Goal: Task Accomplishment & Management: Use online tool/utility

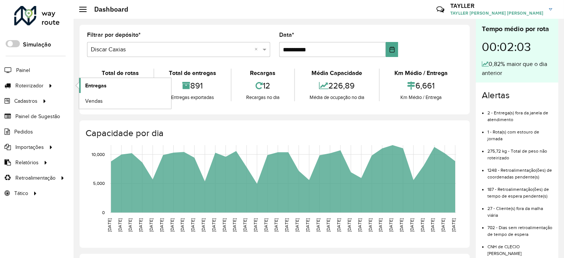
click at [106, 83] on link "Entregas" at bounding box center [125, 85] width 92 height 15
click at [81, 89] on link "Entregas" at bounding box center [125, 85] width 92 height 15
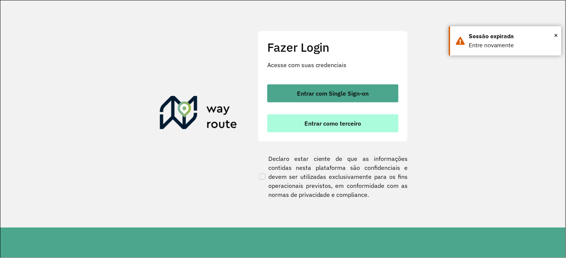
click at [310, 126] on span "Entrar como terceiro" at bounding box center [333, 123] width 57 height 6
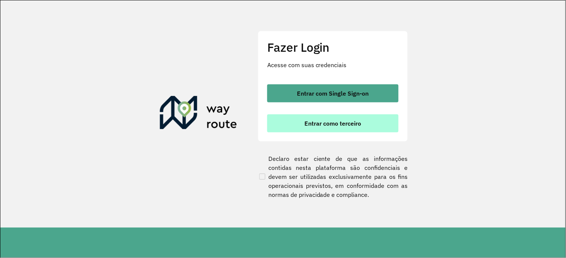
drag, startPoint x: 312, startPoint y: 130, endPoint x: 317, endPoint y: 131, distance: 4.9
click at [315, 131] on button "Entrar como terceiro" at bounding box center [332, 123] width 131 height 18
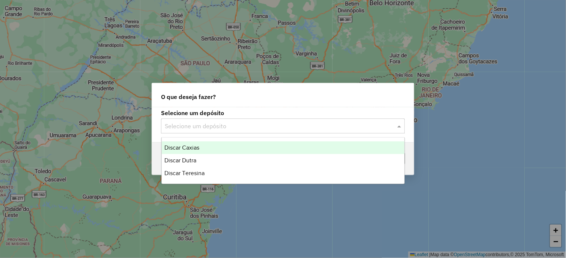
click at [215, 128] on input "text" at bounding box center [275, 126] width 221 height 9
click at [194, 145] on span "Discar Caxias" at bounding box center [182, 147] width 35 height 6
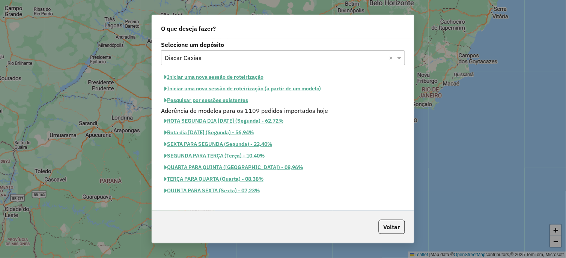
click at [242, 77] on button "Iniciar uma nova sessão de roteirização" at bounding box center [214, 77] width 106 height 12
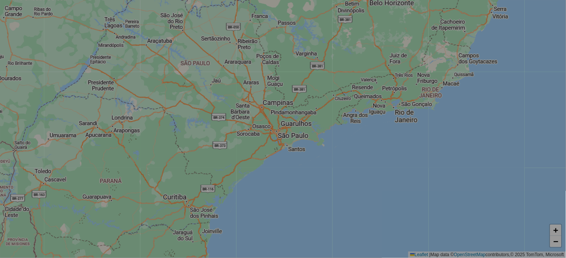
select select "*"
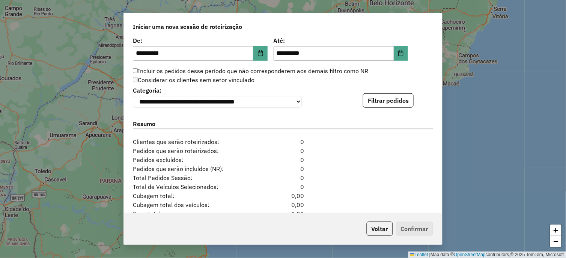
scroll to position [750, 0]
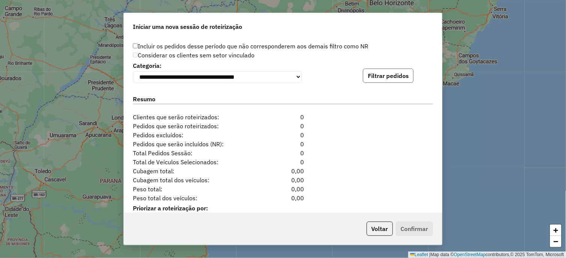
click at [374, 75] on button "Filtrar pedidos" at bounding box center [388, 76] width 51 height 14
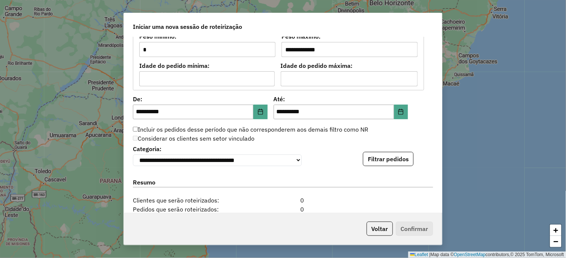
scroll to position [666, 0]
click at [258, 110] on icon "Choose Date" at bounding box center [260, 112] width 5 height 6
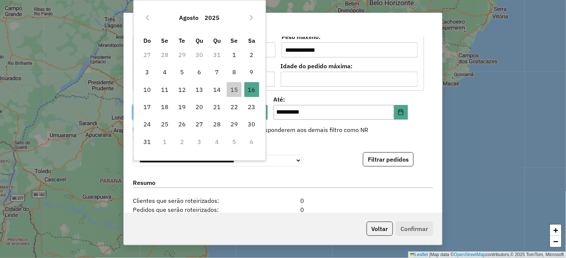
click at [155, 109] on td "17" at bounding box center [146, 106] width 17 height 17
click at [160, 104] on span "18" at bounding box center [164, 106] width 15 height 15
type input "**********"
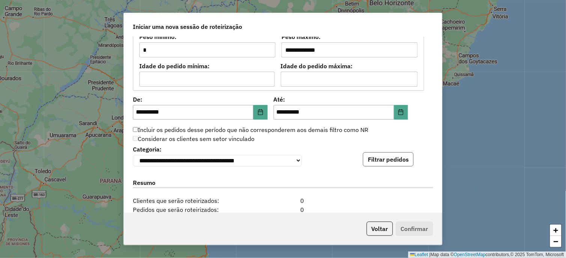
click at [396, 160] on button "Filtrar pedidos" at bounding box center [388, 159] width 51 height 14
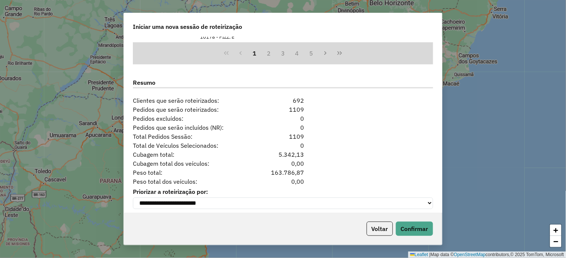
scroll to position [929, 0]
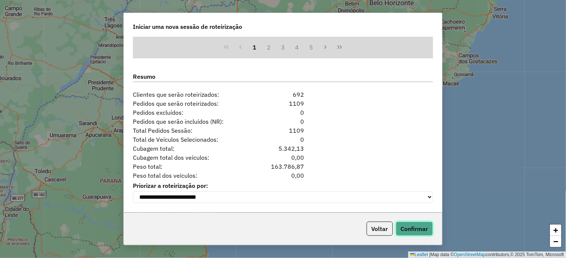
click at [414, 229] on button "Confirmar" at bounding box center [414, 229] width 37 height 14
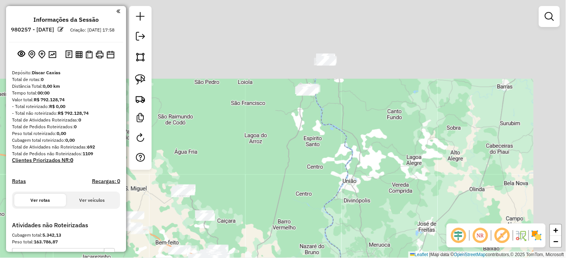
click at [284, 191] on div "Janela de atendimento Grade de atendimento Capacidade Transportadoras Veículos …" at bounding box center [283, 129] width 566 height 258
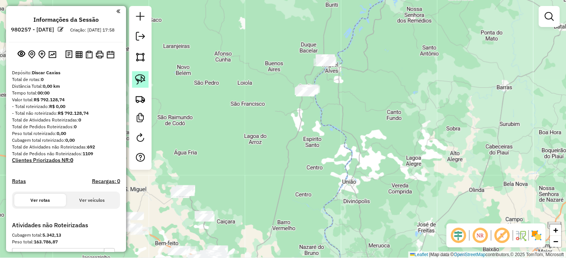
click at [143, 82] on img at bounding box center [140, 79] width 11 height 11
drag, startPoint x: 310, startPoint y: 68, endPoint x: 341, endPoint y: 58, distance: 33.0
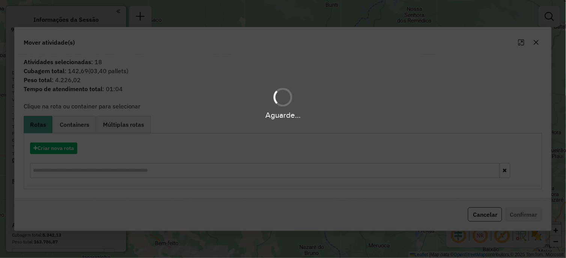
click at [63, 144] on div "Aguarde..." at bounding box center [283, 129] width 566 height 258
click at [55, 154] on div "Aguarde..." at bounding box center [283, 129] width 566 height 258
click at [61, 145] on div "Aguarde..." at bounding box center [283, 129] width 566 height 258
click at [54, 153] on div "Aguarde..." at bounding box center [283, 129] width 566 height 258
click at [58, 150] on div "Aguarde..." at bounding box center [283, 129] width 566 height 258
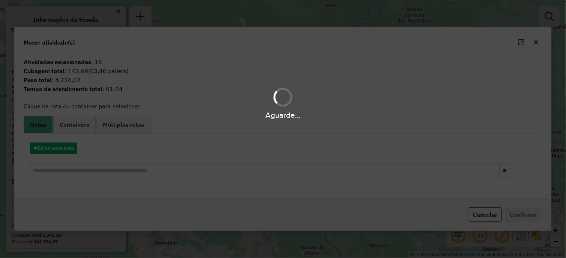
click at [58, 150] on div "Aguarde..." at bounding box center [283, 129] width 566 height 258
click at [62, 149] on div "Aguarde..." at bounding box center [283, 129] width 566 height 258
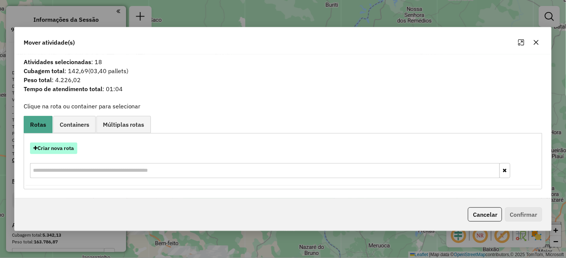
click at [63, 150] on button "Criar nova rota" at bounding box center [53, 149] width 47 height 12
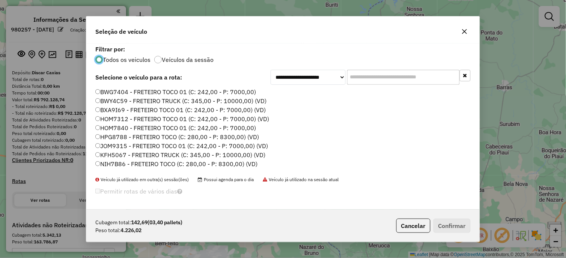
scroll to position [4, 2]
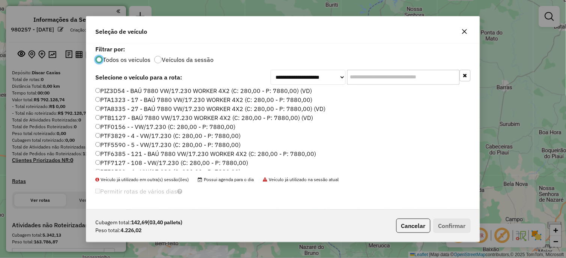
click at [226, 137] on label "PTF3829 - 4 - VW/17.230 (C: 280,00 - P: 7880,00)" at bounding box center [167, 135] width 145 height 9
click at [465, 224] on button "Confirmar" at bounding box center [451, 226] width 37 height 14
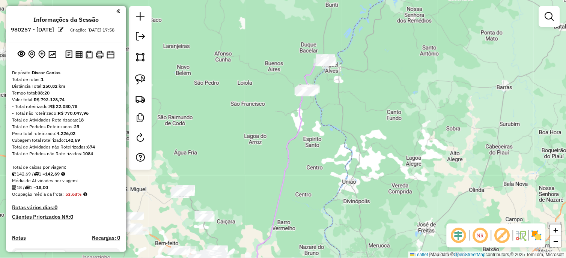
click at [143, 86] on link at bounding box center [140, 79] width 17 height 17
drag, startPoint x: 298, startPoint y: 106, endPoint x: 320, endPoint y: 94, distance: 24.8
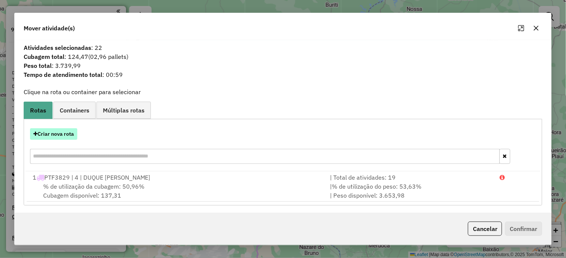
click at [57, 135] on button "Criar nova rota" at bounding box center [53, 134] width 47 height 12
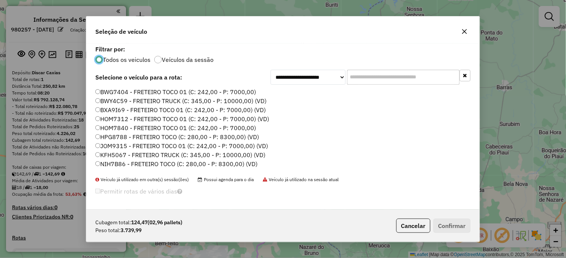
scroll to position [167, 0]
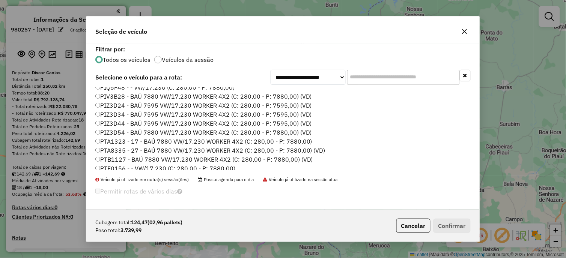
click at [300, 143] on label "PTA1323 - 17 - BAÚ 7880 VW/17.230 WORKER 4X2 (C: 280,00 - P: 7880,00)" at bounding box center [203, 141] width 217 height 9
click at [440, 230] on button "Confirmar" at bounding box center [451, 226] width 37 height 14
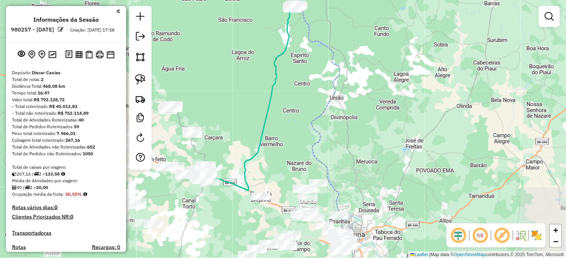
drag, startPoint x: 325, startPoint y: 181, endPoint x: 309, endPoint y: 102, distance: 80.8
click at [310, 96] on div "Janela de atendimento Grade de atendimento Capacidade Transportadoras Veículos …" at bounding box center [283, 129] width 566 height 258
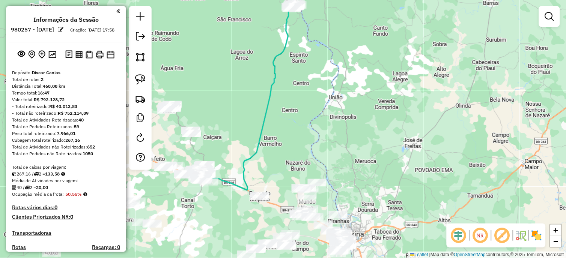
drag, startPoint x: 300, startPoint y: 185, endPoint x: 296, endPoint y: 171, distance: 14.6
click at [300, 186] on div "Janela de atendimento Grade de atendimento Capacidade Transportadoras Veículos …" at bounding box center [283, 129] width 566 height 258
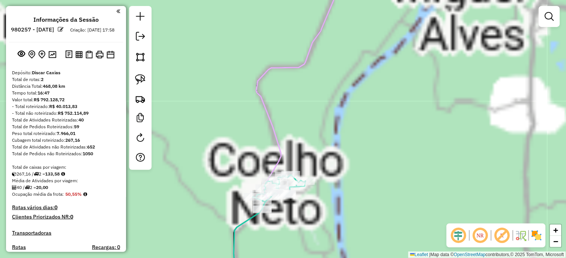
click at [270, 69] on icon at bounding box center [297, 129] width 135 height 310
select select "**********"
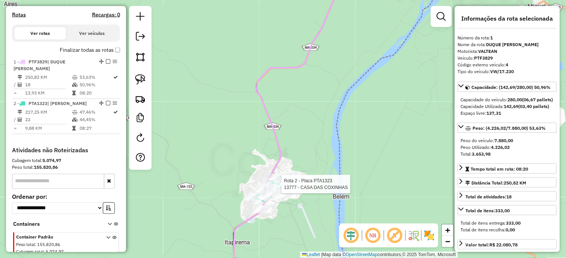
scroll to position [262, 0]
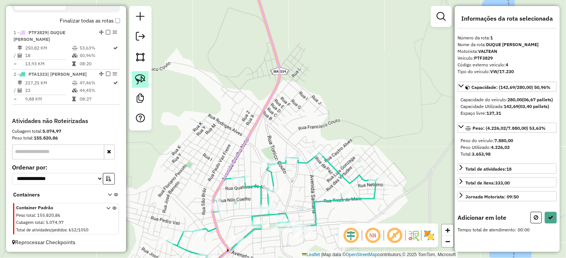
click at [140, 75] on img at bounding box center [140, 79] width 11 height 11
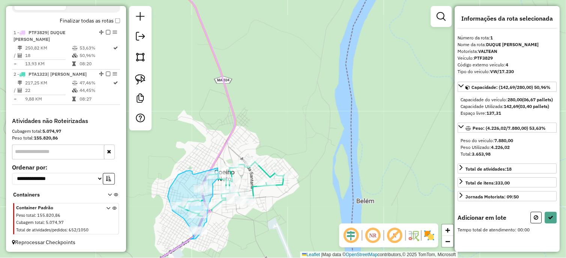
drag, startPoint x: 196, startPoint y: 177, endPoint x: 218, endPoint y: 168, distance: 23.5
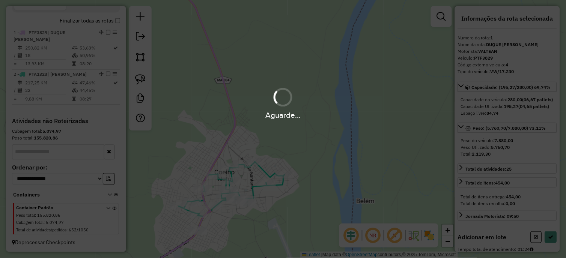
select select "**********"
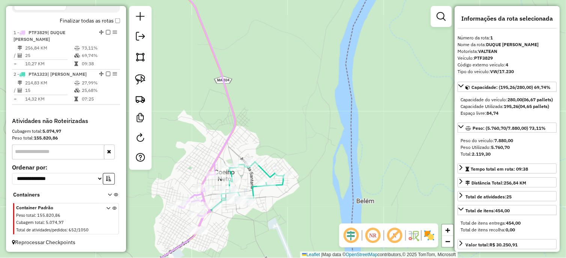
click at [263, 174] on icon at bounding box center [249, 185] width 70 height 46
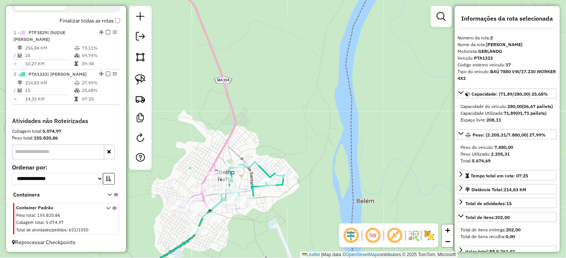
click at [332, 77] on div "Rota 2 - Placa PTA1323 14781 - BAR COME E BEBI Janela de atendimento Grade de a…" at bounding box center [283, 129] width 566 height 258
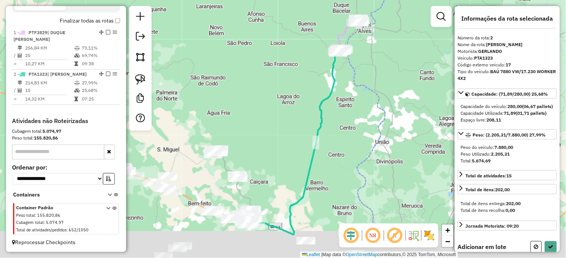
drag, startPoint x: 299, startPoint y: 164, endPoint x: 327, endPoint y: 72, distance: 96.2
click at [331, 66] on div "Janela de atendimento Grade de atendimento Capacidade Transportadoras Veículos …" at bounding box center [283, 129] width 566 height 258
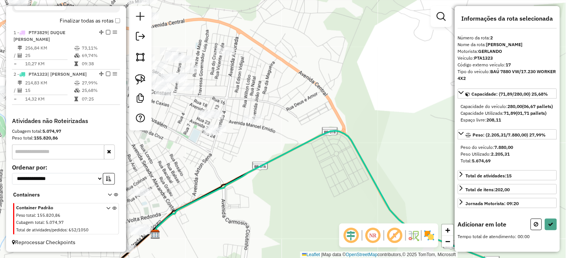
drag, startPoint x: 189, startPoint y: 143, endPoint x: 234, endPoint y: 146, distance: 45.5
click at [242, 153] on div "Janela de atendimento Grade de atendimento Capacidade Transportadoras Veículos …" at bounding box center [283, 129] width 566 height 258
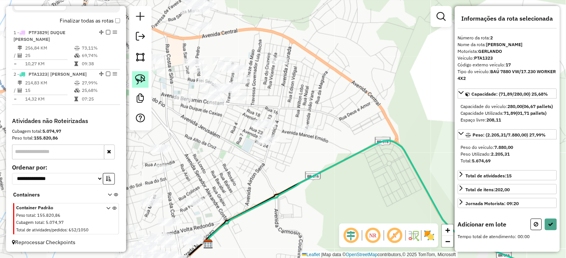
click at [144, 75] on img at bounding box center [140, 79] width 11 height 11
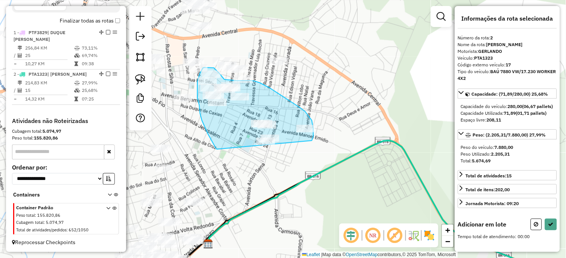
drag, startPoint x: 216, startPoint y: 148, endPoint x: 312, endPoint y: 141, distance: 96.3
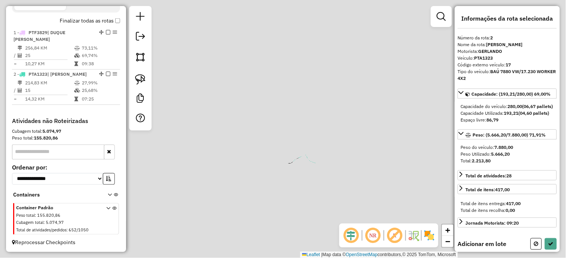
select select "**********"
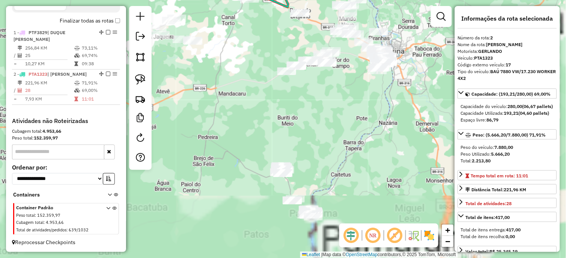
drag, startPoint x: 312, startPoint y: 195, endPoint x: 293, endPoint y: 103, distance: 94.5
click at [293, 103] on div "Janela de atendimento Grade de atendimento Capacidade Transportadoras Veículos …" at bounding box center [283, 129] width 566 height 258
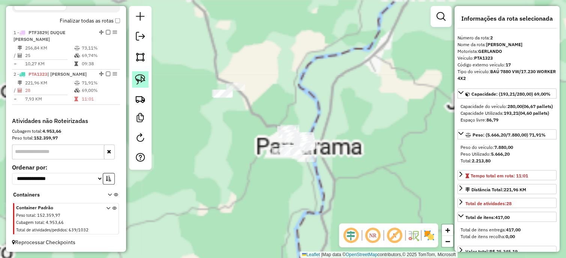
click at [143, 77] on img at bounding box center [140, 79] width 11 height 11
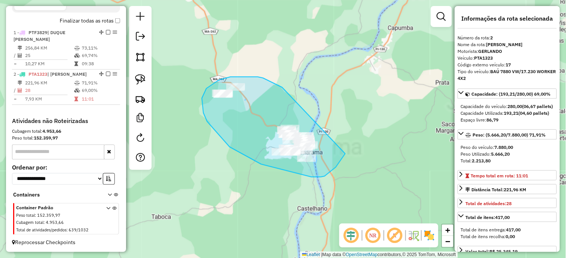
drag, startPoint x: 263, startPoint y: 78, endPoint x: 343, endPoint y: 115, distance: 88.4
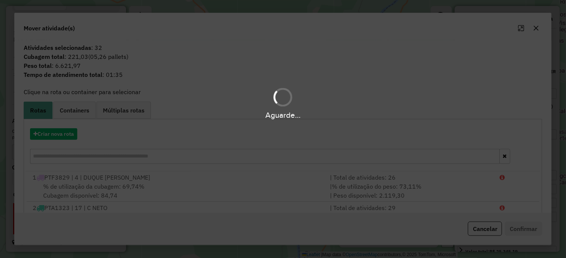
click at [55, 140] on div "Aguarde..." at bounding box center [283, 129] width 566 height 258
click at [50, 135] on button "Criar nova rota" at bounding box center [53, 134] width 47 height 12
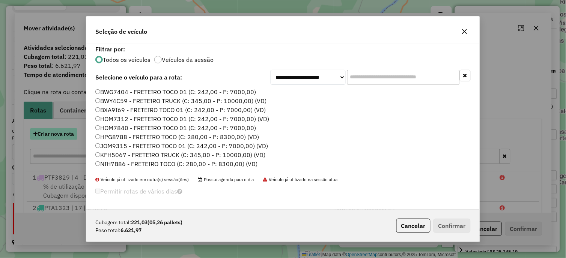
click at [50, 135] on div "**********" at bounding box center [283, 129] width 566 height 258
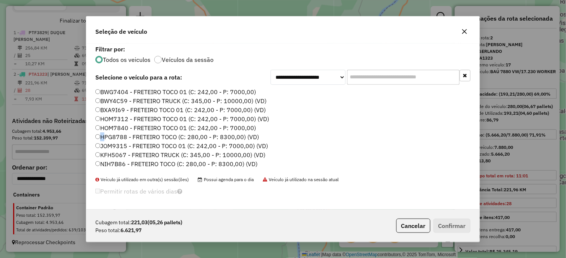
scroll to position [83, 0]
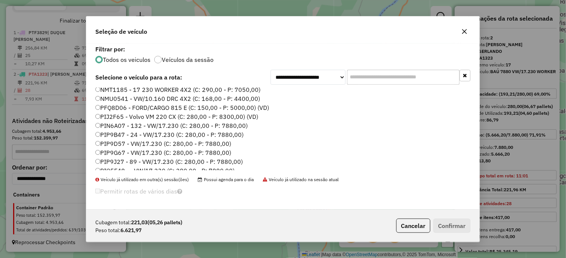
click at [227, 134] on label "PIP9B47 - 24 - VW/17.230 (C: 280,00 - P: 7880,00)" at bounding box center [169, 134] width 148 height 9
click at [438, 224] on button "Confirmar" at bounding box center [451, 226] width 37 height 14
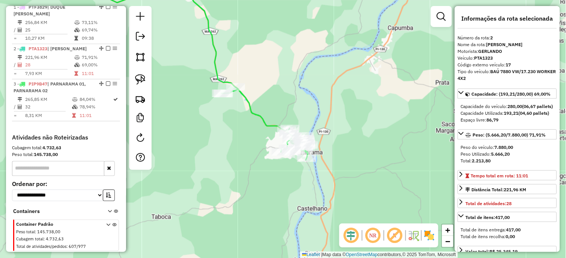
scroll to position [304, 0]
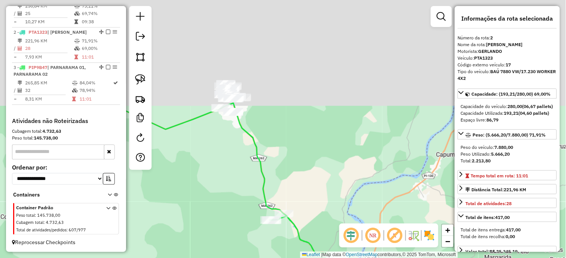
drag, startPoint x: 321, startPoint y: 167, endPoint x: 326, endPoint y: 212, distance: 46.1
click at [333, 218] on div "Janela de atendimento Grade de atendimento Capacidade Transportadoras Veículos …" at bounding box center [283, 129] width 566 height 258
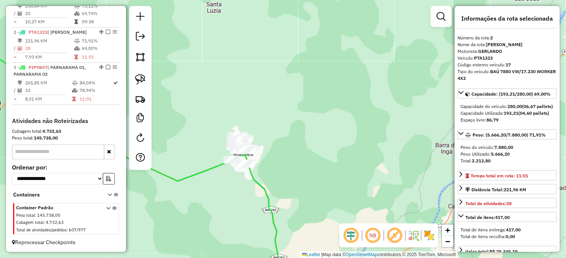
click at [141, 80] on img at bounding box center [140, 79] width 11 height 11
drag, startPoint x: 215, startPoint y: 103, endPoint x: 288, endPoint y: 148, distance: 85.9
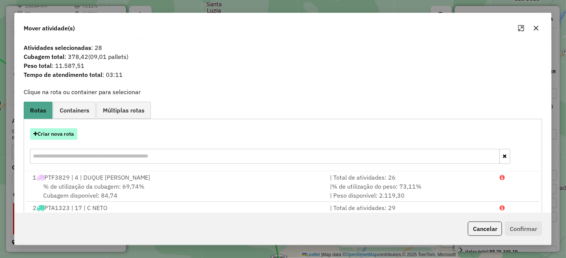
click at [58, 132] on button "Criar nova rota" at bounding box center [53, 134] width 47 height 12
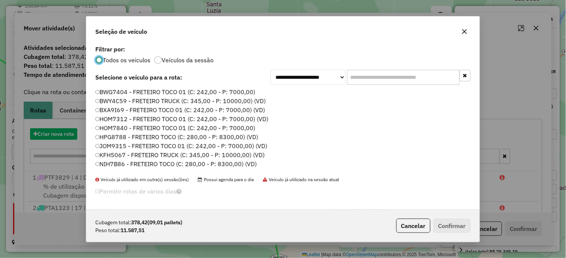
click at [54, 132] on div "**********" at bounding box center [283, 129] width 566 height 258
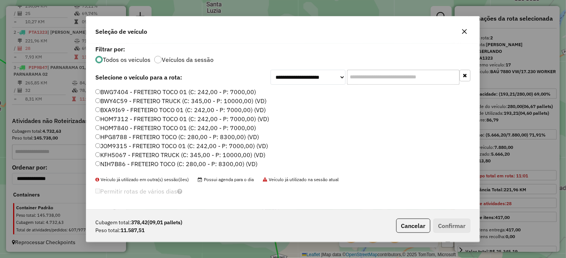
scroll to position [208, 0]
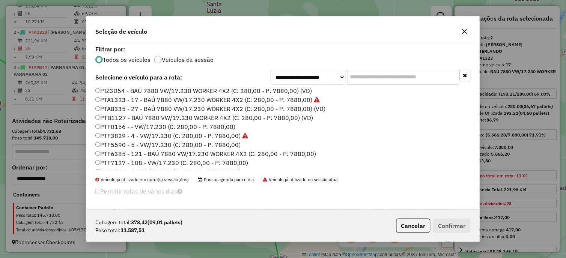
click at [229, 126] on label "PTF0156 - - VW/17.230 (C: 280,00 - P: 7880,00)" at bounding box center [165, 126] width 140 height 9
click at [450, 220] on button "Confirmar" at bounding box center [451, 226] width 37 height 14
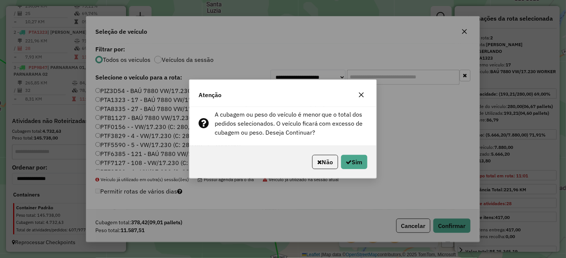
drag, startPoint x: 450, startPoint y: 222, endPoint x: 424, endPoint y: 207, distance: 30.7
click at [450, 222] on div "Atenção A cubagem ou peso do veículo é menor que o total dos pedidos selecionad…" at bounding box center [283, 129] width 566 height 258
click at [351, 155] on button "Sim" at bounding box center [354, 162] width 26 height 14
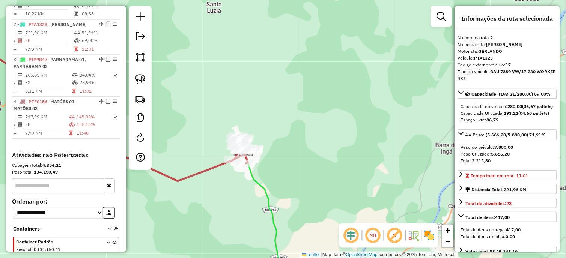
scroll to position [325, 0]
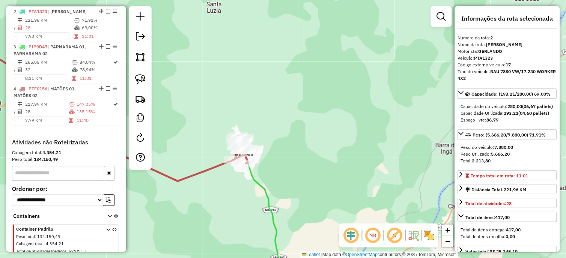
click at [254, 179] on icon at bounding box center [120, 123] width 355 height 298
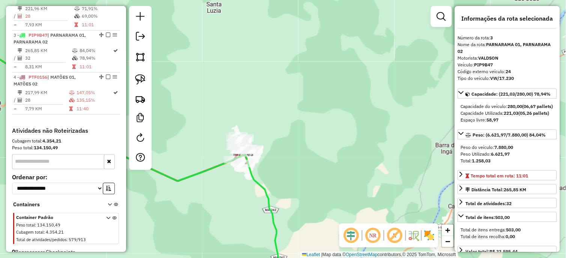
scroll to position [346, 0]
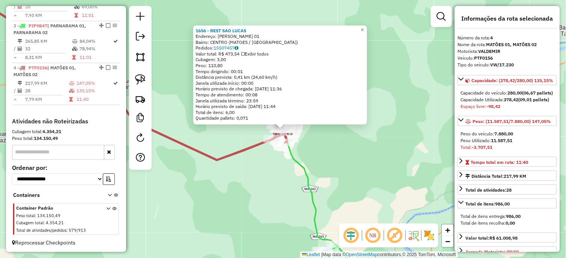
click at [282, 194] on div "1656 - REST SAO LUCAS Endereço: COELHO NETO 01 Bairro: CENTRO (MATOES / MA) Ped…" at bounding box center [283, 129] width 566 height 258
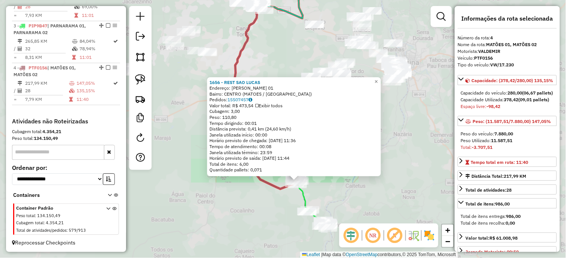
click at [273, 203] on div "1656 - REST SAO LUCAS Endereço: COELHO NETO 01 Bairro: CENTRO (MATOES / MA) Ped…" at bounding box center [283, 129] width 566 height 258
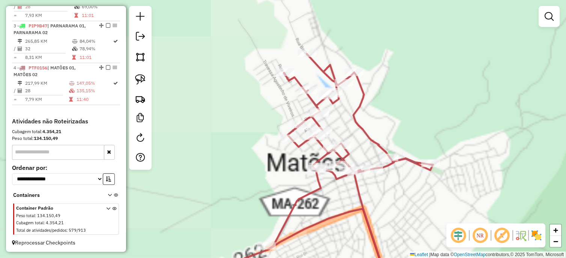
click at [362, 182] on div "Rota 4 - Placa PTF0156 14772 - BAR DA VIZINHA Janela de atendimento Grade de at…" at bounding box center [283, 129] width 566 height 258
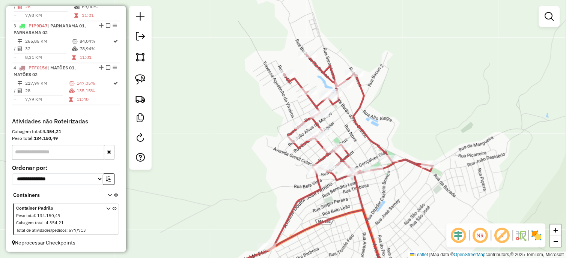
click at [358, 186] on icon at bounding box center [350, 166] width 165 height 223
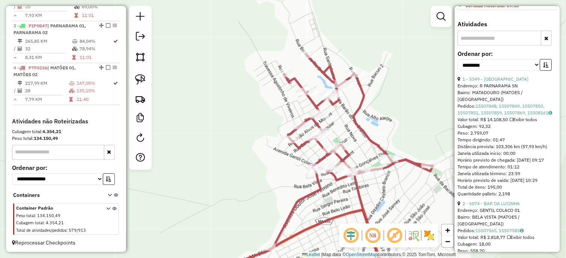
scroll to position [291, 0]
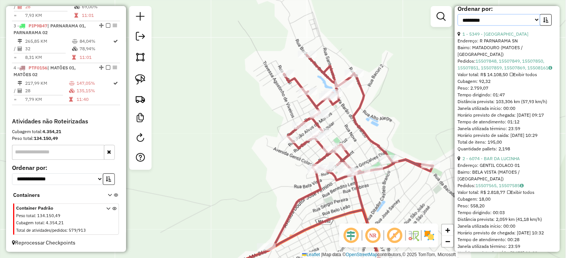
click at [489, 26] on select "**********" at bounding box center [499, 20] width 83 height 12
select select "*********"
click at [458, 26] on select "**********" at bounding box center [499, 20] width 83 height 12
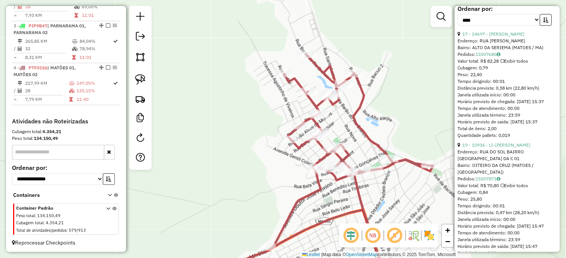
click at [545, 23] on icon "button" at bounding box center [545, 19] width 5 height 5
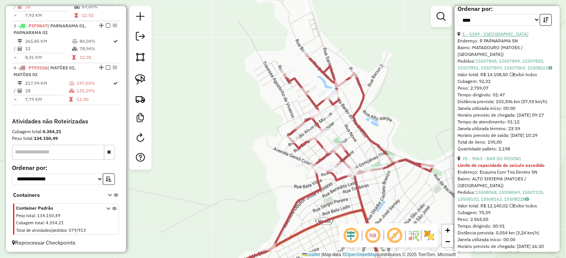
click at [507, 37] on link "1 - 5349 - BAR DO SABAO" at bounding box center [495, 35] width 66 height 6
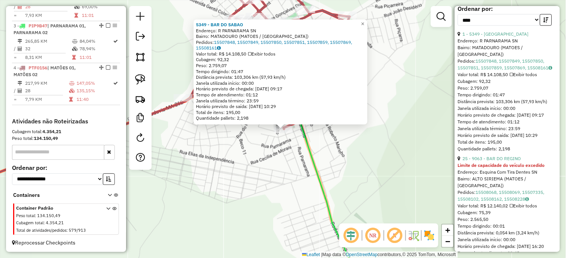
click at [245, 135] on div "5349 - BAR DO SABAO Endereço: R PARNARAMA SN Bairro: MATADOURO (MATOES / MA) Pe…" at bounding box center [283, 129] width 566 height 258
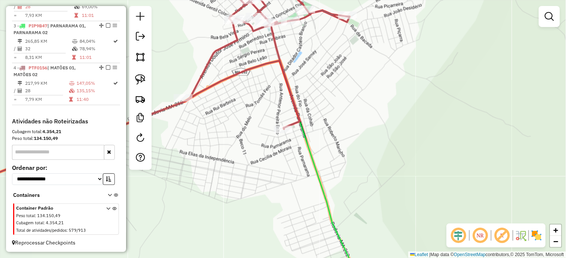
click at [199, 86] on icon at bounding box center [267, 51] width 165 height 155
select select "*********"
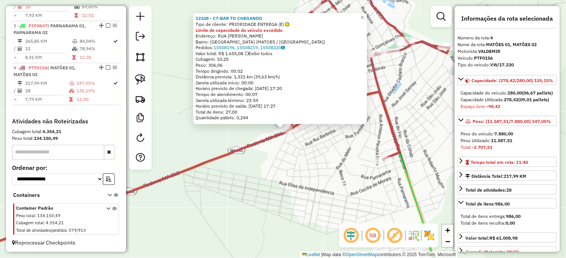
click at [222, 153] on icon at bounding box center [171, 177] width 456 height 170
click at [141, 73] on link at bounding box center [140, 79] width 17 height 17
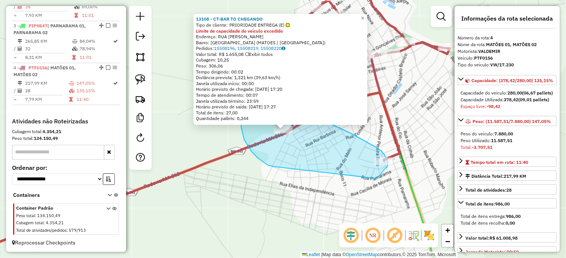
drag, startPoint x: 258, startPoint y: 158, endPoint x: 375, endPoint y: 178, distance: 119.1
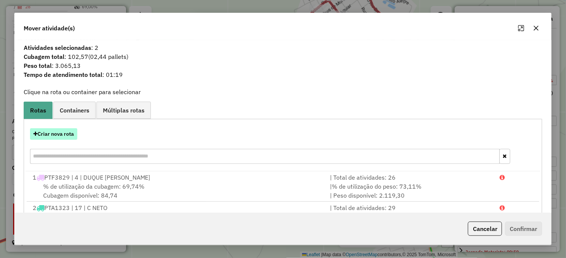
click at [70, 139] on button "Criar nova rota" at bounding box center [53, 134] width 47 height 12
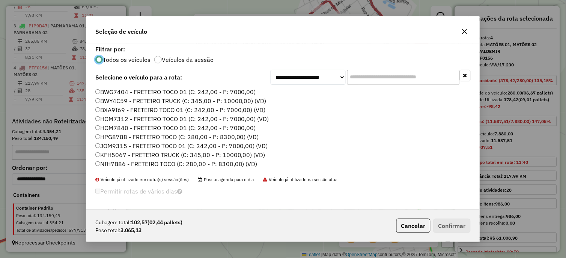
scroll to position [125, 0]
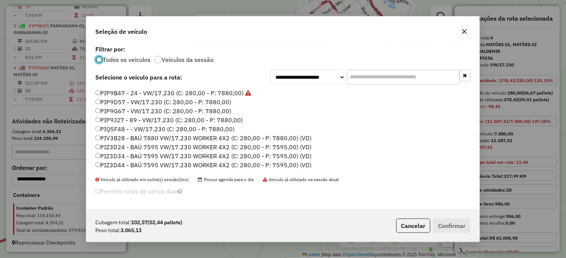
click at [222, 126] on label "PIQ5F48 - - VW/17.230 (C: 280,00 - P: 7880,00)" at bounding box center [164, 129] width 139 height 9
click at [455, 226] on button "Confirmar" at bounding box center [451, 226] width 37 height 14
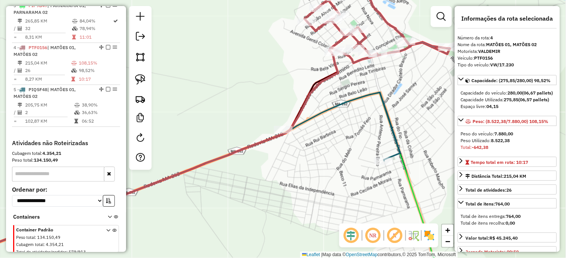
scroll to position [388, 0]
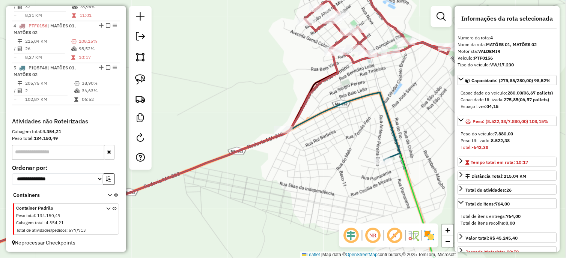
click at [314, 89] on icon at bounding box center [140, 155] width 395 height 215
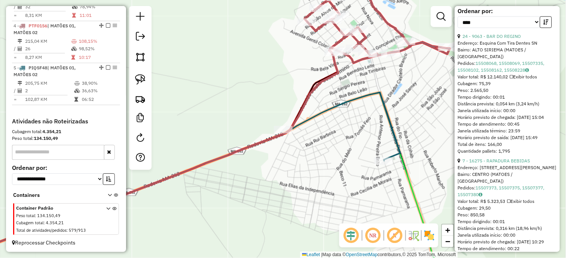
scroll to position [333, 0]
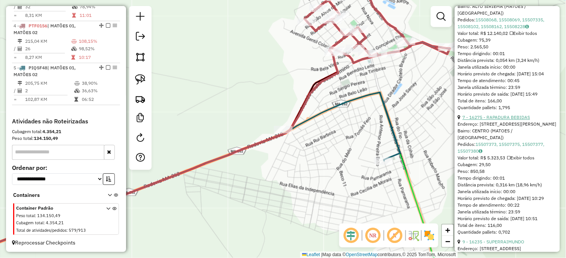
click at [494, 120] on link "7 - 16275 - RAPADURA BEBIDAS" at bounding box center [496, 117] width 68 height 6
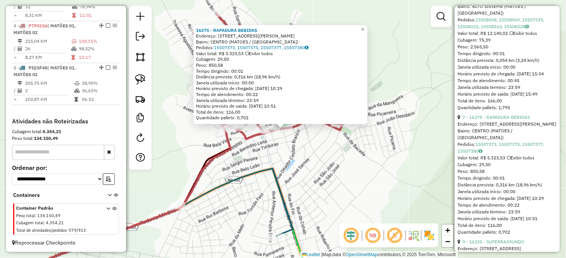
click at [279, 183] on icon at bounding box center [235, 202] width 116 height 69
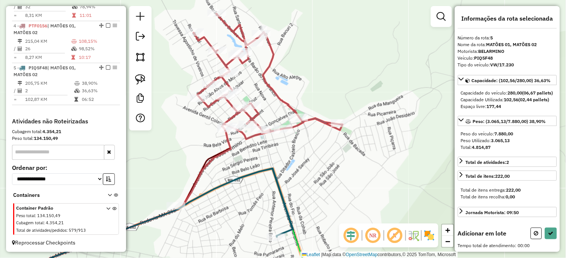
scroll to position [0, 0]
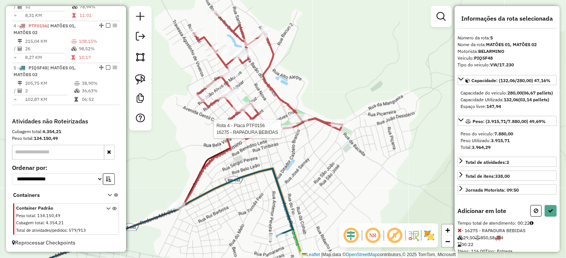
select select "*********"
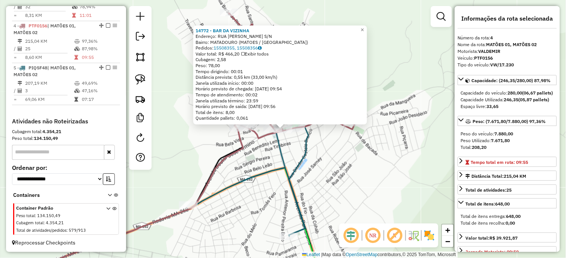
click at [304, 145] on icon at bounding box center [249, 182] width 119 height 110
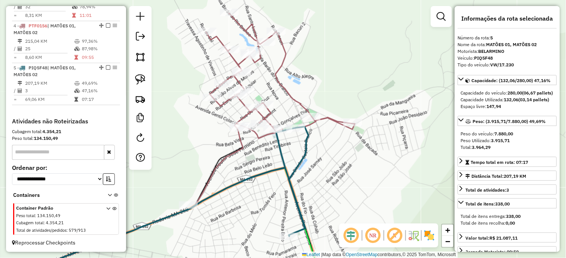
click at [296, 171] on icon at bounding box center [144, 206] width 303 height 156
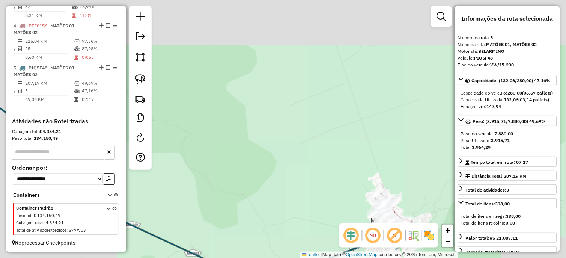
drag, startPoint x: 314, startPoint y: 130, endPoint x: 336, endPoint y: 198, distance: 71.9
click at [336, 175] on div "Janela de atendimento Grade de atendimento Capacidade Transportadoras Veículos …" at bounding box center [283, 129] width 566 height 258
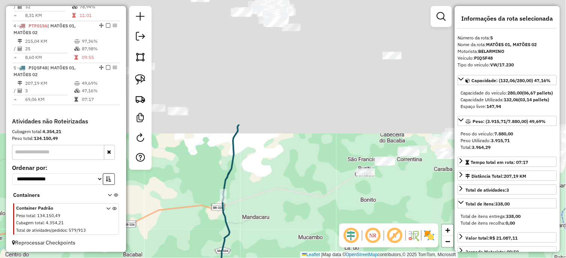
drag, startPoint x: 306, startPoint y: 133, endPoint x: 305, endPoint y: 207, distance: 73.9
click at [309, 229] on div "Janela de atendimento Grade de atendimento Capacidade Transportadoras Veículos …" at bounding box center [283, 129] width 566 height 258
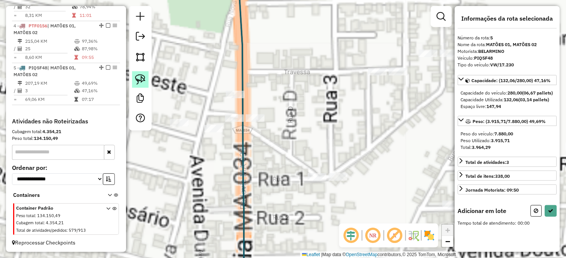
click at [144, 76] on img at bounding box center [140, 79] width 11 height 11
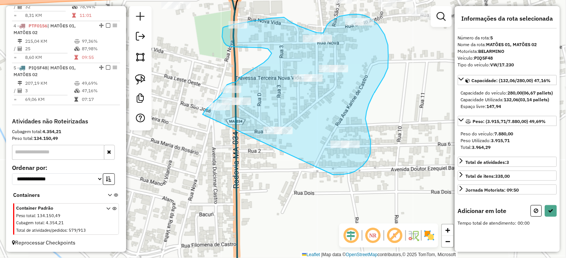
drag, startPoint x: 177, startPoint y: 144, endPoint x: 334, endPoint y: 175, distance: 160.1
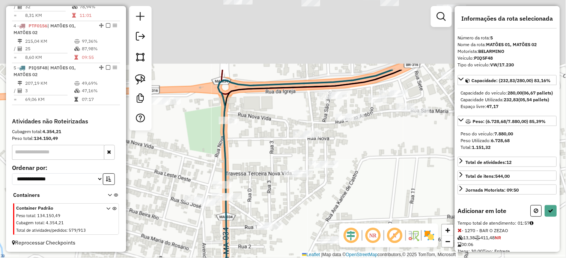
drag, startPoint x: 361, startPoint y: 158, endPoint x: 344, endPoint y: 150, distance: 18.6
click at [358, 163] on div "Janela de atendimento Grade de atendimento Capacidade Transportadoras Veículos …" at bounding box center [283, 129] width 566 height 258
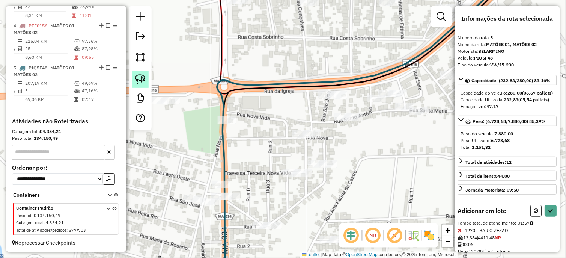
click at [143, 81] on img at bounding box center [140, 79] width 11 height 11
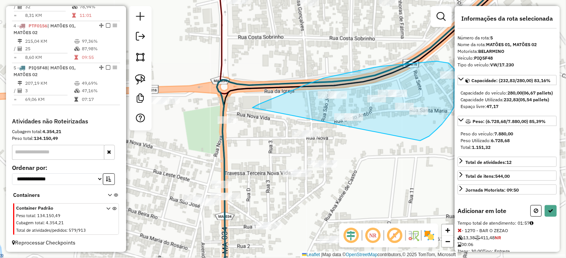
drag, startPoint x: 324, startPoint y: 78, endPoint x: 420, endPoint y: 141, distance: 114.9
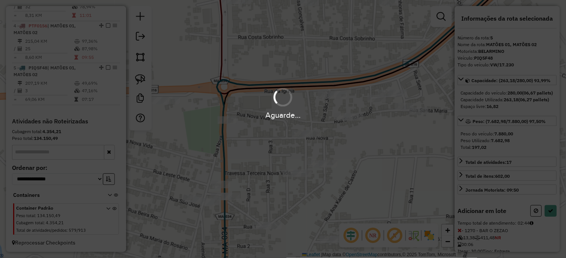
select select "*********"
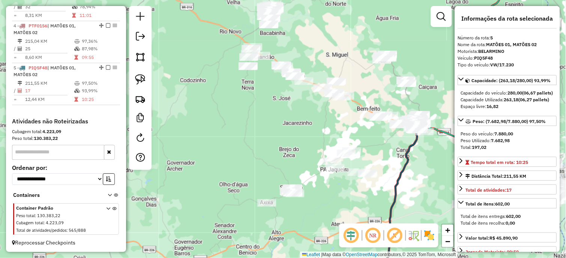
drag, startPoint x: 346, startPoint y: 190, endPoint x: 284, endPoint y: 143, distance: 78.2
click at [307, 150] on div "Janela de atendimento Grade de atendimento Capacidade Transportadoras Veículos …" at bounding box center [283, 129] width 566 height 258
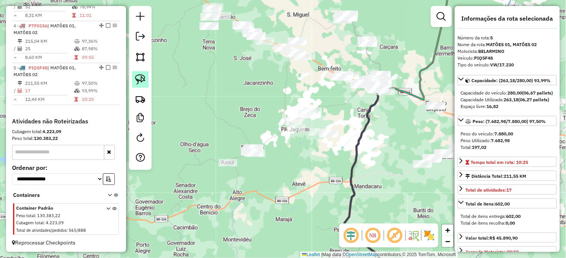
click at [147, 79] on link at bounding box center [140, 79] width 17 height 17
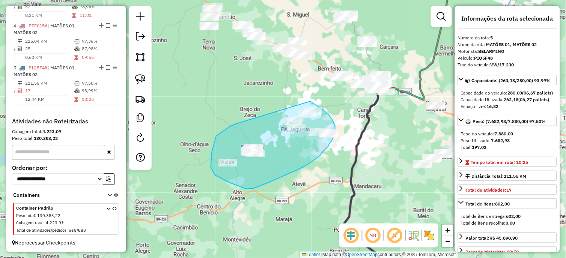
drag, startPoint x: 235, startPoint y: 124, endPoint x: 308, endPoint y: 100, distance: 77.3
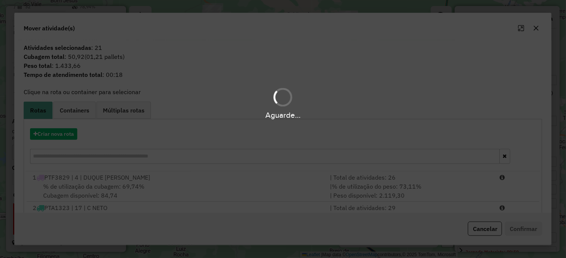
click at [66, 135] on hb-app "Aguarde... Pop-up bloqueado! Seu navegador bloqueou automáticamente a abertura …" at bounding box center [283, 129] width 566 height 258
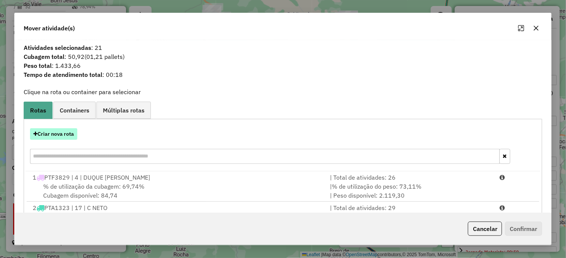
click at [62, 136] on button "Criar nova rota" at bounding box center [53, 134] width 47 height 12
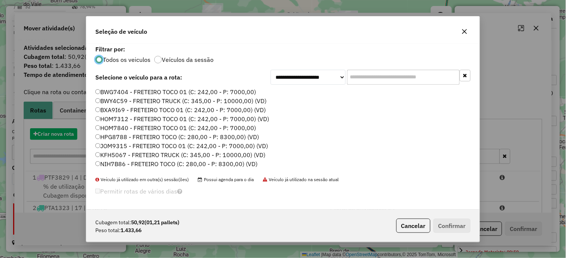
scroll to position [4, 2]
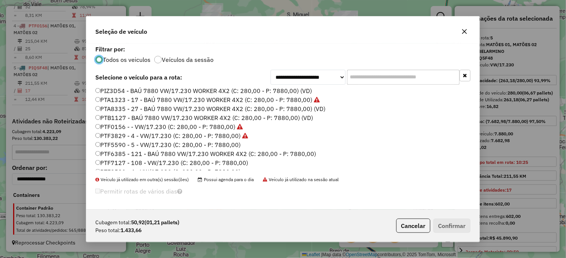
click at [230, 143] on label "PTF5590 - 5 - VW/17.230 (C: 280,00 - P: 7880,00)" at bounding box center [167, 144] width 145 height 9
click at [454, 221] on button "Confirmar" at bounding box center [451, 226] width 37 height 14
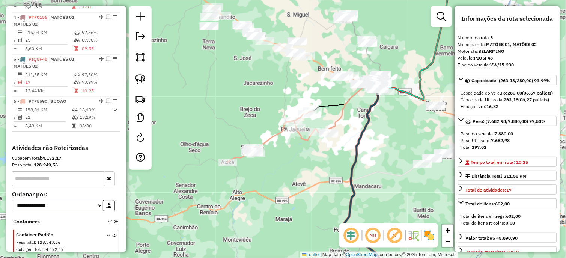
scroll to position [423, 0]
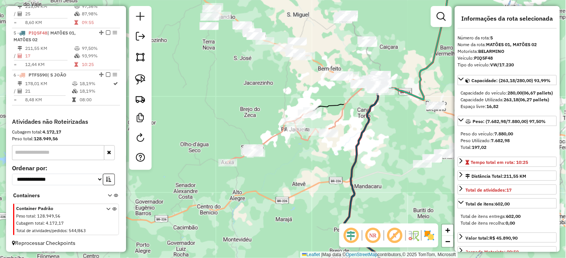
click at [338, 103] on icon at bounding box center [345, 98] width 67 height 26
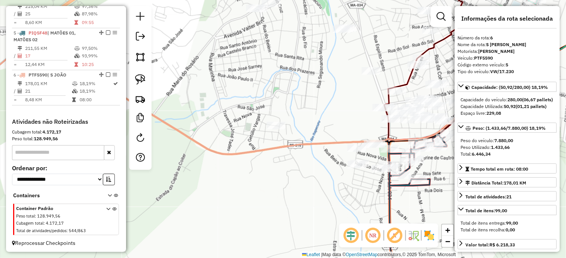
drag, startPoint x: 360, startPoint y: 114, endPoint x: 356, endPoint y: 108, distance: 7.6
click at [356, 108] on div "Janela de atendimento Grade de atendimento Capacidade Transportadoras Veículos …" at bounding box center [283, 129] width 566 height 258
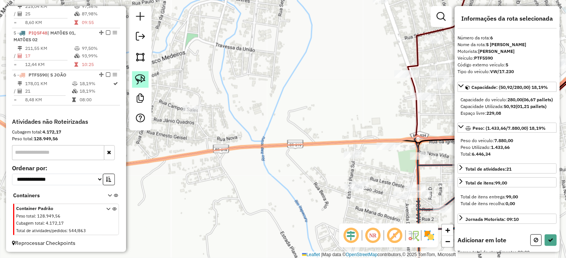
click at [143, 79] on img at bounding box center [140, 79] width 11 height 11
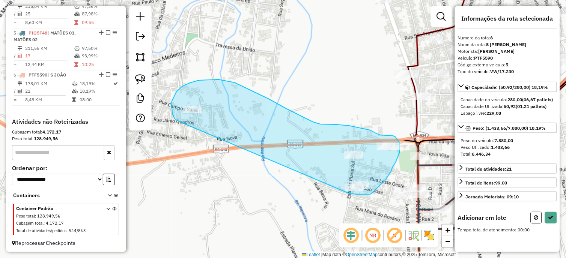
click at [344, 191] on div "Janela de atendimento Grade de atendimento Capacidade Transportadoras Veículos …" at bounding box center [283, 129] width 566 height 258
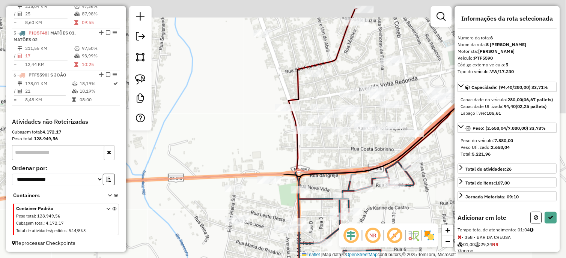
drag, startPoint x: 403, startPoint y: 108, endPoint x: 269, endPoint y: 136, distance: 137.1
click at [284, 143] on div "Janela de atendimento Grade de atendimento Capacidade Transportadoras Veículos …" at bounding box center [283, 129] width 566 height 258
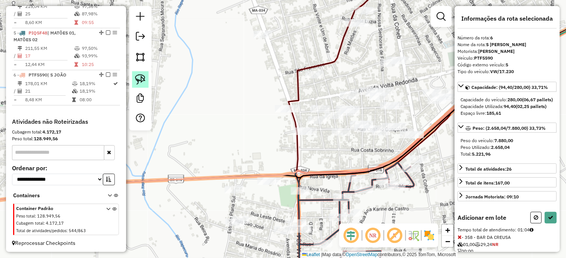
click at [140, 80] on img at bounding box center [140, 79] width 11 height 11
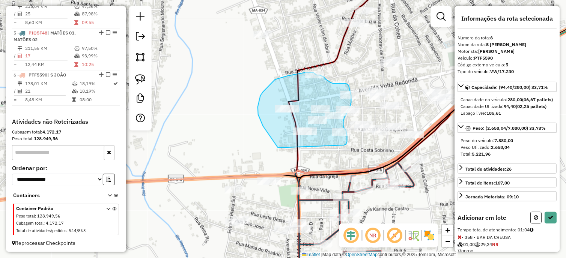
drag, startPoint x: 267, startPoint y: 133, endPoint x: 343, endPoint y: 145, distance: 76.3
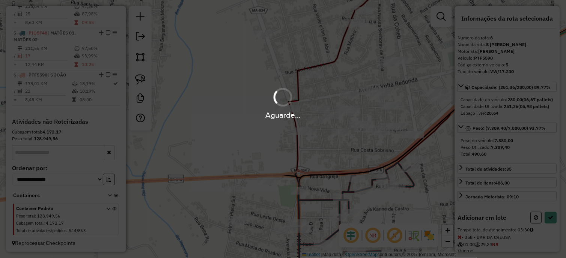
select select "*********"
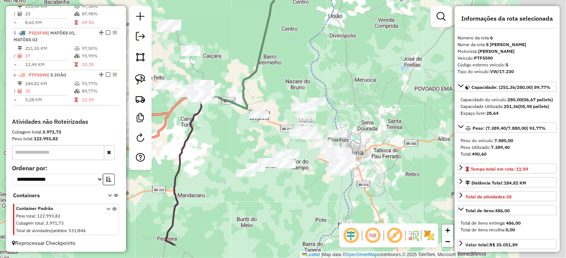
drag, startPoint x: 330, startPoint y: 113, endPoint x: 290, endPoint y: 89, distance: 47.3
click at [290, 89] on div "Janela de atendimento Grade de atendimento Capacidade Transportadoras Veículos …" at bounding box center [283, 129] width 566 height 258
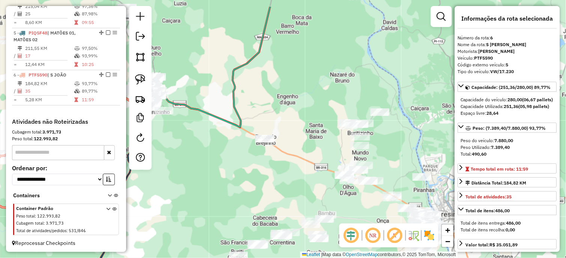
drag, startPoint x: 243, startPoint y: 143, endPoint x: 211, endPoint y: 87, distance: 64.1
click at [211, 87] on div "Janela de atendimento Grade de atendimento Capacidade Transportadoras Veículos …" at bounding box center [283, 129] width 566 height 258
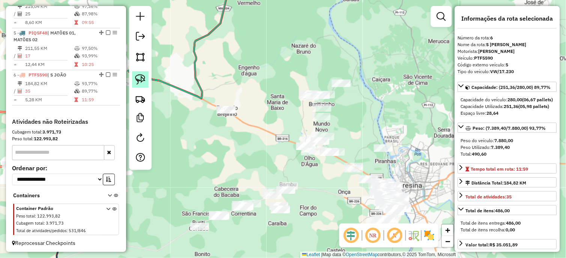
click at [144, 77] on img at bounding box center [140, 79] width 11 height 11
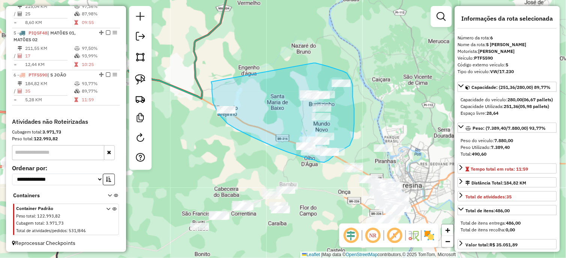
drag, startPoint x: 212, startPoint y: 91, endPoint x: 314, endPoint y: 63, distance: 105.5
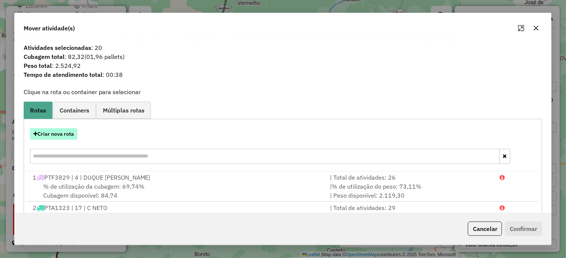
click at [66, 128] on button "Criar nova rota" at bounding box center [53, 134] width 47 height 12
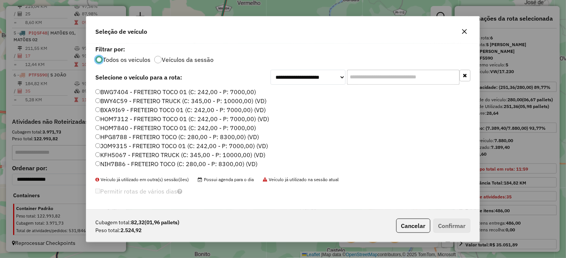
scroll to position [250, 0]
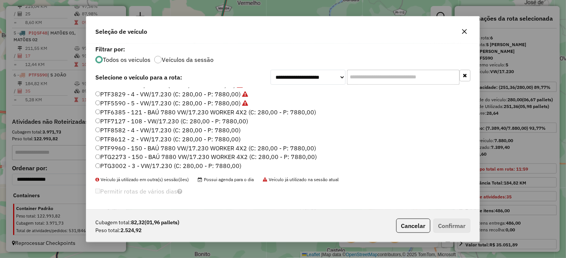
click at [236, 122] on label "PTF7127 - 108 - VW/17.230 (C: 280,00 - P: 7880,00)" at bounding box center [171, 121] width 153 height 9
click at [453, 220] on button "Confirmar" at bounding box center [451, 226] width 37 height 14
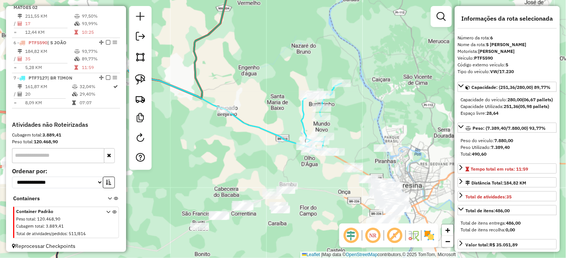
scroll to position [458, 0]
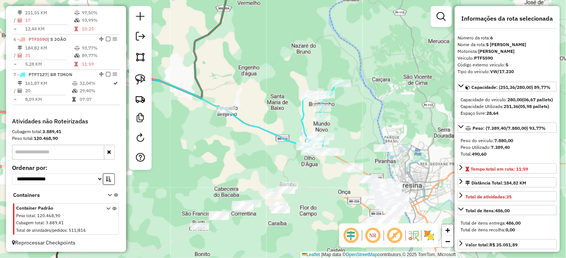
click at [305, 125] on icon at bounding box center [283, 119] width 115 height 72
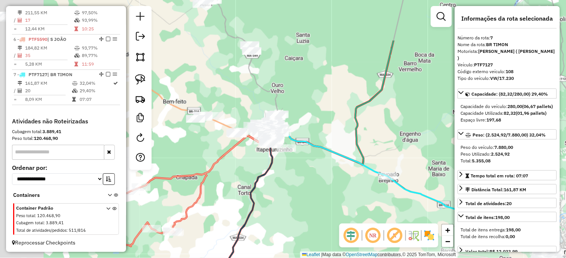
drag, startPoint x: 380, startPoint y: 145, endPoint x: 446, endPoint y: 170, distance: 70.7
click at [449, 170] on div "Janela de atendimento Grade de atendimento Capacidade Transportadoras Veículos …" at bounding box center [283, 129] width 566 height 258
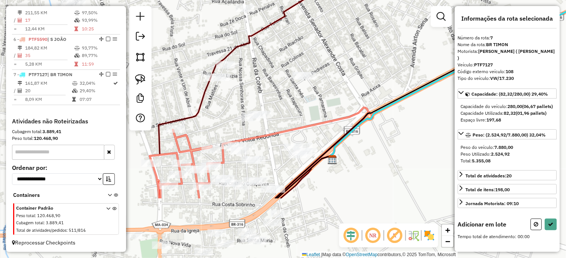
drag, startPoint x: 314, startPoint y: 163, endPoint x: 280, endPoint y: 67, distance: 102.0
click at [280, 67] on div "Janela de atendimento Grade de atendimento Capacidade Transportadoras Veículos …" at bounding box center [283, 129] width 566 height 258
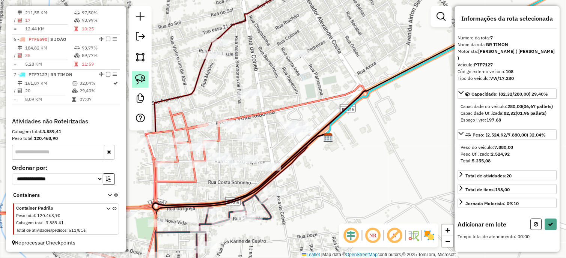
click at [143, 79] on img at bounding box center [140, 79] width 11 height 11
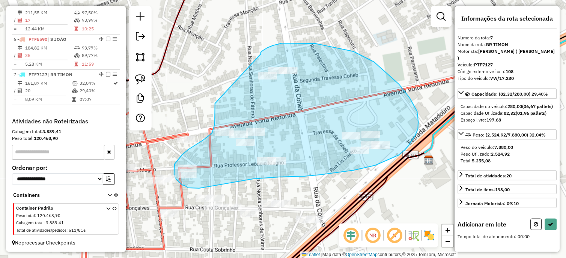
drag, startPoint x: 215, startPoint y: 104, endPoint x: 261, endPoint y: 54, distance: 67.4
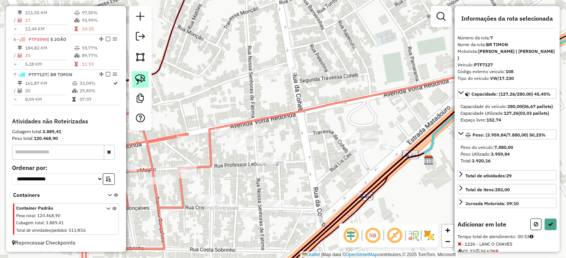
click at [141, 81] on img at bounding box center [140, 79] width 11 height 11
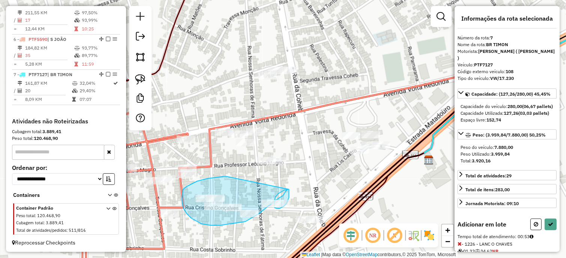
drag, startPoint x: 222, startPoint y: 177, endPoint x: 289, endPoint y: 189, distance: 68.3
click at [289, 189] on div "Janela de atendimento Grade de atendimento Capacidade Transportadoras Veículos …" at bounding box center [283, 129] width 566 height 258
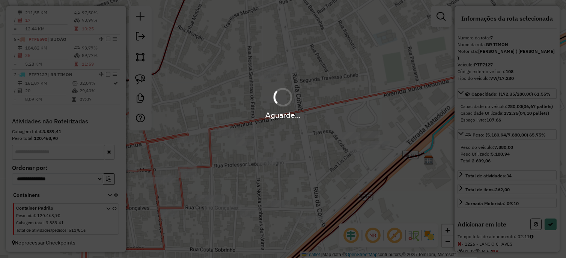
select select "*********"
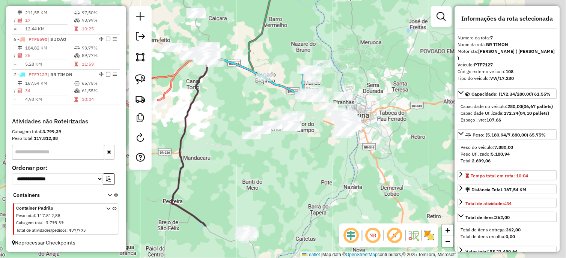
click at [294, 59] on div "Janela de atendimento Grade de atendimento Capacidade Transportadoras Veículos …" at bounding box center [283, 129] width 566 height 258
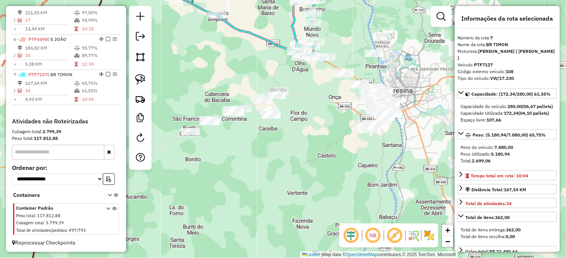
click at [140, 78] on img at bounding box center [140, 79] width 11 height 11
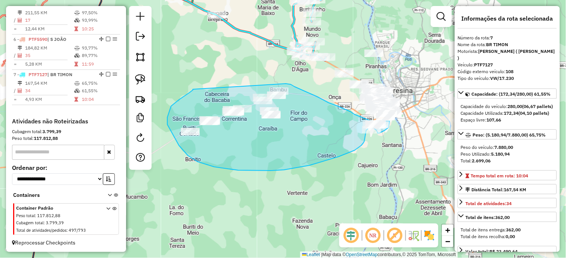
drag, startPoint x: 193, startPoint y: 90, endPoint x: 286, endPoint y: 84, distance: 93.2
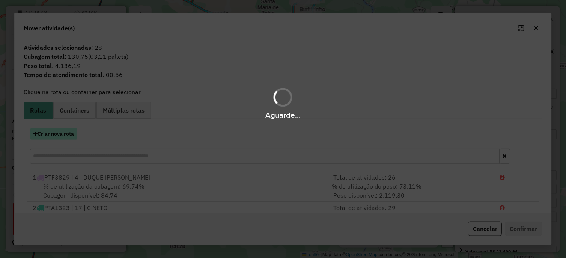
click at [65, 132] on button "Criar nova rota" at bounding box center [53, 134] width 47 height 12
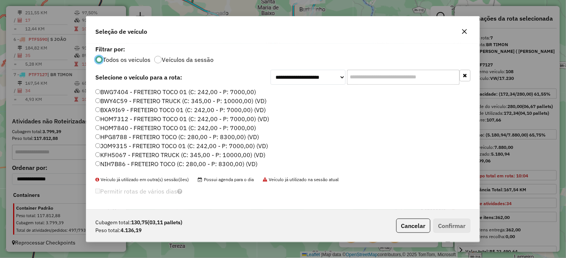
scroll to position [291, 0]
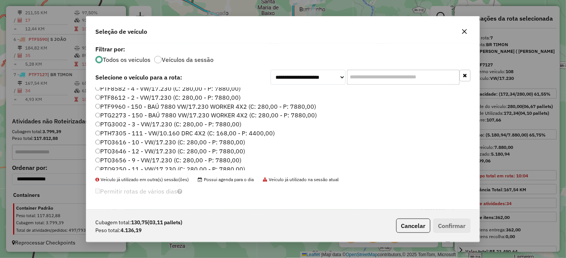
click at [228, 122] on label "PTG3002 - 3 - VW/17.230 (C: 280,00 - P: 7880,00)" at bounding box center [168, 124] width 146 height 9
click at [447, 225] on button "Confirmar" at bounding box center [451, 226] width 37 height 14
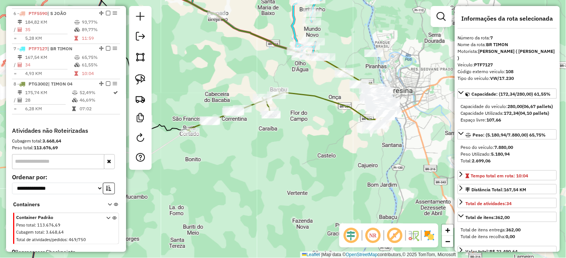
scroll to position [493, 0]
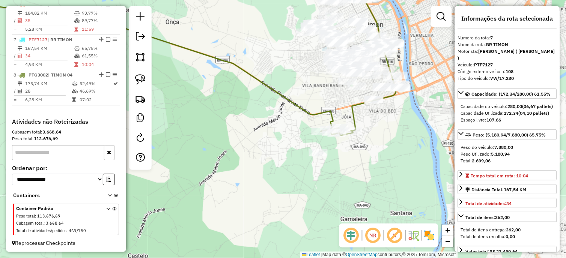
click at [328, 111] on icon at bounding box center [148, 66] width 410 height 137
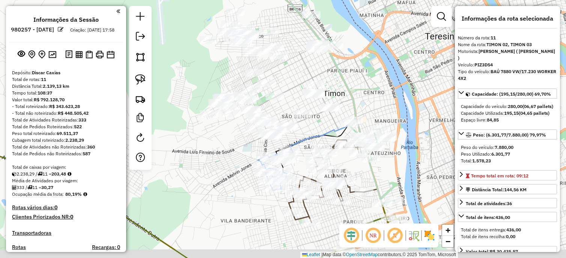
select select "*********"
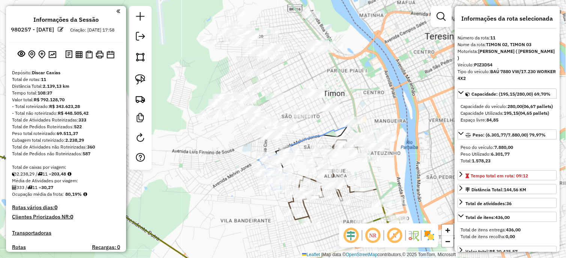
scroll to position [606, 0]
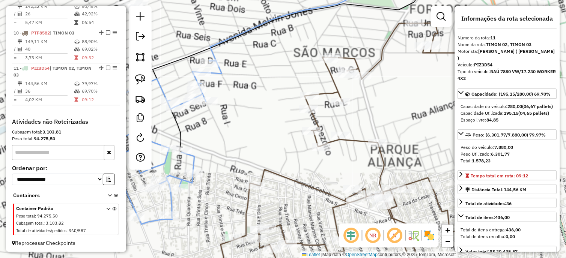
click at [299, 182] on icon at bounding box center [354, 153] width 302 height 261
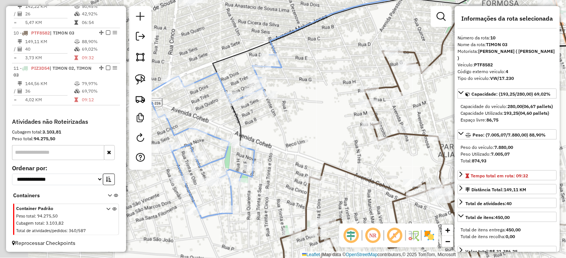
drag, startPoint x: 274, startPoint y: 149, endPoint x: 354, endPoint y: 143, distance: 79.7
click at [354, 143] on div "Janela de atendimento Grade de atendimento Capacidade Transportadoras Veículos …" at bounding box center [283, 129] width 566 height 258
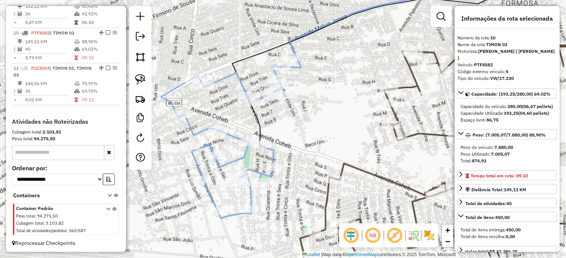
click at [239, 140] on icon at bounding box center [231, 137] width 140 height 164
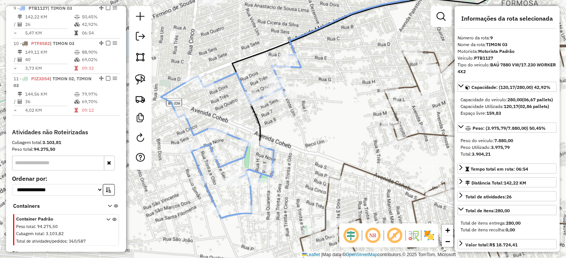
scroll to position [592, 0]
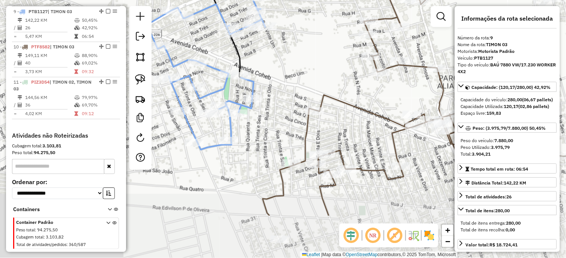
drag, startPoint x: 266, startPoint y: 128, endPoint x: 283, endPoint y: 58, distance: 72.2
click at [283, 58] on div "Janela de atendimento Grade de atendimento Capacidade Transportadoras Veículos …" at bounding box center [283, 129] width 566 height 258
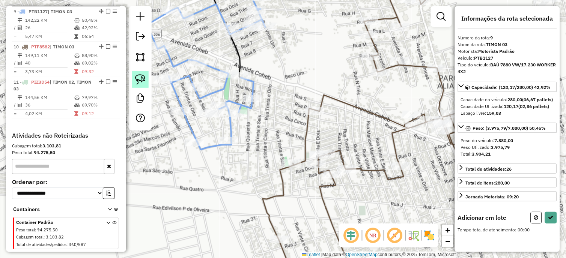
click at [146, 79] on link at bounding box center [140, 79] width 17 height 17
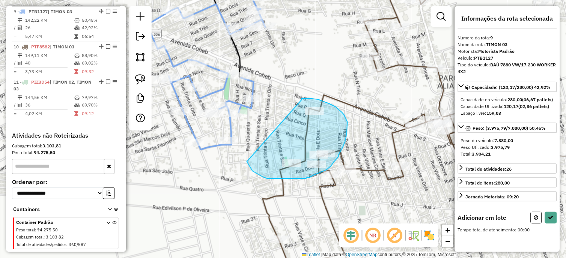
drag, startPoint x: 247, startPoint y: 162, endPoint x: 302, endPoint y: 101, distance: 82.1
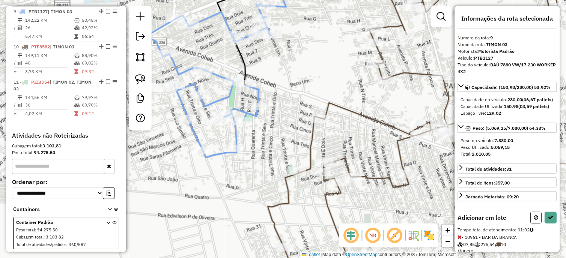
drag, startPoint x: 308, startPoint y: 54, endPoint x: 404, endPoint y: 210, distance: 183.6
click at [404, 210] on div "Janela de atendimento Grade de atendimento Capacidade Transportadoras Veículos …" at bounding box center [283, 129] width 566 height 258
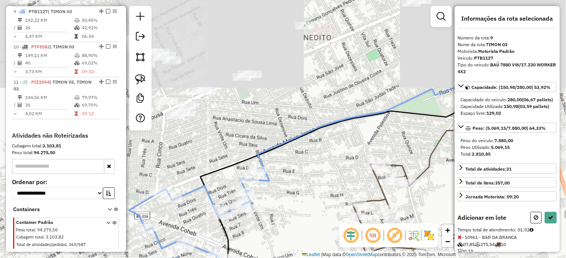
drag, startPoint x: 268, startPoint y: 117, endPoint x: 220, endPoint y: 126, distance: 48.5
click at [220, 126] on div "Janela de atendimento Grade de atendimento Capacidade Transportadoras Veículos …" at bounding box center [283, 129] width 566 height 258
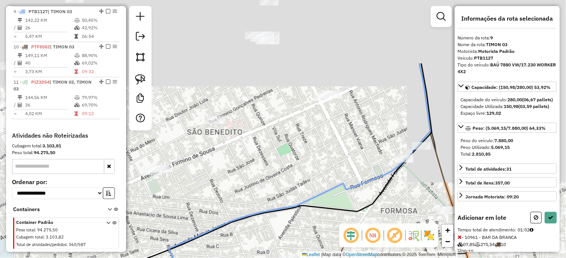
click at [306, 192] on div "Janela de atendimento Grade de atendimento Capacidade Transportadoras Veículos …" at bounding box center [283, 129] width 566 height 258
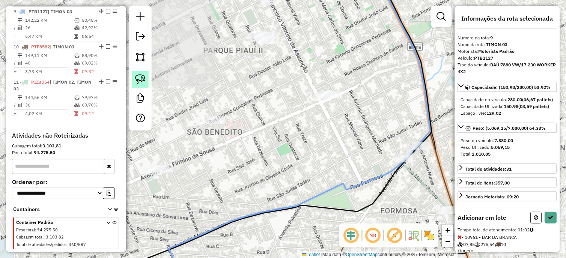
click at [143, 78] on img at bounding box center [140, 79] width 11 height 11
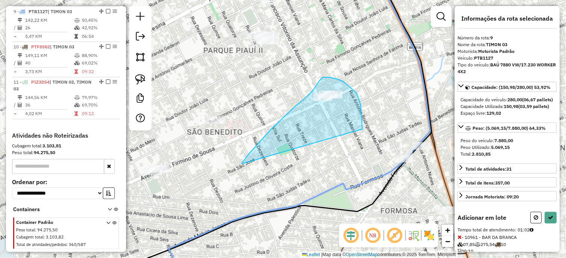
drag, startPoint x: 243, startPoint y: 164, endPoint x: 362, endPoint y: 129, distance: 124.4
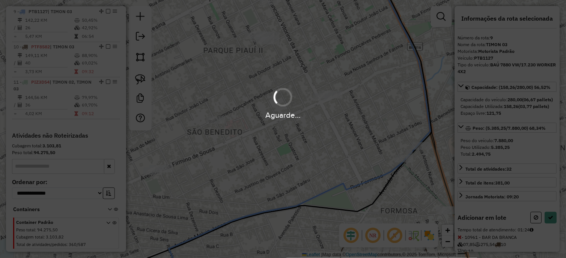
drag, startPoint x: 228, startPoint y: 197, endPoint x: 279, endPoint y: 180, distance: 54.0
click at [279, 180] on div "Aguarde..." at bounding box center [283, 129] width 566 height 258
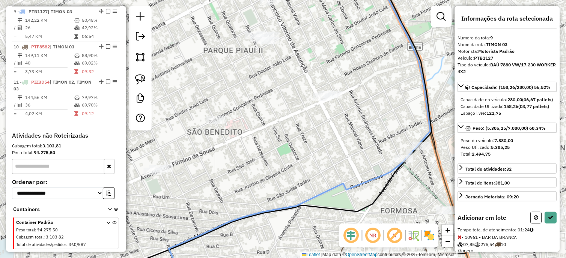
drag, startPoint x: 244, startPoint y: 170, endPoint x: 249, endPoint y: 133, distance: 37.9
click at [279, 152] on div "Janela de atendimento Grade de atendimento Capacidade Transportadoras Veículos …" at bounding box center [283, 129] width 566 height 258
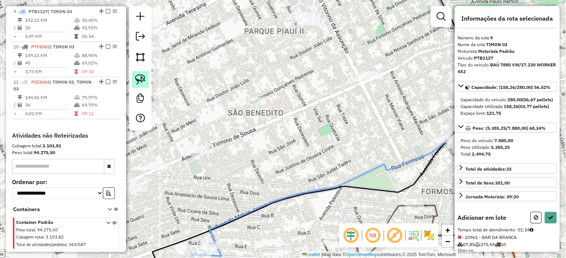
click at [143, 78] on img at bounding box center [140, 79] width 11 height 11
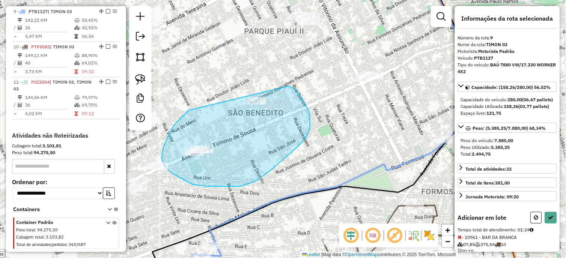
drag, startPoint x: 163, startPoint y: 148, endPoint x: 288, endPoint y: 86, distance: 139.2
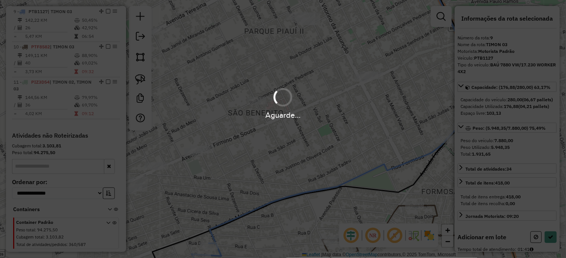
select select "*********"
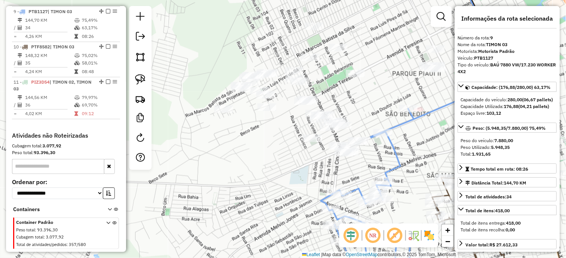
drag, startPoint x: 144, startPoint y: 79, endPoint x: 179, endPoint y: 103, distance: 42.4
click at [144, 79] on img at bounding box center [140, 79] width 11 height 11
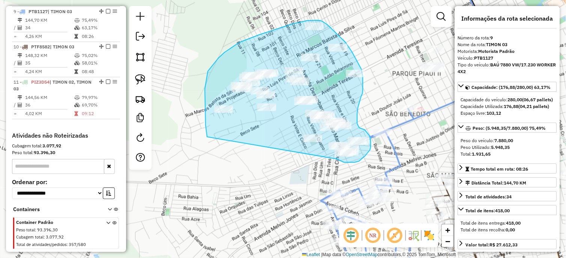
drag, startPoint x: 207, startPoint y: 137, endPoint x: 332, endPoint y: 152, distance: 125.8
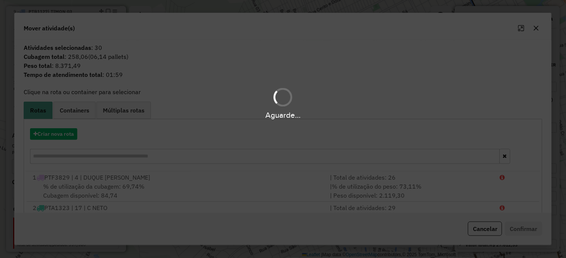
click at [87, 130] on div "Aguarde..." at bounding box center [283, 129] width 566 height 258
click at [72, 131] on button "Criar nova rota" at bounding box center [53, 134] width 47 height 12
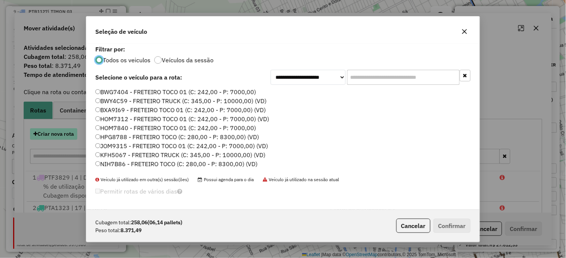
click at [59, 134] on div "**********" at bounding box center [283, 129] width 566 height 258
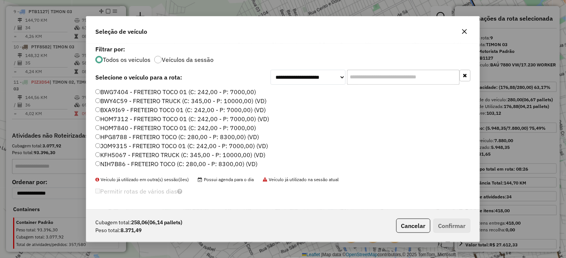
scroll to position [250, 0]
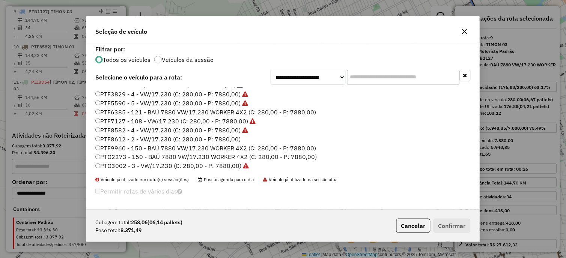
click at [224, 142] on ul "BWG7404 - FRETEIRO TOCO 01 (C: 242,00 - P: 7000,00) BWY4C59 - FRETEIRO TRUCK (C…" at bounding box center [282, 129] width 375 height 83
drag, startPoint x: 224, startPoint y: 142, endPoint x: 231, endPoint y: 136, distance: 9.3
click at [231, 136] on label "PTF8612 - 2 - VW/17.230 (C: 280,00 - P: 7880,00)" at bounding box center [167, 139] width 145 height 9
click at [450, 224] on button "Confirmar" at bounding box center [451, 226] width 37 height 14
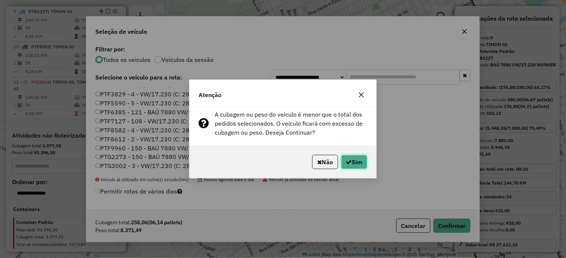
click at [362, 158] on button "Sim" at bounding box center [354, 162] width 26 height 14
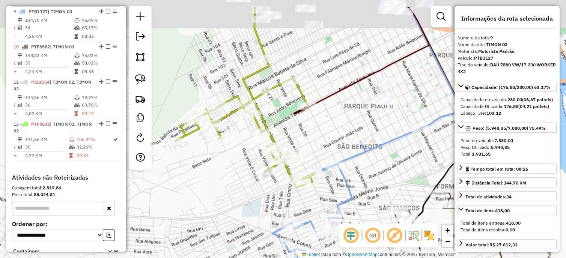
drag, startPoint x: 357, startPoint y: 113, endPoint x: 281, endPoint y: 135, distance: 79.4
click at [282, 135] on div "Janela de atendimento Grade de atendimento Capacidade Transportadoras Veículos …" at bounding box center [283, 129] width 566 height 258
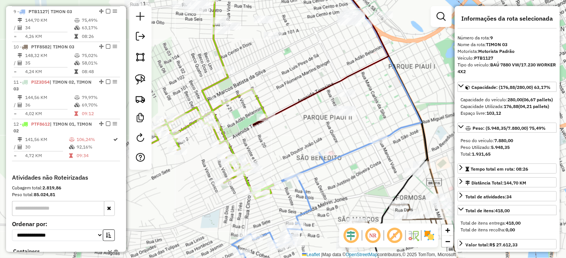
click at [261, 101] on icon at bounding box center [203, 134] width 139 height 129
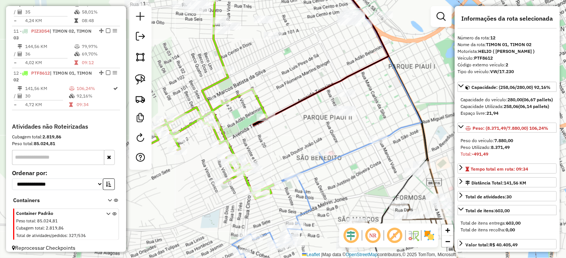
scroll to position [648, 0]
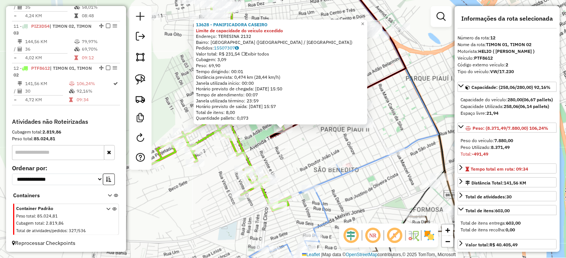
click at [324, 153] on div "13628 - PANIFICADORA CASEIRO Limite de capacidade do veículo excedido Endereço:…" at bounding box center [283, 129] width 566 height 258
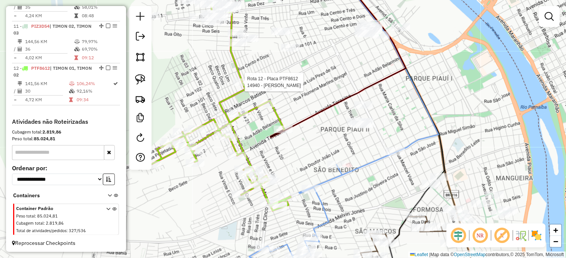
select select "*********"
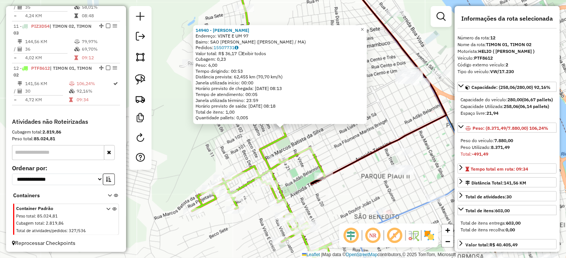
click at [351, 140] on div "14940 - SIMONE FREITAS Endereço: VINTE E UM 97 Bairro: SAO FRANCISCO II (TIMON …" at bounding box center [283, 129] width 566 height 258
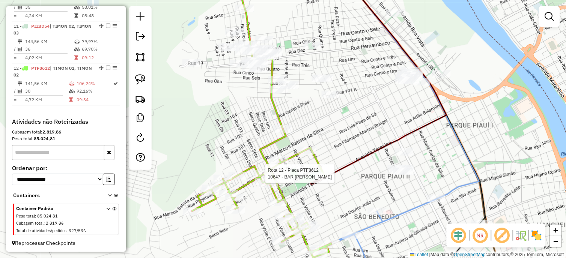
select select "*********"
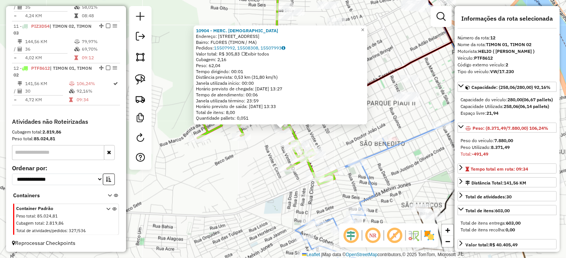
click at [351, 131] on div "10904 - MERC. DEUS Endereço: Avenida Teresina 3023 Bairro: FLORES (TIMON / MA) …" at bounding box center [283, 129] width 566 height 258
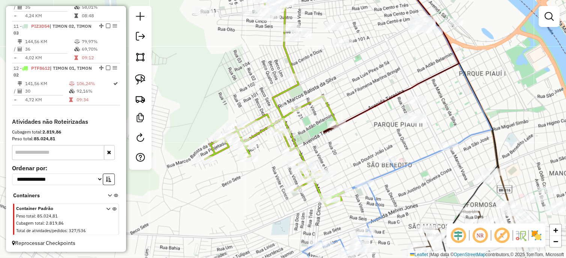
drag, startPoint x: 336, startPoint y: 140, endPoint x: 342, endPoint y: 149, distance: 9.8
click at [342, 149] on div "Janela de atendimento Grade de atendimento Capacidade Transportadoras Veículos …" at bounding box center [283, 129] width 566 height 258
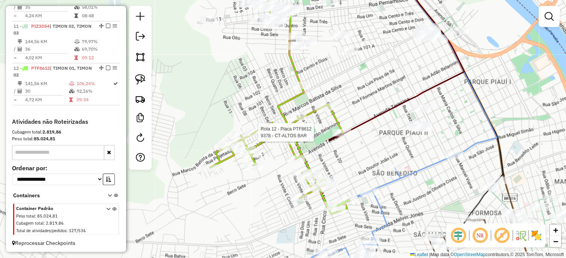
select select "*********"
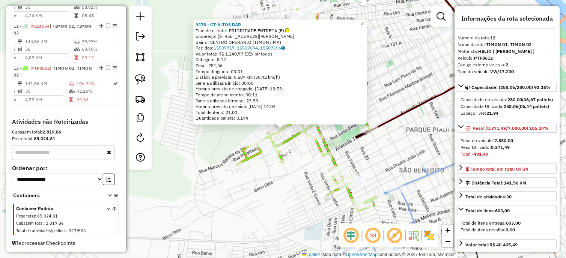
click at [374, 146] on div "9378 - CT-ALTOS BAR Tipo de cliente: PRIORIDADE ENTREGA (E) Endereço: RUA MARCO…" at bounding box center [283, 129] width 566 height 258
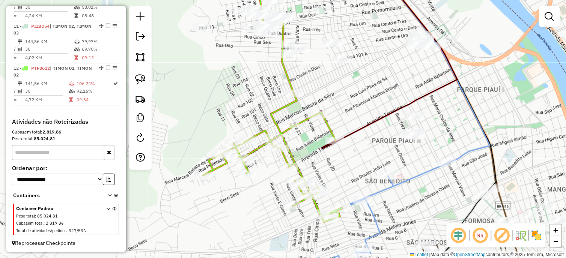
drag, startPoint x: 334, startPoint y: 168, endPoint x: 323, endPoint y: 169, distance: 10.6
click at [323, 171] on div "Janela de atendimento Grade de atendimento Capacidade Transportadoras Veículos …" at bounding box center [283, 129] width 566 height 258
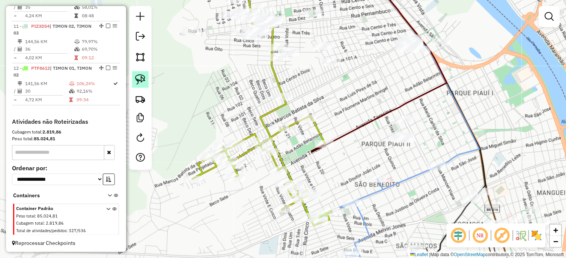
click at [143, 82] on img at bounding box center [140, 79] width 11 height 11
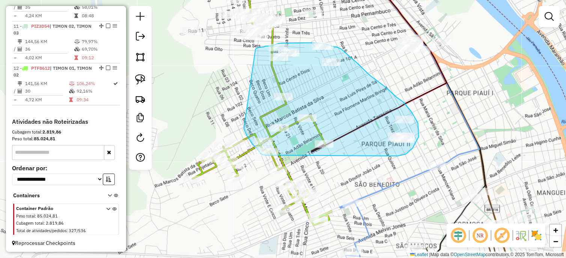
drag, startPoint x: 245, startPoint y: 130, endPoint x: 255, endPoint y: 50, distance: 80.2
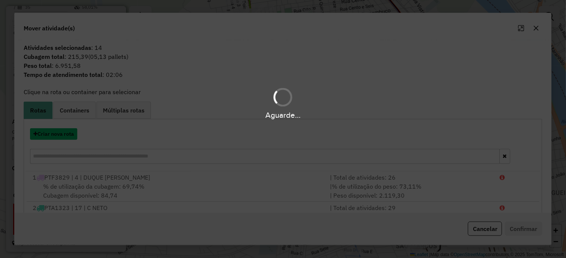
click at [62, 132] on button "Criar nova rota" at bounding box center [53, 134] width 47 height 12
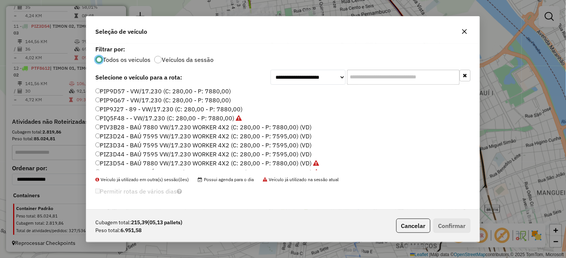
scroll to position [167, 0]
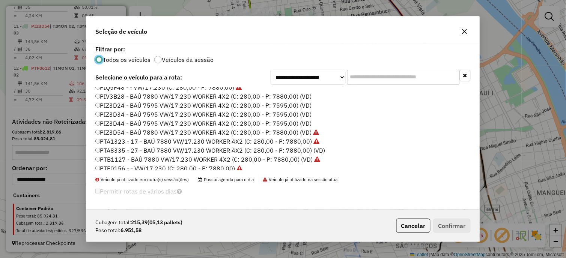
click at [280, 137] on label "PTA1323 - 17 - BAÚ 7880 VW/17.230 WORKER 4X2 (C: 280,00 - P: 7880,00)" at bounding box center [207, 141] width 224 height 9
click at [457, 224] on button "Confirmar" at bounding box center [451, 226] width 37 height 14
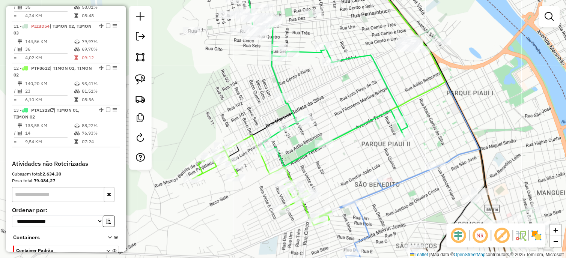
click at [267, 162] on icon at bounding box center [261, 180] width 139 height 90
select select "*********"
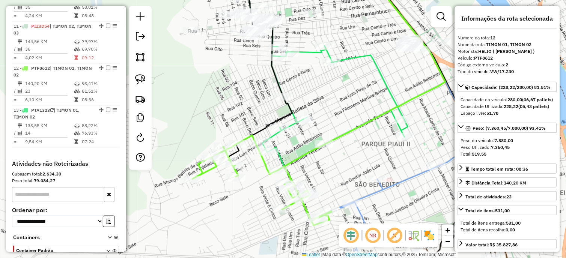
scroll to position [690, 0]
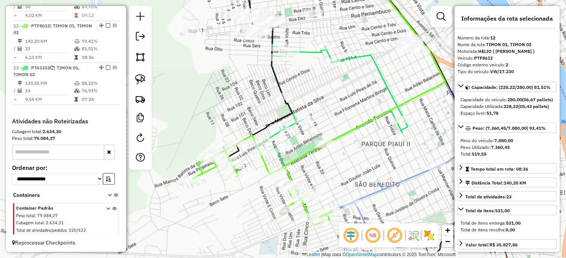
click at [289, 125] on icon at bounding box center [335, 106] width 146 height 121
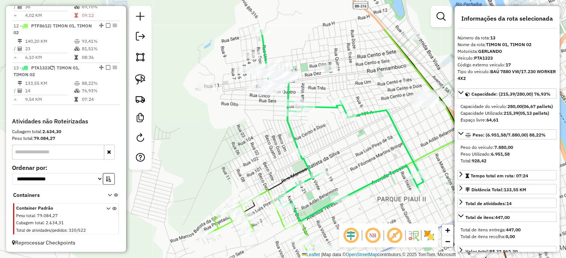
drag, startPoint x: 313, startPoint y: 88, endPoint x: 333, endPoint y: 182, distance: 95.6
click at [333, 179] on div "Janela de atendimento Grade de atendimento Capacidade Transportadoras Veículos …" at bounding box center [283, 129] width 566 height 258
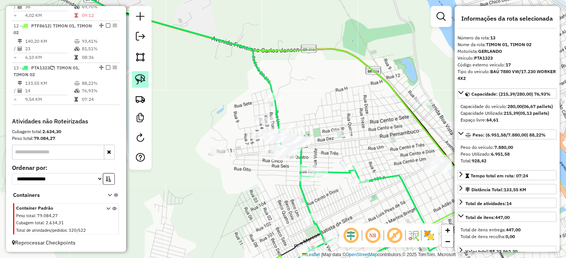
click at [138, 83] on img at bounding box center [140, 79] width 11 height 11
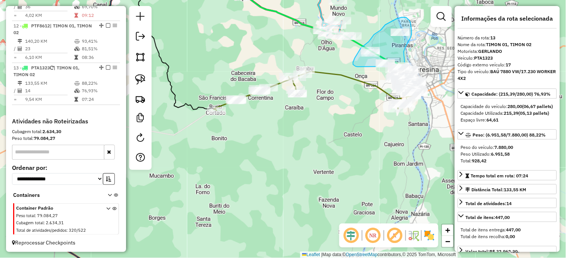
drag, startPoint x: 184, startPoint y: 130, endPoint x: 363, endPoint y: 68, distance: 189.2
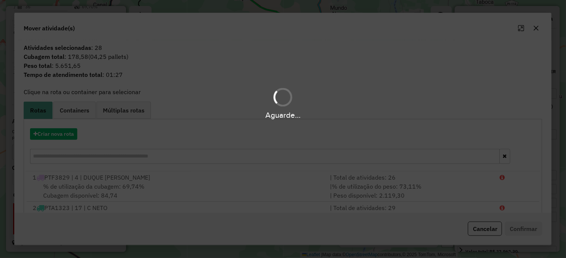
click at [61, 137] on div "Aguarde..." at bounding box center [283, 129] width 566 height 258
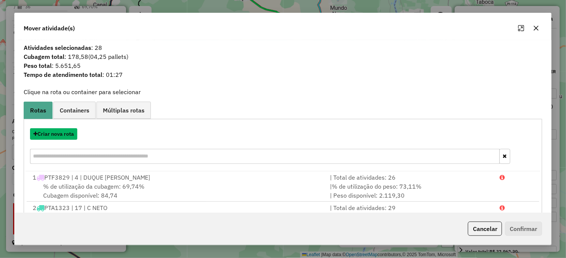
click at [57, 137] on button "Criar nova rota" at bounding box center [53, 134] width 47 height 12
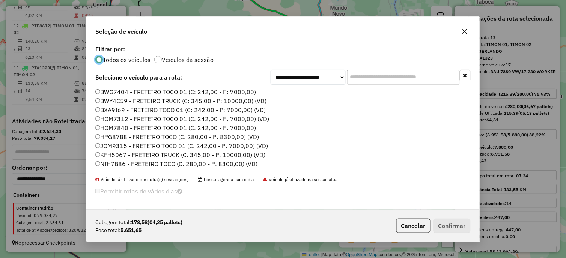
scroll to position [208, 0]
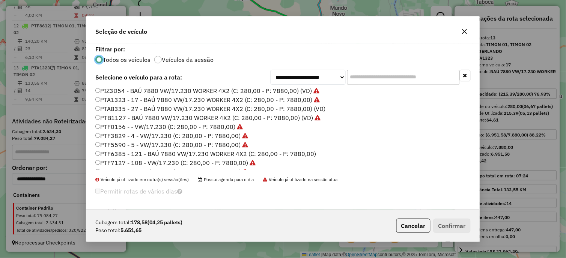
click at [317, 110] on label "PTA8335 - 27 - BAÚ 7880 VW/17.230 WORKER 4X2 (C: 280,00 - P: 7880,00) (VD)" at bounding box center [210, 108] width 230 height 9
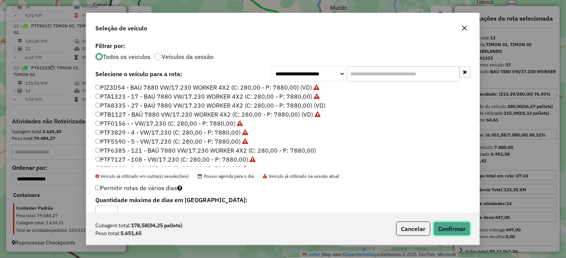
click at [457, 222] on button "Confirmar" at bounding box center [451, 229] width 37 height 14
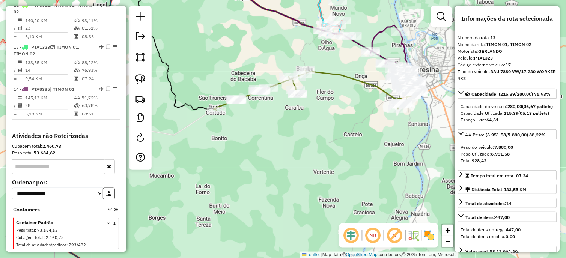
scroll to position [725, 0]
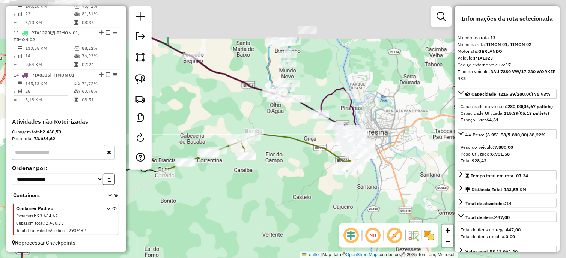
click at [309, 161] on div "Janela de atendimento Grade de atendimento Capacidade Transportadoras Veículos …" at bounding box center [283, 129] width 566 height 258
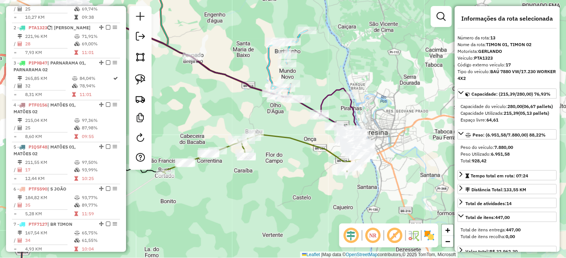
click at [264, 70] on icon at bounding box center [192, 58] width 231 height 89
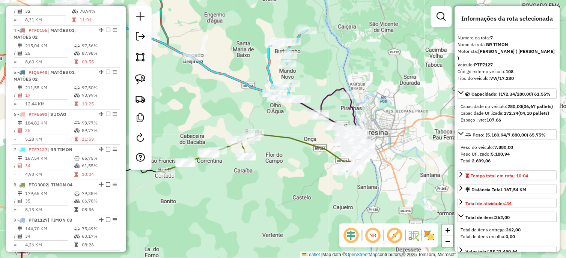
scroll to position [522, 0]
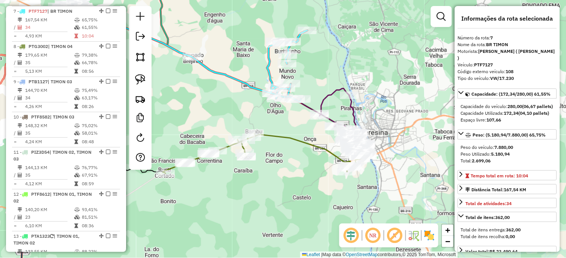
drag, startPoint x: 263, startPoint y: 72, endPoint x: 261, endPoint y: 77, distance: 4.7
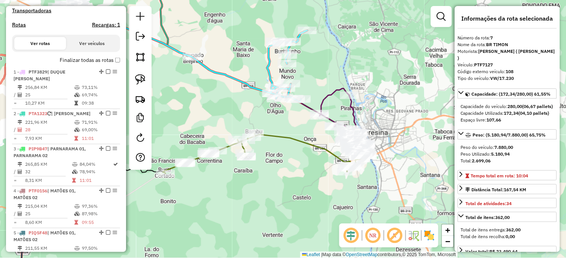
scroll to position [230, 0]
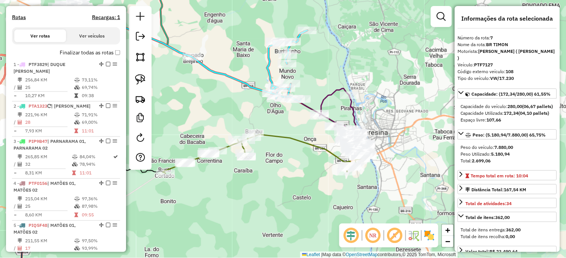
click at [113, 57] on label "Finalizar todas as rotas" at bounding box center [90, 53] width 60 height 8
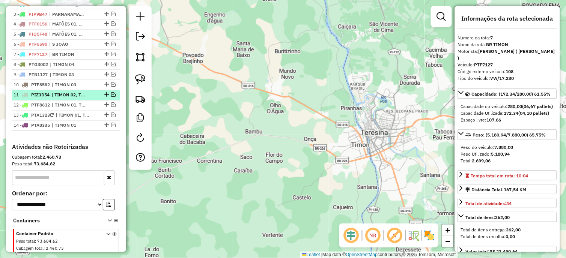
scroll to position [291, 0]
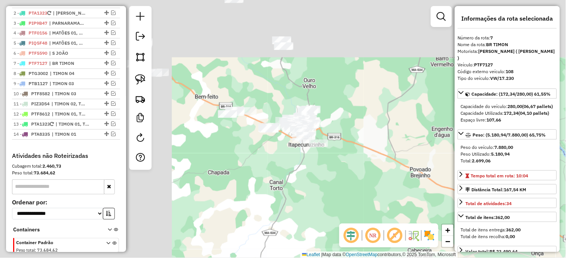
drag, startPoint x: 362, startPoint y: 122, endPoint x: 452, endPoint y: 180, distance: 107.9
click at [489, 203] on hb-router-mapa "Informações da Sessão 980257 - 16/08/2025 Criação: 15/08/2025 17:58 Depósito: D…" at bounding box center [283, 129] width 566 height 258
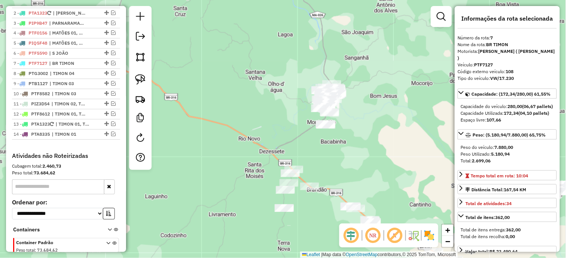
click at [201, 125] on div "Janela de atendimento Grade de atendimento Capacidade Transportadoras Veículos …" at bounding box center [283, 129] width 566 height 258
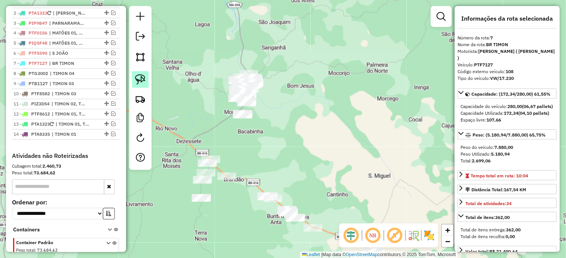
click at [137, 83] on img at bounding box center [140, 79] width 11 height 11
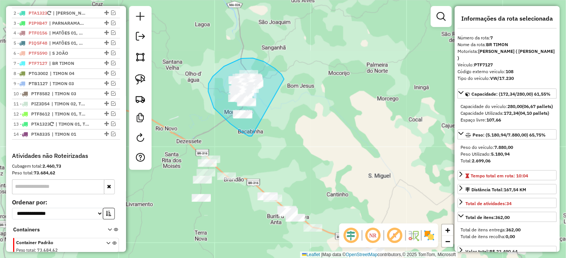
drag, startPoint x: 249, startPoint y: 136, endPoint x: 285, endPoint y: 91, distance: 57.9
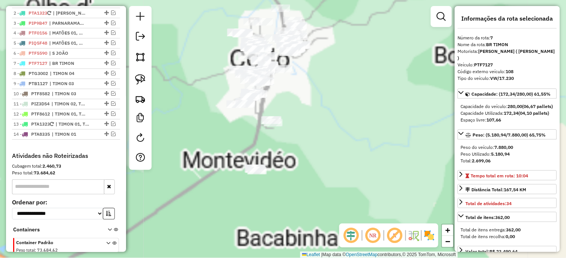
click at [436, 20] on link at bounding box center [441, 16] width 15 height 15
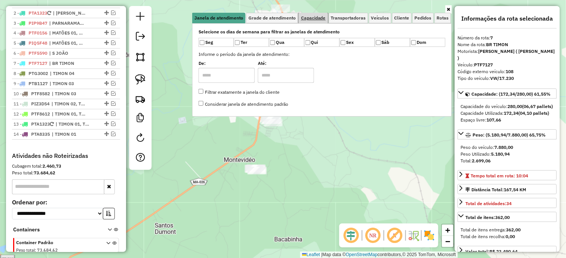
click at [308, 21] on link "Capacidade" at bounding box center [313, 18] width 29 height 11
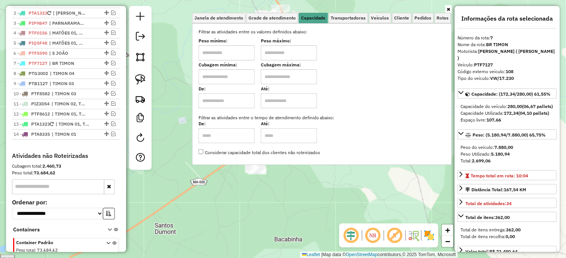
click at [224, 49] on input "text" at bounding box center [226, 52] width 56 height 15
type input "*******"
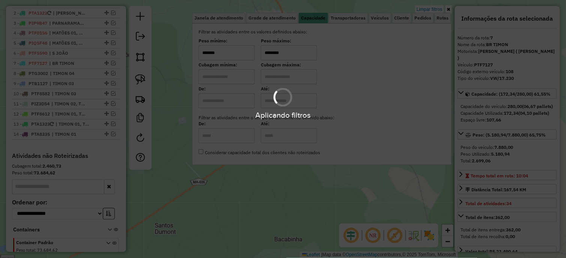
type input "********"
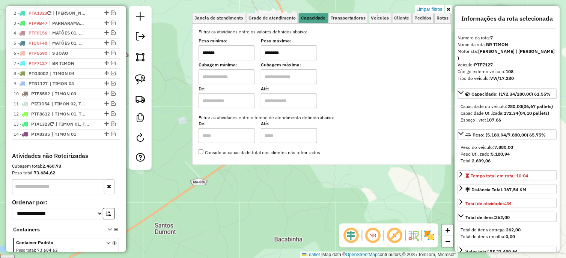
click at [183, 96] on div "Limpar filtros Janela de atendimento Grade de atendimento Capacidade Transporta…" at bounding box center [283, 129] width 566 height 258
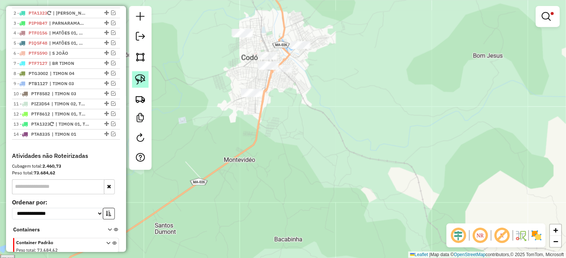
click at [133, 77] on link at bounding box center [140, 79] width 17 height 17
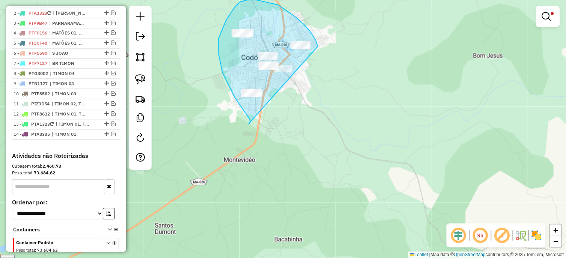
drag, startPoint x: 249, startPoint y: 124, endPoint x: 318, endPoint y: 65, distance: 91.2
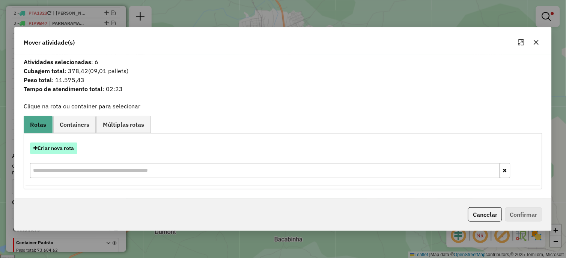
click at [63, 151] on button "Criar nova rota" at bounding box center [53, 149] width 47 height 12
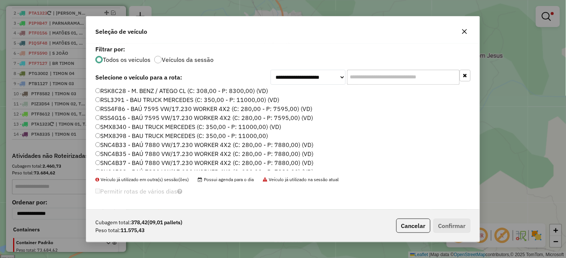
scroll to position [419, 0]
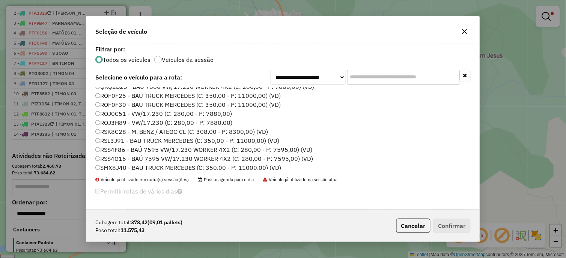
drag, startPoint x: 262, startPoint y: 140, endPoint x: 267, endPoint y: 146, distance: 8.0
click at [263, 141] on label "RSL3J91 - BAU TRUCK MERCEDES (C: 350,00 - P: 11000,00) (VD)" at bounding box center [187, 140] width 184 height 9
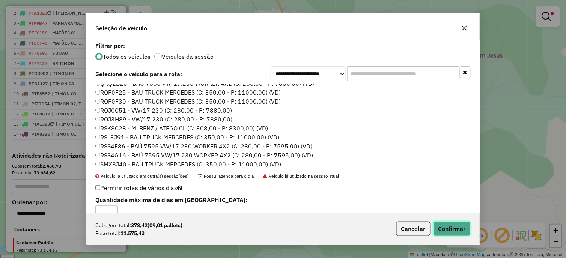
click at [446, 229] on button "Confirmar" at bounding box center [451, 229] width 37 height 14
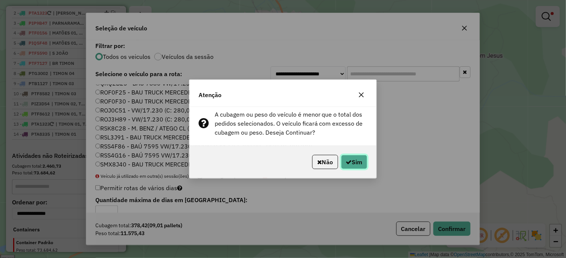
click at [356, 165] on button "Sim" at bounding box center [354, 162] width 26 height 14
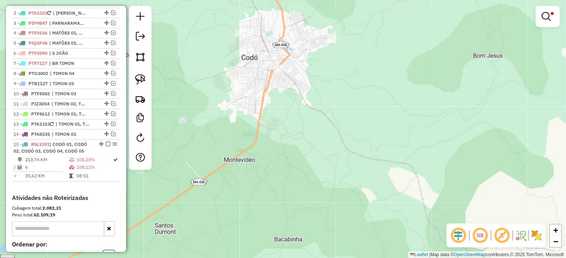
click at [267, 51] on div "Limpar filtros Janela de atendimento Grade de atendimento Capacidade Transporta…" at bounding box center [283, 129] width 566 height 258
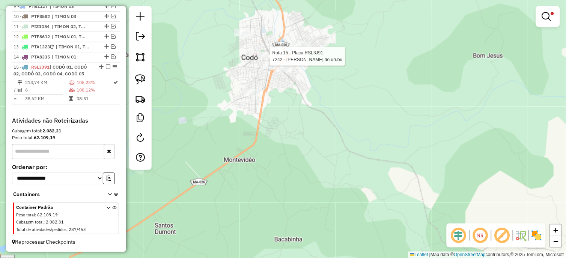
select select "*********"
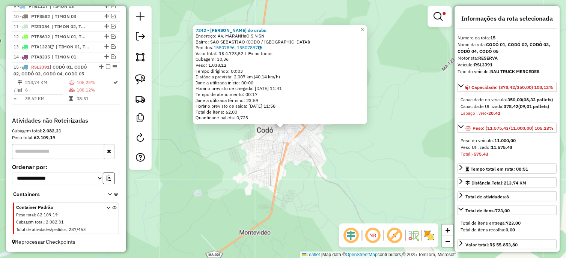
scroll to position [375, 0]
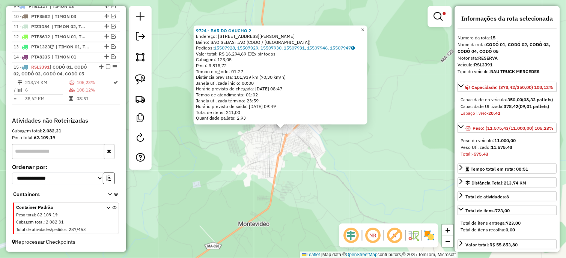
click at [291, 139] on div "9724 - BAR DO GAUCHO 2 Endereço: AVENIDA AUGUSTO TEIXEIRA 2558 Bairro: SAO SEBA…" at bounding box center [283, 129] width 566 height 258
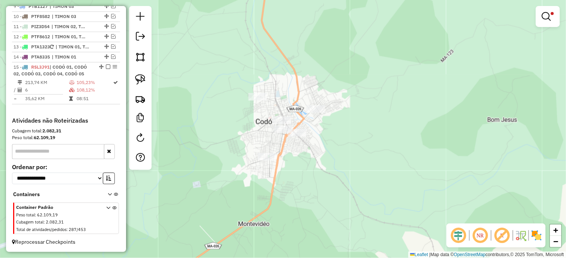
click at [287, 152] on div "Rota 15 - Placa RSL3J91 12515 - DP SANTA MARIA 2 Limpar filtros Janela de atend…" at bounding box center [283, 129] width 566 height 258
select select "*********"
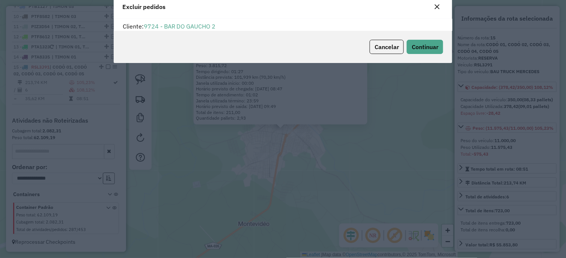
scroll to position [9, 0]
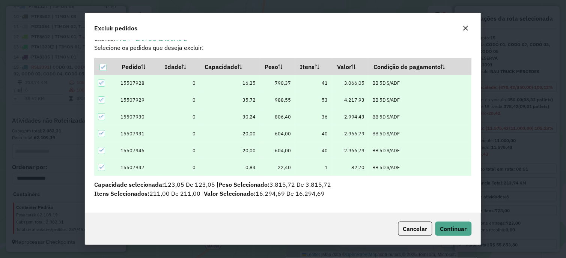
click at [449, 218] on div "Cancelar Continuar" at bounding box center [282, 229] width 395 height 32
click at [452, 235] on button "Continuar" at bounding box center [453, 229] width 36 height 14
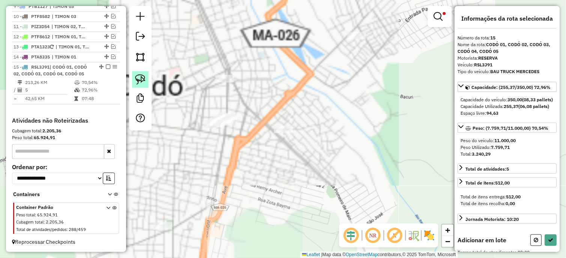
click at [143, 77] on img at bounding box center [140, 79] width 11 height 11
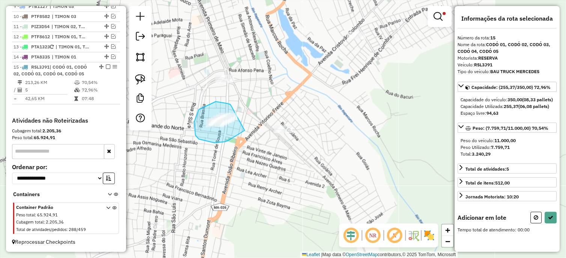
drag, startPoint x: 229, startPoint y: 104, endPoint x: 251, endPoint y: 121, distance: 27.0
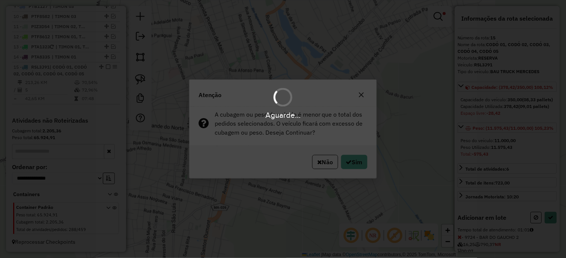
click at [354, 161] on div "Aguarde..." at bounding box center [283, 129] width 566 height 258
click at [356, 163] on div "Aguarde..." at bounding box center [283, 129] width 566 height 258
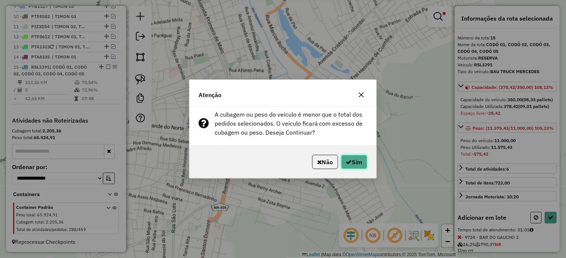
click at [355, 163] on button "Sim" at bounding box center [354, 162] width 26 height 14
select select "*********"
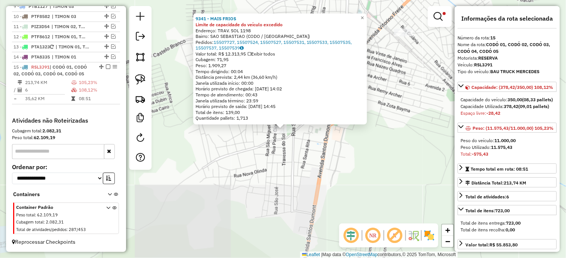
click at [264, 150] on div "9341 - MAIS FRIOS Limite de capacidade do veículo excedido Endereço: TRAV. SOL …" at bounding box center [283, 129] width 566 height 258
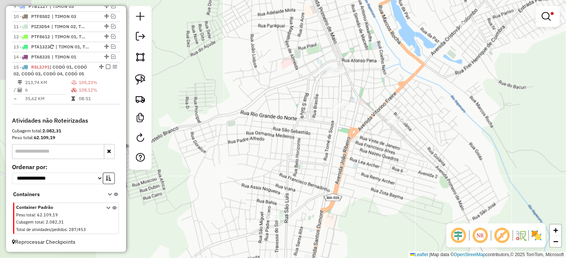
drag, startPoint x: 374, startPoint y: 184, endPoint x: 384, endPoint y: 188, distance: 10.9
click at [374, 209] on div "Limpar filtros Janela de atendimento Grade de atendimento Capacidade Transporta…" at bounding box center [283, 129] width 566 height 258
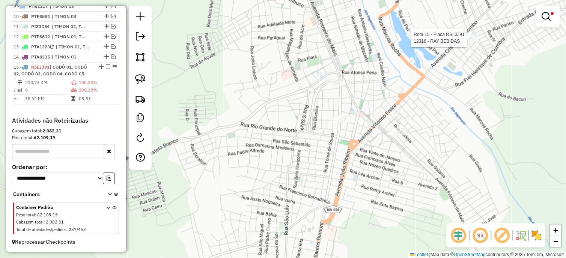
select select "*********"
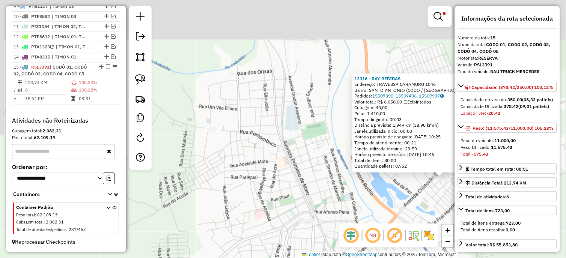
click at [392, 201] on div "12316 - RAY BEBIDAS Endereço: TRAVESSA CARAMURU 1046 Bairro: SANTO ANTONIO (COD…" at bounding box center [283, 129] width 566 height 258
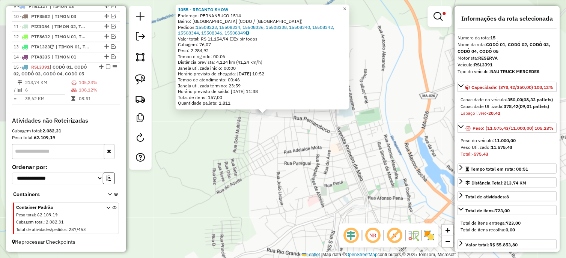
drag, startPoint x: 290, startPoint y: 174, endPoint x: 224, endPoint y: 113, distance: 90.2
click at [224, 113] on div "1055 - RECANTO SHOW Endereço: PERNANBUCO 1514 Bairro: SAO FRANCISCO (CODO / MA)…" at bounding box center [283, 129] width 566 height 258
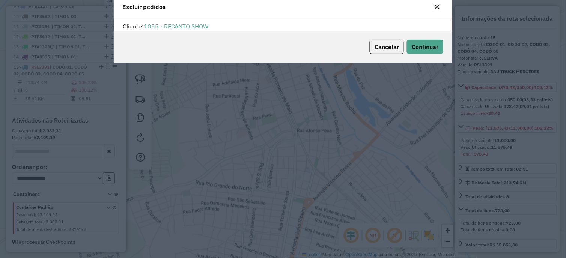
scroll to position [26, 0]
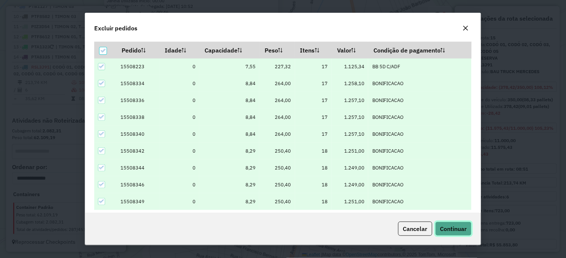
click at [440, 229] on span "Continuar" at bounding box center [453, 229] width 27 height 8
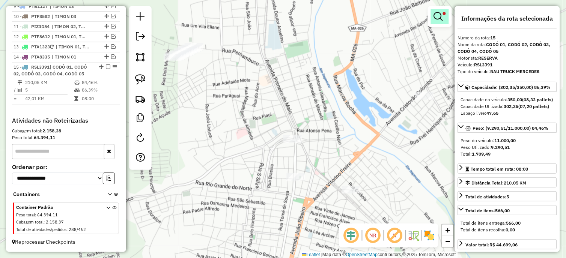
click at [443, 14] on em at bounding box center [438, 16] width 9 height 9
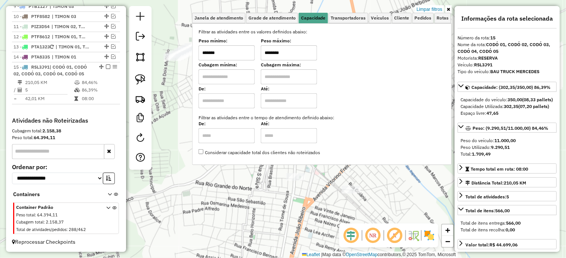
click at [229, 55] on input "*******" at bounding box center [226, 52] width 56 height 15
type input "******"
click at [317, 204] on div "Limpar filtros Janela de atendimento Grade de atendimento Capacidade Transporta…" at bounding box center [283, 129] width 566 height 258
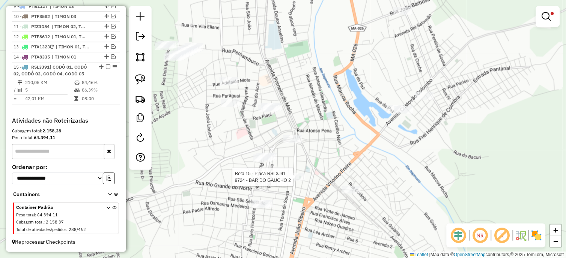
select select "*********"
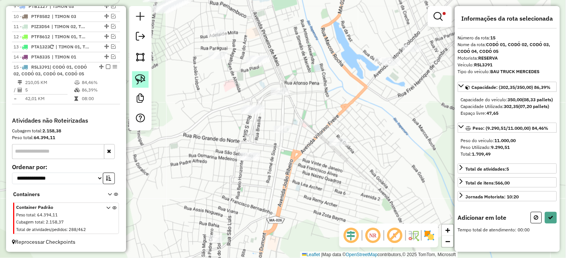
click at [134, 78] on link at bounding box center [140, 79] width 17 height 17
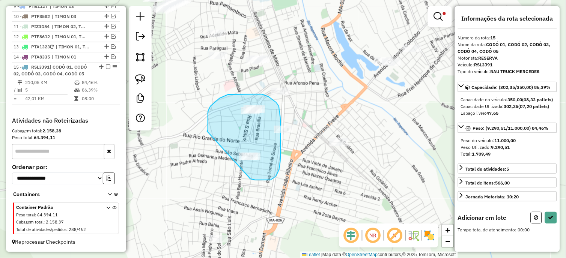
drag, startPoint x: 208, startPoint y: 113, endPoint x: 242, endPoint y: 171, distance: 67.6
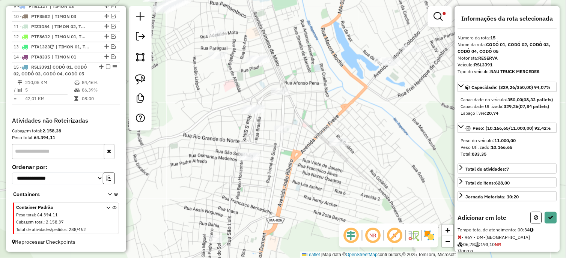
select select "*********"
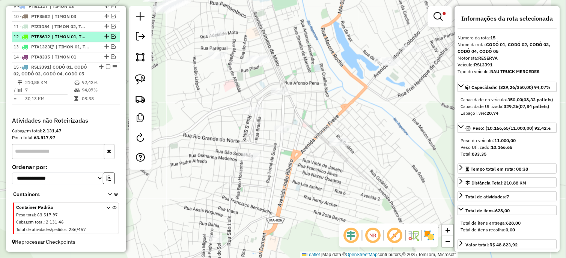
click at [107, 66] on em at bounding box center [108, 67] width 5 height 5
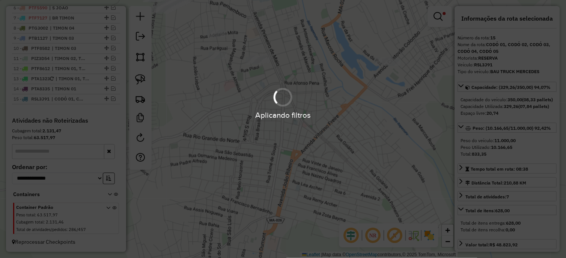
scroll to position [344, 0]
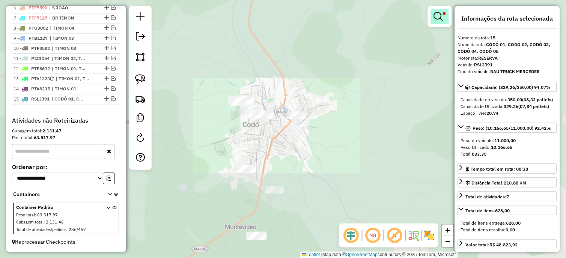
click at [442, 17] on em at bounding box center [438, 16] width 9 height 9
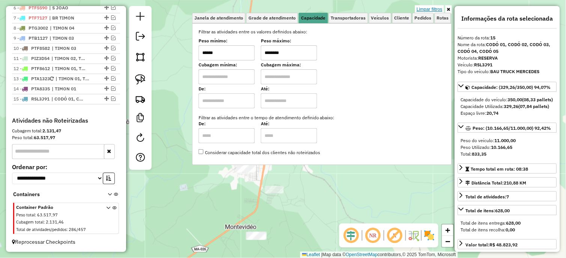
click at [426, 6] on link "Limpar filtros" at bounding box center [429, 9] width 29 height 8
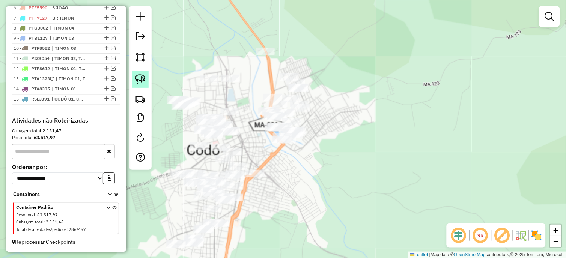
click at [141, 76] on img at bounding box center [140, 79] width 11 height 11
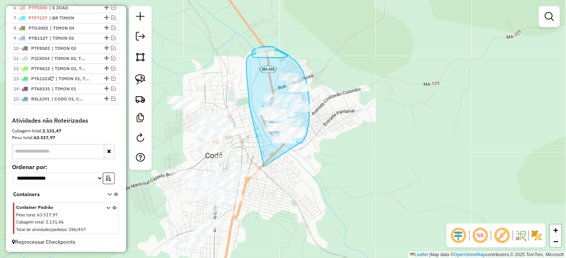
drag, startPoint x: 249, startPoint y: 106, endPoint x: 298, endPoint y: 152, distance: 67.4
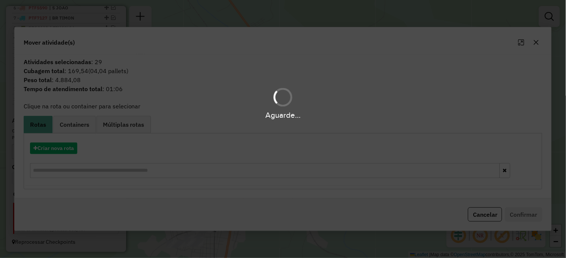
click at [37, 153] on div "Aguarde..." at bounding box center [283, 129] width 566 height 258
click at [58, 147] on div "Aguarde..." at bounding box center [283, 129] width 566 height 258
click at [48, 147] on button "Criar nova rota" at bounding box center [53, 149] width 47 height 12
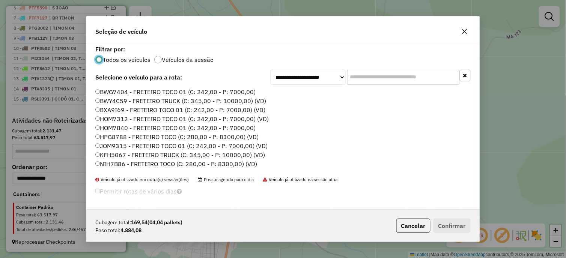
scroll to position [250, 0]
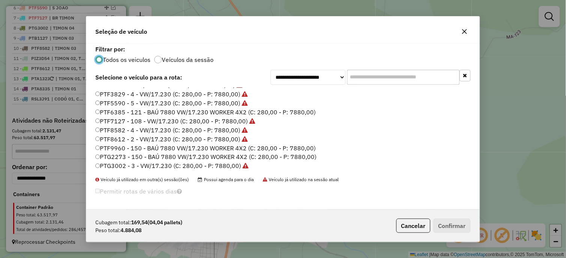
click at [241, 141] on label "PTF8612 - 2 - VW/17.230 (C: 280,00 - P: 7880,00)" at bounding box center [171, 139] width 152 height 9
drag, startPoint x: 443, startPoint y: 225, endPoint x: 430, endPoint y: 219, distance: 14.3
click at [443, 226] on button "Confirmar" at bounding box center [451, 226] width 37 height 14
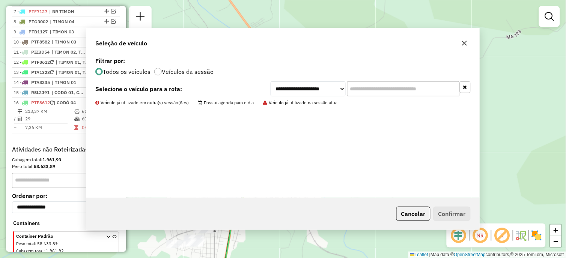
scroll to position [375, 0]
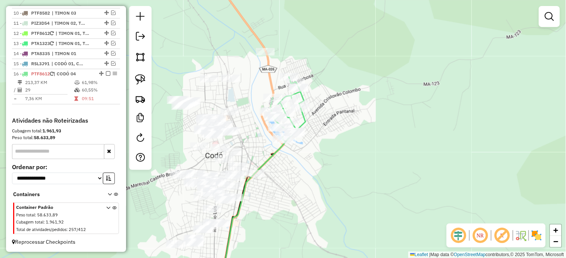
click at [309, 189] on div "Janela de atendimento Grade de atendimento Capacidade Transportadoras Veículos …" at bounding box center [283, 129] width 566 height 258
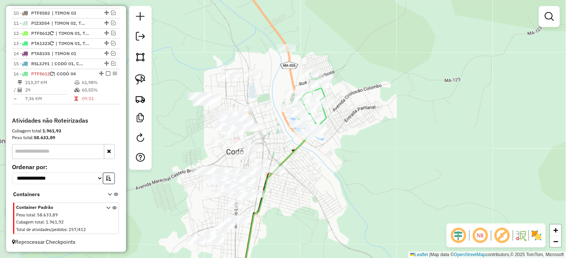
click at [291, 152] on icon at bounding box center [275, 211] width 66 height 148
select select "*********"
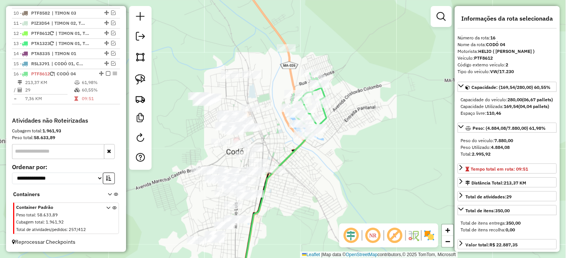
scroll to position [379, 0]
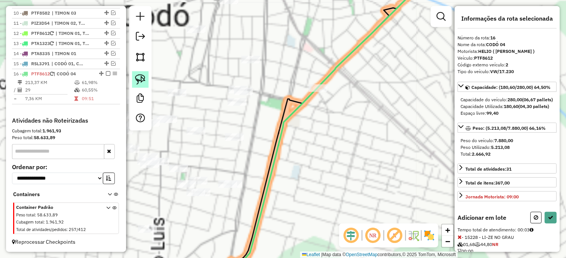
click at [141, 74] on link at bounding box center [140, 79] width 17 height 17
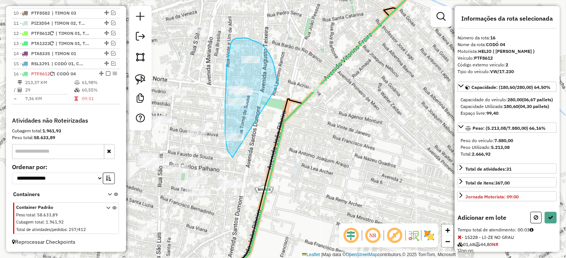
drag, startPoint x: 233, startPoint y: 158, endPoint x: 279, endPoint y: 96, distance: 77.3
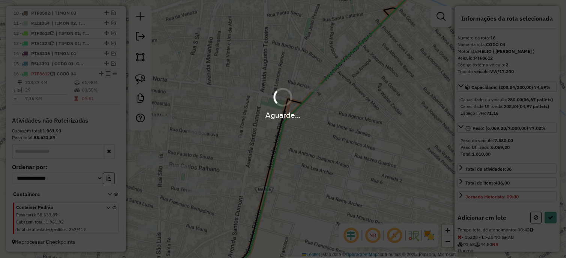
select select "*********"
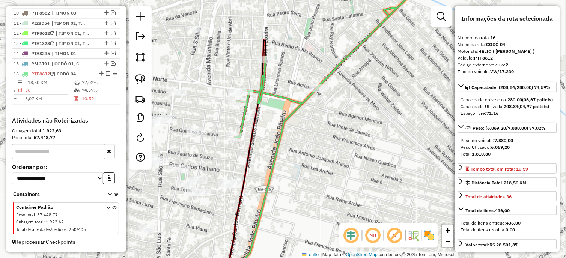
click at [388, 169] on div "Janela de atendimento Grade de atendimento Capacidade Transportadoras Veículos …" at bounding box center [283, 129] width 566 height 258
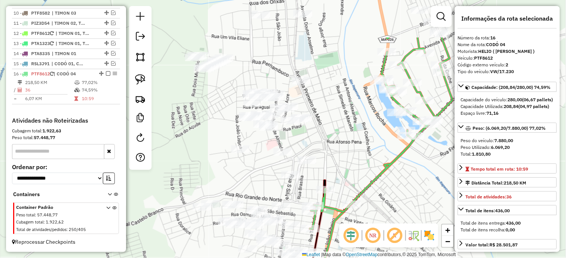
drag, startPoint x: 261, startPoint y: 111, endPoint x: 260, endPoint y: 171, distance: 60.4
click at [260, 171] on div "Janela de atendimento Grade de atendimento Capacidade Transportadoras Veículos …" at bounding box center [283, 129] width 566 height 258
click at [134, 78] on link at bounding box center [140, 79] width 17 height 17
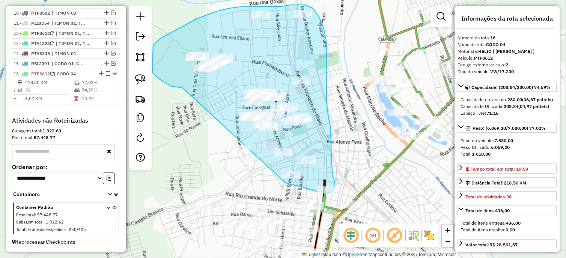
drag, startPoint x: 181, startPoint y: 87, endPoint x: 242, endPoint y: 166, distance: 99.8
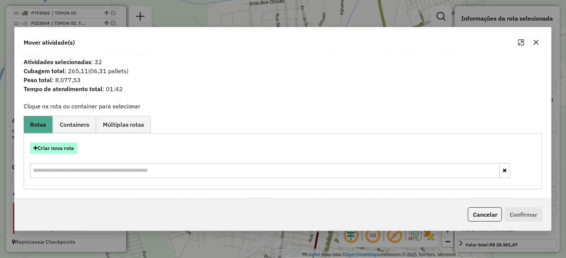
click at [53, 147] on button "Criar nova rota" at bounding box center [53, 149] width 47 height 12
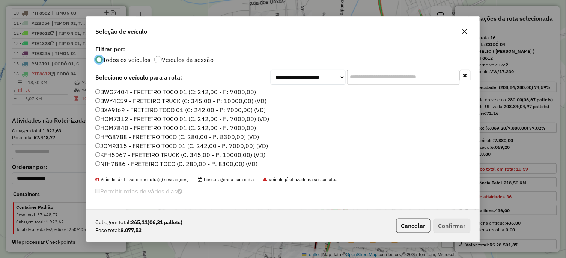
scroll to position [250, 0]
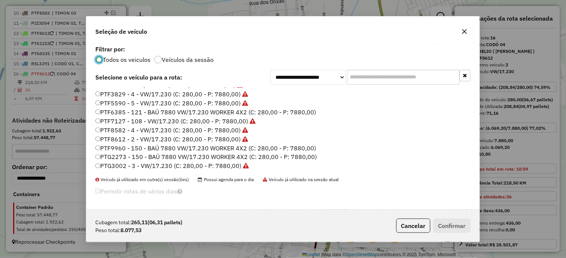
click at [230, 119] on label "PTF7127 - 108 - VW/17.230 (C: 280,00 - P: 7880,00)" at bounding box center [175, 121] width 160 height 9
click at [444, 225] on button "Confirmar" at bounding box center [451, 226] width 37 height 14
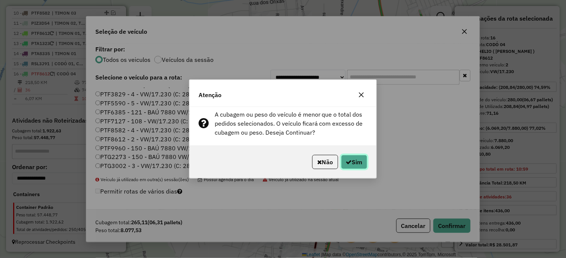
click at [354, 159] on button "Sim" at bounding box center [354, 162] width 26 height 14
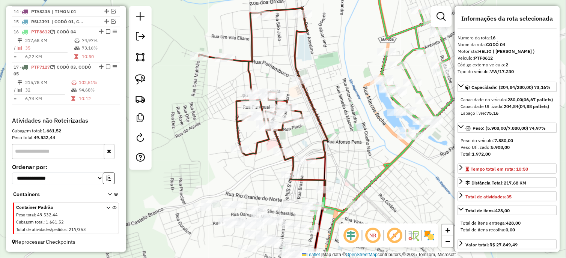
scroll to position [421, 0]
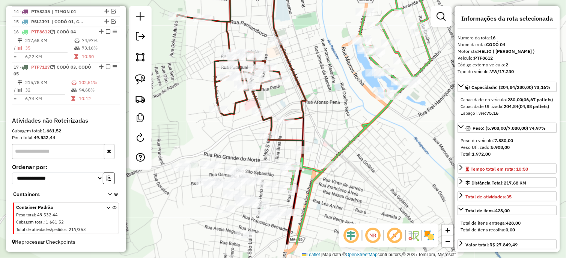
drag, startPoint x: 368, startPoint y: 165, endPoint x: 331, endPoint y: 75, distance: 97.2
click at [332, 79] on div "Janela de atendimento Grade de atendimento Capacidade Transportadoras Veículos …" at bounding box center [283, 129] width 566 height 258
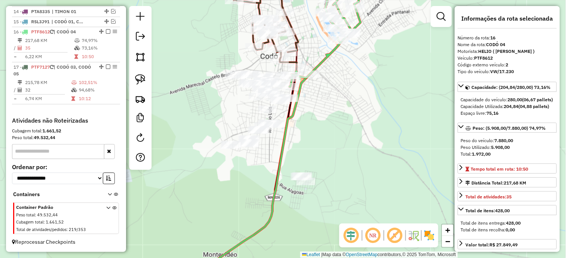
drag, startPoint x: 142, startPoint y: 83, endPoint x: 166, endPoint y: 95, distance: 27.0
click at [142, 83] on img at bounding box center [140, 79] width 11 height 11
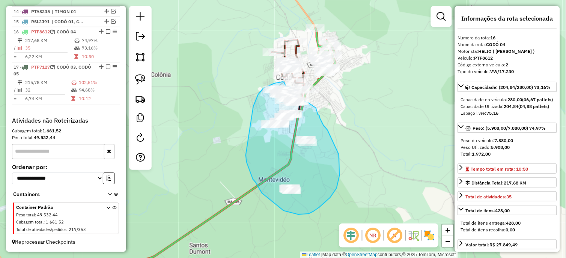
drag, startPoint x: 209, startPoint y: 81, endPoint x: 246, endPoint y: 153, distance: 81.2
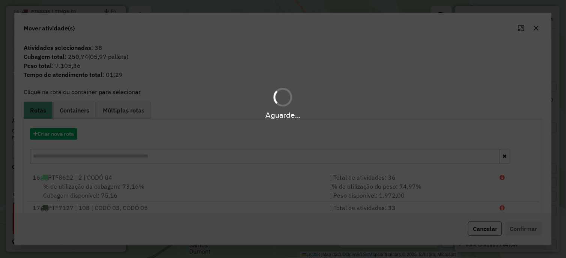
click at [65, 129] on div "Aguarde..." at bounding box center [283, 129] width 566 height 258
click at [64, 130] on button "Criar nova rota" at bounding box center [53, 134] width 47 height 12
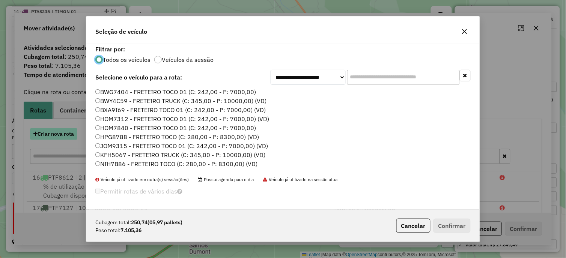
click at [57, 132] on div "**********" at bounding box center [283, 129] width 566 height 258
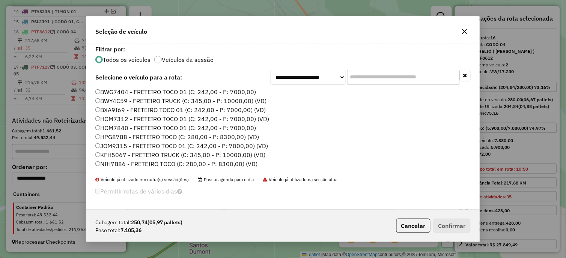
scroll to position [208, 0]
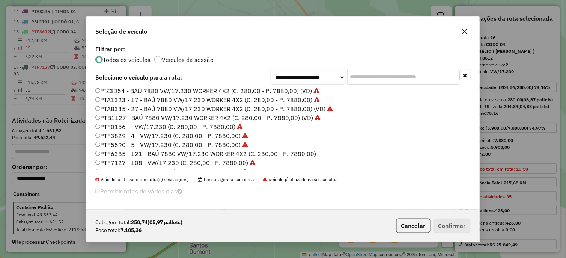
click at [222, 139] on label "PTF3829 - 4 - VW/17.230 (C: 280,00 - P: 7880,00)" at bounding box center [171, 135] width 153 height 9
click at [458, 229] on button "Confirmar" at bounding box center [451, 226] width 37 height 14
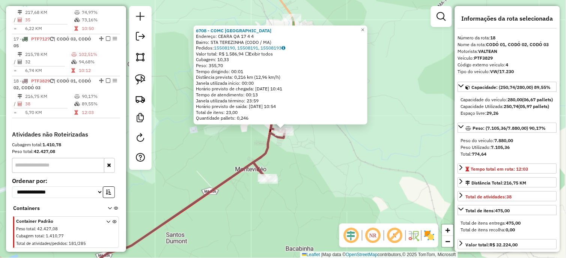
scroll to position [463, 0]
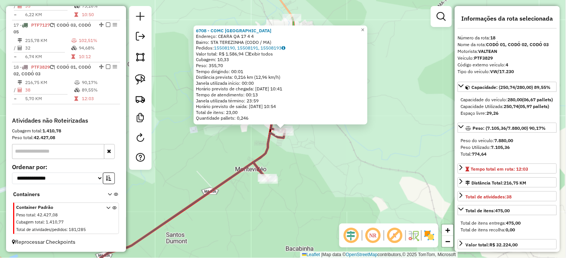
click at [305, 150] on div "6708 - COMC SAO FRANCISCO Endereço: CEARA QA 17 4 4 Bairro: STA TEREZINHA (CODO…" at bounding box center [283, 129] width 566 height 258
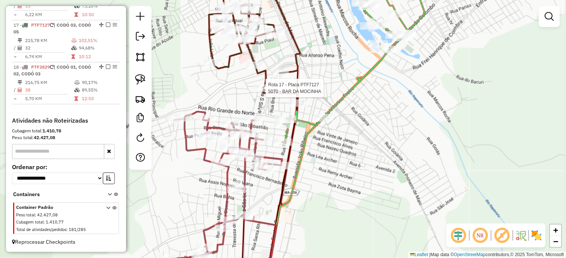
select select "*********"
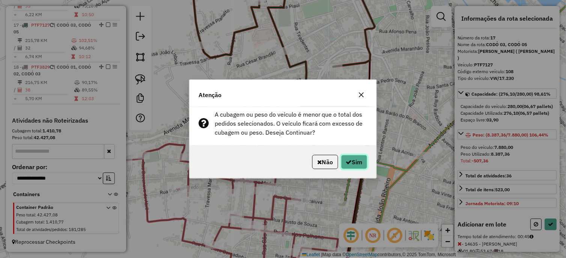
click at [362, 162] on button "Sim" at bounding box center [354, 162] width 26 height 14
select select "*********"
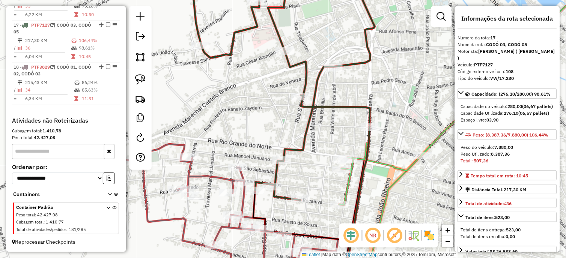
click at [303, 78] on icon at bounding box center [284, 87] width 182 height 226
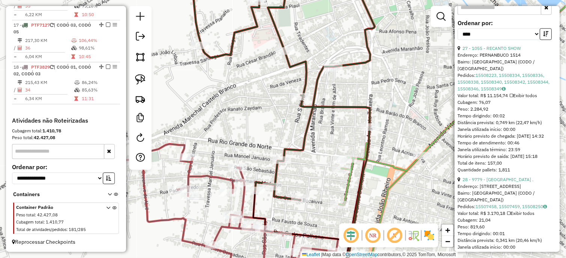
scroll to position [333, 0]
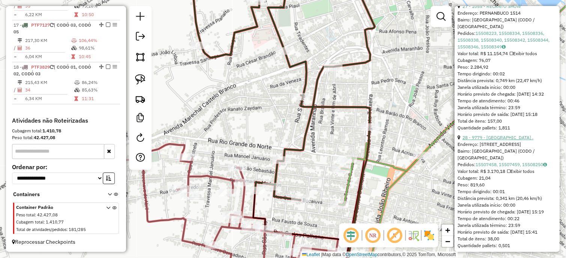
click at [492, 140] on link "28 - 9779 - Bar do Paulo ." at bounding box center [497, 138] width 71 height 6
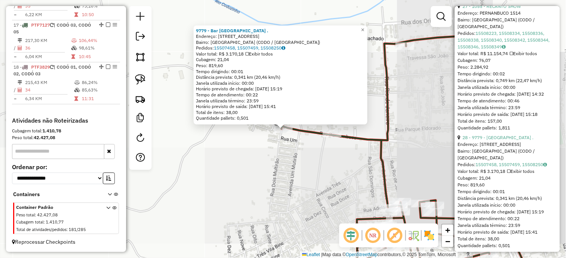
drag, startPoint x: 293, startPoint y: 194, endPoint x: 274, endPoint y: 128, distance: 68.2
click at [274, 132] on div "9779 - Bar do Paulo . Endereço: Rua Pernambuco 2317 Bairro: SAO FRANCISCO (CODO…" at bounding box center [283, 129] width 566 height 258
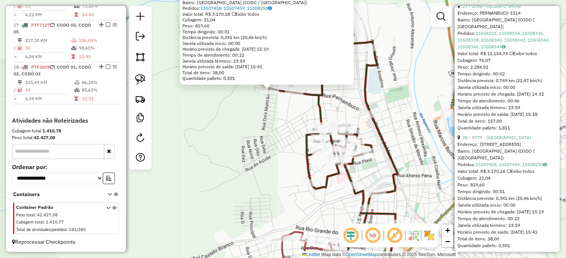
click at [294, 233] on icon at bounding box center [326, 258] width 108 height 52
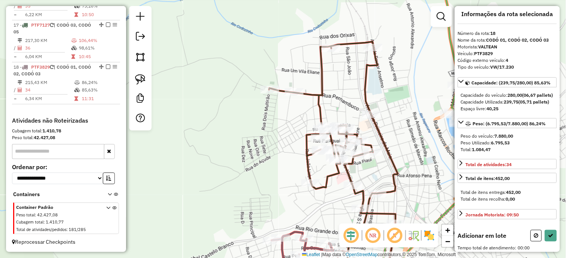
scroll to position [0, 0]
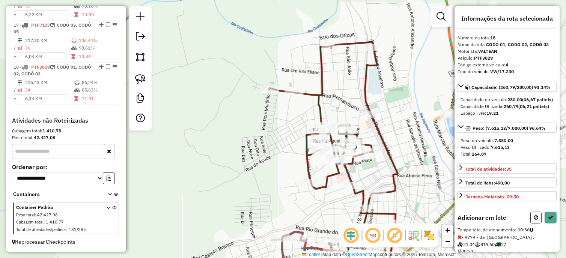
select select "*********"
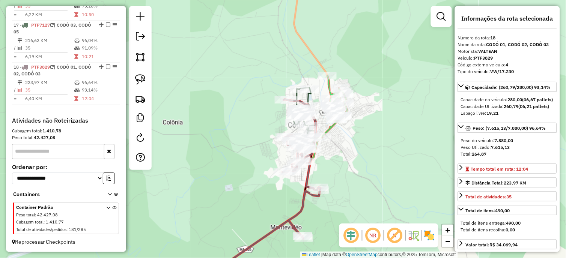
drag, startPoint x: 374, startPoint y: 168, endPoint x: 298, endPoint y: 100, distance: 102.3
click at [300, 104] on div "Janela de atendimento Grade de atendimento Capacidade Transportadoras Veículos …" at bounding box center [283, 129] width 566 height 258
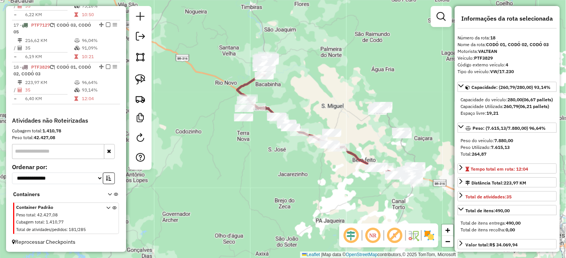
drag, startPoint x: 321, startPoint y: 99, endPoint x: 305, endPoint y: 81, distance: 24.4
click at [303, 79] on div "Janela de atendimento Grade de atendimento Capacidade Transportadoras Veículos …" at bounding box center [283, 129] width 566 height 258
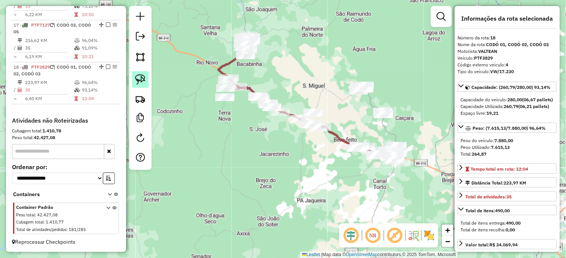
click at [145, 80] on img at bounding box center [140, 79] width 11 height 11
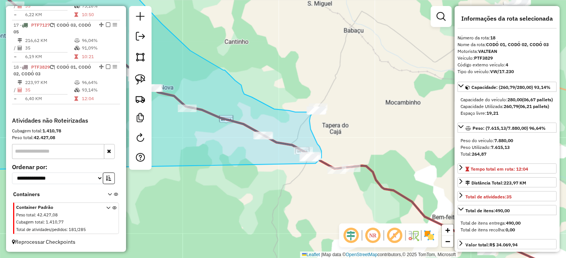
drag, startPoint x: 199, startPoint y: 107, endPoint x: 297, endPoint y: 165, distance: 113.5
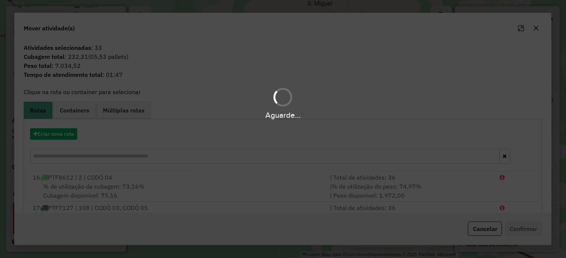
click at [59, 129] on div "Aguarde..." at bounding box center [283, 129] width 566 height 258
click at [55, 130] on button "Criar nova rota" at bounding box center [53, 134] width 47 height 12
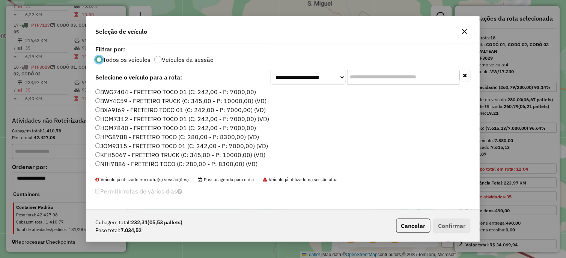
scroll to position [208, 0]
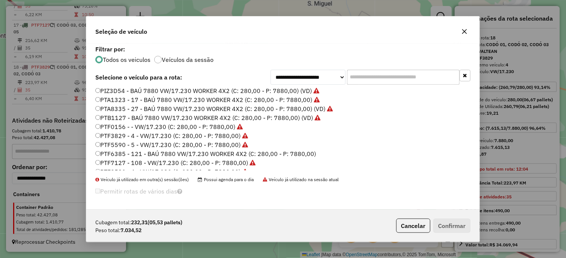
drag, startPoint x: 245, startPoint y: 135, endPoint x: 308, endPoint y: 158, distance: 67.5
click at [245, 135] on icon at bounding box center [245, 136] width 6 height 6
drag, startPoint x: 473, startPoint y: 220, endPoint x: 466, endPoint y: 220, distance: 6.4
click at [473, 220] on div "Cubagem total: 232,31 (05,53 pallets) Peso total: 7.034,52 Cancelar Confirmar" at bounding box center [282, 226] width 393 height 32
click at [464, 221] on button "Confirmar" at bounding box center [451, 226] width 37 height 14
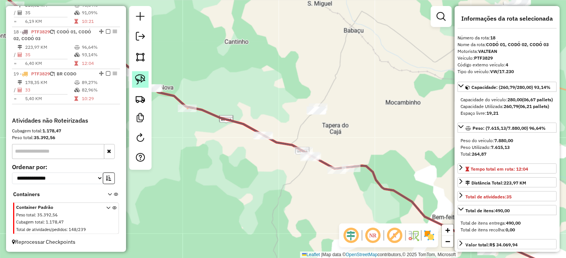
scroll to position [498, 0]
click at [141, 76] on img at bounding box center [140, 79] width 11 height 11
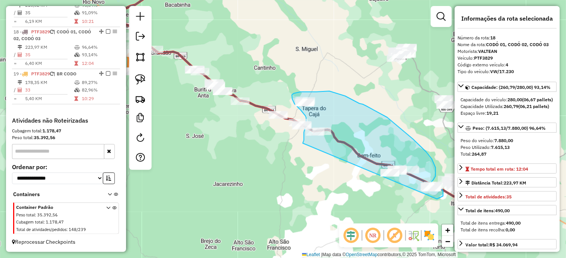
drag, startPoint x: 314, startPoint y: 179, endPoint x: 414, endPoint y: 199, distance: 101.7
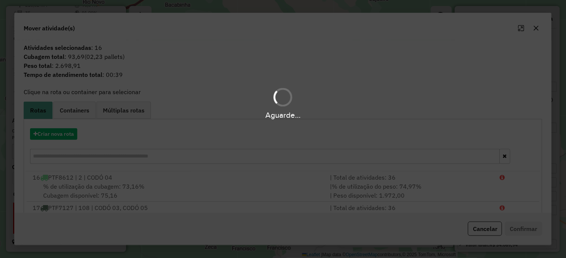
click at [55, 124] on div "Aguarde..." at bounding box center [283, 129] width 566 height 258
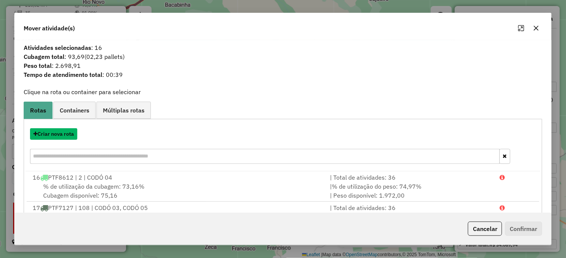
click at [52, 136] on button "Criar nova rota" at bounding box center [53, 134] width 47 height 12
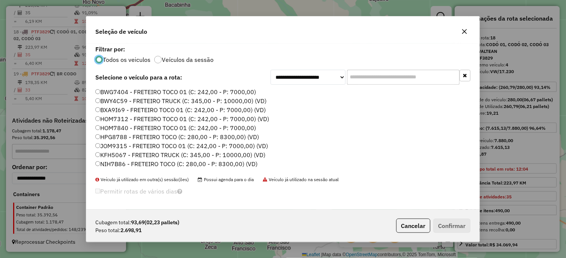
scroll to position [250, 0]
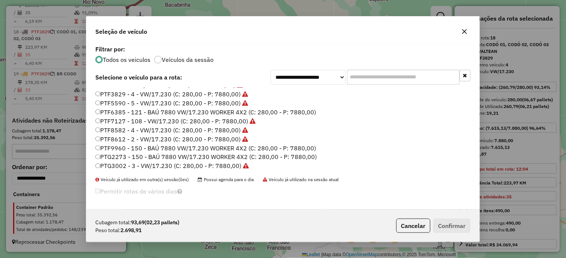
click at [229, 137] on label "PTF8612 - 2 - VW/17.230 (C: 280,00 - P: 7880,00)" at bounding box center [171, 139] width 153 height 9
click at [455, 229] on button "Confirmar" at bounding box center [451, 226] width 37 height 14
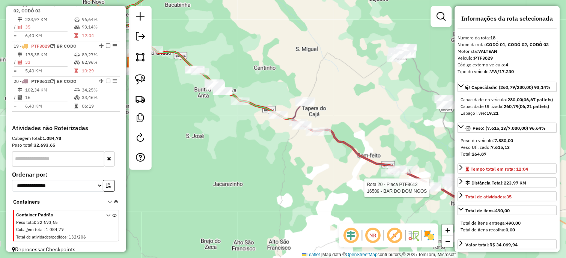
click at [424, 180] on icon at bounding box center [362, 144] width 141 height 87
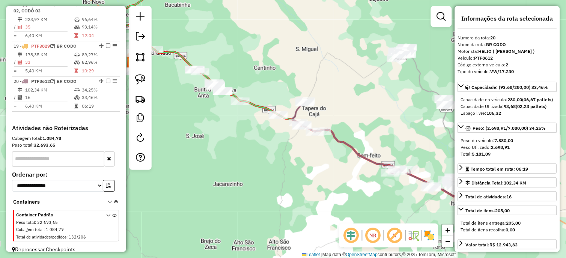
scroll to position [533, 0]
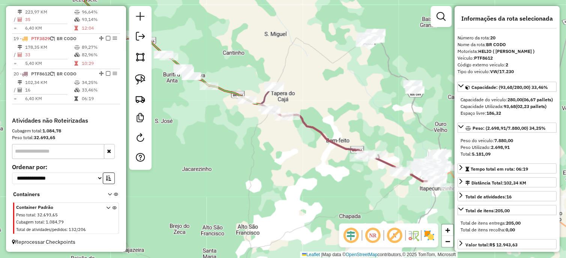
drag, startPoint x: 381, startPoint y: 146, endPoint x: 281, endPoint y: 107, distance: 107.7
click at [281, 107] on div "Rota 20 - Placa PTF8612 9161 - Chacara Sant Teresin Janela de atendimento Grade…" at bounding box center [283, 129] width 566 height 258
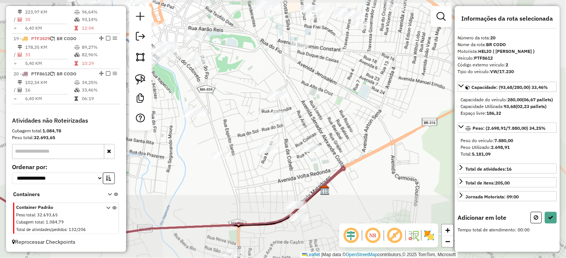
drag, startPoint x: 141, startPoint y: 83, endPoint x: 149, endPoint y: 89, distance: 9.6
click at [141, 83] on img at bounding box center [140, 79] width 11 height 11
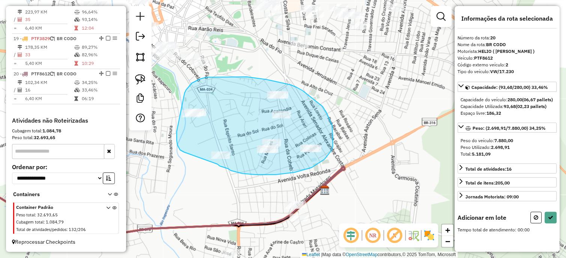
drag, startPoint x: 177, startPoint y: 145, endPoint x: 218, endPoint y: 164, distance: 44.5
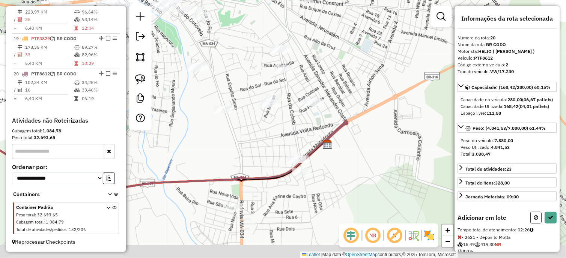
drag, startPoint x: 229, startPoint y: 152, endPoint x: 235, endPoint y: 151, distance: 6.0
click at [230, 149] on div "Janela de atendimento Grade de atendimento Capacidade Transportadoras Veículos …" at bounding box center [283, 129] width 566 height 258
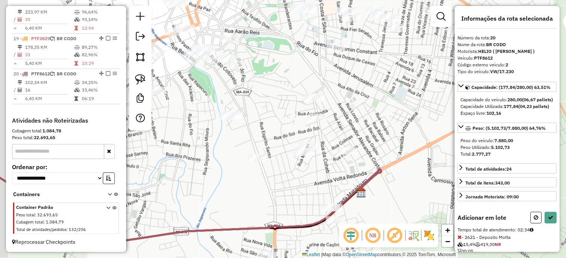
drag, startPoint x: 290, startPoint y: 186, endPoint x: 297, endPoint y: 195, distance: 12.1
click at [297, 195] on div "Janela de atendimento Grade de atendimento Capacidade Transportadoras Veículos …" at bounding box center [283, 129] width 566 height 258
select select "*********"
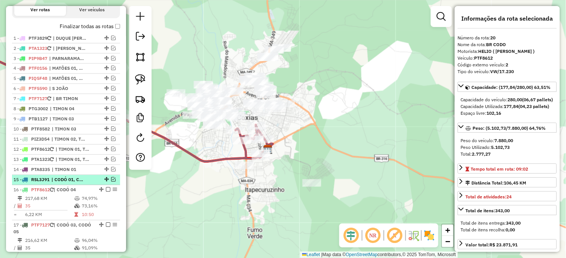
scroll to position [242, 0]
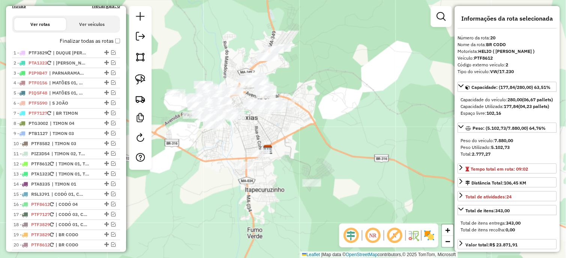
drag, startPoint x: 167, startPoint y: 85, endPoint x: 197, endPoint y: 109, distance: 38.7
click at [197, 109] on div "Janela de atendimento Grade de atendimento Capacidade Transportadoras Veículos …" at bounding box center [283, 129] width 566 height 258
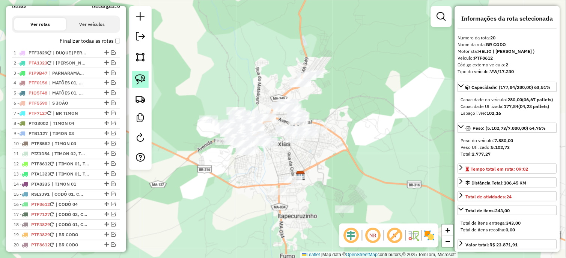
click at [141, 80] on img at bounding box center [140, 79] width 11 height 11
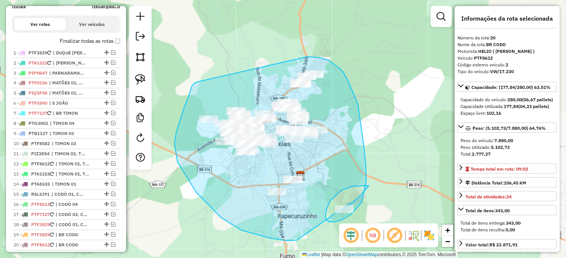
drag, startPoint x: 200, startPoint y: 81, endPoint x: 294, endPoint y: 60, distance: 96.4
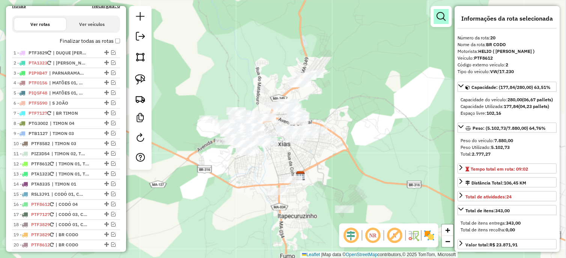
click at [444, 14] on em at bounding box center [441, 16] width 9 height 9
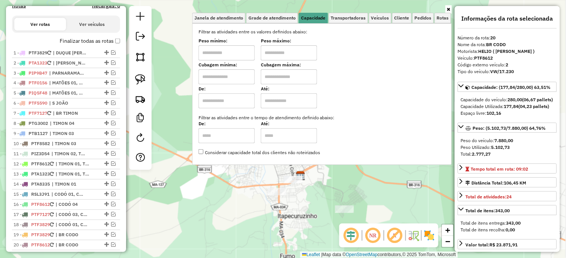
click at [230, 47] on input "text" at bounding box center [226, 52] width 56 height 15
type input "*******"
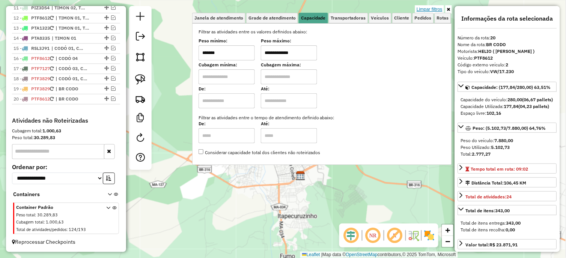
type input "**********"
click at [434, 8] on link "Limpar filtros" at bounding box center [429, 9] width 29 height 8
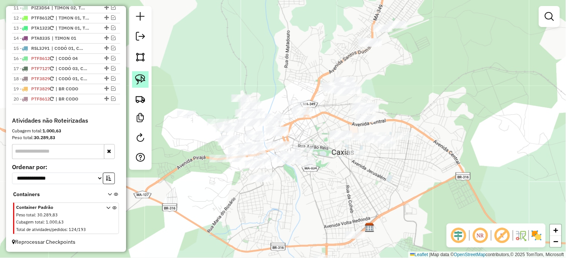
click at [137, 77] on img at bounding box center [140, 79] width 11 height 11
click at [548, 15] on em at bounding box center [549, 16] width 9 height 9
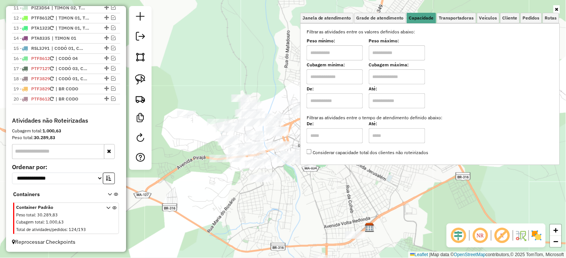
click at [244, 74] on div "Janela de atendimento Grade de atendimento Capacidade Transportadoras Veículos …" at bounding box center [283, 129] width 566 height 258
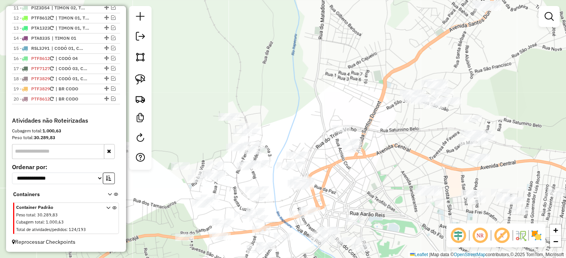
drag, startPoint x: 302, startPoint y: 115, endPoint x: 255, endPoint y: 92, distance: 51.8
click at [255, 92] on div "Janela de atendimento Grade de atendimento Capacidade Transportadoras Veículos …" at bounding box center [283, 129] width 566 height 258
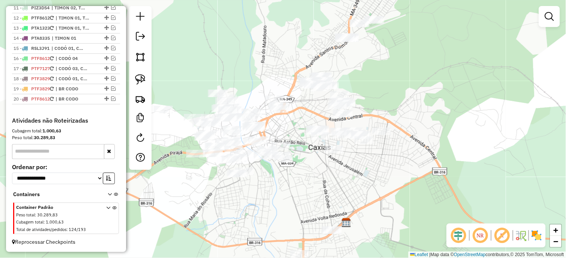
click at [149, 81] on div at bounding box center [140, 88] width 23 height 164
drag, startPoint x: 137, startPoint y: 79, endPoint x: 192, endPoint y: 95, distance: 57.4
click at [138, 79] on img at bounding box center [140, 79] width 11 height 11
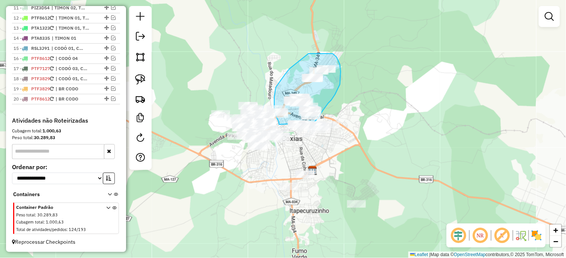
click at [312, 123] on div "Janela de atendimento Grade de atendimento Capacidade Transportadoras Veículos …" at bounding box center [283, 129] width 566 height 258
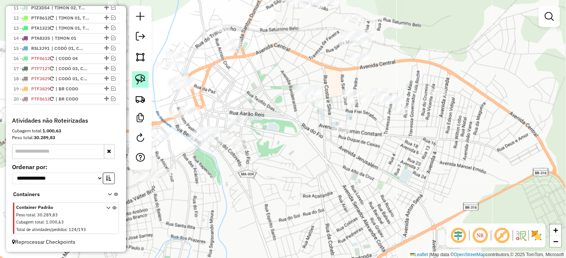
click at [147, 77] on link at bounding box center [140, 79] width 17 height 17
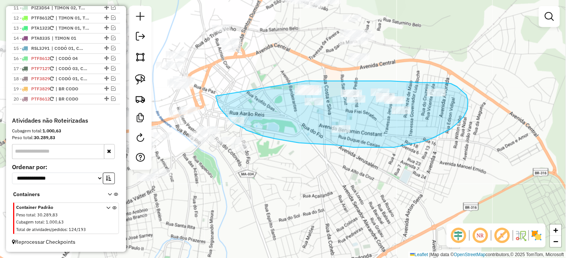
drag, startPoint x: 216, startPoint y: 96, endPoint x: 304, endPoint y: 81, distance: 89.8
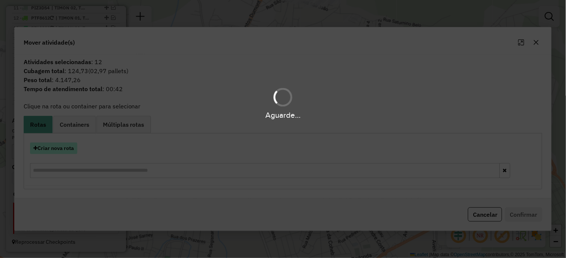
click at [62, 149] on button "Criar nova rota" at bounding box center [53, 149] width 47 height 12
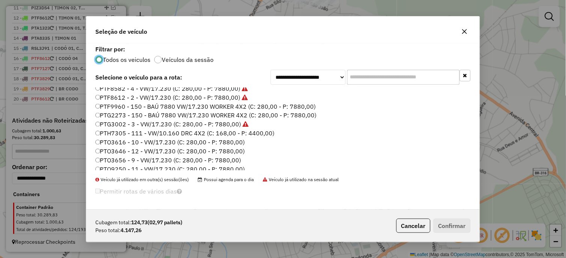
scroll to position [503, 0]
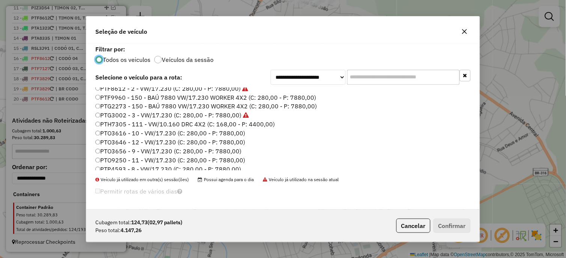
scroll to position [294, 0]
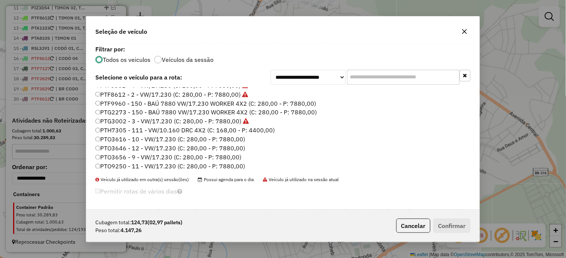
click at [259, 130] on label "PTH7305 - 111 - VW/10.160 DRC 4X2 (C: 168,00 - P: 4400,00)" at bounding box center [184, 130] width 179 height 9
click at [447, 222] on button "Confirmar" at bounding box center [451, 226] width 37 height 14
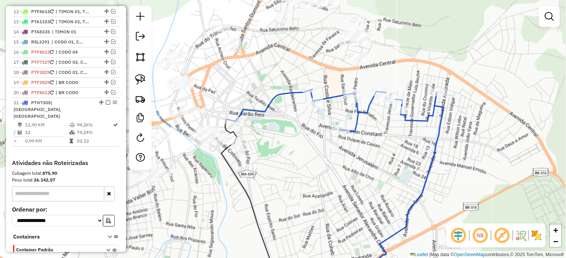
click at [284, 95] on icon at bounding box center [335, 110] width 202 height 42
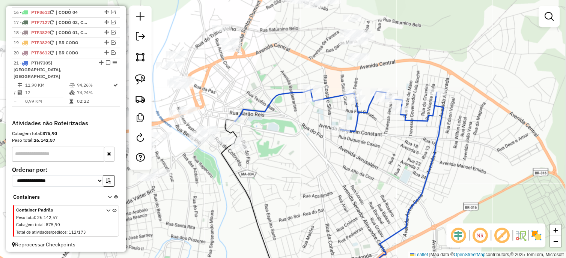
select select "*********"
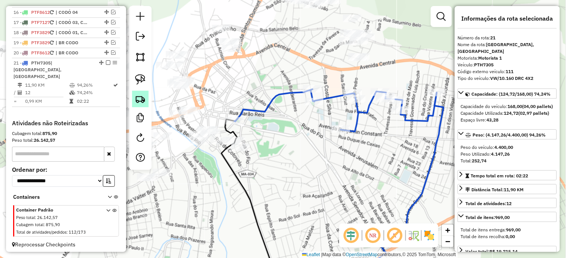
scroll to position [437, 0]
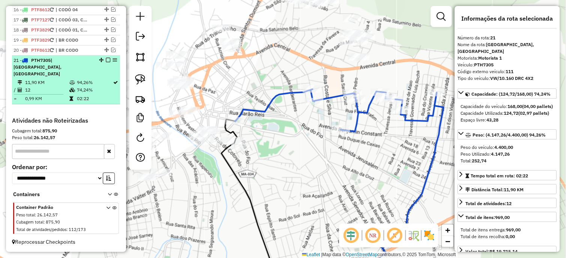
drag, startPoint x: 105, startPoint y: 67, endPoint x: 154, endPoint y: 85, distance: 52.3
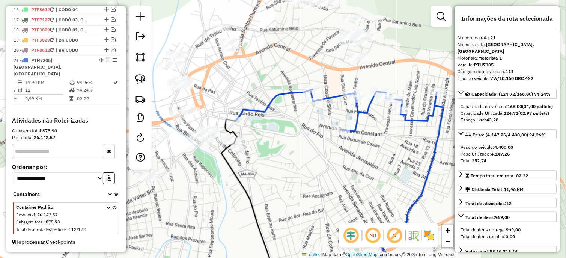
click at [106, 62] on em at bounding box center [108, 60] width 5 height 5
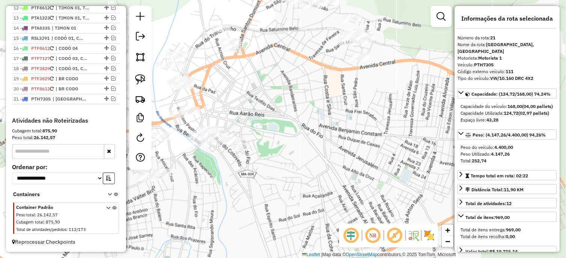
drag, startPoint x: 218, startPoint y: 99, endPoint x: 304, endPoint y: 121, distance: 89.1
click at [291, 115] on div "Janela de atendimento Grade de atendimento Capacidade Transportadoras Veículos …" at bounding box center [283, 129] width 566 height 258
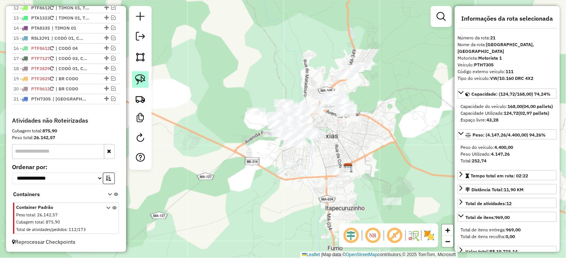
click at [141, 77] on img at bounding box center [140, 79] width 11 height 11
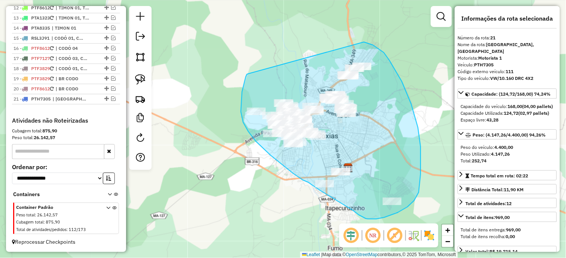
drag, startPoint x: 247, startPoint y: 74, endPoint x: 362, endPoint y: 44, distance: 119.3
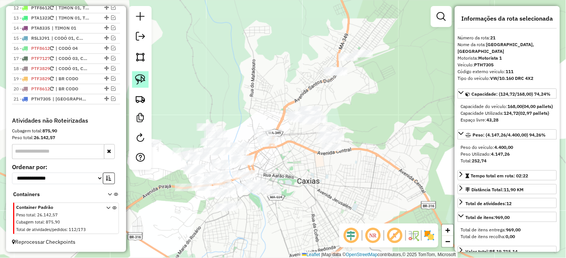
click at [141, 73] on link at bounding box center [140, 79] width 17 height 17
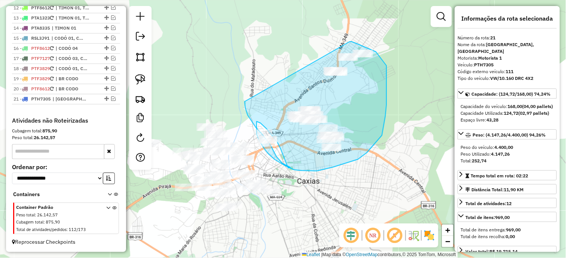
drag, startPoint x: 245, startPoint y: 102, endPoint x: 349, endPoint y: 42, distance: 120.1
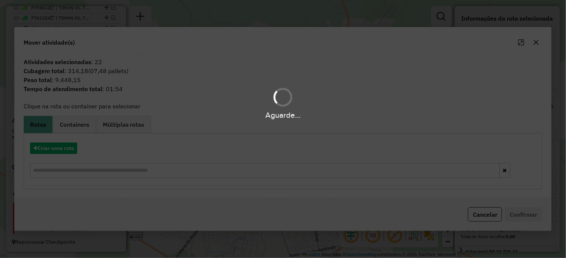
click at [54, 150] on div "Aguarde..." at bounding box center [283, 129] width 566 height 258
click at [54, 150] on button "Criar nova rota" at bounding box center [53, 149] width 47 height 12
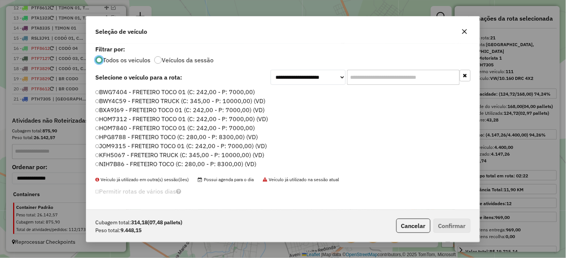
scroll to position [4, 2]
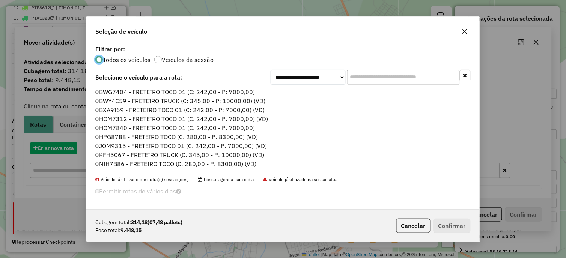
click at [53, 147] on div "**********" at bounding box center [283, 129] width 566 height 258
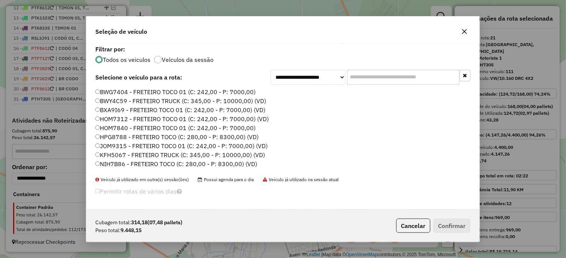
scroll to position [250, 0]
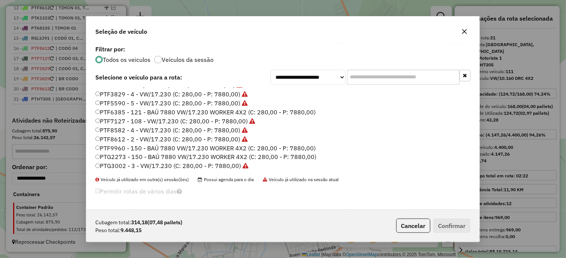
click at [233, 126] on label "PTF8582 - 4 - VW/17.230 (C: 280,00 - P: 7880,00)" at bounding box center [171, 130] width 152 height 9
click at [452, 226] on button "Confirmar" at bounding box center [451, 226] width 37 height 14
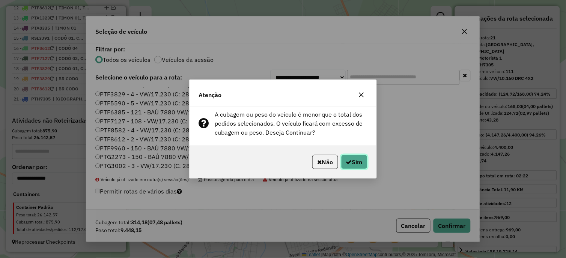
click at [356, 163] on button "Sim" at bounding box center [354, 162] width 26 height 14
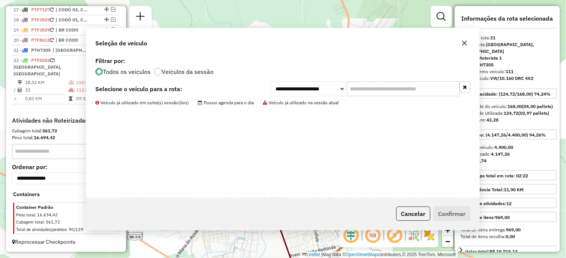
scroll to position [447, 0]
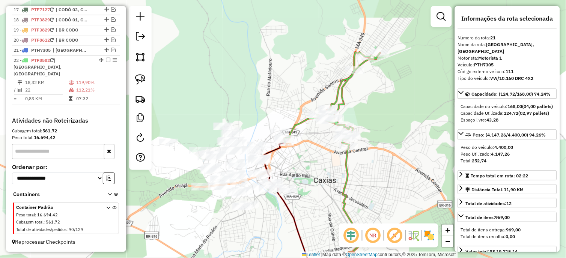
drag, startPoint x: 298, startPoint y: 162, endPoint x: 333, endPoint y: 156, distance: 35.5
click at [333, 156] on div "Rota 22 - Placa PTF8582 12927 - COMERCIO DO FOGUINHO Janela de atendimento Grad…" at bounding box center [283, 129] width 566 height 258
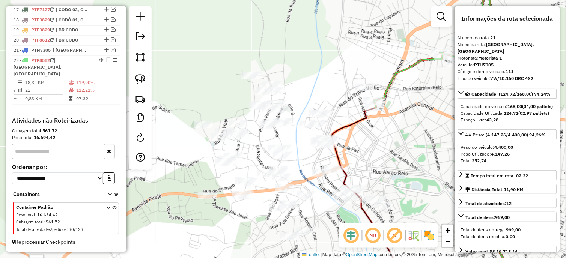
drag, startPoint x: 178, startPoint y: 92, endPoint x: 234, endPoint y: 102, distance: 56.8
click at [234, 102] on div "Janela de atendimento Grade de atendimento Capacidade Transportadoras Veículos …" at bounding box center [283, 129] width 566 height 258
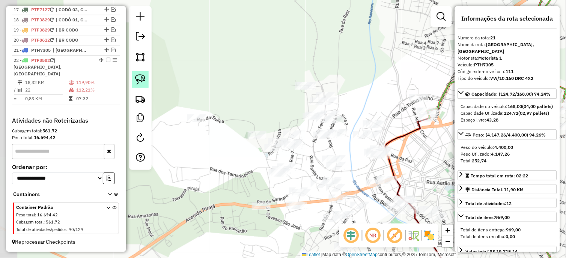
click at [144, 80] on img at bounding box center [140, 79] width 11 height 11
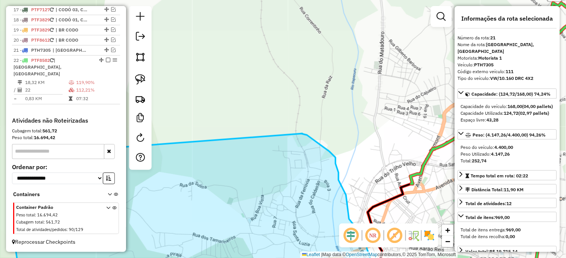
drag, startPoint x: 177, startPoint y: 81, endPoint x: 304, endPoint y: 134, distance: 137.7
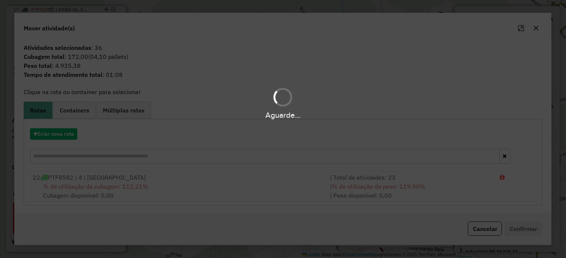
click at [54, 138] on div "Aguarde..." at bounding box center [283, 129] width 566 height 258
click at [51, 136] on button "Criar nova rota" at bounding box center [53, 134] width 47 height 12
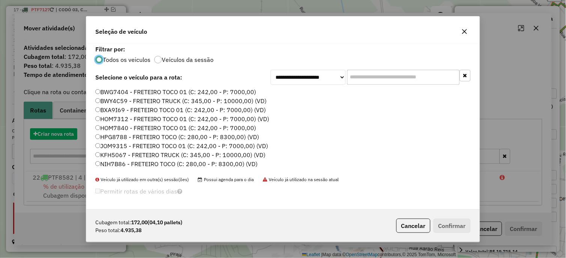
click at [49, 136] on div "**********" at bounding box center [283, 129] width 566 height 258
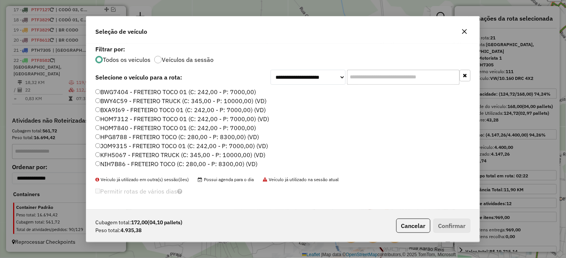
scroll to position [250, 0]
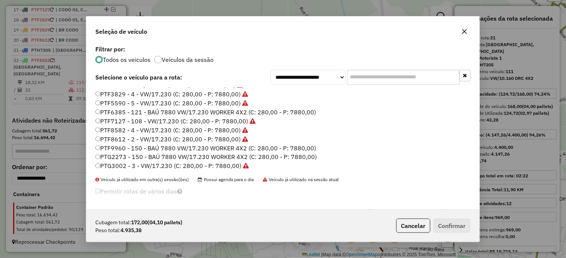
click at [226, 124] on label "PTF7127 - 108 - VW/17.230 (C: 280,00 - P: 7880,00)" at bounding box center [175, 121] width 160 height 9
click at [449, 230] on button "Confirmar" at bounding box center [451, 226] width 37 height 14
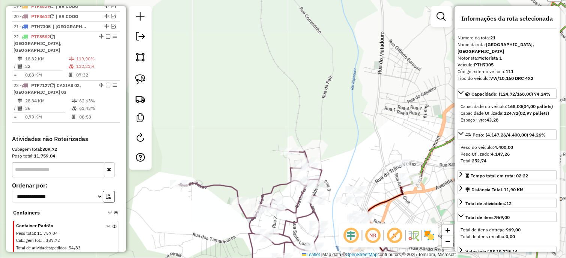
scroll to position [489, 0]
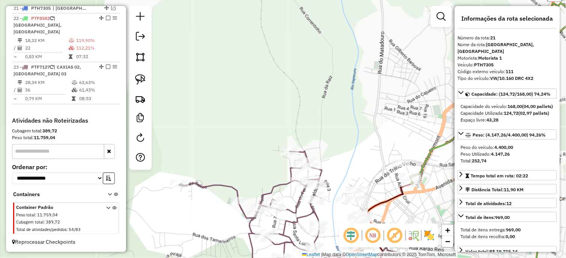
click at [283, 175] on div "Janela de atendimento Grade de atendimento Capacidade Transportadoras Veículos …" at bounding box center [283, 129] width 566 height 258
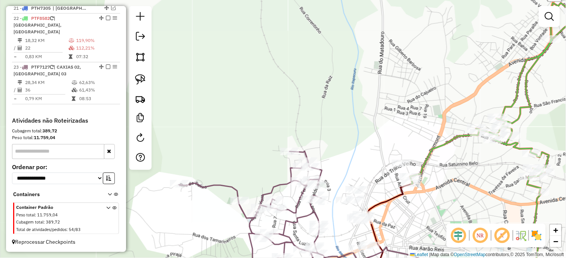
click at [280, 186] on icon at bounding box center [264, 217] width 171 height 133
select select "*********"
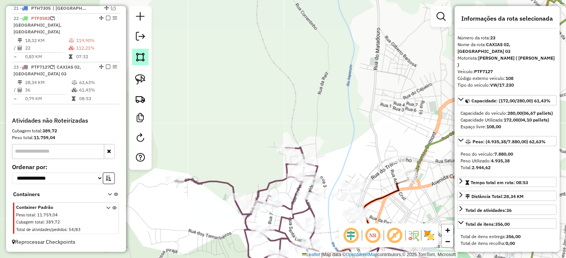
drag, startPoint x: 263, startPoint y: 163, endPoint x: 146, endPoint y: 60, distance: 156.5
click at [146, 60] on hb-router-mapa "Informações da Sessão 980257 - 16/08/2025 Criação: 15/08/2025 17:58 Depósito: D…" at bounding box center [283, 129] width 566 height 258
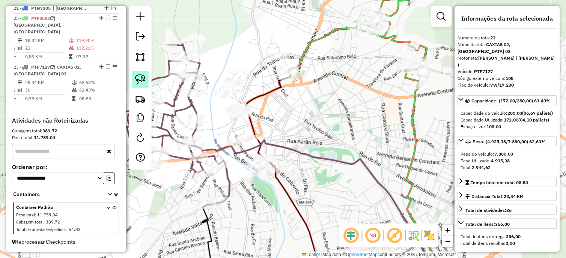
drag, startPoint x: 142, startPoint y: 77, endPoint x: 146, endPoint y: 78, distance: 4.0
click at [142, 77] on img at bounding box center [140, 79] width 11 height 11
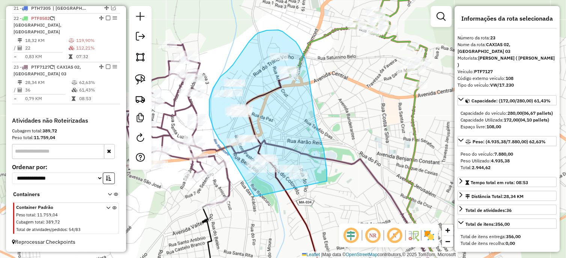
drag, startPoint x: 250, startPoint y: 189, endPoint x: 317, endPoint y: 190, distance: 67.1
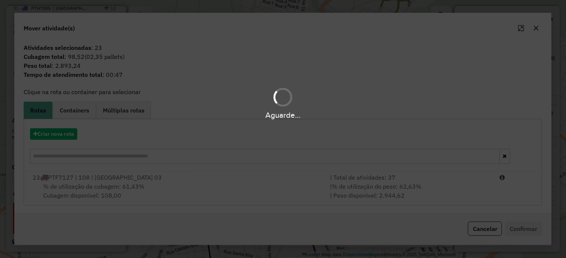
drag, startPoint x: 69, startPoint y: 137, endPoint x: 65, endPoint y: 135, distance: 4.4
click at [69, 137] on div "Aguarde..." at bounding box center [283, 129] width 566 height 258
click at [60, 133] on div "Aguarde..." at bounding box center [283, 129] width 566 height 258
click at [58, 133] on button "Criar nova rota" at bounding box center [53, 134] width 47 height 12
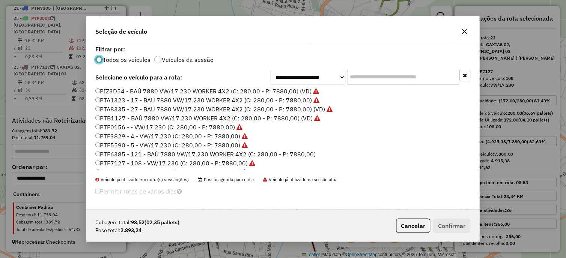
scroll to position [208, 0]
click at [232, 131] on label "PTF3829 - 4 - VW/17.230 (C: 280,00 - P: 7880,00)" at bounding box center [171, 135] width 153 height 9
drag, startPoint x: 455, startPoint y: 227, endPoint x: 443, endPoint y: 224, distance: 13.3
click at [455, 228] on button "Confirmar" at bounding box center [451, 226] width 37 height 14
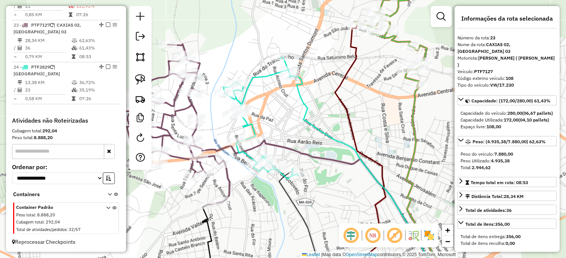
click at [425, 49] on icon at bounding box center [390, 29] width 73 height 111
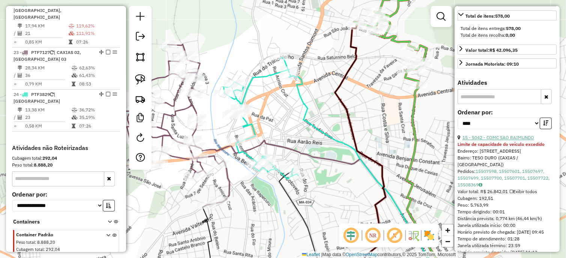
click at [496, 141] on link "15 - 5042 - COMC SAO RAIMUNDO" at bounding box center [498, 138] width 72 height 6
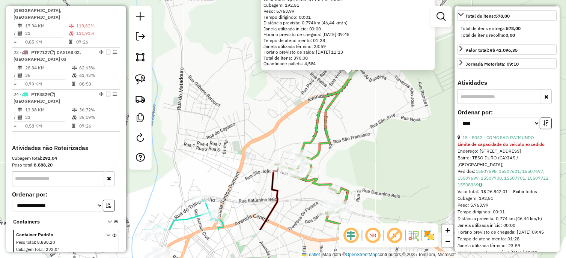
drag, startPoint x: 333, startPoint y: 140, endPoint x: 344, endPoint y: 128, distance: 16.4
click at [344, 129] on div "5042 - COMC SAO RAIMUNDO Limite de capacidade do veículo excedido Endereço: R A…" at bounding box center [283, 129] width 566 height 258
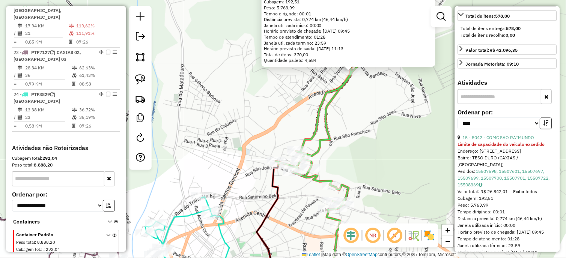
click at [176, 217] on icon at bounding box center [178, 240] width 67 height 87
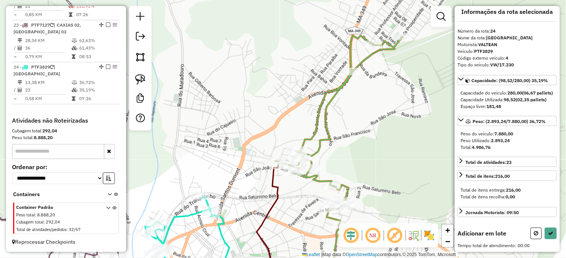
scroll to position [0, 0]
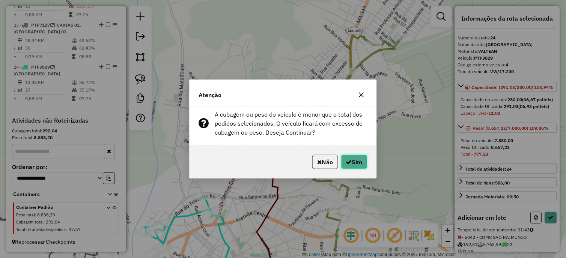
click at [365, 158] on button "Sim" at bounding box center [354, 162] width 26 height 14
select select "*********"
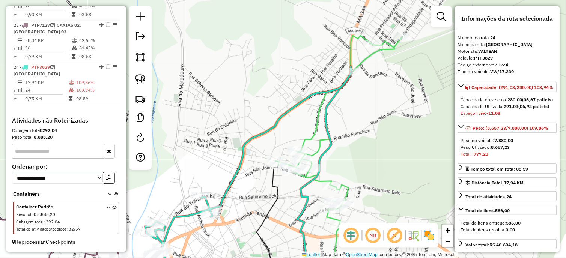
click at [345, 189] on icon at bounding box center [339, 130] width 126 height 189
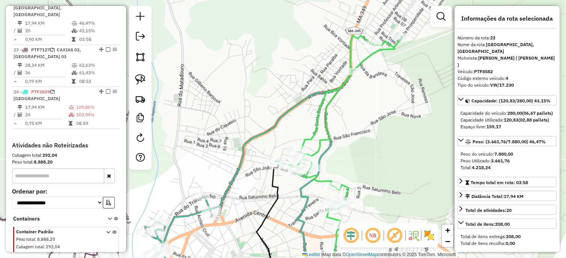
scroll to position [512, 0]
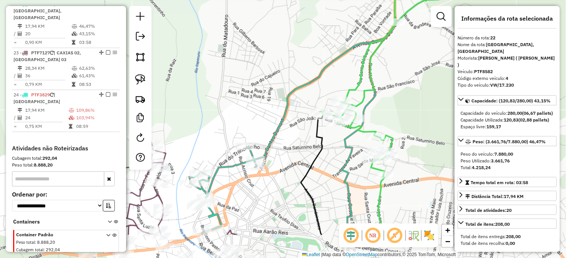
drag, startPoint x: 357, startPoint y: 152, endPoint x: 395, endPoint y: 109, distance: 57.1
click at [395, 109] on div "Janela de atendimento Grade de atendimento Capacidade Transportadoras Veículos …" at bounding box center [283, 129] width 566 height 258
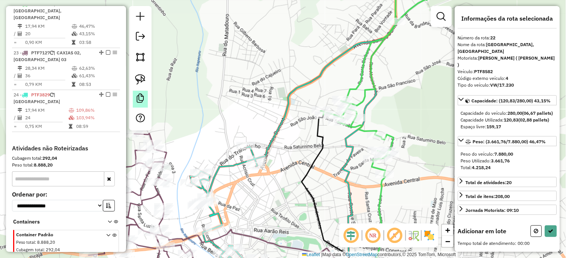
click at [148, 94] on div at bounding box center [140, 68] width 23 height 125
drag, startPoint x: 145, startPoint y: 79, endPoint x: 162, endPoint y: 92, distance: 21.8
click at [145, 78] on img at bounding box center [140, 79] width 11 height 11
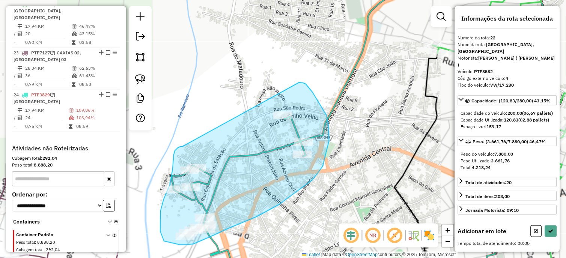
drag, startPoint x: 182, startPoint y: 147, endPoint x: 299, endPoint y: 83, distance: 133.8
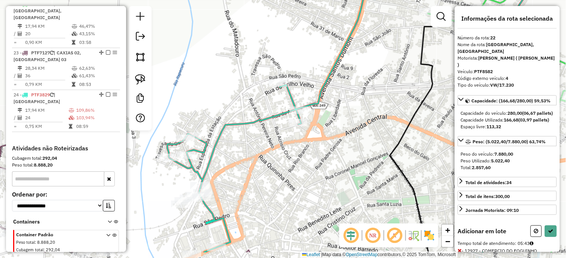
drag, startPoint x: 354, startPoint y: 132, endPoint x: 347, endPoint y: 96, distance: 37.4
click at [347, 96] on div "Janela de atendimento Grade de atendimento Capacidade Transportadoras Veículos …" at bounding box center [283, 129] width 566 height 258
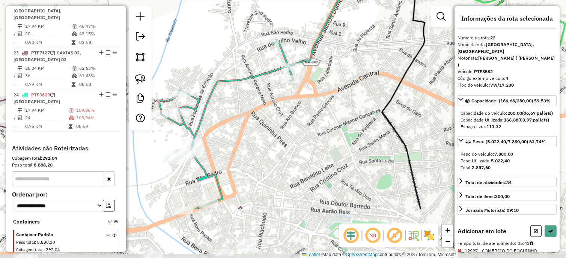
select select "*********"
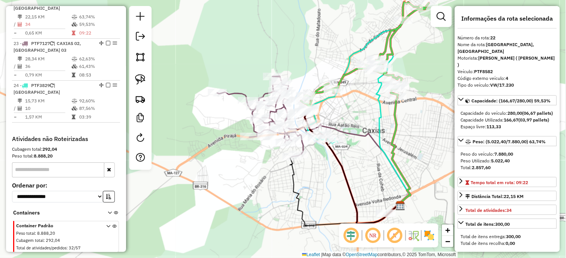
click at [253, 127] on icon at bounding box center [260, 116] width 86 height 81
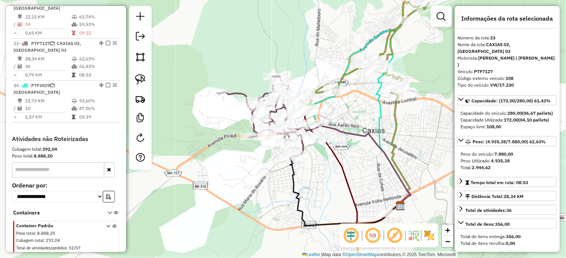
scroll to position [531, 0]
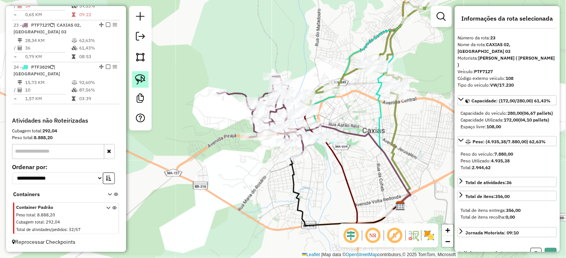
click at [143, 82] on img at bounding box center [140, 79] width 11 height 11
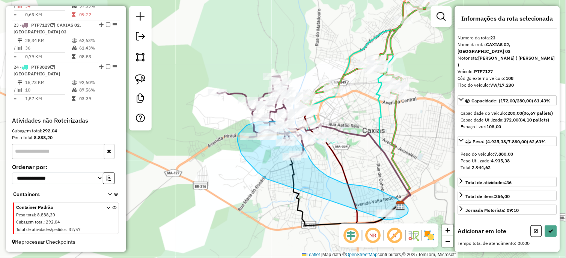
click at [380, 216] on div "Janela de atendimento Grade de atendimento Capacidade Transportadoras Veículos …" at bounding box center [283, 129] width 566 height 258
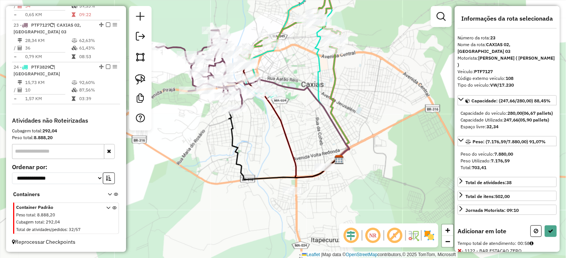
drag, startPoint x: 353, startPoint y: 200, endPoint x: 240, endPoint y: 113, distance: 142.0
click at [258, 122] on icon at bounding box center [290, 120] width 95 height 115
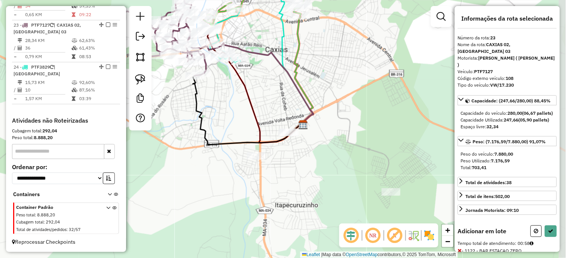
click at [131, 81] on div at bounding box center [140, 68] width 23 height 125
click at [145, 74] on link at bounding box center [140, 79] width 17 height 17
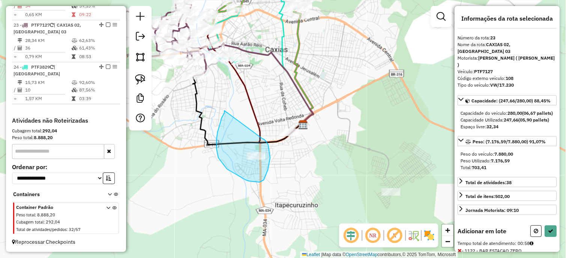
drag, startPoint x: 224, startPoint y: 111, endPoint x: 263, endPoint y: 139, distance: 48.0
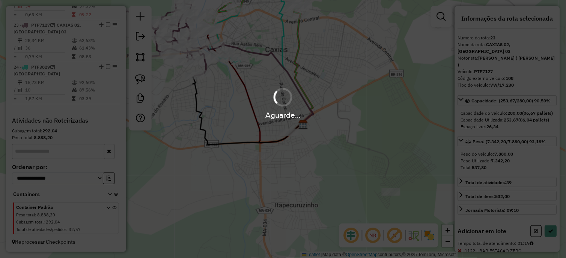
select select "*********"
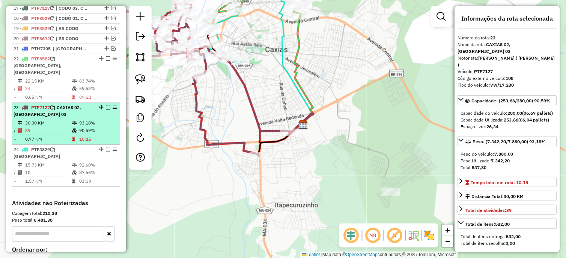
scroll to position [448, 0]
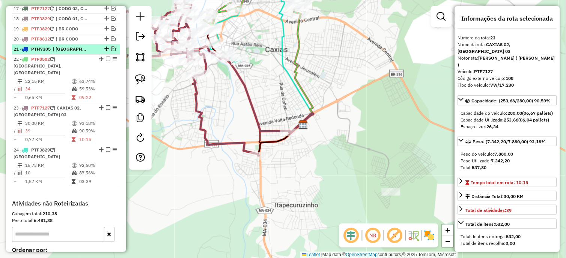
click at [113, 51] on em at bounding box center [113, 49] width 5 height 5
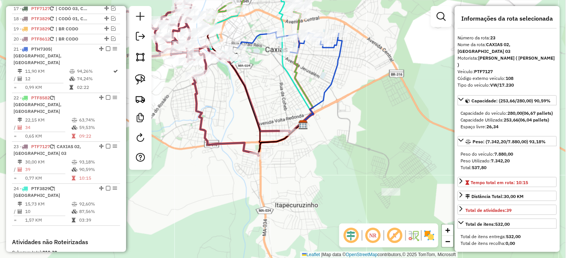
click at [261, 38] on icon at bounding box center [287, 42] width 101 height 21
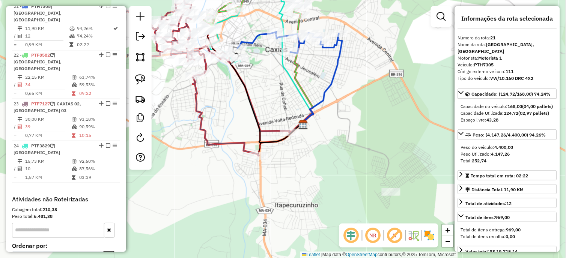
scroll to position [493, 0]
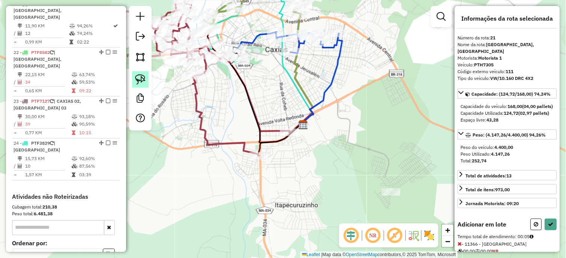
click at [138, 81] on img at bounding box center [140, 79] width 11 height 11
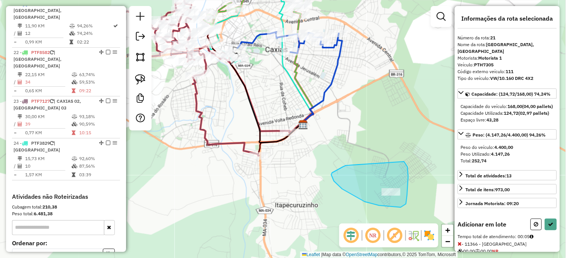
drag, startPoint x: 332, startPoint y: 173, endPoint x: 403, endPoint y: 160, distance: 72.0
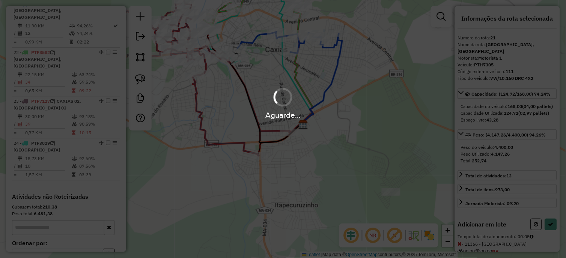
select select "*********"
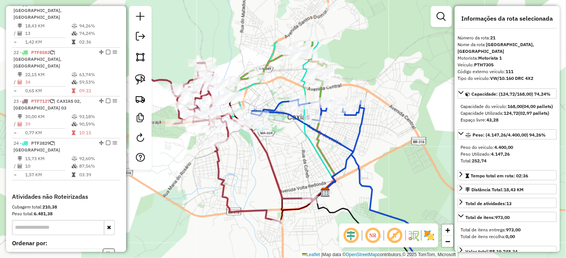
drag, startPoint x: 396, startPoint y: 114, endPoint x: 419, endPoint y: 176, distance: 65.7
click at [419, 176] on div "Janela de atendimento Grade de atendimento Capacidade Transportadoras Veículos …" at bounding box center [283, 129] width 566 height 258
drag, startPoint x: 352, startPoint y: 150, endPoint x: 349, endPoint y: 143, distance: 7.6
click at [352, 150] on icon at bounding box center [333, 180] width 162 height 160
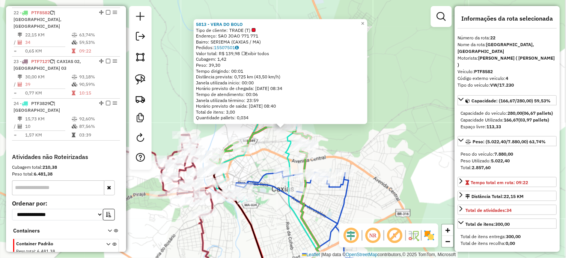
scroll to position [535, 0]
click at [212, 204] on icon at bounding box center [211, 210] width 170 height 150
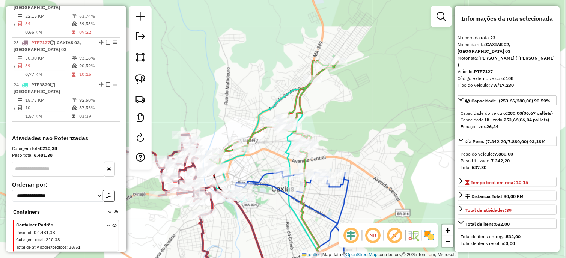
scroll to position [563, 0]
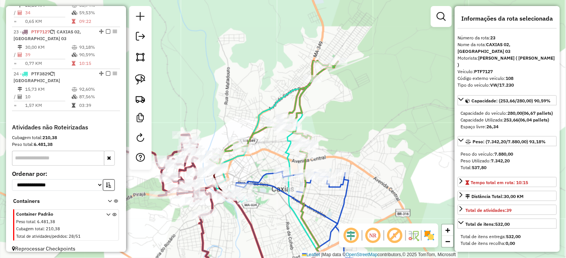
click at [300, 98] on icon at bounding box center [274, 115] width 128 height 109
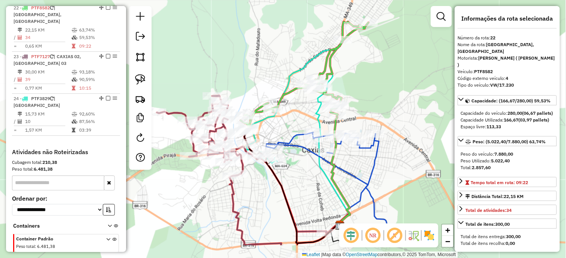
scroll to position [535, 0]
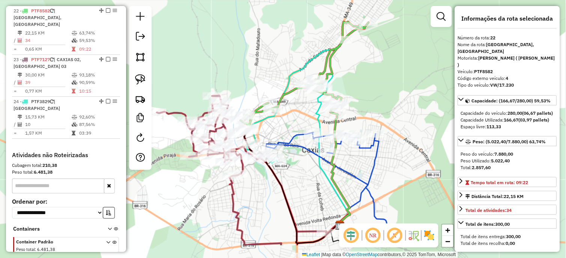
drag, startPoint x: 335, startPoint y: 116, endPoint x: 354, endPoint y: 83, distance: 38.2
click at [354, 83] on div "Janela de atendimento Grade de atendimento Capacidade Transportadoras Veículos …" at bounding box center [283, 129] width 566 height 258
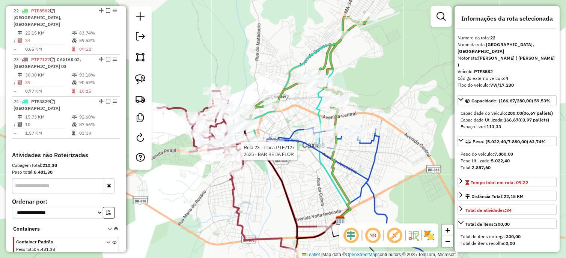
click at [244, 157] on icon at bounding box center [242, 171] width 170 height 161
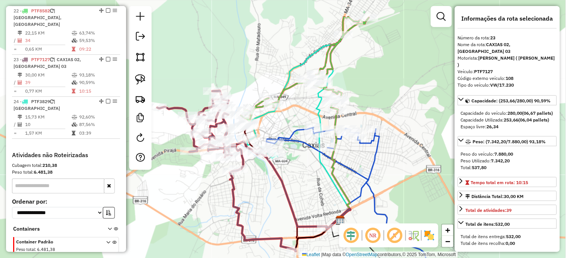
scroll to position [563, 0]
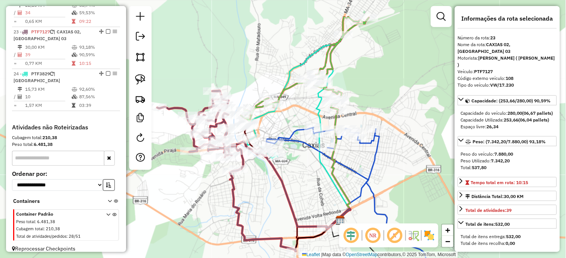
click at [310, 148] on icon at bounding box center [347, 206] width 162 height 157
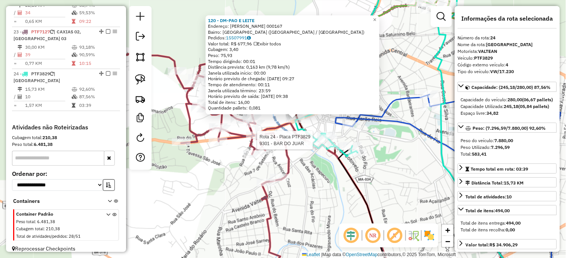
click at [338, 161] on icon at bounding box center [410, 215] width 144 height 138
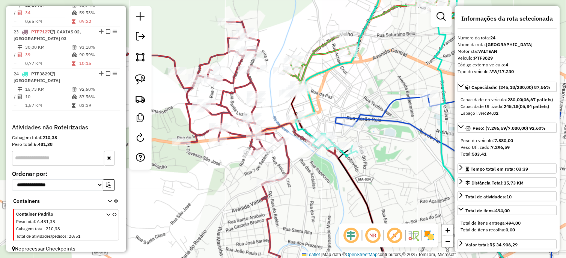
click at [379, 115] on icon at bounding box center [455, 190] width 241 height 190
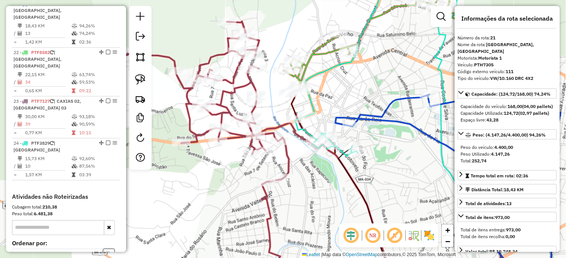
click at [305, 70] on icon at bounding box center [385, 32] width 203 height 117
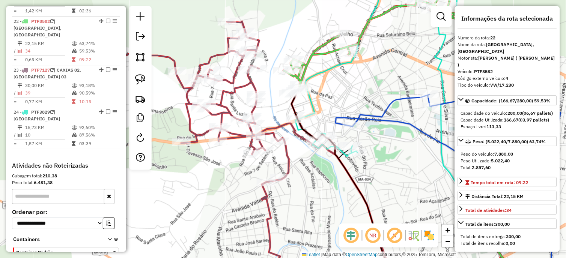
scroll to position [535, 0]
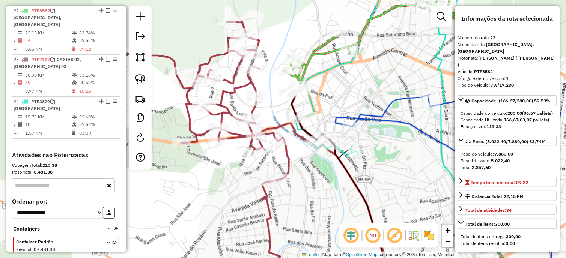
click at [294, 158] on div "Janela de atendimento Grade de atendimento Capacidade Transportadoras Veículos …" at bounding box center [283, 129] width 566 height 258
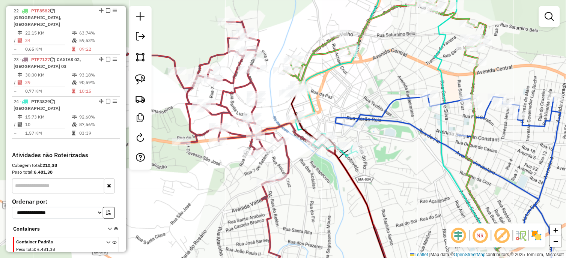
click at [288, 156] on icon at bounding box center [255, 152] width 278 height 263
select select "*********"
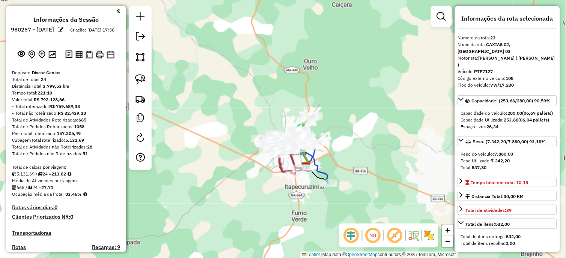
scroll to position [250, 0]
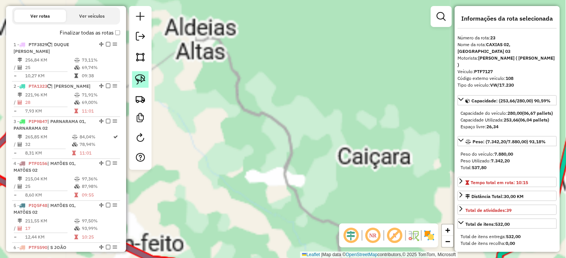
click at [143, 79] on img at bounding box center [140, 79] width 11 height 11
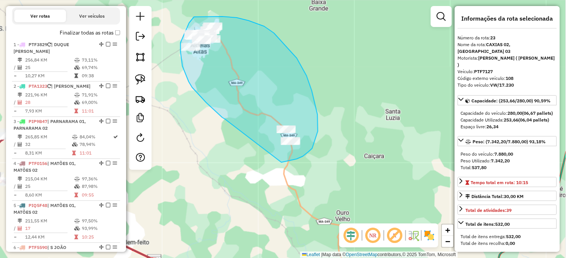
drag, startPoint x: 215, startPoint y: 111, endPoint x: 279, endPoint y: 162, distance: 81.9
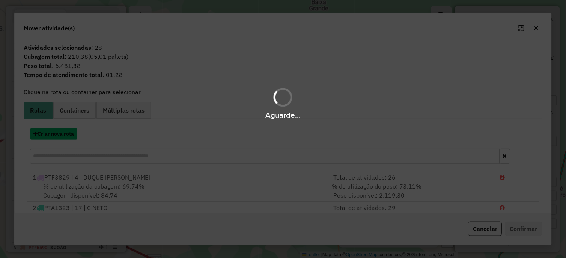
click at [46, 131] on button "Criar nova rota" at bounding box center [53, 134] width 47 height 12
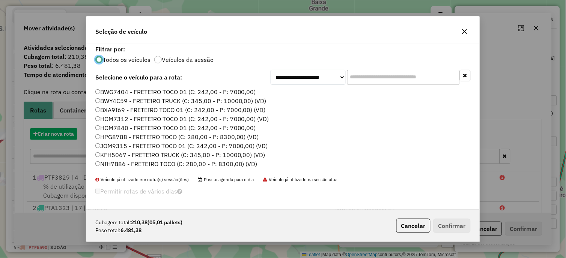
click at [52, 136] on div "**********" at bounding box center [283, 129] width 566 height 258
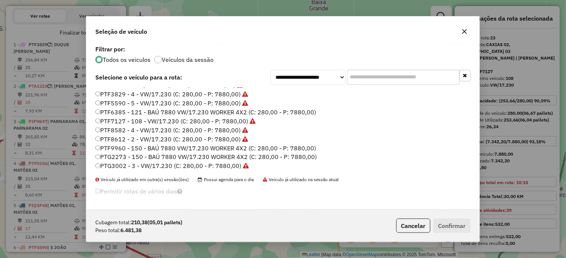
click at [236, 134] on label "PTF8582 - 4 - VW/17.230 (C: 280,00 - P: 7880,00)" at bounding box center [171, 130] width 153 height 9
click at [449, 222] on button "Confirmar" at bounding box center [451, 226] width 37 height 14
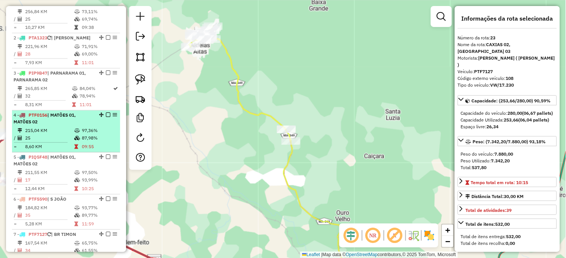
scroll to position [0, 0]
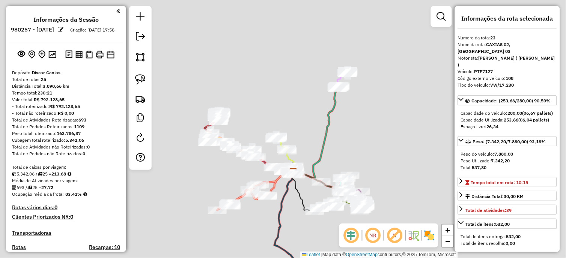
drag, startPoint x: 335, startPoint y: 161, endPoint x: 330, endPoint y: 167, distance: 7.8
click at [331, 168] on div "Janela de atendimento Grade de atendimento Capacidade Transportadoras Veículos …" at bounding box center [283, 129] width 566 height 258
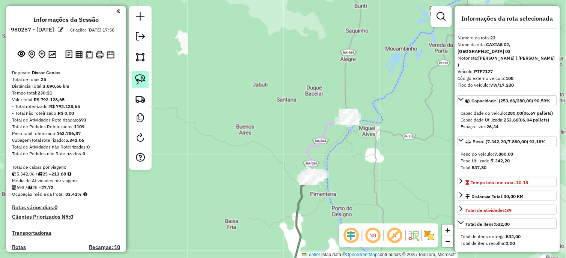
click at [146, 77] on link at bounding box center [140, 79] width 17 height 17
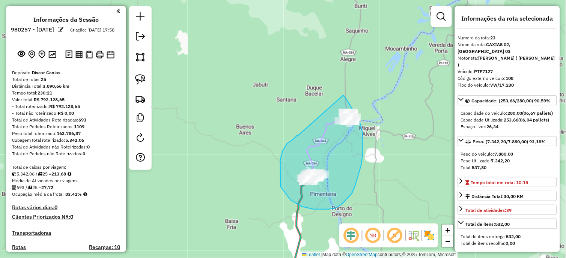
drag, startPoint x: 282, startPoint y: 151, endPoint x: 342, endPoint y: 94, distance: 82.5
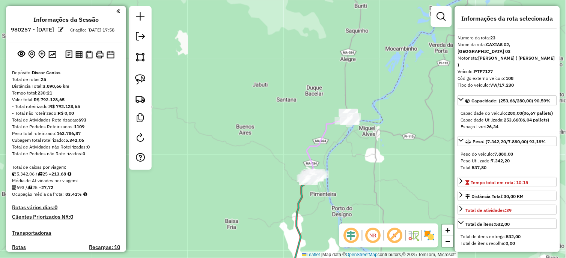
click at [281, 36] on div "Janela de atendimento Grade de atendimento Capacidade Transportadoras Veículos …" at bounding box center [283, 129] width 566 height 258
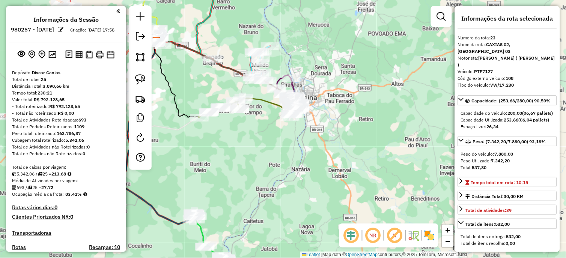
drag, startPoint x: 239, startPoint y: 147, endPoint x: 409, endPoint y: 268, distance: 209.1
click at [409, 258] on html "Aguarde... Pop-up bloqueado! Seu navegador bloqueou automáticamente a abertura …" at bounding box center [283, 129] width 566 height 258
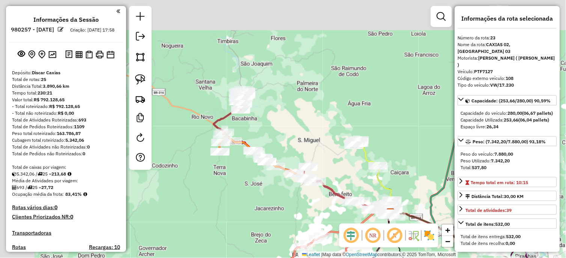
drag, startPoint x: 269, startPoint y: 98, endPoint x: 339, endPoint y: 156, distance: 91.1
click at [340, 156] on div "Janela de atendimento Grade de atendimento Capacidade Transportadoras Veículos …" at bounding box center [283, 129] width 566 height 258
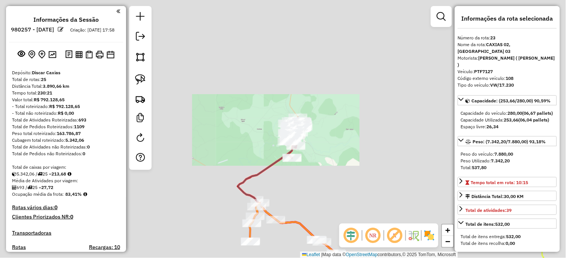
drag, startPoint x: 373, startPoint y: 165, endPoint x: 194, endPoint y: 52, distance: 212.4
click at [193, 51] on div "Janela de atendimento Grade de atendimento Capacidade Transportadoras Veículos …" at bounding box center [283, 129] width 566 height 258
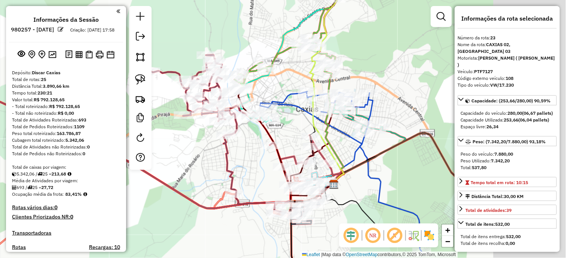
click at [192, 142] on div "Janela de atendimento Grade de atendimento Capacidade Transportadoras Veículos …" at bounding box center [283, 129] width 566 height 258
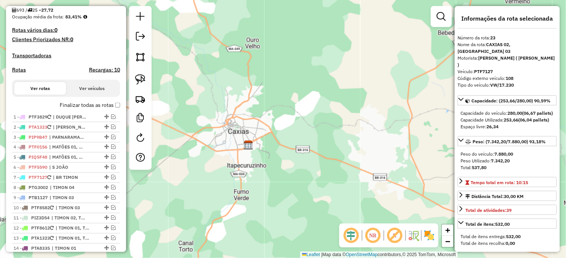
scroll to position [119, 0]
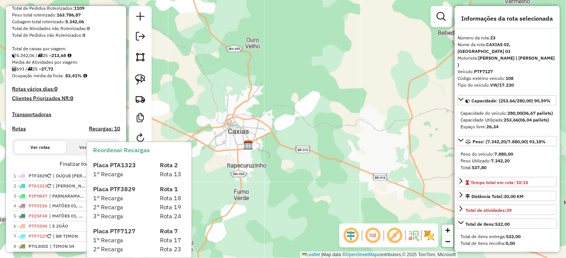
click at [115, 170] on div "1° Recarga" at bounding box center [122, 174] width 66 height 9
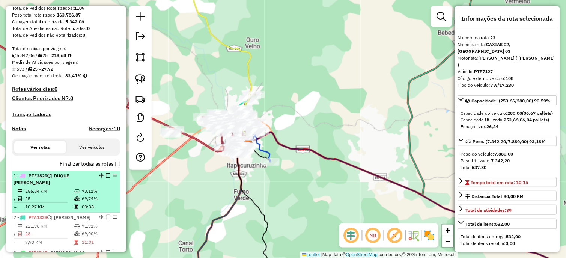
click at [81, 184] on div "1 - PTF3829 | DUQUE BACELAR" at bounding box center [54, 180] width 80 height 14
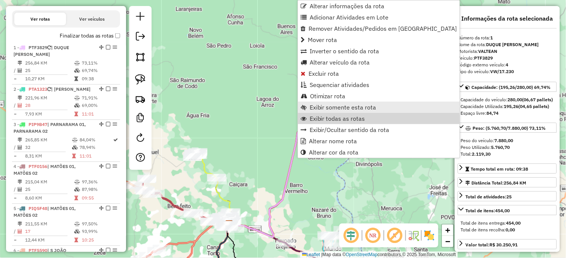
scroll to position [290, 0]
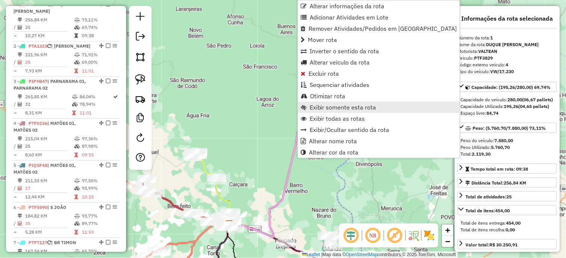
click at [321, 106] on span "Exibir somente esta rota" at bounding box center [342, 107] width 67 height 6
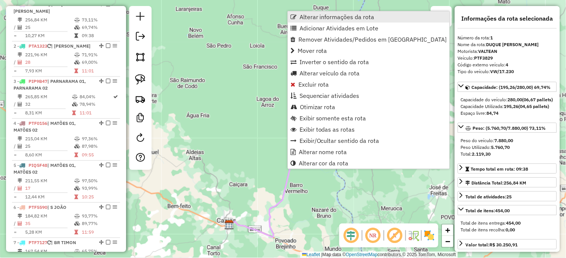
click at [328, 18] on span "Alterar informações da rota" at bounding box center [336, 17] width 75 height 6
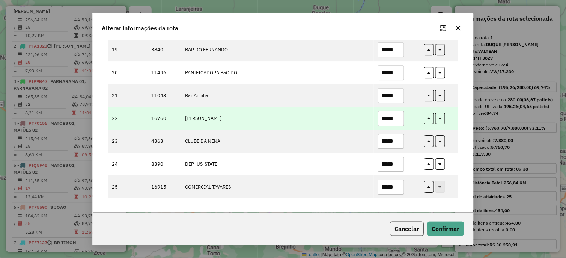
scroll to position [507, 0]
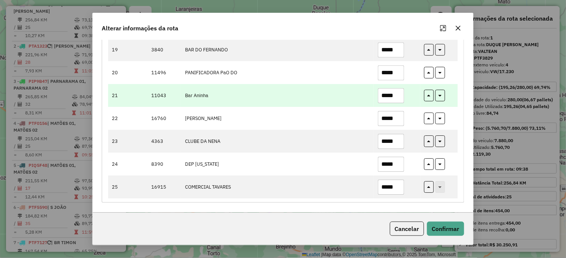
click at [398, 91] on input "*****" at bounding box center [391, 95] width 26 height 15
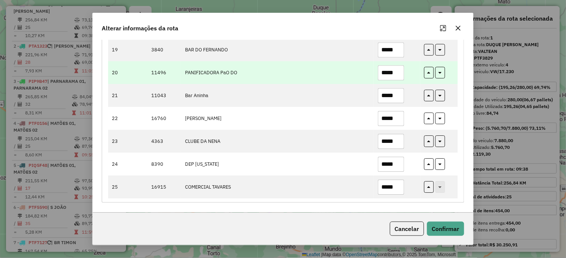
click at [399, 71] on input "*****" at bounding box center [391, 72] width 26 height 15
type input "*****"
click at [441, 74] on button "button" at bounding box center [440, 73] width 10 height 12
type input "*****"
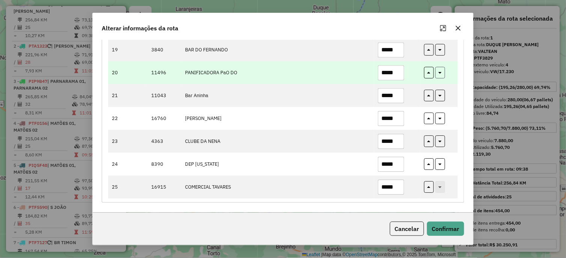
type input "*****"
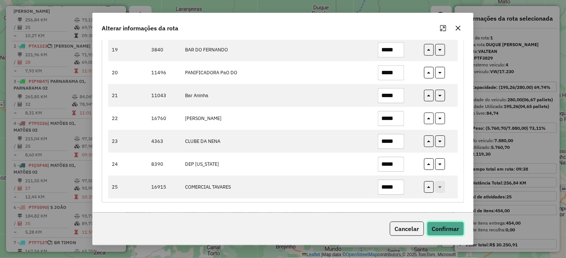
click at [441, 228] on button "Confirmar" at bounding box center [445, 229] width 37 height 14
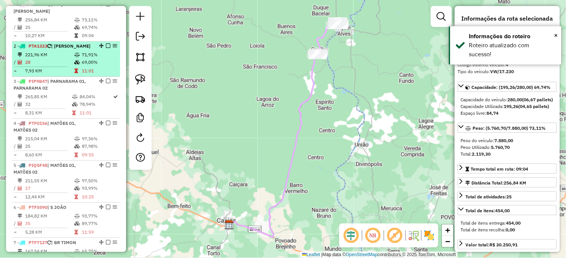
click at [58, 66] on td "28" at bounding box center [49, 63] width 49 height 8
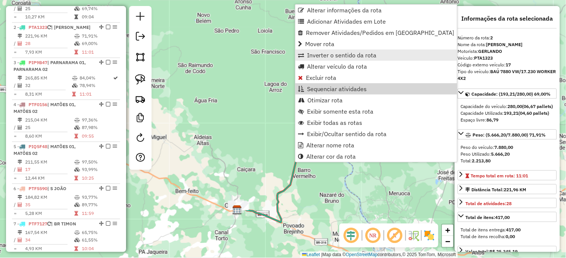
scroll to position [332, 0]
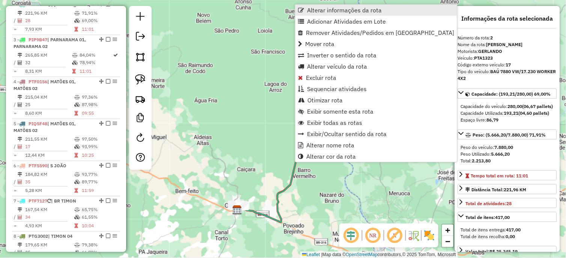
click at [323, 12] on span "Alterar informações da rota" at bounding box center [344, 10] width 75 height 6
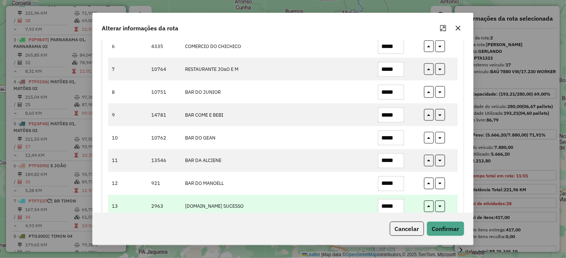
scroll to position [291, 0]
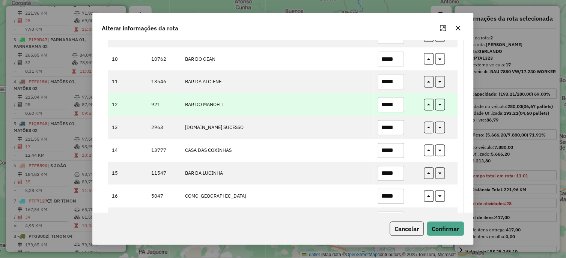
click at [396, 104] on input "*****" at bounding box center [391, 105] width 26 height 15
type input "*****"
click at [441, 103] on button "button" at bounding box center [440, 105] width 10 height 12
type input "*****"
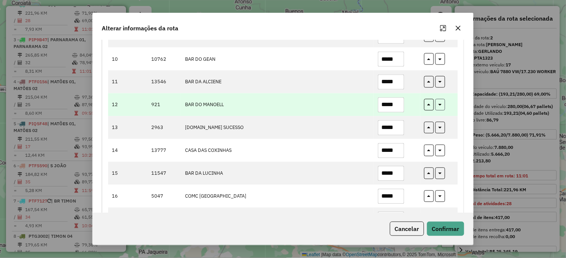
type input "*****"
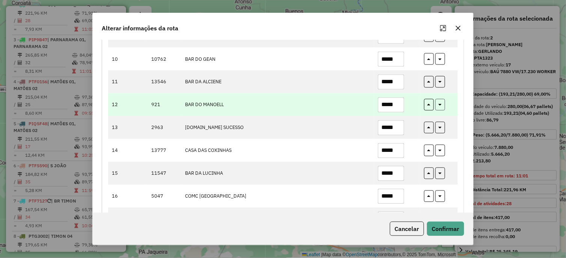
type input "*****"
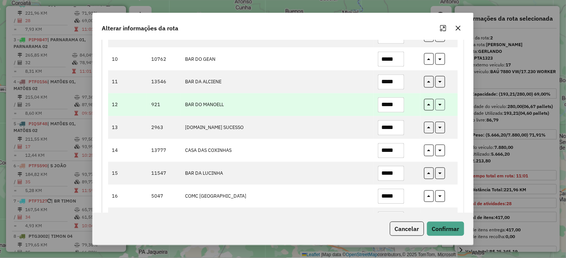
type input "*****"
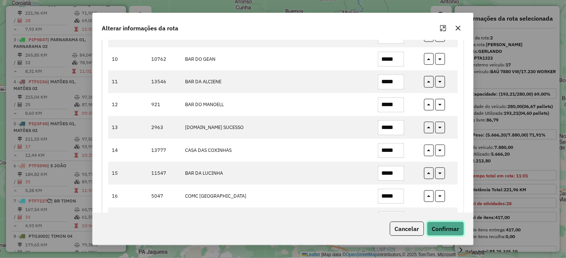
click at [444, 227] on button "Confirmar" at bounding box center [445, 229] width 37 height 14
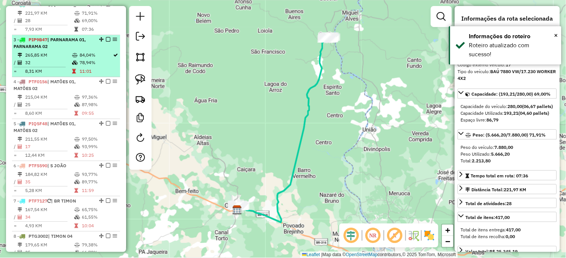
click at [60, 66] on td "32" at bounding box center [48, 63] width 47 height 8
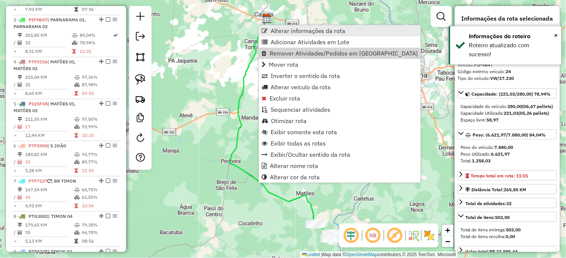
scroll to position [367, 0]
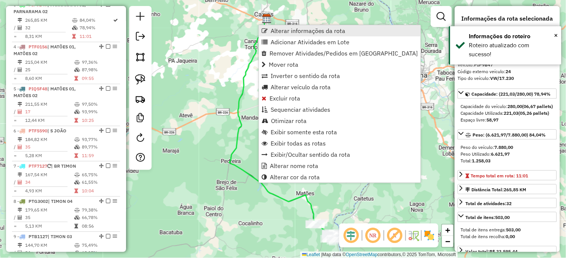
click at [309, 34] on span "Alterar informações da rota" at bounding box center [307, 31] width 75 height 6
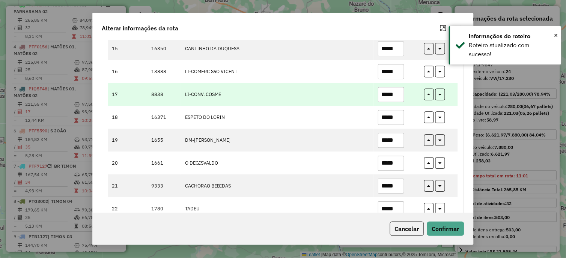
scroll to position [417, 0]
click at [396, 92] on input "*****" at bounding box center [391, 94] width 26 height 15
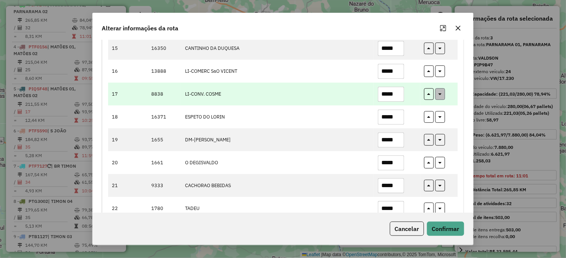
type input "*****"
drag, startPoint x: 441, startPoint y: 93, endPoint x: 441, endPoint y: 120, distance: 27.0
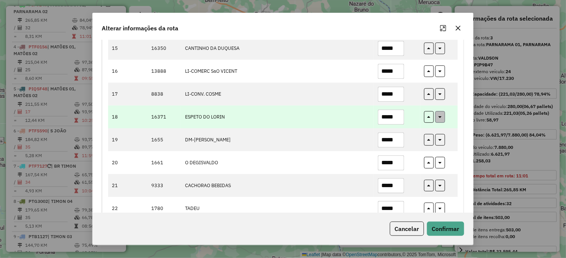
click at [441, 93] on button "button" at bounding box center [440, 94] width 10 height 12
type input "*****"
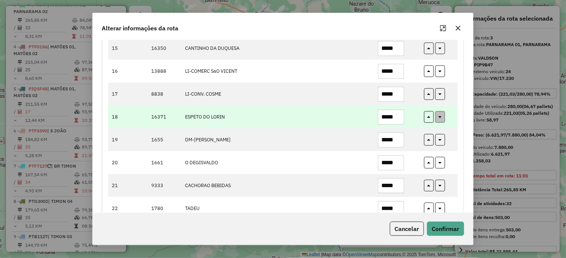
type input "*****"
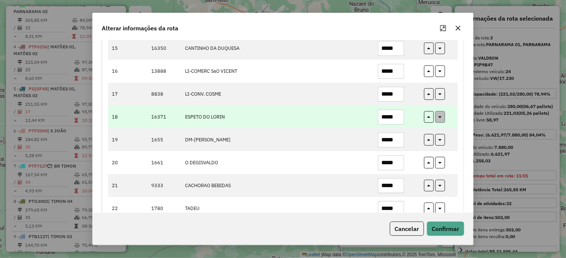
type input "*****"
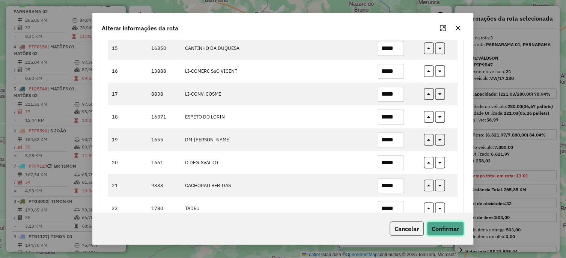
click at [441, 231] on button "Confirmar" at bounding box center [445, 229] width 37 height 14
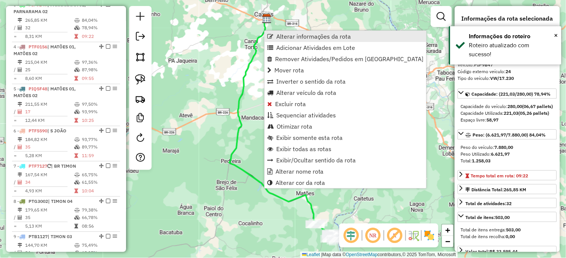
click at [319, 36] on span "Alterar informações da rota" at bounding box center [313, 36] width 75 height 6
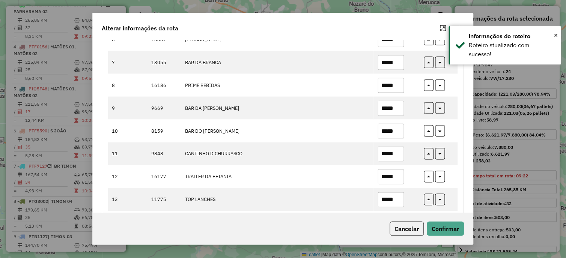
scroll to position [375, 0]
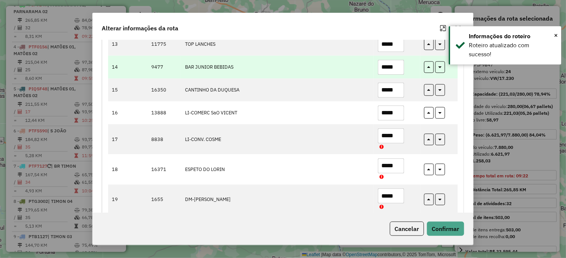
click at [400, 68] on input "*****" at bounding box center [391, 67] width 26 height 15
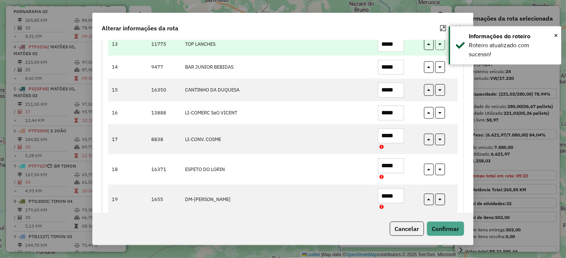
click at [438, 46] on icon "button" at bounding box center [439, 43] width 3 height 5
type input "*****"
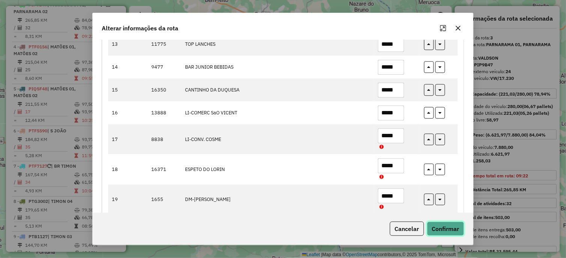
click at [444, 229] on button "Confirmar" at bounding box center [445, 229] width 37 height 14
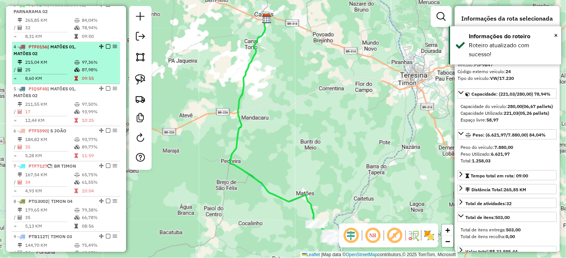
click at [84, 64] on li "4 - PTF0156 | MATÕES 01, MATÕES 02 215,04 KM 97,36% / 25 87,98% = 8,60 KM 09:55" at bounding box center [66, 63] width 108 height 42
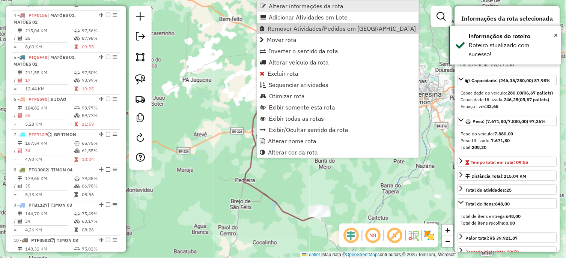
scroll to position [409, 0]
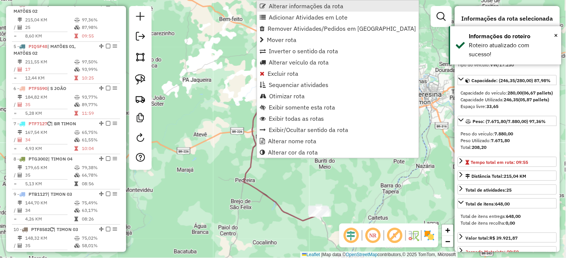
click at [331, 7] on span "Alterar informações da rota" at bounding box center [306, 6] width 75 height 6
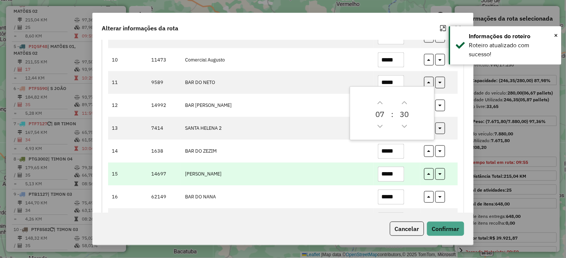
scroll to position [333, 0]
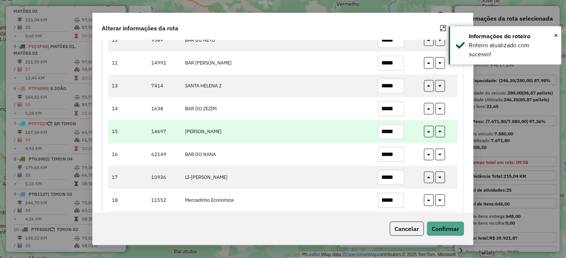
click at [398, 126] on input "*****" at bounding box center [391, 132] width 26 height 15
type input "*****"
click at [440, 132] on icon "button" at bounding box center [439, 130] width 3 height 5
type input "*****"
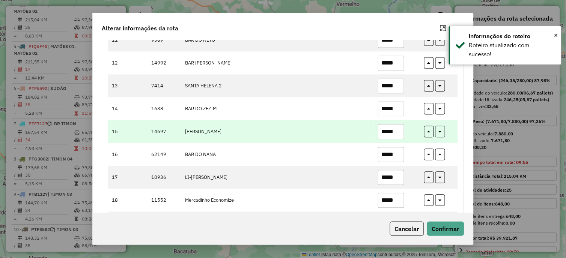
type input "*****"
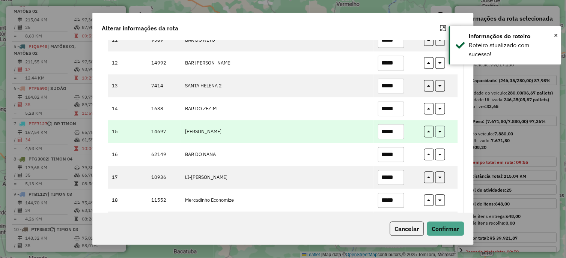
type input "*****"
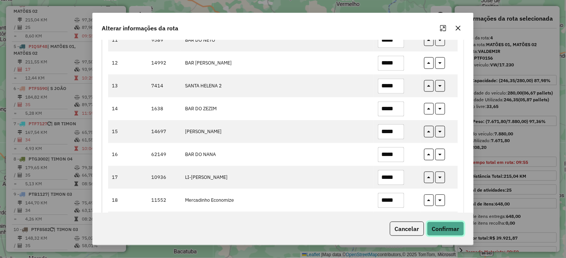
click at [444, 225] on button "Confirmar" at bounding box center [445, 229] width 37 height 14
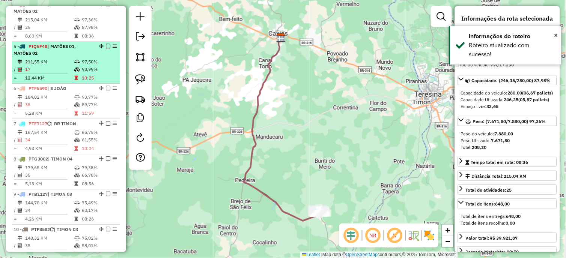
click at [70, 57] on div "5 - PIQ5F48 | MATÕES 01, MATÕES 02" at bounding box center [54, 50] width 80 height 14
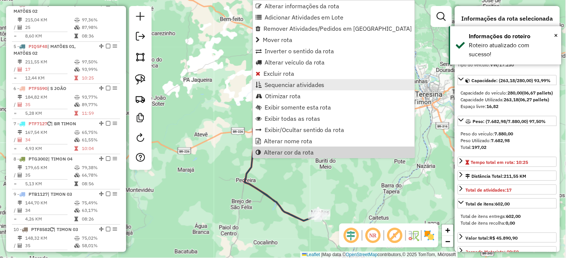
scroll to position [451, 0]
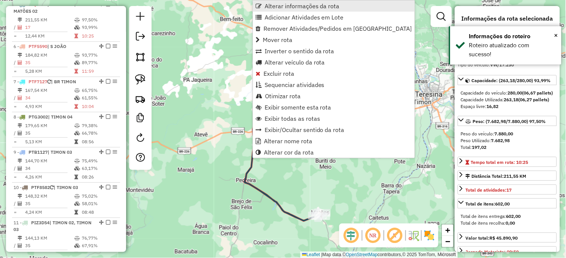
click at [326, 7] on span "Alterar informações da rota" at bounding box center [301, 6] width 75 height 6
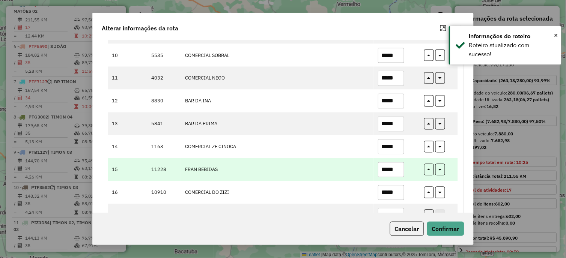
scroll to position [324, 0]
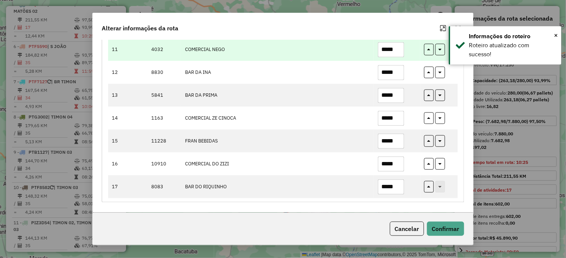
click at [398, 53] on input "*****" at bounding box center [391, 49] width 26 height 15
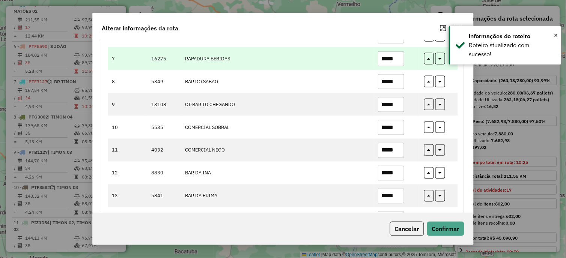
scroll to position [158, 0]
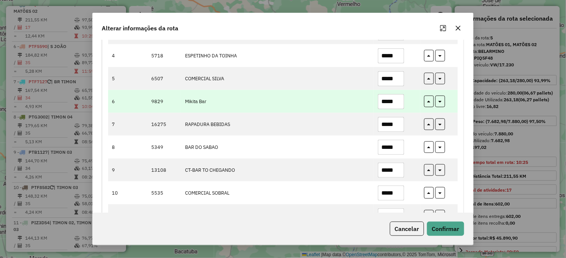
click at [402, 102] on input "*****" at bounding box center [391, 101] width 26 height 15
type input "*****"
drag, startPoint x: 442, startPoint y: 102, endPoint x: 443, endPoint y: 106, distance: 3.8
click at [443, 103] on button "button" at bounding box center [440, 102] width 10 height 12
type input "*****"
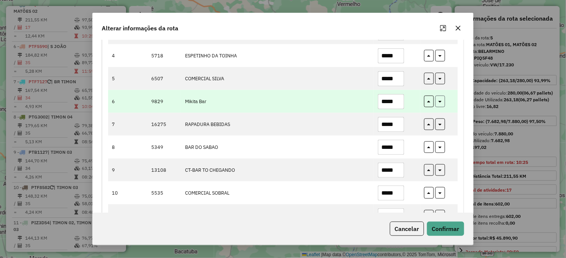
type input "*****"
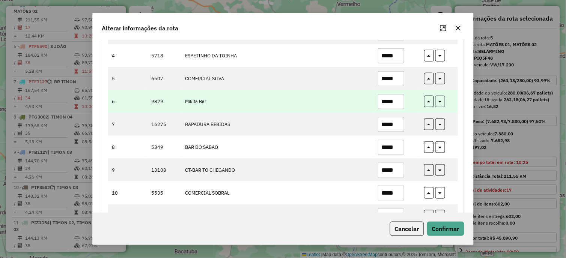
type input "*****"
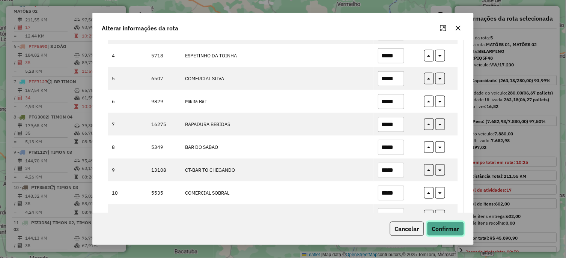
click at [442, 234] on button "Confirmar" at bounding box center [445, 229] width 37 height 14
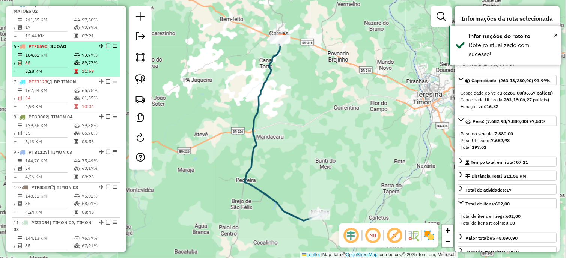
drag, startPoint x: 99, startPoint y: 58, endPoint x: 188, endPoint y: 89, distance: 94.2
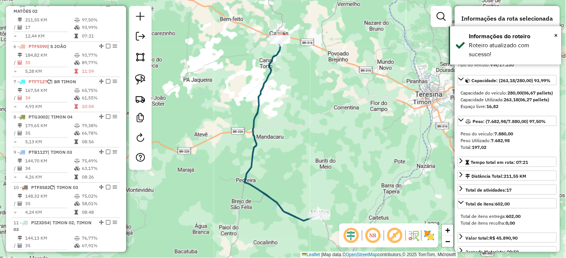
click at [98, 58] on td "93,77%" at bounding box center [99, 55] width 36 height 8
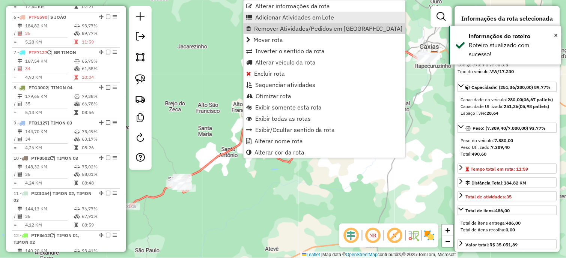
scroll to position [493, 0]
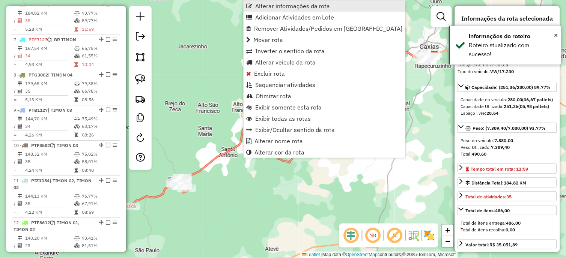
click at [319, 9] on span "Alterar informações da rota" at bounding box center [292, 6] width 75 height 6
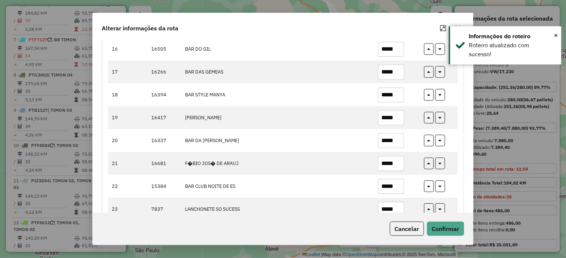
scroll to position [542, 0]
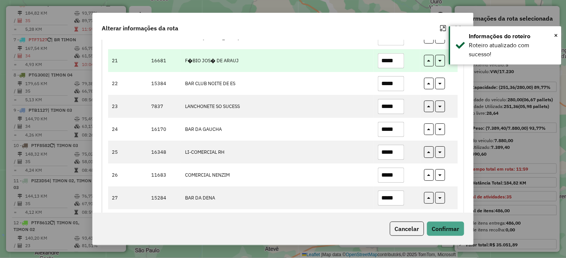
click at [397, 61] on input "*****" at bounding box center [391, 60] width 26 height 15
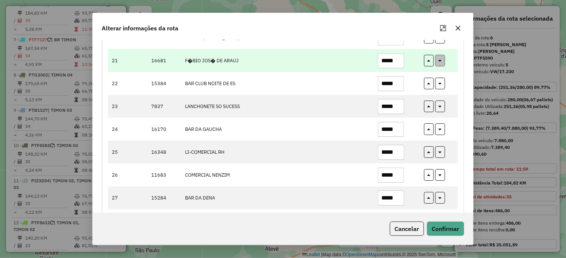
type input "*****"
click at [441, 63] on button "button" at bounding box center [440, 61] width 10 height 12
type input "*****"
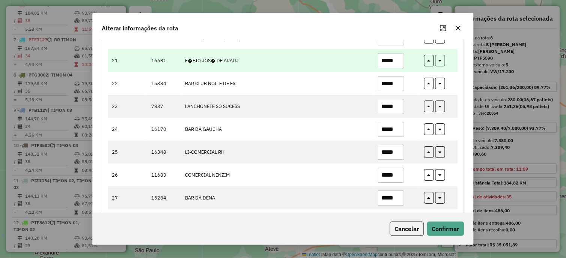
type input "*****"
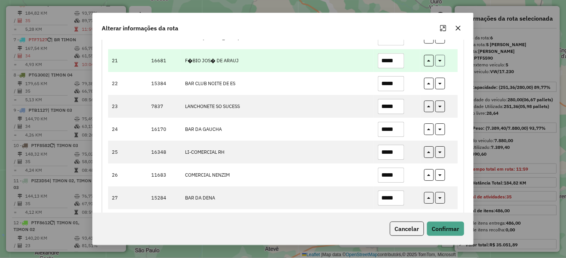
type input "*****"
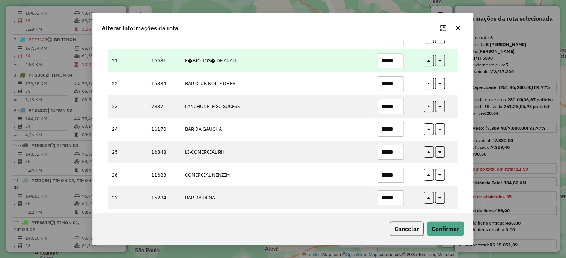
type input "*****"
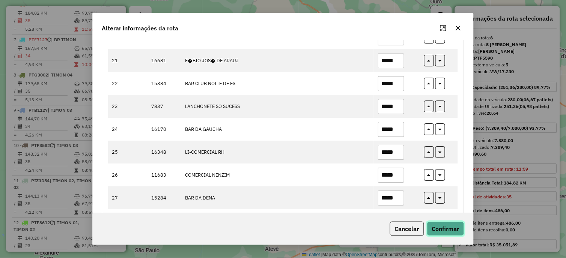
click at [452, 227] on button "Confirmar" at bounding box center [445, 229] width 37 height 14
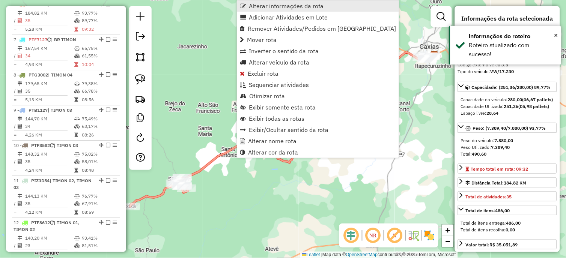
click at [311, 6] on span "Alterar informações da rota" at bounding box center [286, 6] width 75 height 6
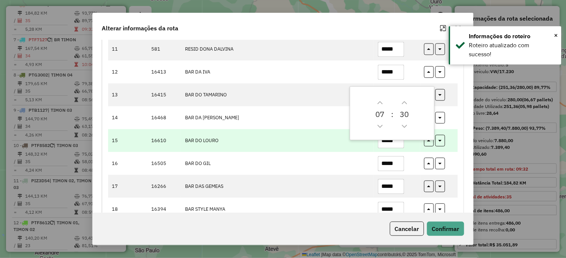
scroll to position [417, 0]
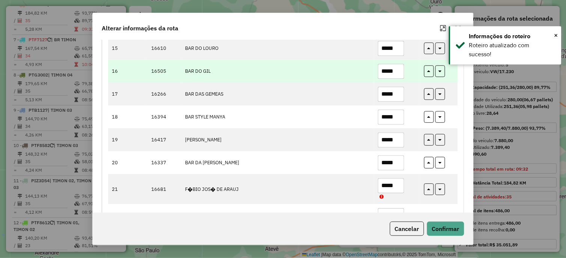
click at [399, 73] on input "*****" at bounding box center [391, 71] width 26 height 15
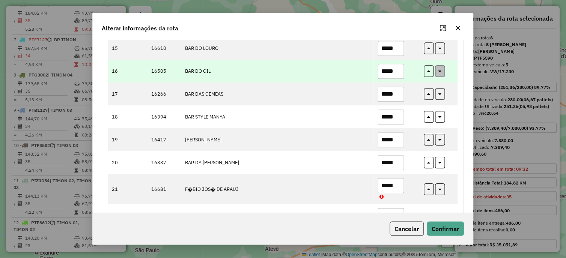
type input "*****"
click at [438, 74] on button "button" at bounding box center [440, 71] width 10 height 12
type input "*****"
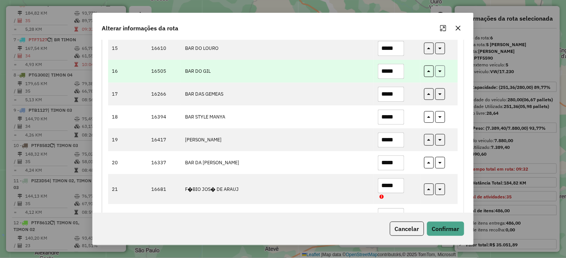
type input "*****"
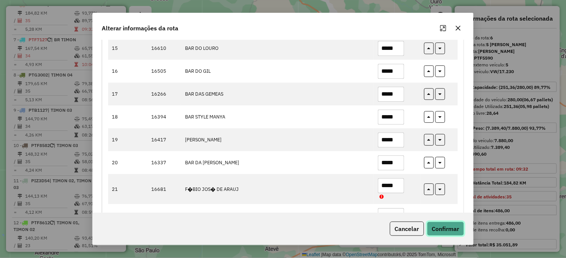
click at [449, 234] on button "Confirmar" at bounding box center [445, 229] width 37 height 14
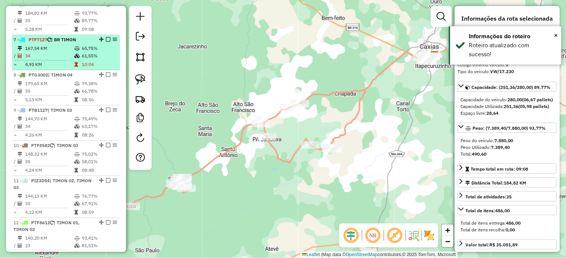
drag, startPoint x: 83, startPoint y: 54, endPoint x: 98, endPoint y: 53, distance: 14.6
click at [83, 52] on td "65,75%" at bounding box center [99, 49] width 36 height 8
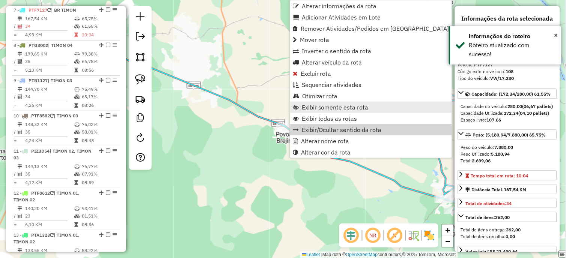
scroll to position [528, 0]
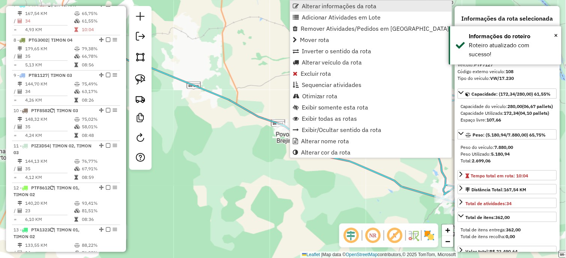
click at [342, 5] on span "Alterar informações da rota" at bounding box center [339, 6] width 75 height 6
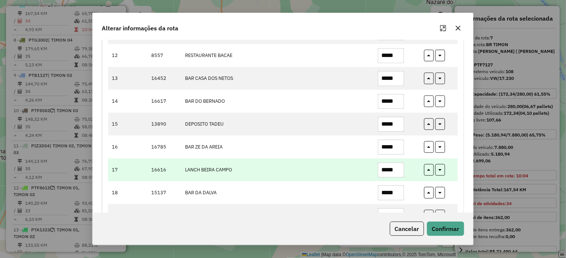
scroll to position [417, 0]
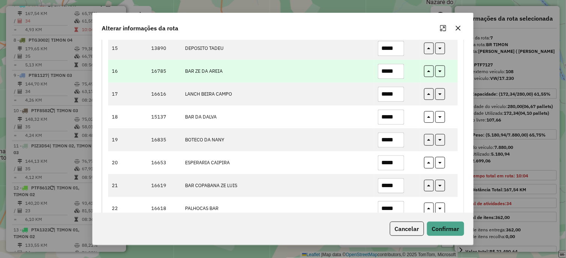
click at [397, 77] on input "*****" at bounding box center [391, 71] width 26 height 15
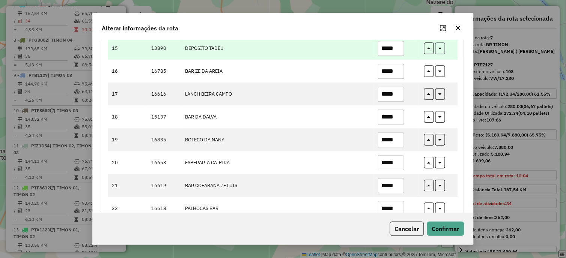
click at [435, 47] on button "button" at bounding box center [440, 48] width 10 height 12
type input "*****"
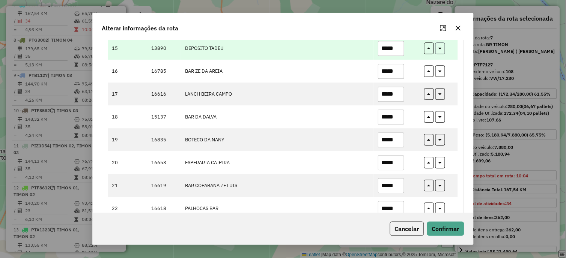
type input "*****"
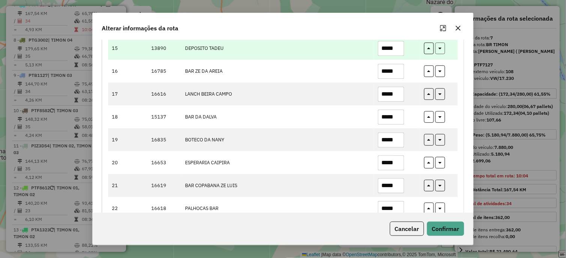
type input "*****"
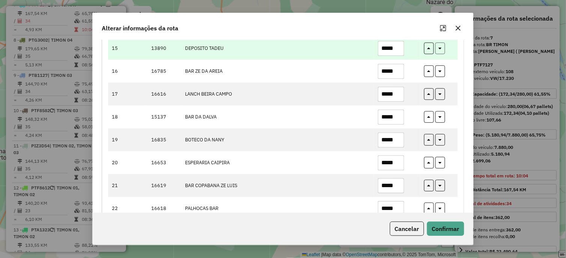
type input "*****"
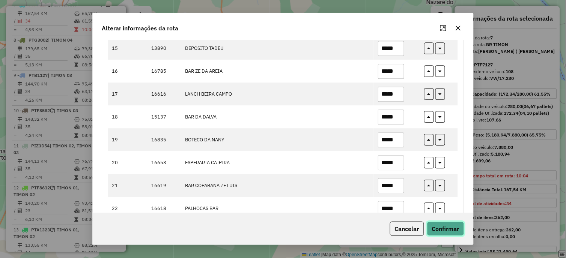
click at [443, 224] on button "Confirmar" at bounding box center [445, 229] width 37 height 14
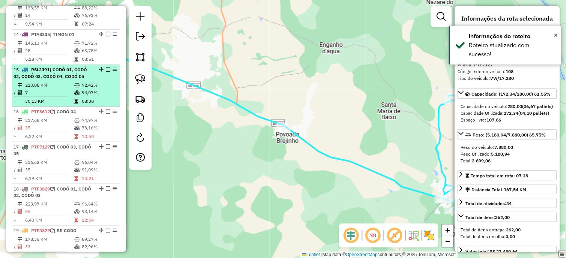
scroll to position [778, 0]
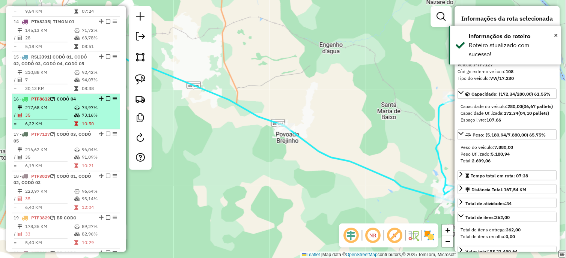
click at [69, 119] on td "35" at bounding box center [49, 115] width 49 height 8
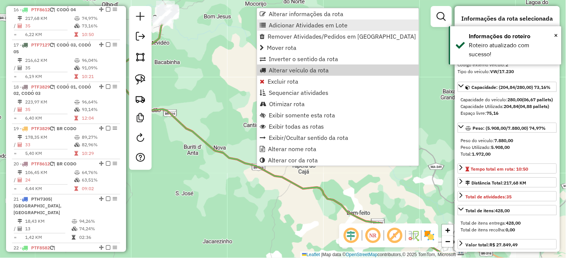
scroll to position [872, 0]
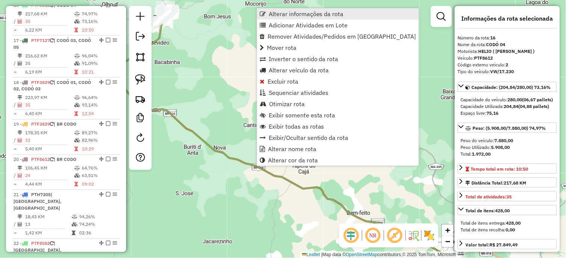
click at [328, 15] on span "Alterar informações da rota" at bounding box center [306, 14] width 75 height 6
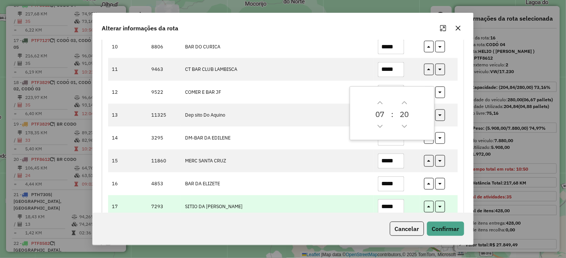
scroll to position [375, 0]
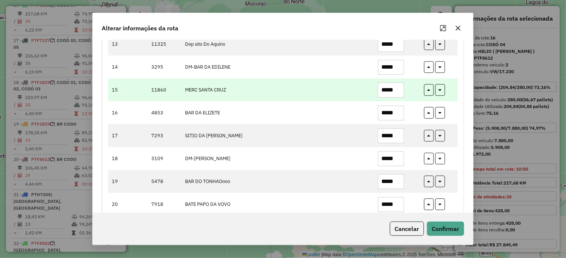
click at [398, 96] on input "*****" at bounding box center [391, 90] width 26 height 15
type input "*****"
click at [438, 90] on icon "button" at bounding box center [439, 88] width 3 height 5
type input "*****"
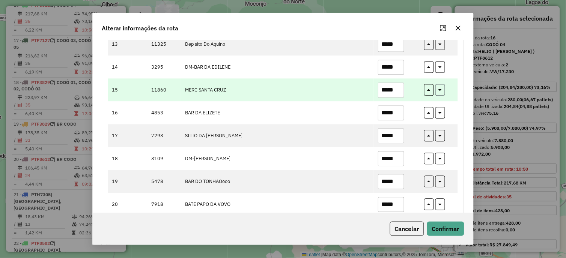
type input "*****"
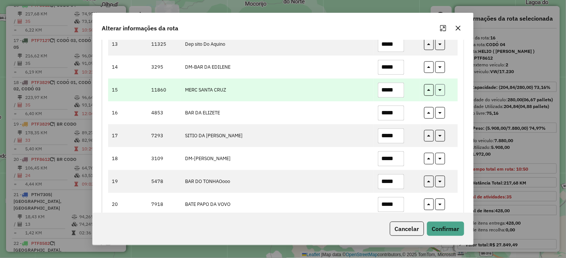
type input "*****"
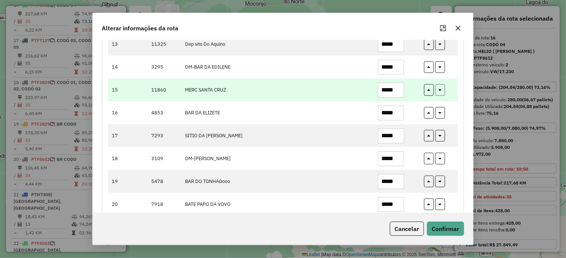
type input "*****"
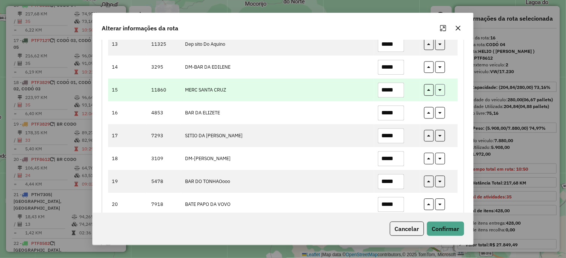
type input "*****"
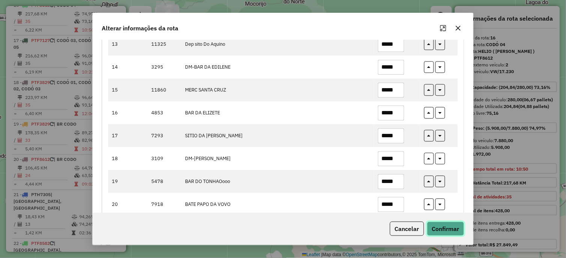
click at [441, 225] on button "Confirmar" at bounding box center [445, 229] width 37 height 14
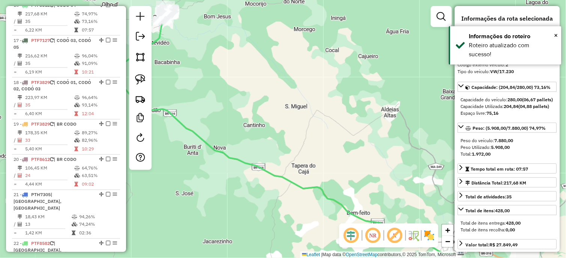
click at [78, 67] on td at bounding box center [78, 64] width 8 height 8
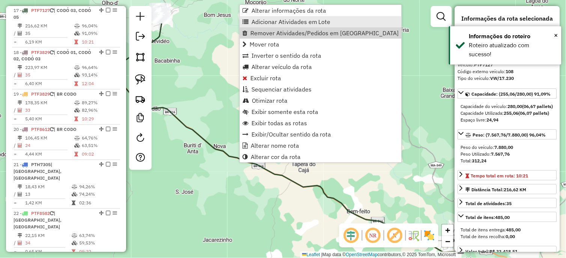
scroll to position [908, 0]
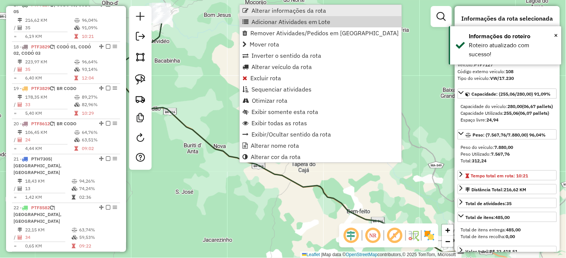
click at [314, 15] on link "Alterar informações da rota" at bounding box center [321, 10] width 162 height 11
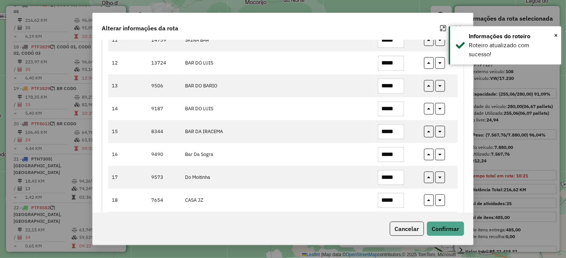
scroll to position [417, 0]
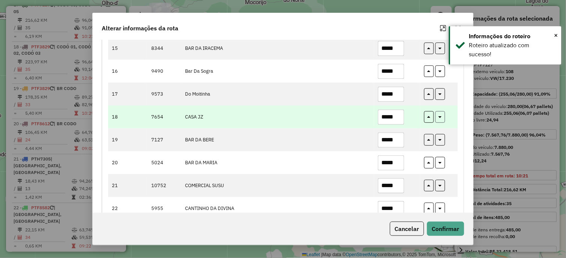
click at [442, 119] on button "button" at bounding box center [440, 117] width 10 height 12
type input "*****"
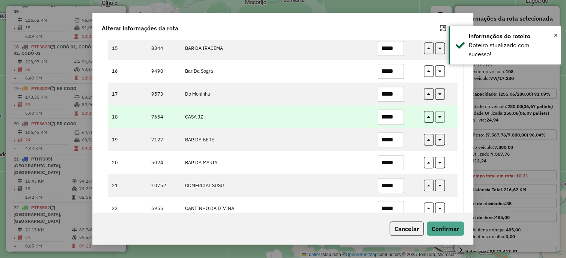
type input "*****"
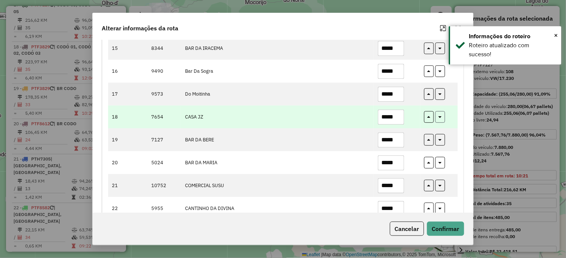
type input "*****"
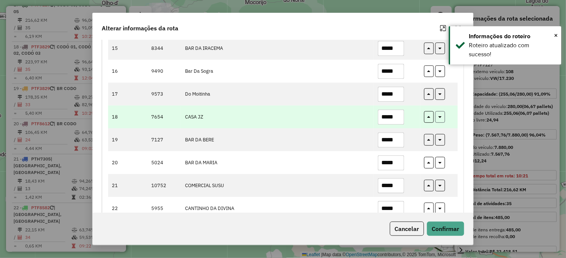
type input "*****"
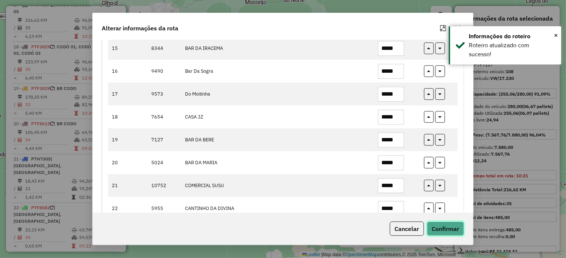
click at [440, 224] on button "Confirmar" at bounding box center [445, 229] width 37 height 14
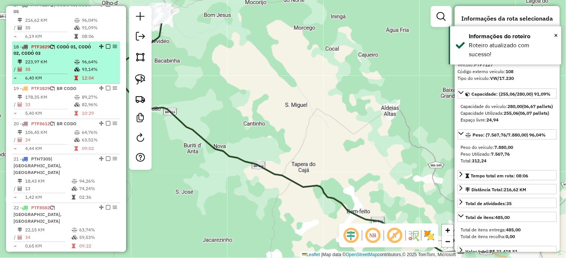
drag, startPoint x: 81, startPoint y: 68, endPoint x: 85, endPoint y: 68, distance: 4.5
click at [81, 66] on td "96,64%" at bounding box center [99, 63] width 36 height 8
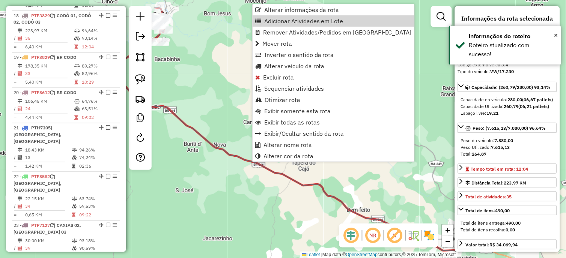
scroll to position [950, 0]
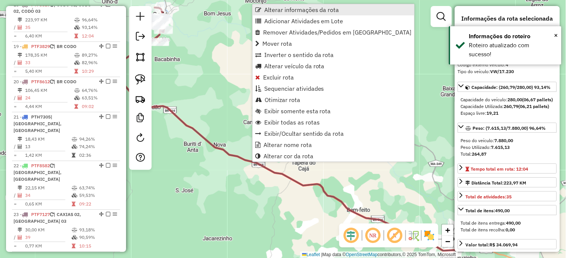
click at [352, 5] on link "Alterar informações da rota" at bounding box center [333, 9] width 162 height 11
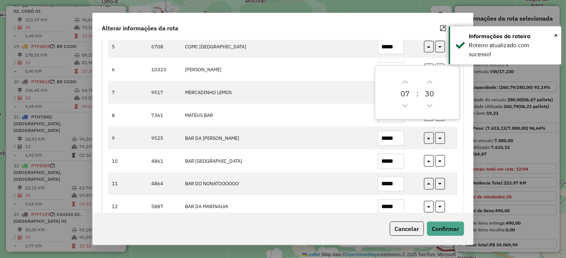
scroll to position [301, 0]
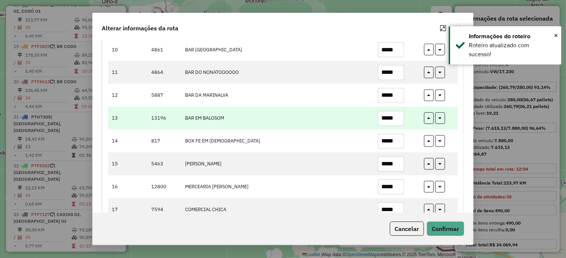
click at [400, 119] on input "*****" at bounding box center [391, 118] width 26 height 15
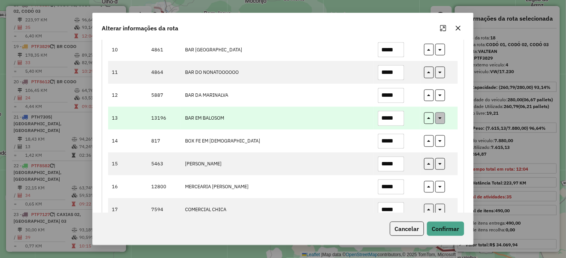
type input "*****"
click at [436, 119] on button "button" at bounding box center [440, 119] width 10 height 12
type input "*****"
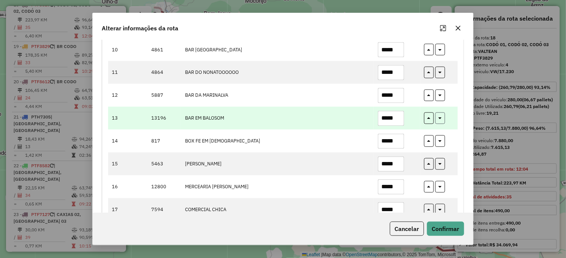
type input "*****"
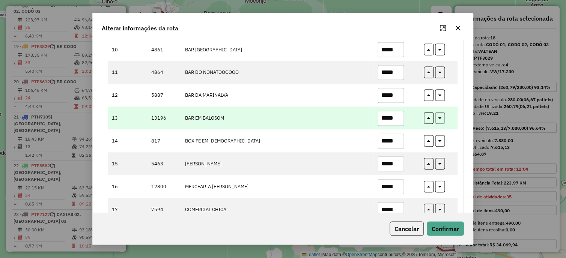
type input "*****"
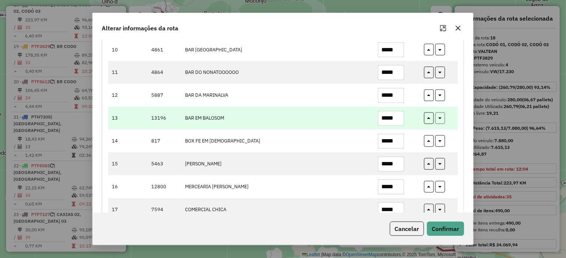
type input "*****"
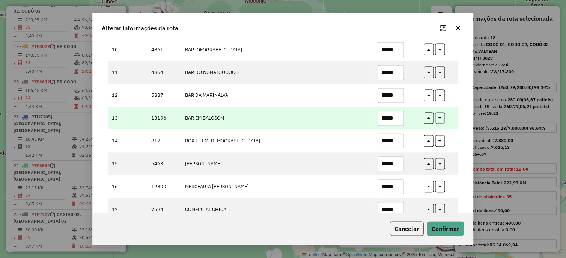
type input "*****"
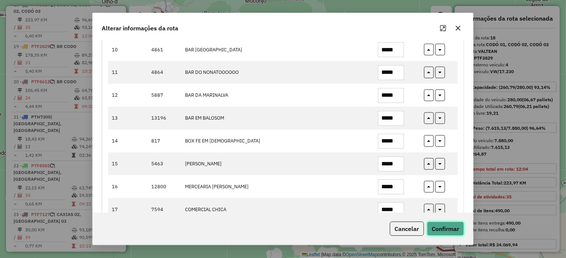
click at [439, 225] on button "Confirmar" at bounding box center [445, 229] width 37 height 14
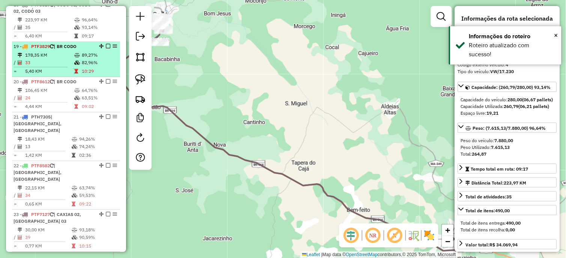
click at [89, 75] on td "10:29" at bounding box center [99, 72] width 36 height 8
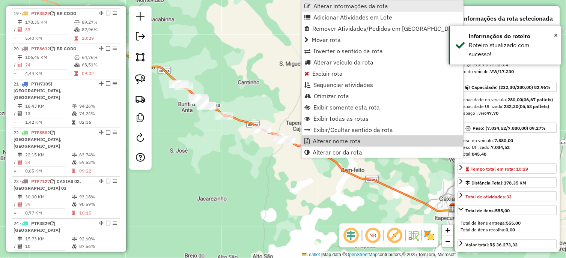
scroll to position [992, 0]
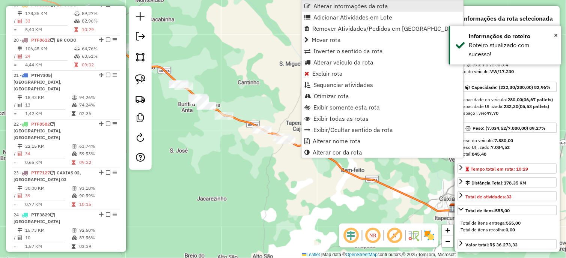
click at [368, 3] on span "Alterar informações da rota" at bounding box center [350, 6] width 75 height 6
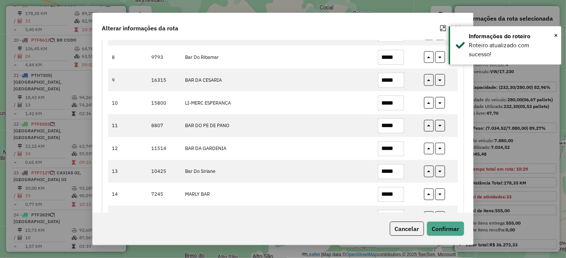
scroll to position [333, 0]
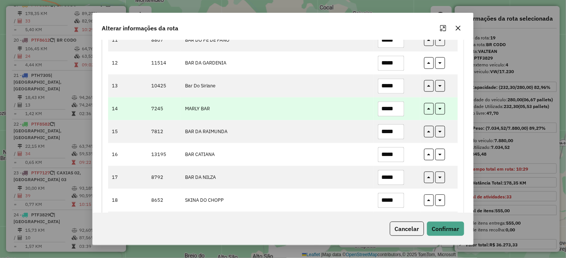
click at [399, 107] on input "*****" at bounding box center [391, 109] width 26 height 15
type input "*****"
click at [438, 108] on icon "button" at bounding box center [439, 107] width 3 height 5
type input "*****"
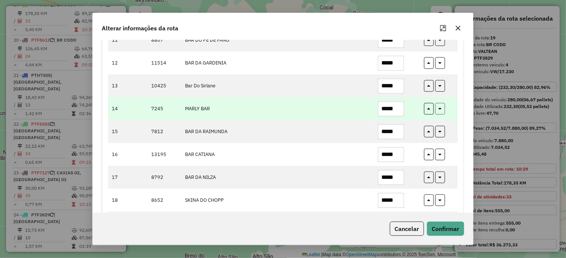
type input "*****"
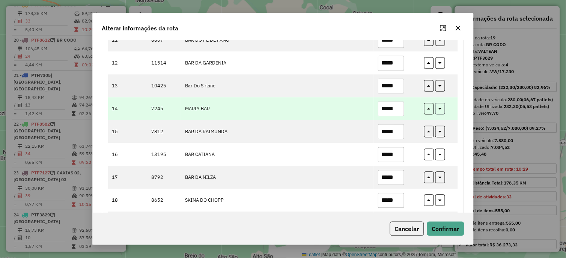
type input "*****"
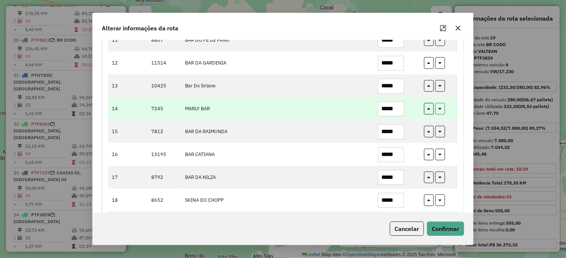
type input "*****"
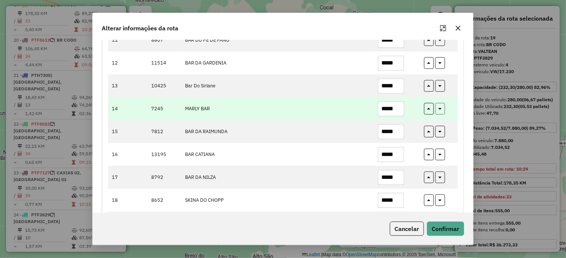
type input "*****"
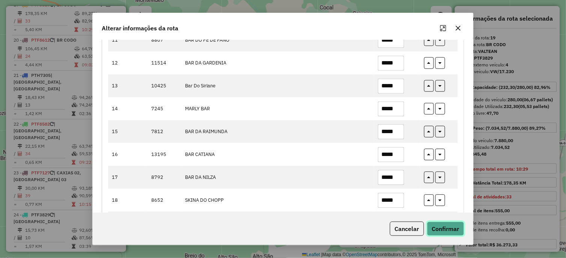
click at [440, 228] on button "Confirmar" at bounding box center [445, 229] width 37 height 14
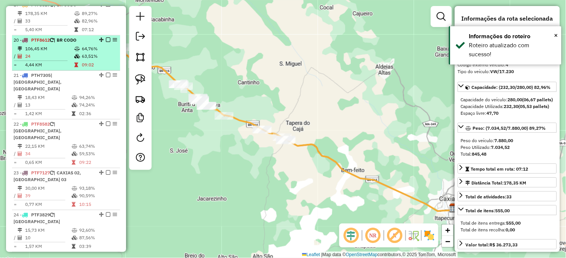
click at [90, 60] on td "63,51%" at bounding box center [99, 57] width 36 height 8
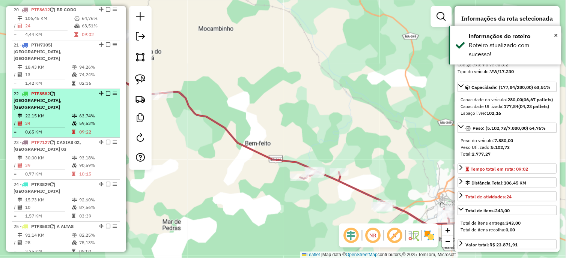
scroll to position [1033, 0]
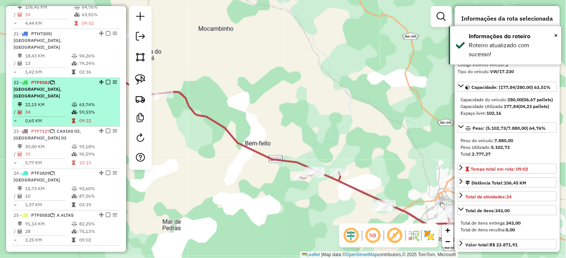
click at [72, 101] on td at bounding box center [75, 105] width 8 height 8
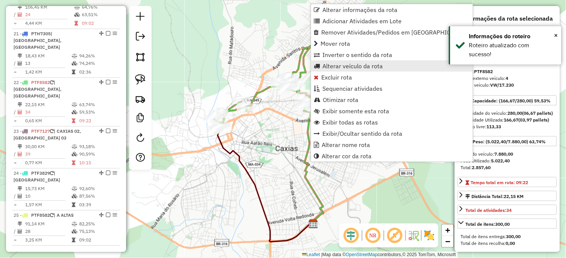
scroll to position [1048, 0]
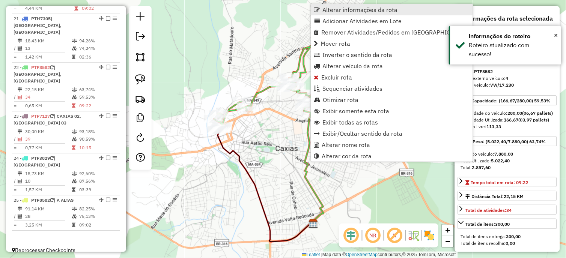
click at [344, 10] on span "Alterar informações da rota" at bounding box center [360, 10] width 75 height 6
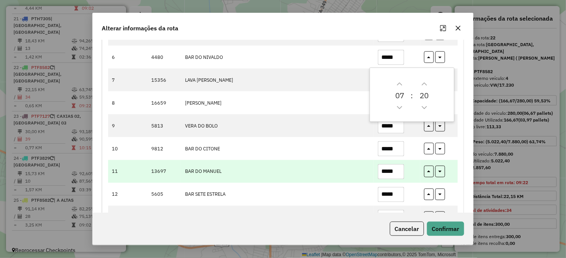
scroll to position [250, 0]
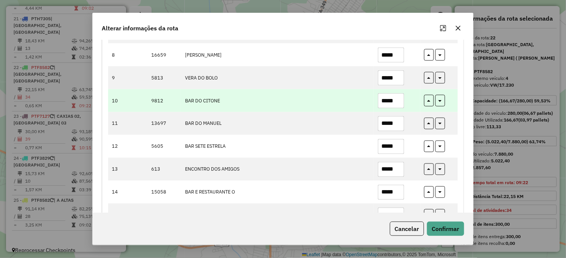
click at [398, 101] on input "*****" at bounding box center [391, 100] width 26 height 15
type input "*****"
click at [437, 101] on button "button" at bounding box center [440, 101] width 10 height 12
type input "*****"
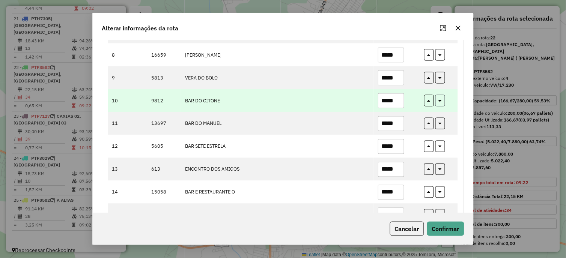
type input "*****"
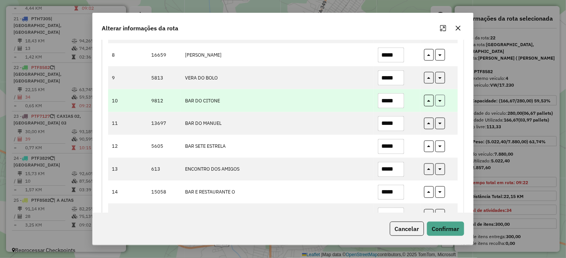
type input "*****"
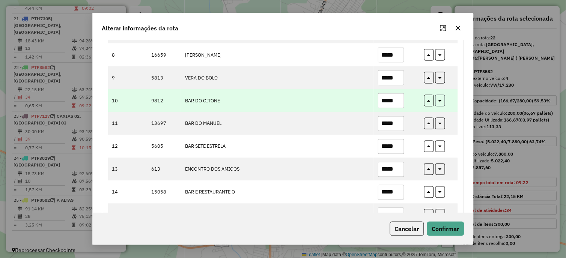
type input "*****"
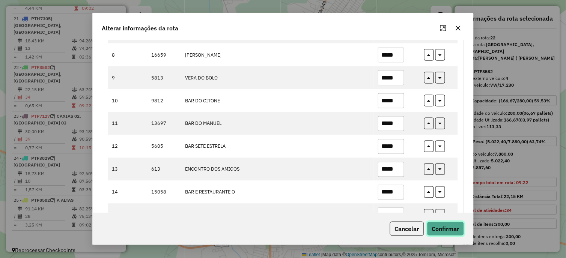
click at [437, 232] on button "Confirmar" at bounding box center [445, 229] width 37 height 14
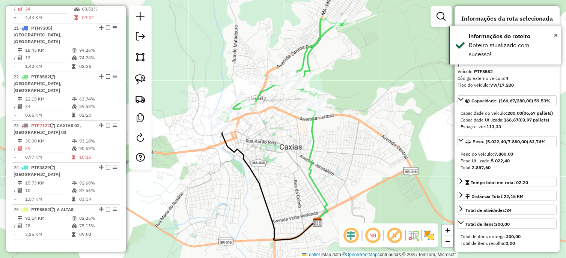
scroll to position [1058, 0]
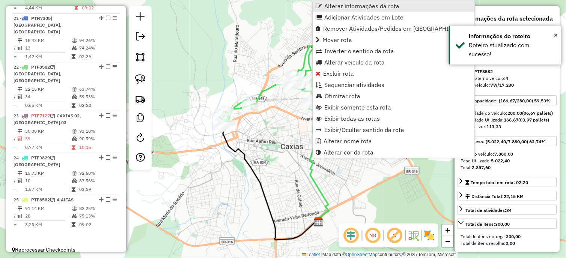
click at [352, 9] on span "Alterar informações da rota" at bounding box center [361, 6] width 75 height 6
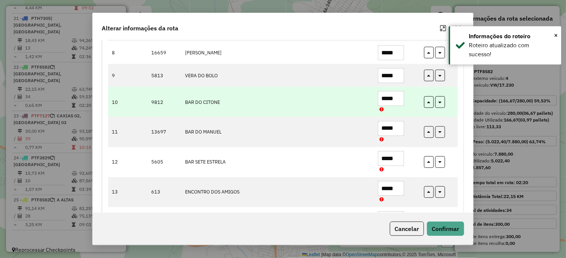
scroll to position [208, 0]
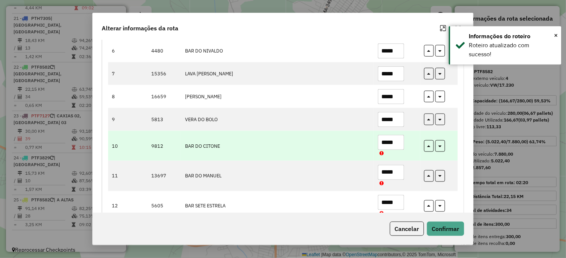
click at [396, 141] on input "*****" at bounding box center [391, 142] width 26 height 15
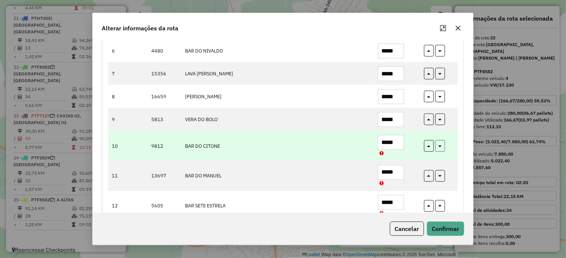
click at [441, 148] on button "button" at bounding box center [440, 146] width 10 height 12
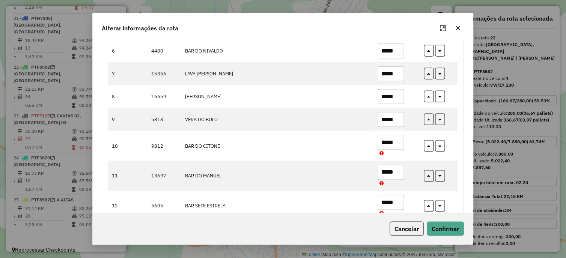
click at [444, 221] on div "Cancelar Confirmar" at bounding box center [283, 229] width 380 height 32
click at [444, 225] on button "Confirmar" at bounding box center [445, 229] width 37 height 14
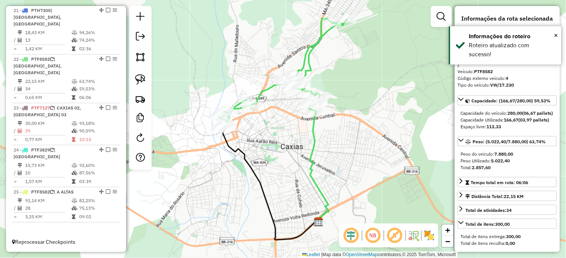
scroll to position [1048, 0]
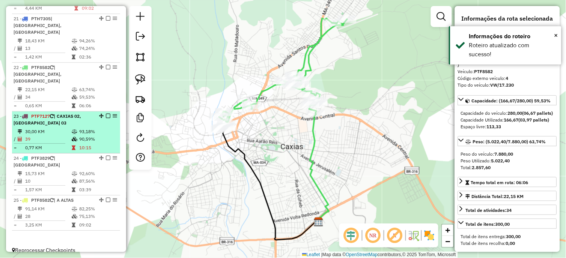
click at [66, 128] on td "30,00 KM" at bounding box center [48, 132] width 47 height 8
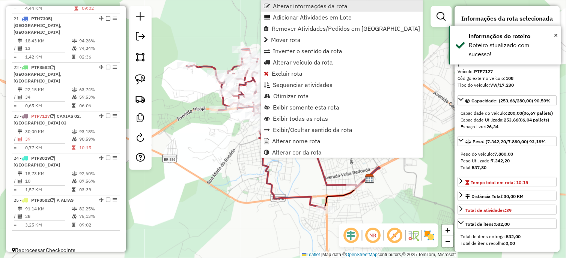
click at [311, 8] on span "Alterar informações da rota" at bounding box center [310, 6] width 75 height 6
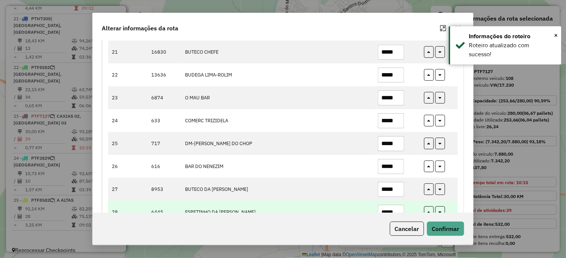
scroll to position [625, 0]
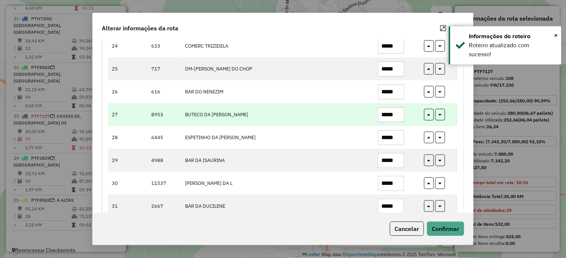
click at [396, 114] on input "*****" at bounding box center [391, 114] width 26 height 15
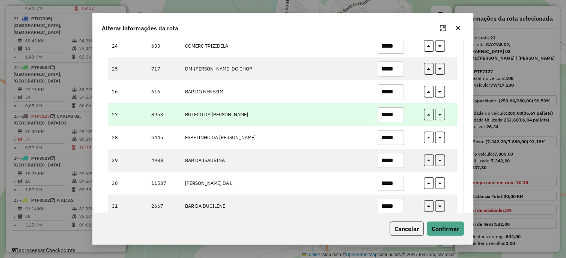
click at [437, 113] on button "button" at bounding box center [440, 115] width 10 height 12
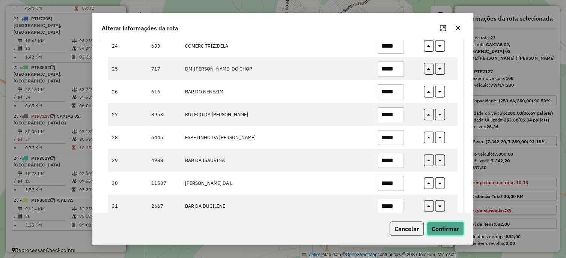
click at [452, 228] on button "Confirmar" at bounding box center [445, 229] width 37 height 14
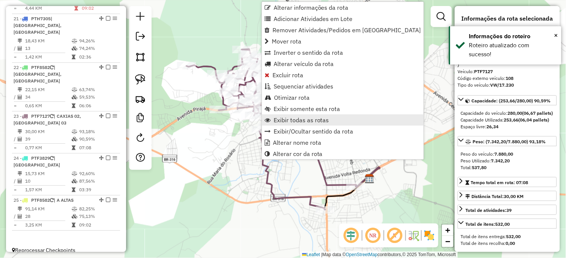
click at [287, 119] on span "Exibir todas as rotas" at bounding box center [301, 120] width 56 height 6
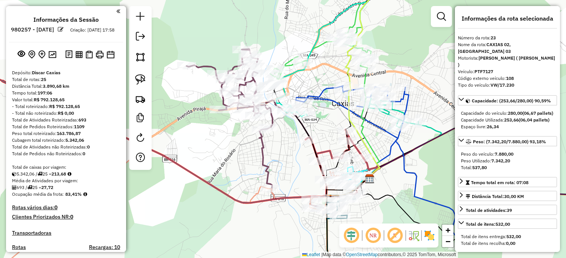
select select "*********"
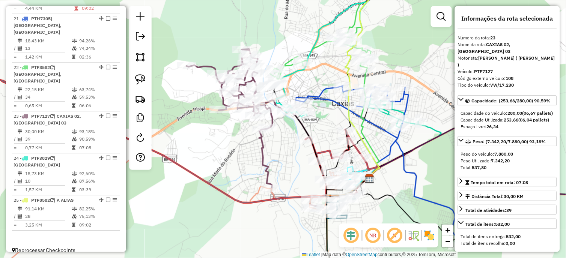
click at [233, 150] on div "Janela de atendimento Grade de atendimento Capacidade Transportadoras Veículos …" at bounding box center [283, 129] width 566 height 258
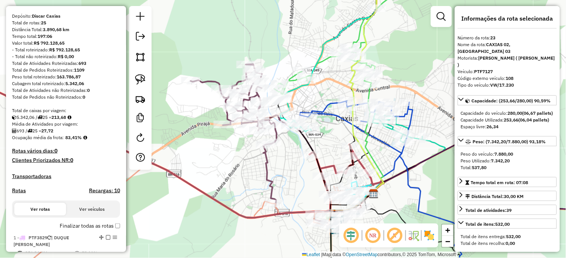
scroll to position [0, 0]
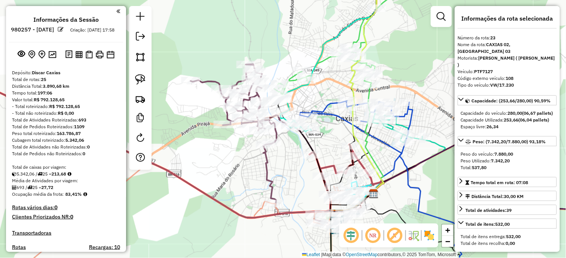
click at [83, 123] on strong "693" at bounding box center [82, 120] width 8 height 6
copy strong "693"
click at [65, 177] on strong "213,68" at bounding box center [58, 174] width 15 height 6
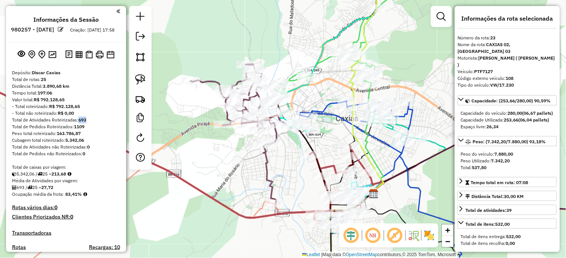
copy strong "693"
click at [64, 177] on strong "213,68" at bounding box center [58, 174] width 15 height 6
copy strong "213,68"
click at [83, 123] on strong "693" at bounding box center [82, 120] width 8 height 6
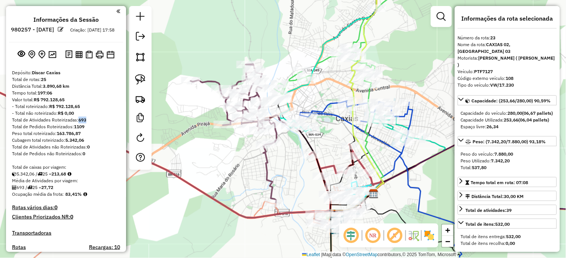
click at [83, 123] on strong "693" at bounding box center [82, 120] width 8 height 6
copy strong "693"
click at [61, 177] on strong "213,68" at bounding box center [58, 174] width 15 height 6
copy strong "693"
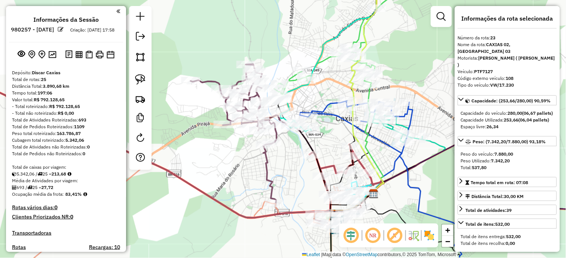
click at [64, 184] on div "Média de Atividades por viagem:" at bounding box center [66, 180] width 108 height 7
click at [63, 177] on strong "213,68" at bounding box center [58, 174] width 15 height 6
copy strong "213,68"
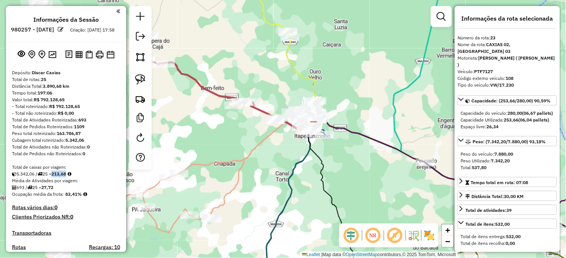
drag, startPoint x: 211, startPoint y: 60, endPoint x: 333, endPoint y: 132, distance: 141.9
click at [333, 132] on div "Rota 20 - Placa PTF8612 14830 - BAR DO LAMPREU Rota 20 - Placa PTF8612 1293 - B…" at bounding box center [283, 129] width 566 height 258
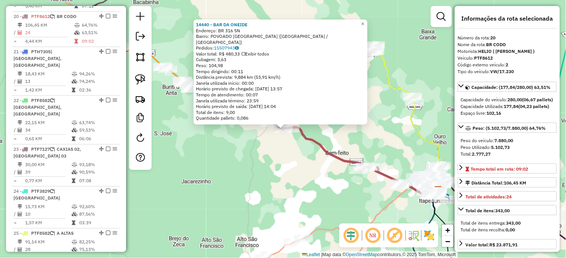
scroll to position [1026, 0]
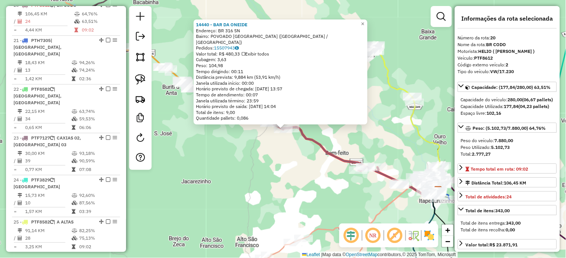
click at [303, 170] on div "14440 - BAR DA ONEIDE Endereço: BR 316 SN Bairro: POVOADO TAPERA GRANDE (CAXIAS…" at bounding box center [283, 129] width 566 height 258
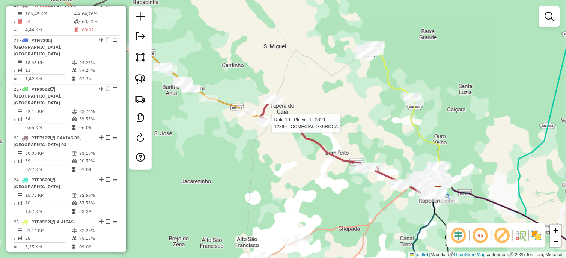
select select "*********"
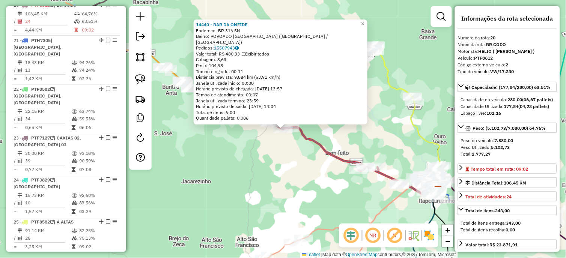
click at [305, 163] on div "14440 - BAR DA ONEIDE Endereço: BR 316 SN Bairro: POVOADO TAPERA GRANDE (CAXIAS…" at bounding box center [283, 129] width 566 height 258
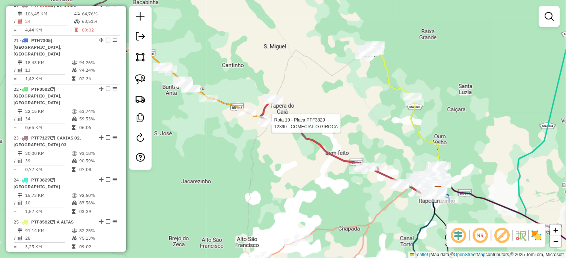
select select "*********"
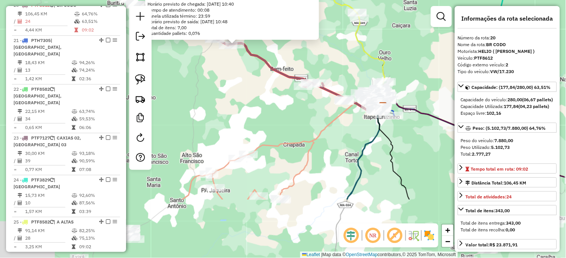
drag, startPoint x: 325, startPoint y: 179, endPoint x: 275, endPoint y: 87, distance: 104.6
click at [275, 87] on div "Rota 20 - Placa PTF8612 7453 - BAR DO JAILSON 7453 - BAR DO JAILSON Endereço: T…" at bounding box center [283, 129] width 566 height 258
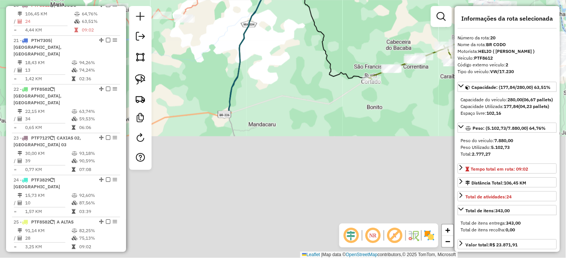
drag, startPoint x: 351, startPoint y: 197, endPoint x: 257, endPoint y: 21, distance: 199.2
click at [256, 23] on div "7453 - BAR DO JAILSON Endereço: TAPERA GRANDE 260 260 Bairro: POV TAPERA GRANDE…" at bounding box center [283, 129] width 566 height 258
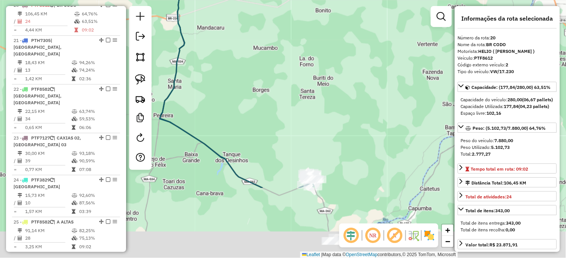
drag, startPoint x: 260, startPoint y: 54, endPoint x: 244, endPoint y: 17, distance: 40.5
click at [244, 15] on div "7453 - BAR DO JAILSON Endereço: TAPERA GRANDE 260 260 Bairro: POV TAPERA GRANDE…" at bounding box center [283, 129] width 566 height 258
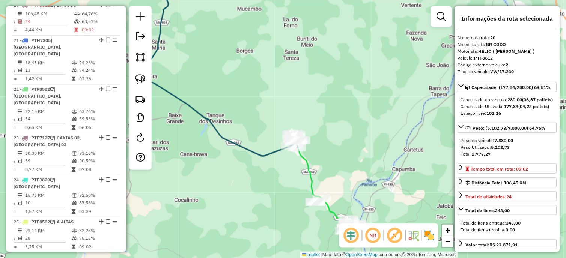
click at [273, 149] on icon at bounding box center [221, 65] width 154 height 182
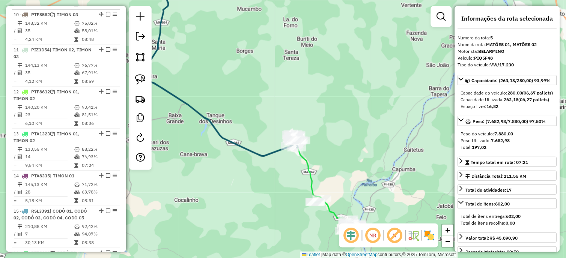
scroll to position [451, 0]
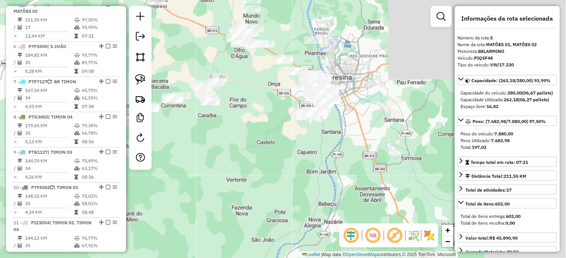
drag, startPoint x: 308, startPoint y: 185, endPoint x: 228, endPoint y: 252, distance: 104.4
click at [228, 252] on div "Janela de atendimento Grade de atendimento Capacidade Transportadoras Veículos …" at bounding box center [283, 129] width 566 height 258
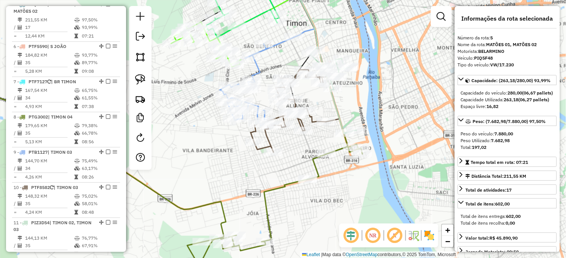
click at [297, 91] on div "Janela de atendimento Grade de atendimento Capacidade Transportadoras Veículos …" at bounding box center [283, 129] width 566 height 258
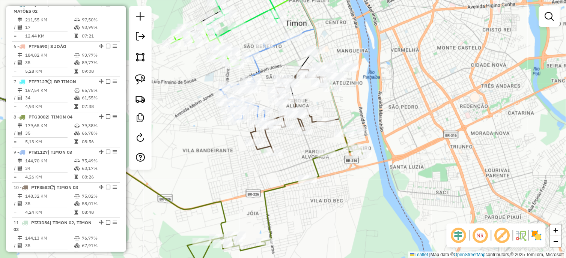
click at [338, 101] on icon at bounding box center [317, 54] width 80 height 160
select select "*********"
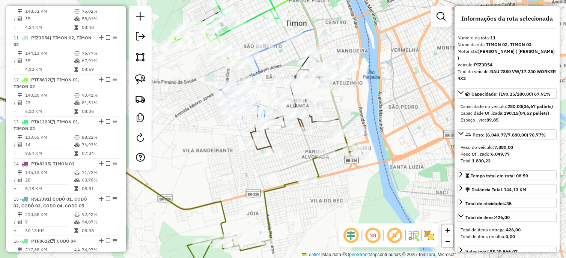
scroll to position [669, 0]
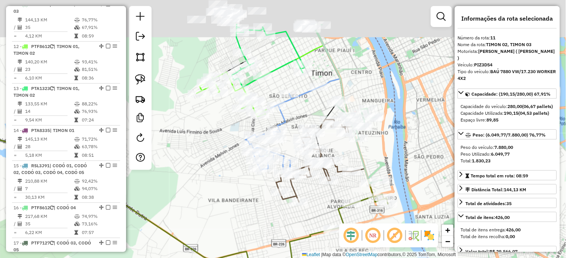
drag, startPoint x: 350, startPoint y: 111, endPoint x: 375, endPoint y: 159, distance: 54.0
click at [375, 159] on div "Janela de atendimento Grade de atendimento Capacidade Transportadoras Veículos …" at bounding box center [283, 129] width 566 height 258
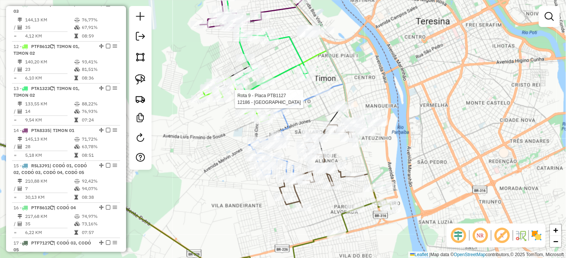
select select "*********"
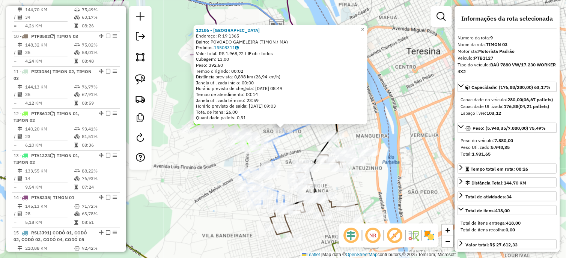
scroll to position [599, 0]
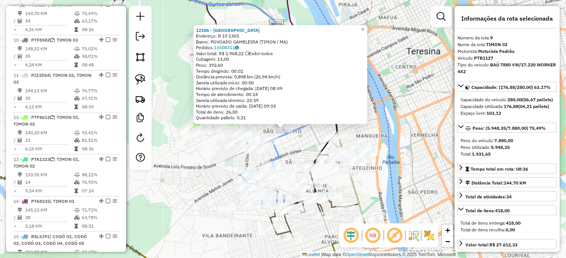
click at [303, 142] on div "12186 - ARENA BONFIM Endereço: R 19 1365 Bairro: POVOADO GAMELEIRA (TIMON / MA)…" at bounding box center [283, 129] width 566 height 258
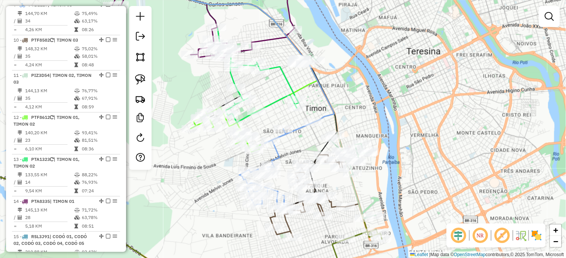
click at [272, 102] on icon at bounding box center [262, 92] width 73 height 60
select select "*********"
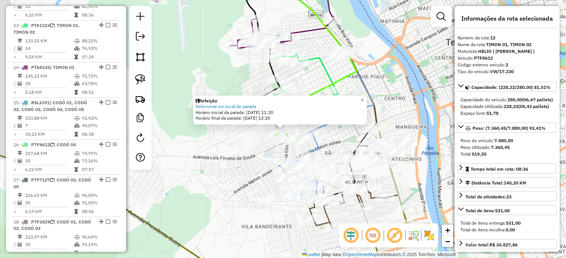
scroll to position [711, 0]
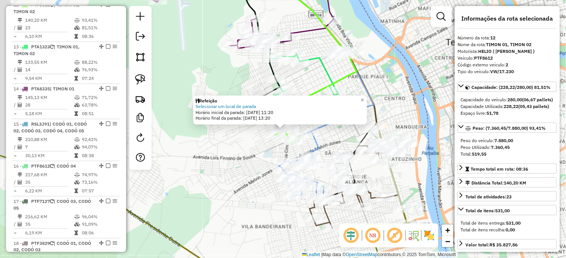
click at [263, 146] on div "Refeição Selecionar um local de parada Horário inicial da parada: 16/08/2025 11…" at bounding box center [283, 129] width 566 height 258
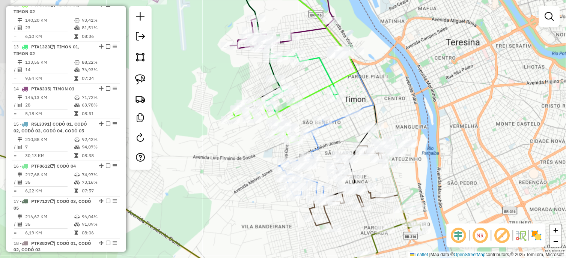
click at [321, 143] on icon at bounding box center [316, 158] width 74 height 88
select select "*********"
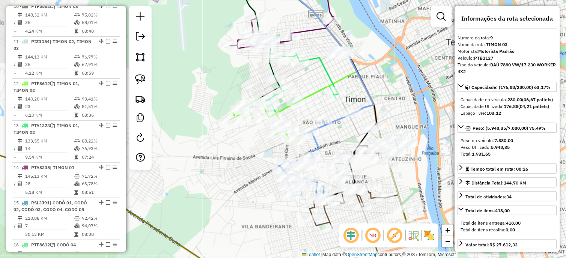
scroll to position [599, 0]
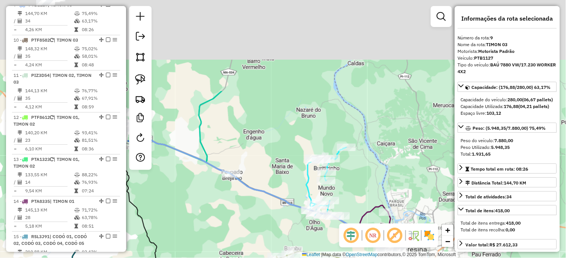
drag, startPoint x: 344, startPoint y: 143, endPoint x: 377, endPoint y: 209, distance: 74.3
click at [386, 223] on div "Rota 14 - Placa PTA8335 9782 - BAR DO HELIO Janela de atendimento Grade de aten…" at bounding box center [283, 129] width 566 height 258
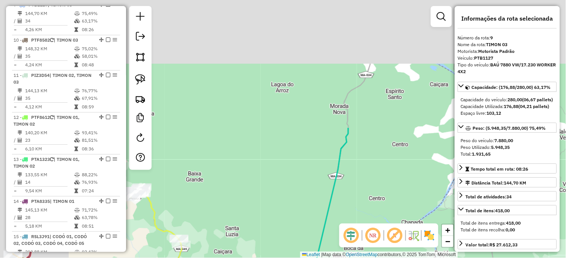
drag, startPoint x: 345, startPoint y: 209, endPoint x: 350, endPoint y: 230, distance: 21.2
click at [350, 241] on hb-router-mapa "Informações da Sessão 980257 - 16/08/2025 Criação: 15/08/2025 17:58 Depósito: D…" at bounding box center [283, 129] width 566 height 258
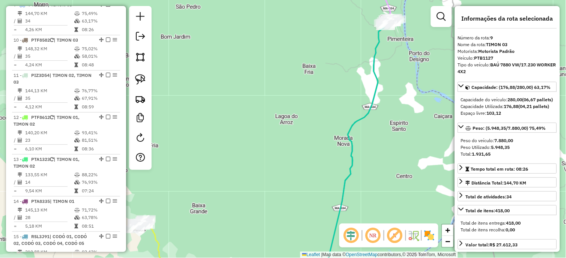
click at [372, 93] on icon at bounding box center [359, 151] width 74 height 267
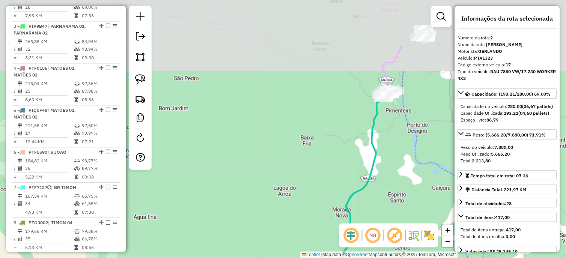
scroll to position [332, 0]
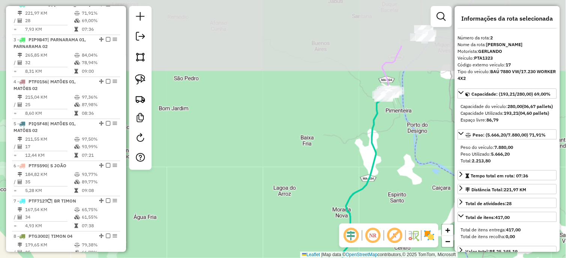
drag, startPoint x: 392, startPoint y: 106, endPoint x: 381, endPoint y: 146, distance: 40.8
click at [383, 146] on div "Janela de atendimento Grade de atendimento Capacidade Transportadoras Veículos …" at bounding box center [283, 129] width 566 height 258
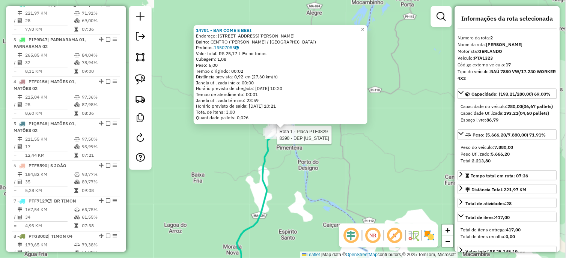
click at [263, 136] on div at bounding box center [272, 132] width 19 height 8
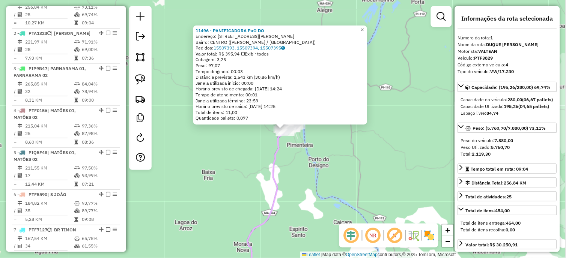
scroll to position [290, 0]
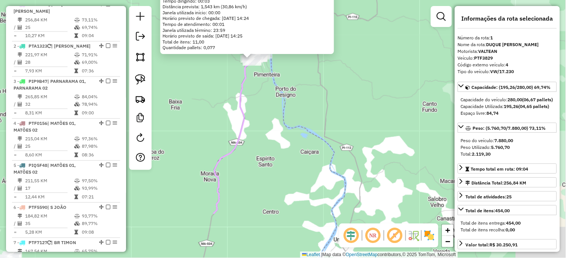
drag, startPoint x: 304, startPoint y: 162, endPoint x: 278, endPoint y: 107, distance: 60.4
click at [279, 107] on div "11496 - PANIFICADORA PaO DO Endereço: RUA JUSTINO DA SILVA BASTOS 10 Bairro: CE…" at bounding box center [283, 129] width 566 height 258
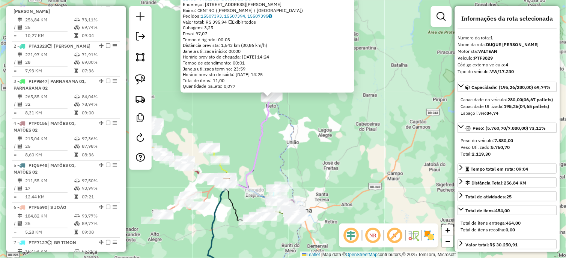
drag, startPoint x: 283, startPoint y: 156, endPoint x: 306, endPoint y: 38, distance: 120.8
click at [306, 38] on div "11496 - PANIFICADORA PaO DO Endereço: RUA JUSTINO DA SILVA BASTOS 10 Bairro: CE…" at bounding box center [283, 129] width 566 height 258
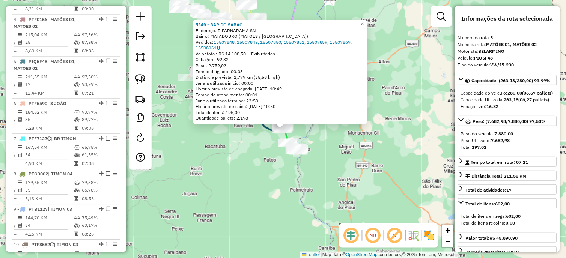
scroll to position [451, 0]
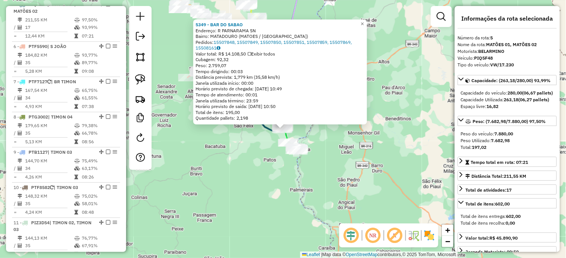
click at [367, 159] on div "5349 - BAR DO SABAO Endereço: R PARNARAMA SN Bairro: MATADOURO (MATOES / MA) Pe…" at bounding box center [283, 129] width 566 height 258
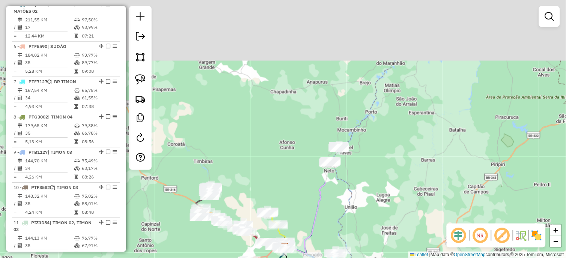
drag, startPoint x: 377, startPoint y: 163, endPoint x: 380, endPoint y: 276, distance: 112.9
click at [380, 258] on html "Aguarde... Pop-up bloqueado! Seu navegador bloqueou automáticamente a abertura …" at bounding box center [283, 129] width 566 height 258
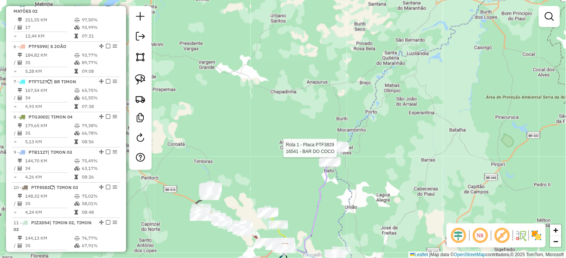
select select "*********"
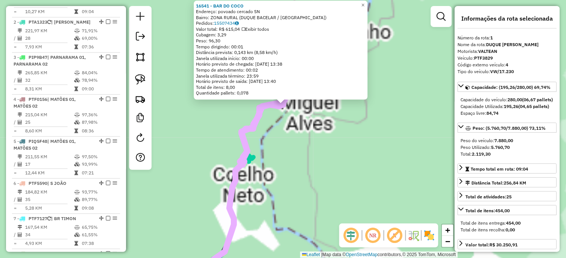
scroll to position [290, 0]
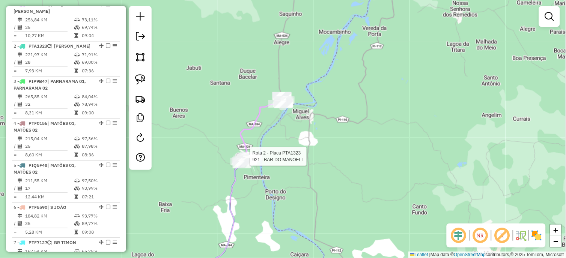
select select "*********"
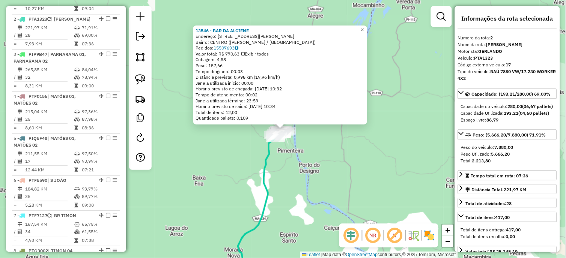
scroll to position [332, 0]
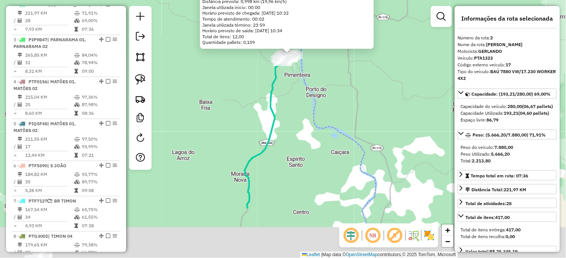
drag, startPoint x: 324, startPoint y: 157, endPoint x: 328, endPoint y: 68, distance: 89.3
click at [332, 64] on div "Rota 2 - Placa PTA1323 13546 - BAR DA ALCIENE 13546 - BAR DA ALCIENE Endereço: …" at bounding box center [283, 129] width 566 height 258
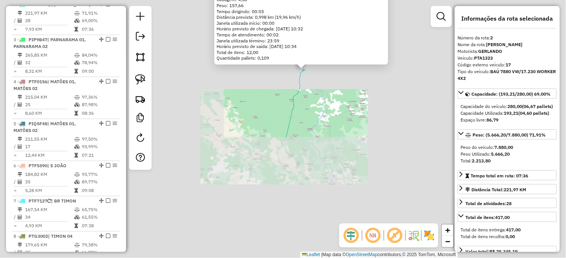
click at [310, 126] on div "13546 - BAR DA ALCIENE Endereço: RUA SaO RAIMUNDO 175 Bairro: CENTRO (COELHO NE…" at bounding box center [283, 129] width 566 height 258
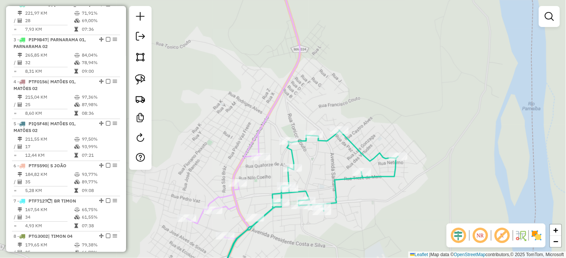
click at [284, 80] on icon at bounding box center [243, 120] width 113 height 293
select select "*********"
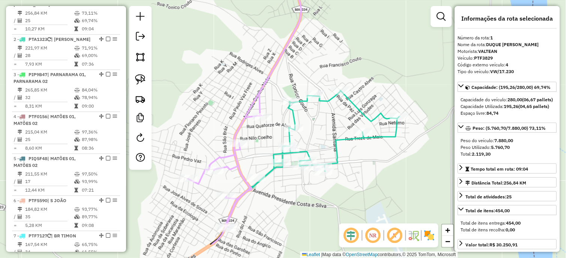
drag, startPoint x: 301, startPoint y: 83, endPoint x: 301, endPoint y: 65, distance: 18.4
click at [301, 65] on div "Janela de atendimento Grade de atendimento Capacidade Transportadoras Veículos …" at bounding box center [283, 129] width 566 height 258
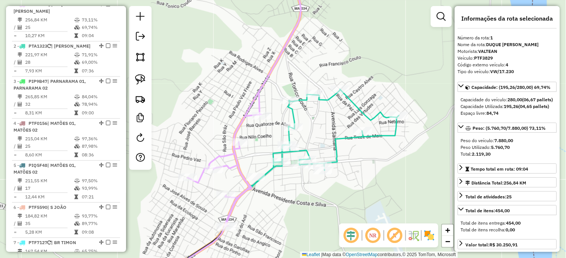
click at [289, 110] on icon at bounding box center [273, 186] width 251 height 195
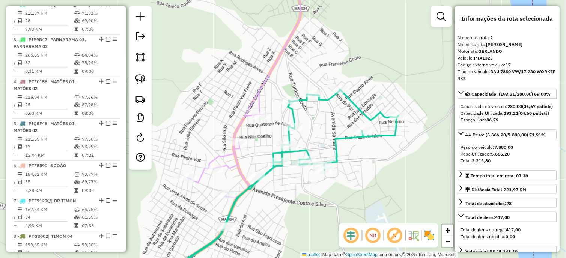
click at [224, 153] on icon at bounding box center [244, 100] width 113 height 252
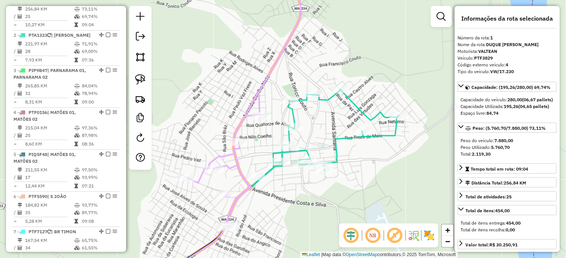
scroll to position [290, 0]
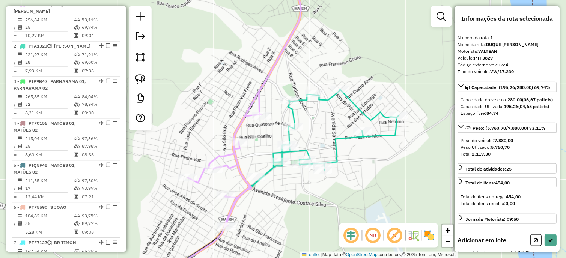
click at [291, 104] on div at bounding box center [289, 100] width 19 height 8
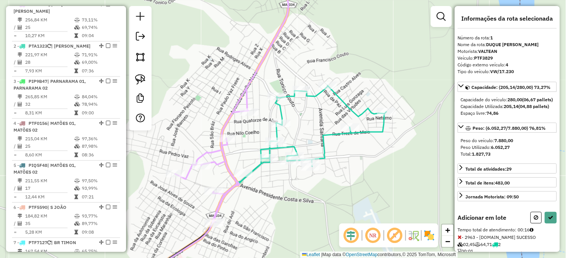
drag, startPoint x: 335, startPoint y: 108, endPoint x: 318, endPoint y: 101, distance: 19.2
click at [318, 101] on div "Janela de atendimento Grade de atendimento Capacidade Transportadoras Veículos …" at bounding box center [283, 129] width 566 height 258
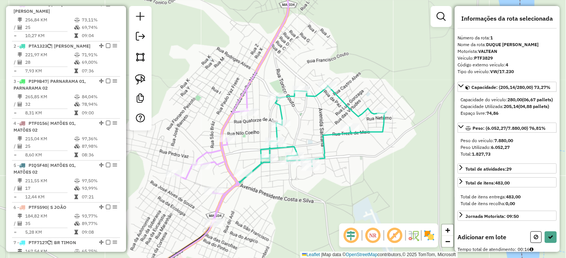
select select "*********"
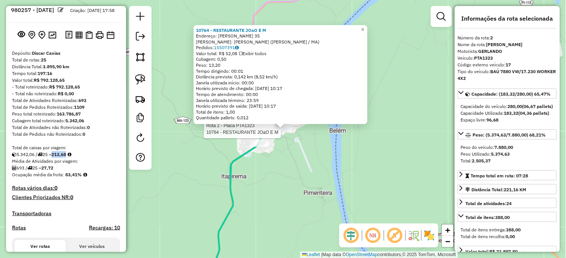
scroll to position [0, 0]
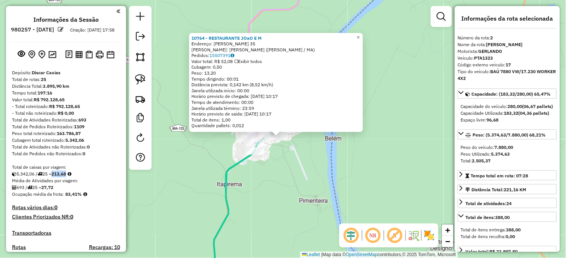
click at [278, 166] on div "10764 - RESTAURANTE JOaO E M Endereço: MARCOS MACHADO 35 Bairro: COELHO NETO (C…" at bounding box center [283, 129] width 566 height 258
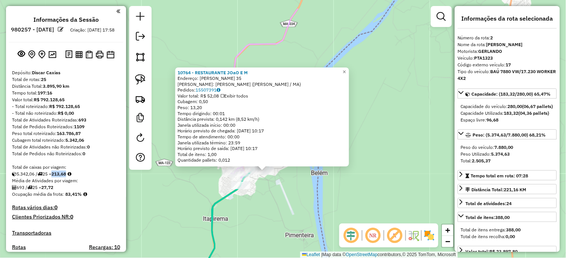
drag, startPoint x: 305, startPoint y: 141, endPoint x: 278, endPoint y: 204, distance: 68.2
click at [278, 204] on div "10764 - RESTAURANTE JOaO E M Endereço: MARCOS MACHADO 35 Bairro: COELHO NETO (C…" at bounding box center [283, 129] width 566 height 258
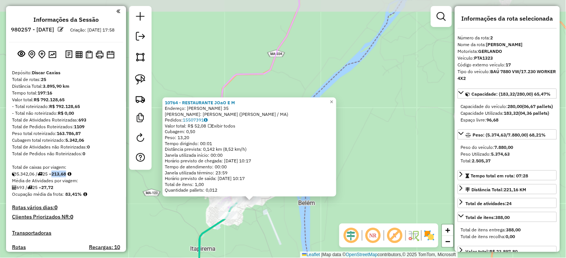
click at [277, 204] on div "10764 - RESTAURANTE JOaO E M Endereço: MARCOS MACHADO 35 Bairro: COELHO NETO (C…" at bounding box center [283, 129] width 566 height 258
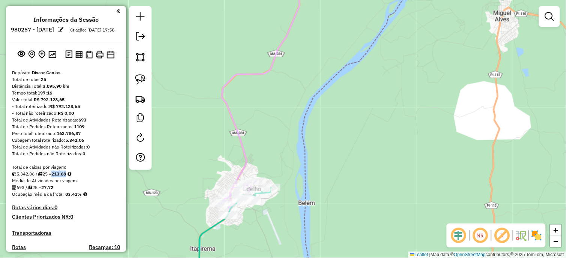
click at [243, 150] on icon at bounding box center [306, 94] width 176 height 241
select select "*********"
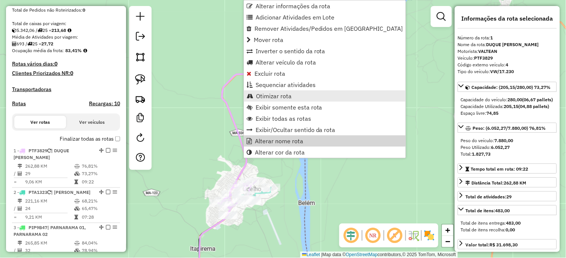
scroll to position [290, 0]
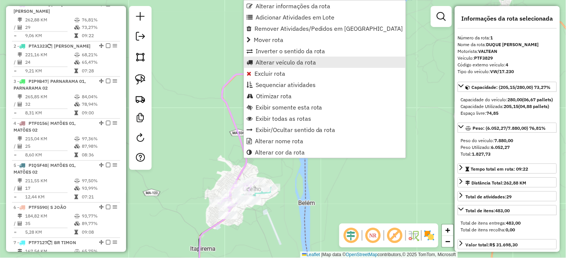
click at [302, 62] on span "Alterar veículo da rota" at bounding box center [285, 62] width 60 height 6
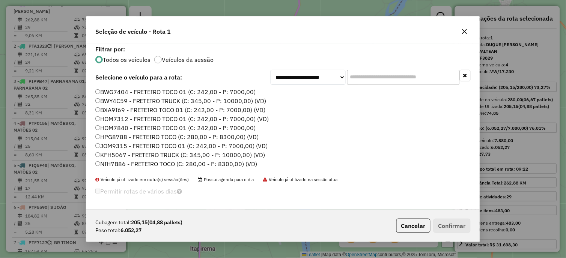
scroll to position [404, 0]
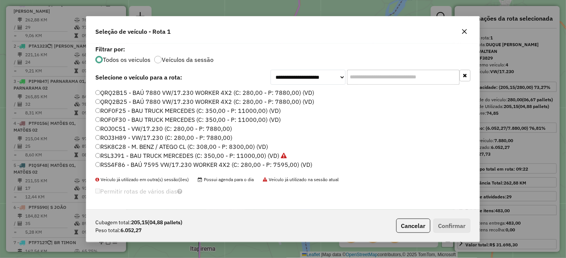
drag, startPoint x: 218, startPoint y: 129, endPoint x: 239, endPoint y: 134, distance: 20.8
click at [218, 130] on label "ROJ0C51 - VW/17.230 (C: 280,00 - P: 7880,00)" at bounding box center [163, 129] width 137 height 9
click at [442, 223] on button "Confirmar" at bounding box center [451, 226] width 37 height 14
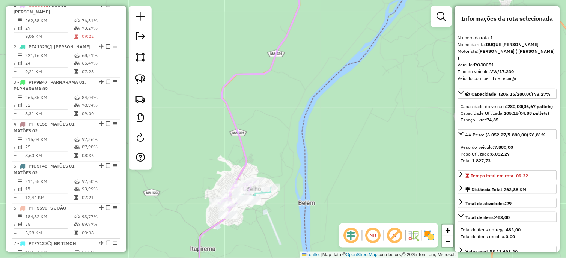
scroll to position [290, 0]
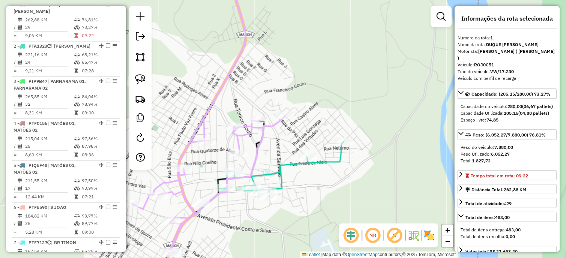
click at [276, 173] on icon at bounding box center [238, 213] width 211 height 143
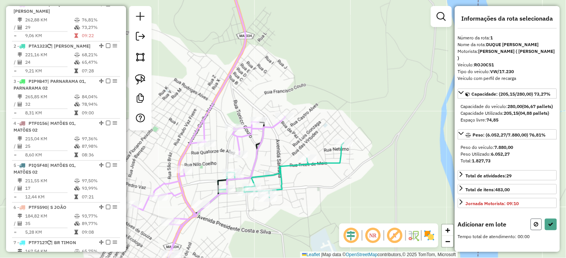
click at [533, 221] on button at bounding box center [535, 225] width 11 height 12
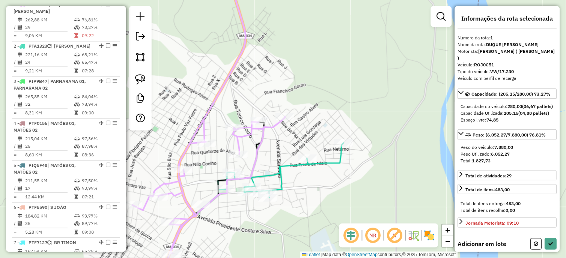
select select "*********"
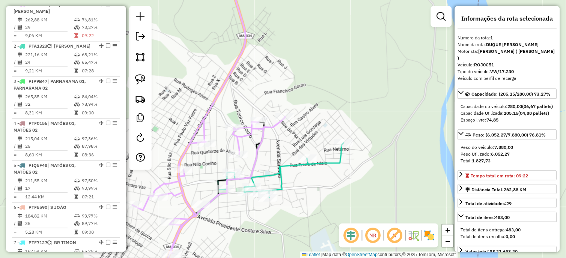
click at [282, 167] on icon at bounding box center [239, 213] width 209 height 141
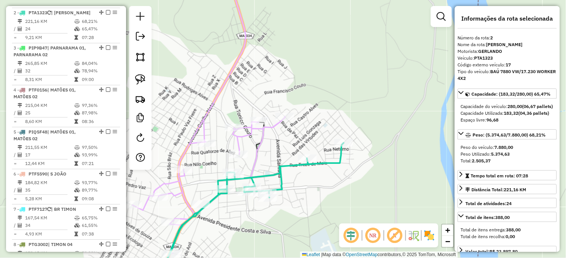
scroll to position [325, 0]
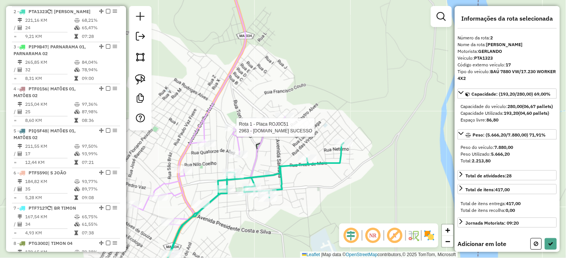
select select "*********"
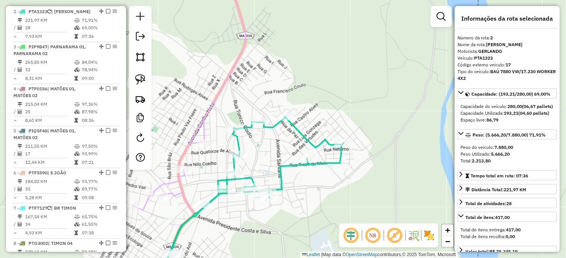
click at [203, 123] on icon at bounding box center [188, 113] width 113 height 279
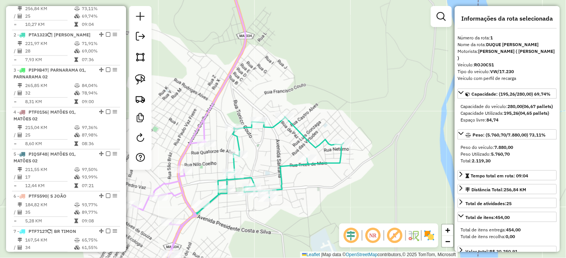
scroll to position [290, 0]
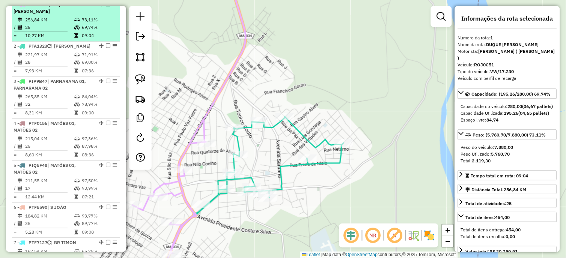
click at [106, 6] on em at bounding box center [108, 4] width 5 height 5
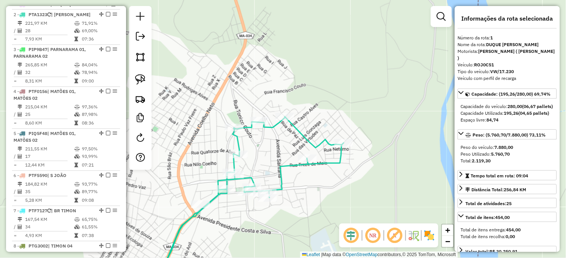
click at [234, 143] on icon at bounding box center [239, 201] width 209 height 168
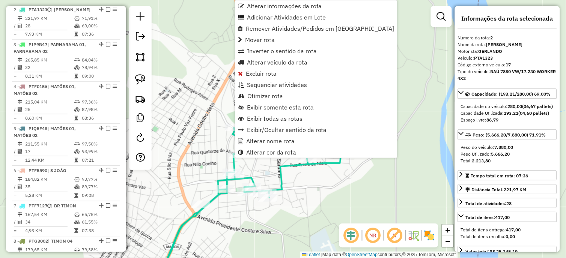
scroll to position [300, 0]
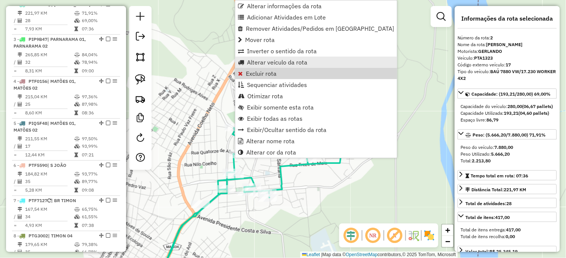
click at [290, 66] on link "Alterar veículo da rota" at bounding box center [316, 62] width 162 height 11
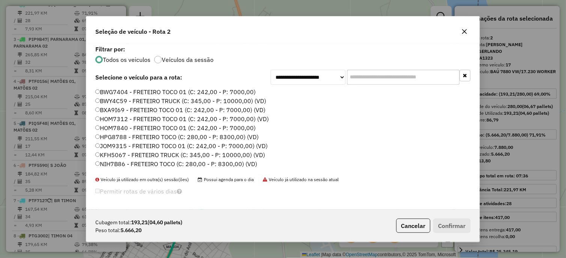
scroll to position [440, 0]
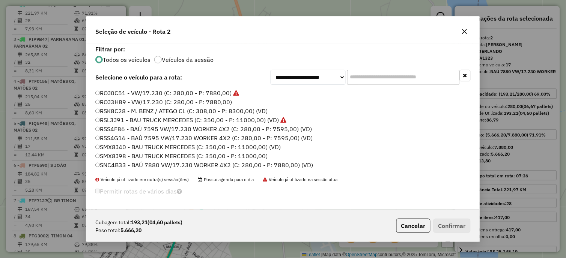
click at [254, 129] on label "RSS4F86 - BAÚ 7595 VW/17.230 WORKER 4X2 (C: 280,00 - P: 7595,00) (VD)" at bounding box center [203, 129] width 216 height 9
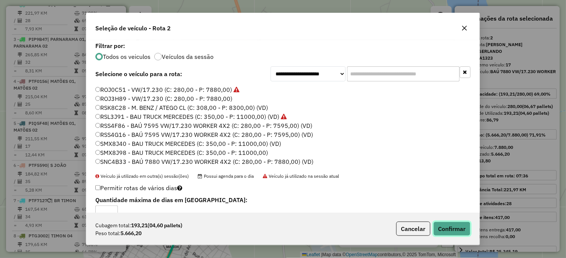
click at [444, 226] on button "Confirmar" at bounding box center [451, 229] width 37 height 14
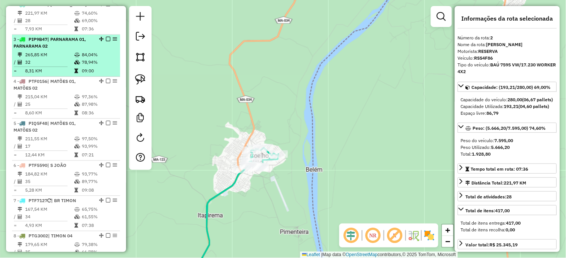
click at [106, 6] on em at bounding box center [108, 4] width 5 height 5
click at [104, 6] on em at bounding box center [101, 4] width 5 height 5
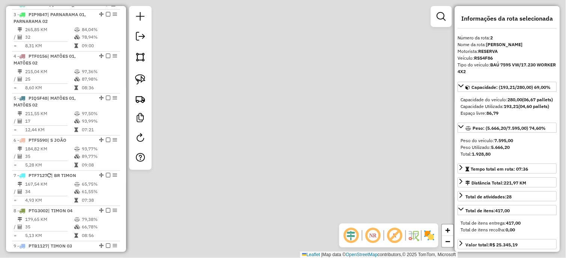
drag, startPoint x: 178, startPoint y: 147, endPoint x: 261, endPoint y: 70, distance: 113.1
click at [233, 104] on div "Janela de atendimento Grade de atendimento Capacidade Transportadoras Veículos …" at bounding box center [283, 129] width 566 height 258
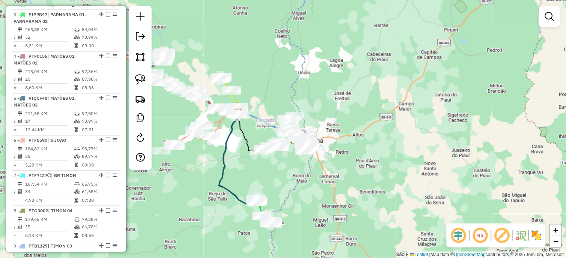
click at [234, 100] on icon at bounding box center [229, 95] width 17 height 35
select select "*********"
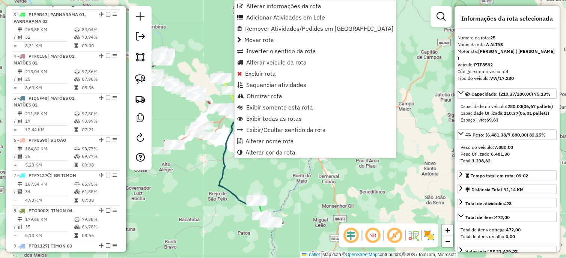
scroll to position [992, 0]
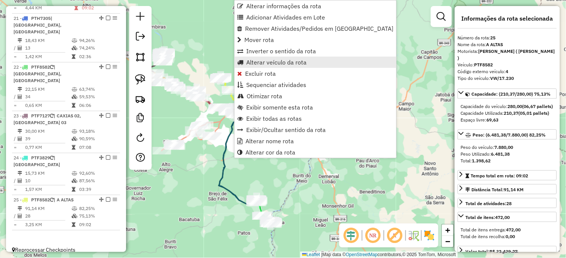
click at [301, 63] on span "Alterar veículo da rota" at bounding box center [276, 62] width 60 height 6
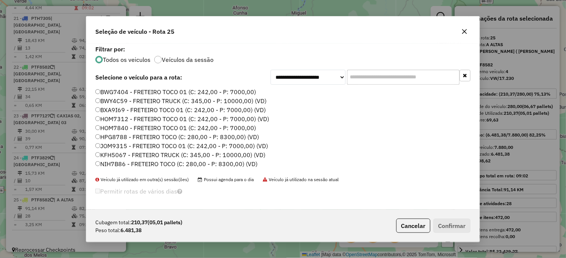
scroll to position [350, 0]
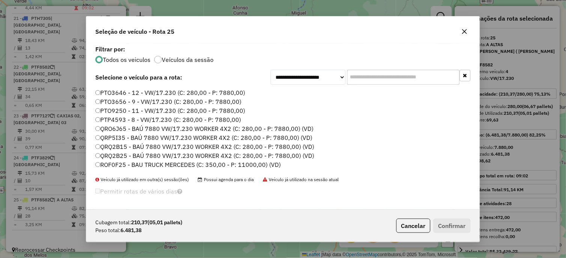
click at [246, 126] on label "QRO6J65 - BAÚ 7880 VW/17.230 WORKER 4X2 (C: 280,00 - P: 7880,00) (VD)" at bounding box center [204, 129] width 218 height 9
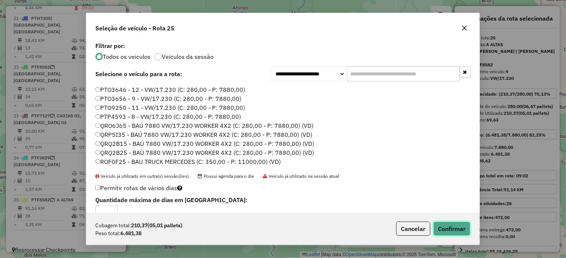
click at [462, 231] on button "Confirmar" at bounding box center [451, 229] width 37 height 14
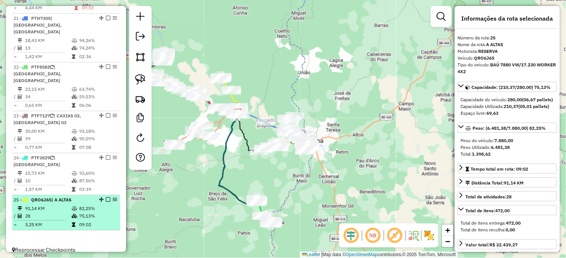
click at [106, 197] on em at bounding box center [108, 199] width 5 height 5
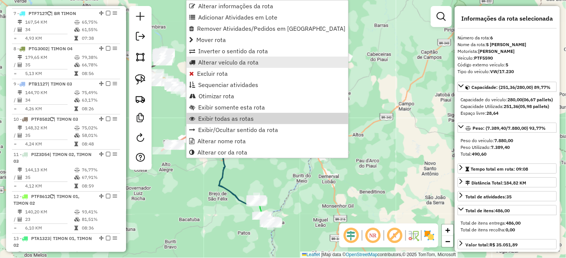
scroll to position [436, 0]
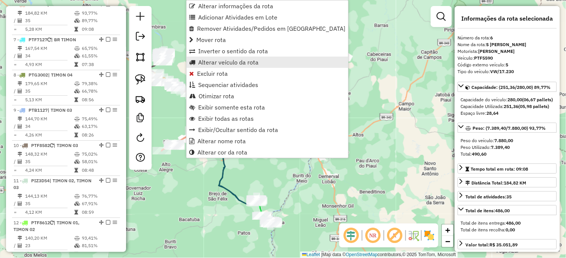
click at [253, 60] on span "Alterar veículo da rota" at bounding box center [228, 62] width 60 height 6
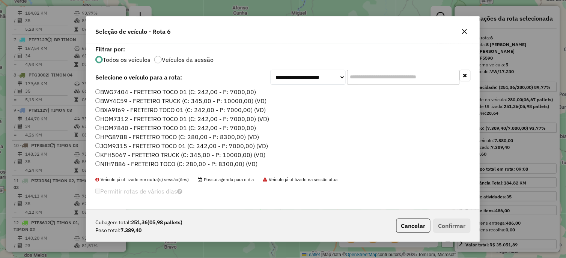
scroll to position [242, 0]
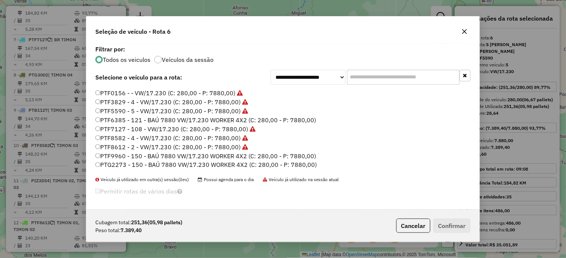
click at [241, 128] on label "PTF7127 - 108 - VW/17.230 (C: 280,00 - P: 7880,00)" at bounding box center [175, 129] width 160 height 9
click at [447, 224] on button "Confirmar" at bounding box center [451, 226] width 37 height 14
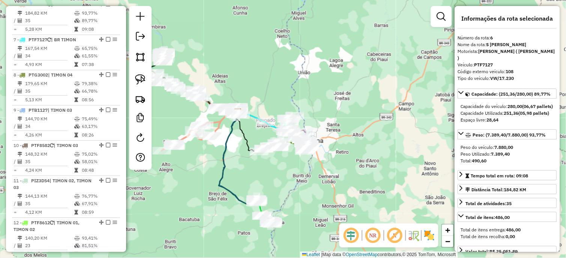
click at [106, 6] on em at bounding box center [108, 4] width 5 height 5
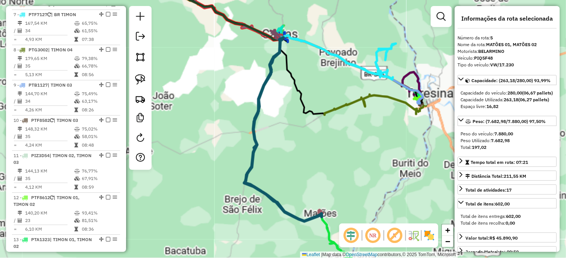
scroll to position [411, 0]
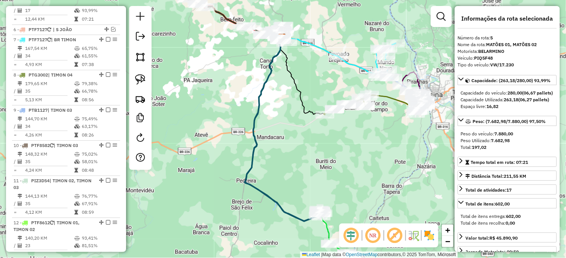
drag, startPoint x: 280, startPoint y: 173, endPoint x: 196, endPoint y: 78, distance: 127.0
click at [196, 80] on div "Janela de atendimento Grade de atendimento Capacidade Transportadoras Veículos …" at bounding box center [283, 129] width 566 height 258
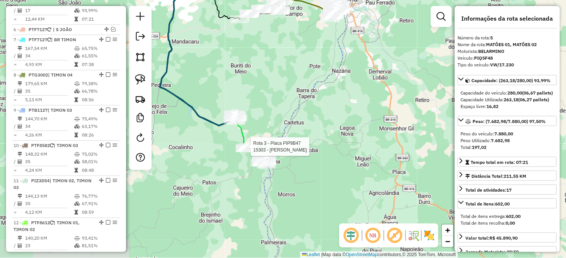
click at [242, 139] on icon at bounding box center [204, 61] width 90 height 174
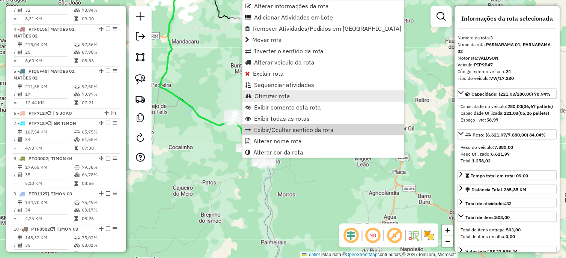
scroll to position [310, 0]
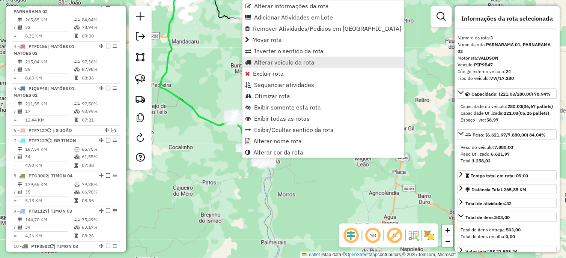
click at [287, 65] on span "Alterar veículo da rota" at bounding box center [284, 62] width 60 height 6
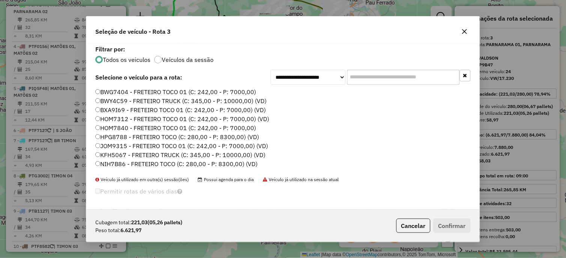
scroll to position [323, 0]
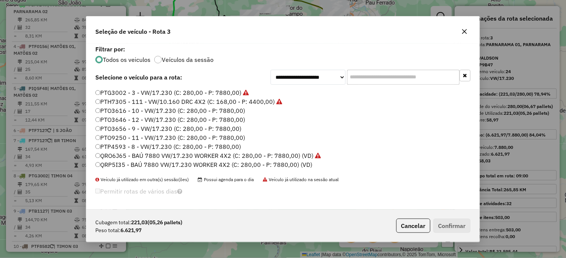
click at [230, 128] on label "PTO3656 - 9 - VW/17.230 (C: 280,00 - P: 7880,00)" at bounding box center [168, 129] width 146 height 9
click at [443, 227] on button "Confirmar" at bounding box center [451, 226] width 37 height 14
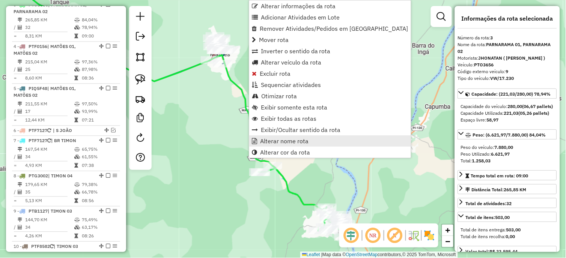
click at [255, 138] on span "Alterar nome rota" at bounding box center [254, 141] width 5 height 6
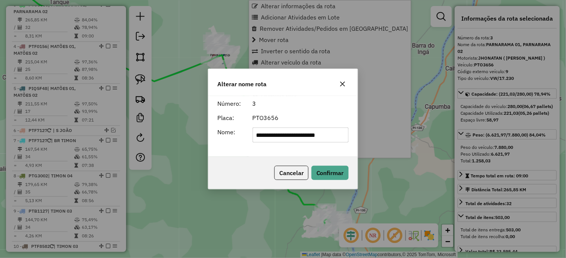
scroll to position [0, 2]
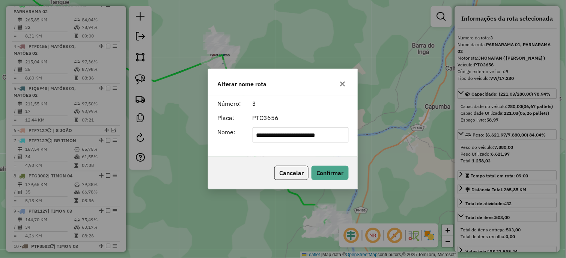
drag, startPoint x: 287, startPoint y: 136, endPoint x: 414, endPoint y: 126, distance: 126.8
click at [414, 126] on div "**********" at bounding box center [283, 129] width 566 height 258
type input "*********"
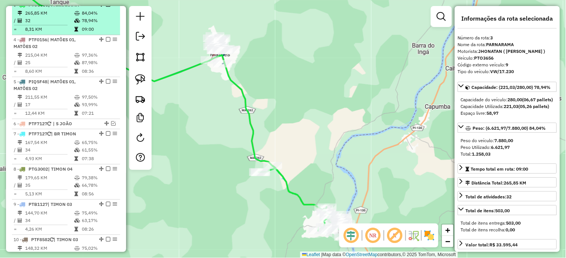
click at [107, 7] on em at bounding box center [108, 4] width 5 height 5
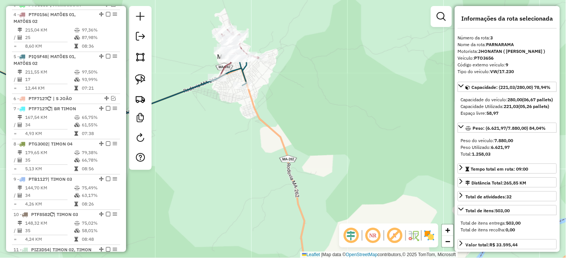
click at [242, 72] on icon at bounding box center [95, 82] width 304 height 75
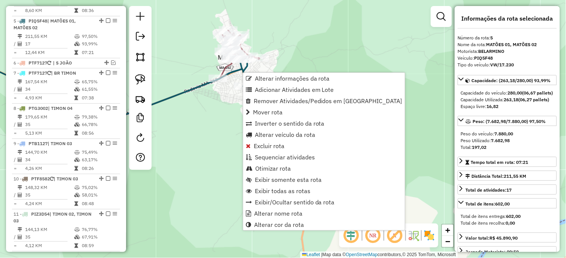
scroll to position [362, 0]
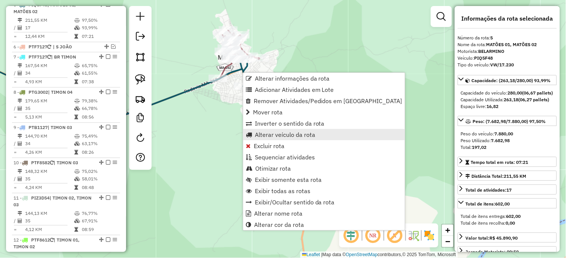
click at [306, 137] on span "Alterar veículo da rota" at bounding box center [285, 135] width 60 height 6
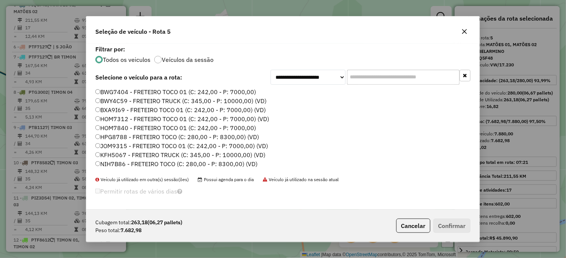
scroll to position [305, 0]
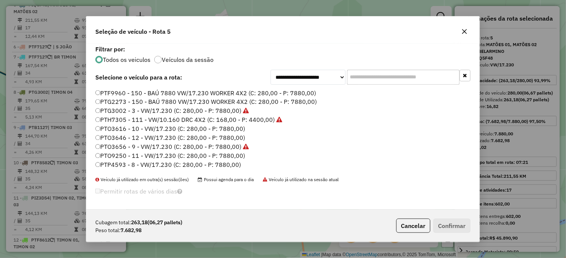
drag, startPoint x: 231, startPoint y: 128, endPoint x: 245, endPoint y: 136, distance: 16.1
click at [231, 128] on label "PTO3616 - 10 - VW/17.230 (C: 280,00 - P: 7880,00)" at bounding box center [170, 129] width 150 height 9
click at [445, 222] on button "Confirmar" at bounding box center [451, 226] width 37 height 14
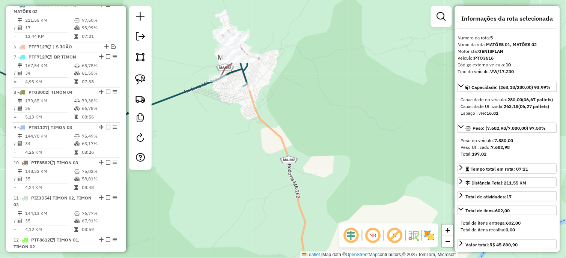
drag, startPoint x: 277, startPoint y: 143, endPoint x: 320, endPoint y: 188, distance: 63.1
click at [320, 188] on div "Janela de atendimento Grade de atendimento Capacidade Transportadoras Veículos …" at bounding box center [283, 129] width 566 height 258
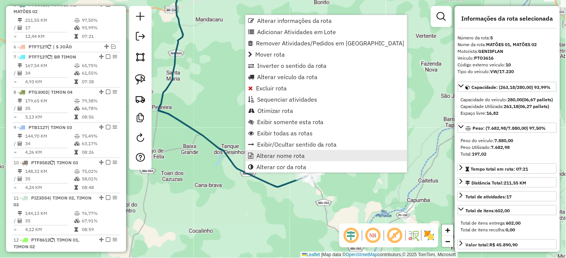
click at [257, 154] on span "Alterar nome rota" at bounding box center [280, 156] width 48 height 6
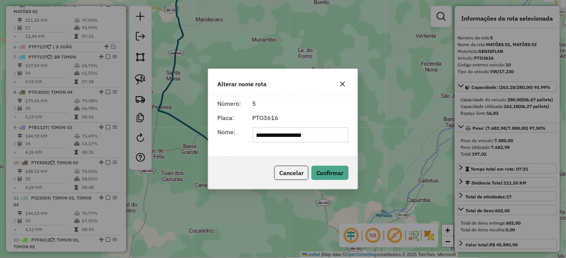
drag, startPoint x: 287, startPoint y: 133, endPoint x: 326, endPoint y: 134, distance: 38.6
click at [326, 134] on input "**********" at bounding box center [300, 135] width 96 height 15
type input "*********"
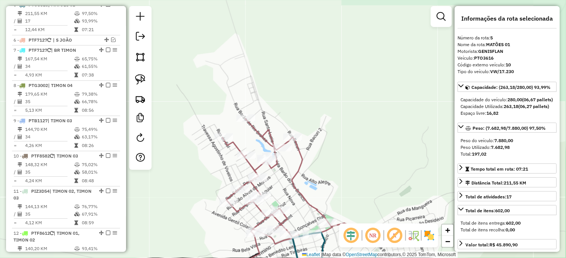
click at [299, 194] on icon at bounding box center [296, 181] width 149 height 125
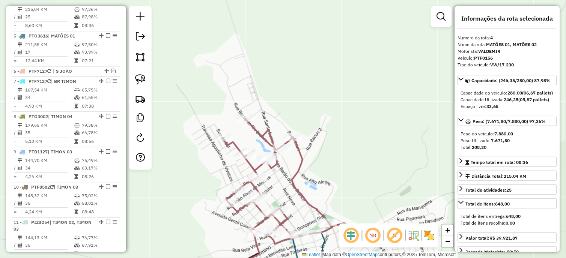
scroll to position [321, 0]
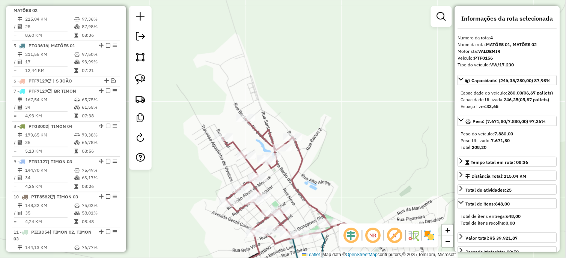
drag, startPoint x: 299, startPoint y: 194, endPoint x: 348, endPoint y: 163, distance: 57.5
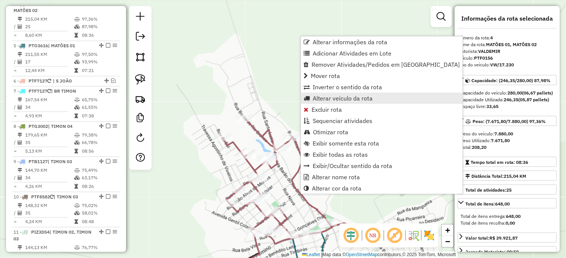
click at [351, 94] on link "Alterar veículo da rota" at bounding box center [382, 98] width 162 height 11
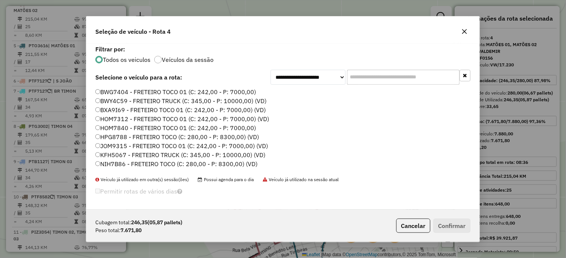
scroll to position [422, 0]
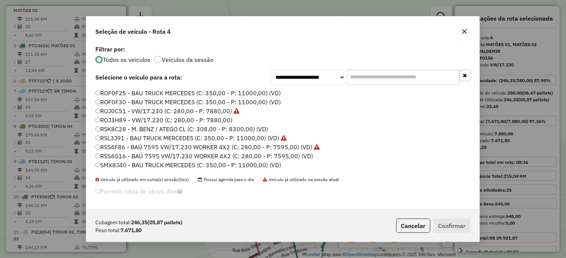
click at [251, 131] on label "RSK8C28 - M. BENZ / ATEGO CL (C: 308,00 - P: 8300,00) (VD)" at bounding box center [181, 129] width 173 height 9
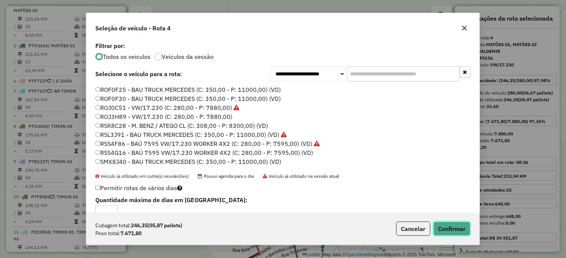
click at [445, 224] on button "Confirmar" at bounding box center [451, 229] width 37 height 14
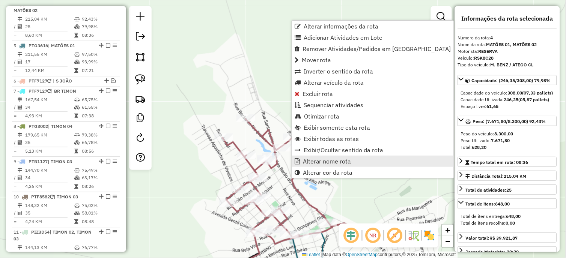
click at [306, 159] on span "Alterar nome rota" at bounding box center [327, 161] width 48 height 6
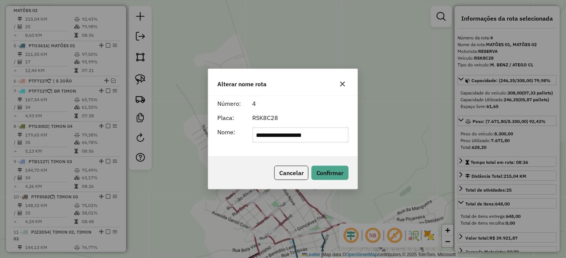
drag, startPoint x: 283, startPoint y: 134, endPoint x: 338, endPoint y: 136, distance: 55.2
click at [338, 136] on input "**********" at bounding box center [300, 135] width 96 height 15
type input "*********"
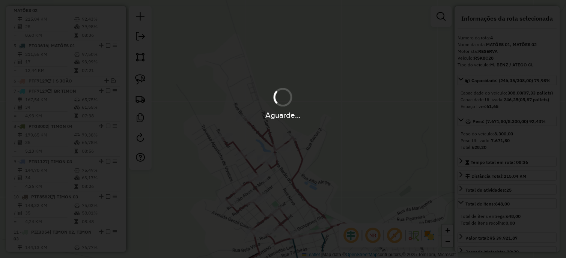
scroll to position [314, 0]
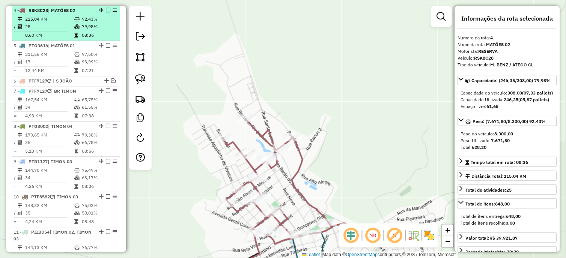
click at [106, 13] on em at bounding box center [108, 10] width 5 height 5
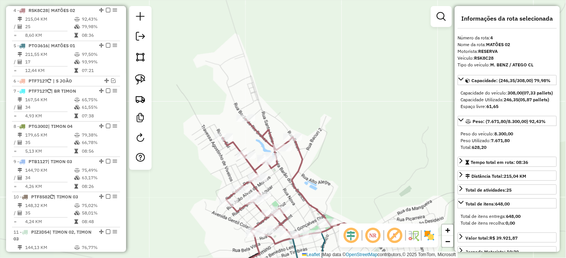
scroll to position [289, 0]
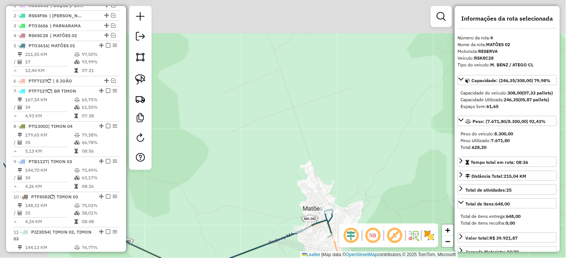
drag, startPoint x: 249, startPoint y: 92, endPoint x: 313, endPoint y: 170, distance: 100.7
click at [312, 161] on div "Janela de atendimento Grade de atendimento Capacidade Transportadoras Veículos …" at bounding box center [283, 129] width 566 height 258
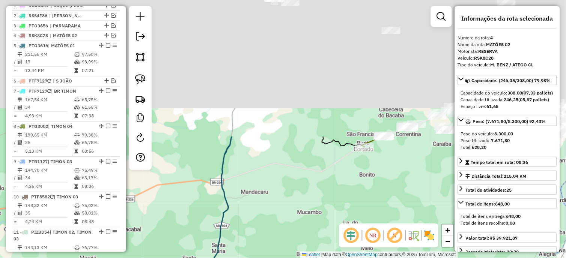
click at [303, 241] on div "Janela de atendimento Grade de atendimento Capacidade Transportadoras Veículos …" at bounding box center [283, 129] width 566 height 258
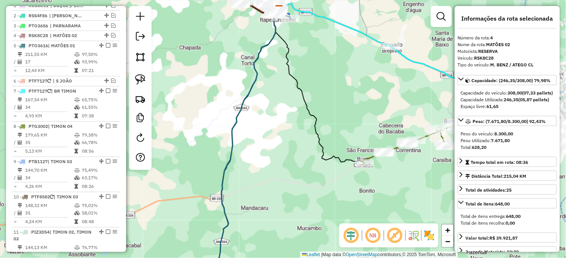
drag, startPoint x: 278, startPoint y: 116, endPoint x: 280, endPoint y: 149, distance: 32.3
click at [278, 161] on div "Janela de atendimento Grade de atendimento Capacidade Transportadoras Veículos …" at bounding box center [283, 129] width 566 height 258
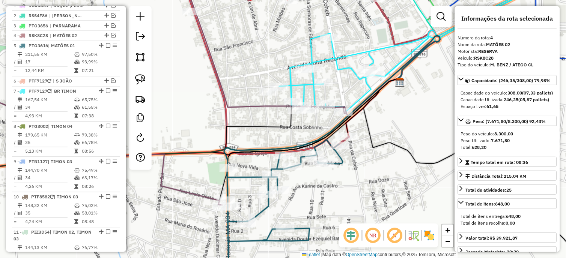
click at [305, 90] on icon at bounding box center [419, 43] width 281 height 138
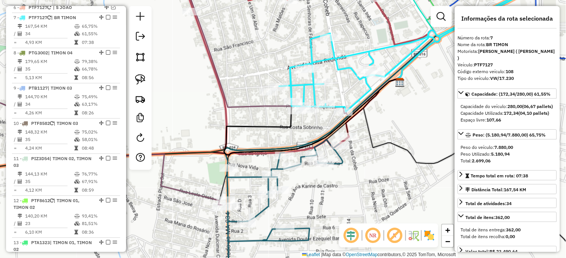
scroll to position [376, 0]
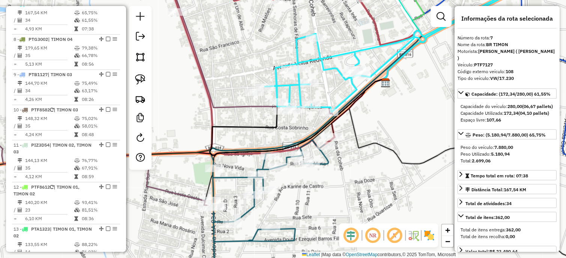
drag, startPoint x: 369, startPoint y: 111, endPoint x: 351, endPoint y: 113, distance: 18.8
click at [353, 111] on div "Janela de atendimento Grade de atendimento Capacidade Transportadoras Veículos …" at bounding box center [283, 129] width 566 height 258
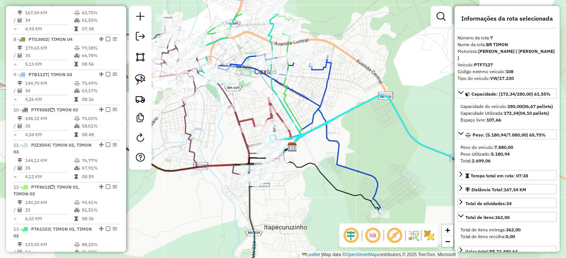
drag, startPoint x: 383, startPoint y: 140, endPoint x: 318, endPoint y: 150, distance: 65.3
click at [318, 150] on div "Janela de atendimento Grade de atendimento Capacidade Transportadoras Veículos …" at bounding box center [283, 129] width 566 height 258
click at [335, 140] on icon at bounding box center [299, 134] width 162 height 160
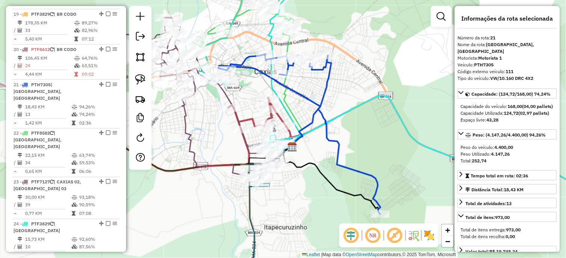
scroll to position [871, 0]
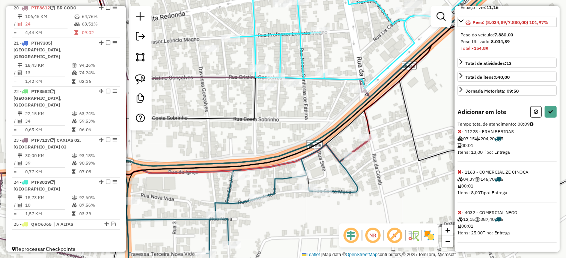
click at [459, 211] on icon at bounding box center [460, 212] width 4 height 5
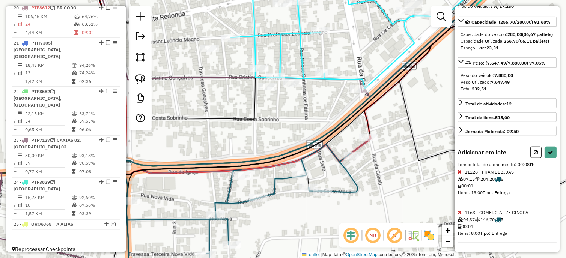
scroll to position [78, 0]
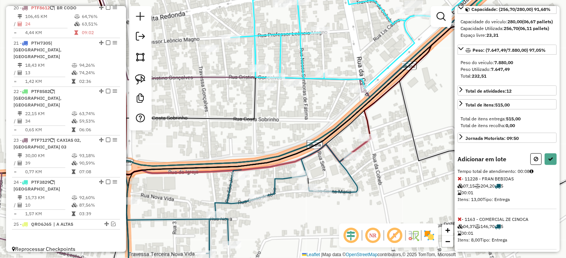
select select "*********"
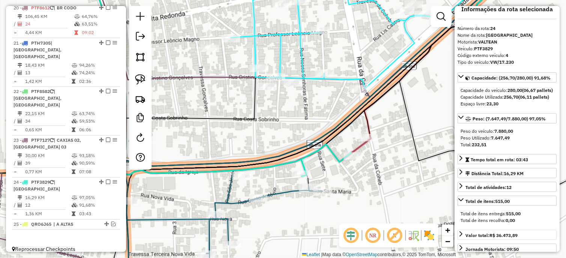
scroll to position [0, 0]
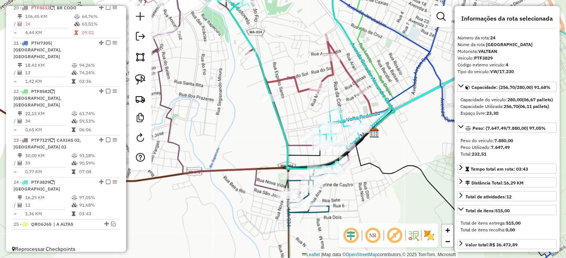
click at [288, 219] on icon at bounding box center [312, 226] width 49 height 116
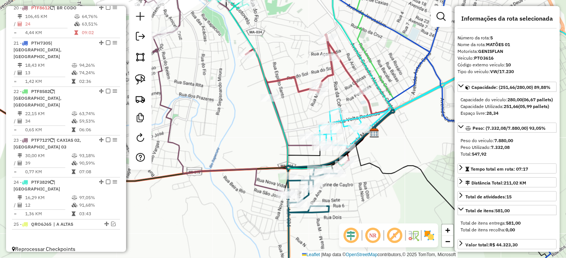
scroll to position [331, 0]
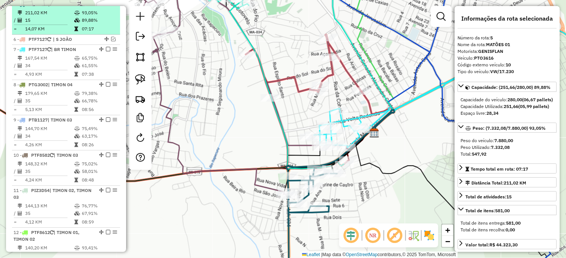
click at [106, 6] on em at bounding box center [108, 4] width 5 height 5
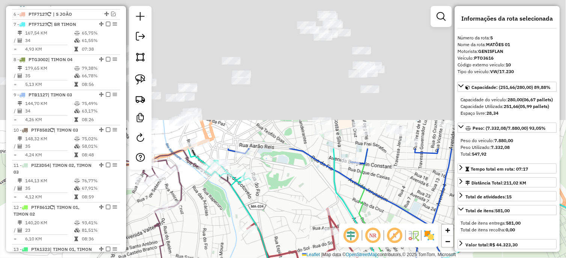
drag, startPoint x: 282, startPoint y: 48, endPoint x: 283, endPoint y: 222, distance: 174.4
click at [283, 222] on div "Janela de atendimento Grade de atendimento Capacidade Transportadoras Veículos …" at bounding box center [283, 129] width 566 height 258
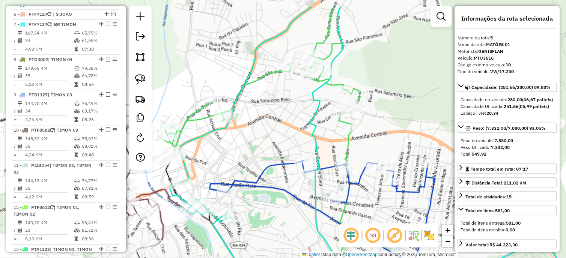
drag, startPoint x: 291, startPoint y: 107, endPoint x: 277, endPoint y: 132, distance: 29.0
click at [277, 132] on div "Janela de atendimento Grade de atendimento Capacidade Transportadoras Veículos …" at bounding box center [283, 129] width 566 height 258
click at [276, 164] on icon at bounding box center [319, 223] width 218 height 124
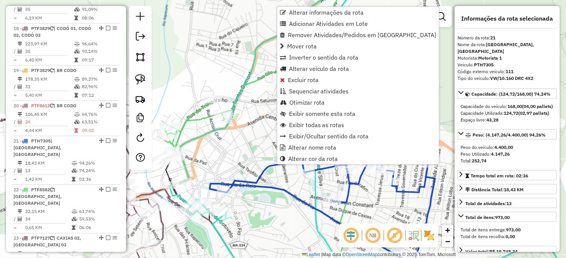
scroll to position [846, 0]
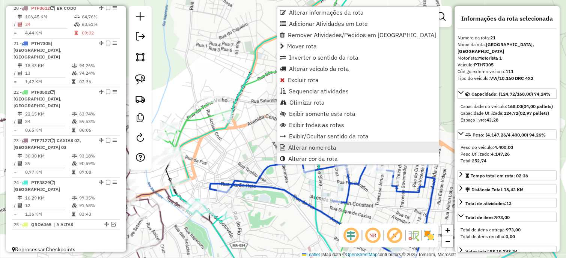
click at [305, 145] on span "Alterar nome rota" at bounding box center [312, 147] width 48 height 6
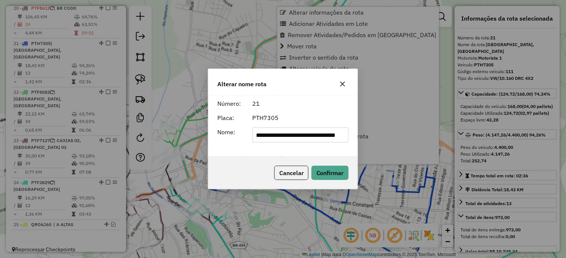
scroll to position [0, 22]
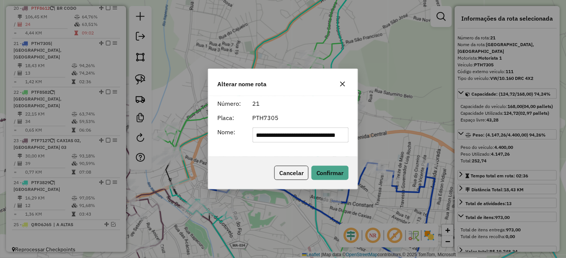
drag, startPoint x: 264, startPoint y: 134, endPoint x: 357, endPoint y: 129, distance: 93.1
click at [357, 130] on div "**********" at bounding box center [282, 126] width 149 height 61
type input "*********"
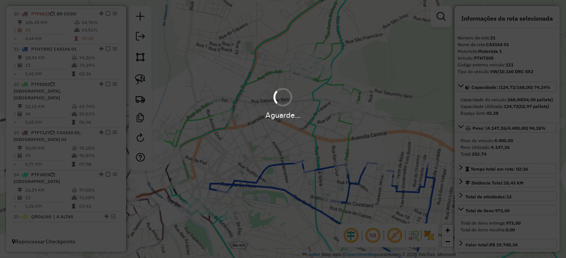
scroll to position [839, 0]
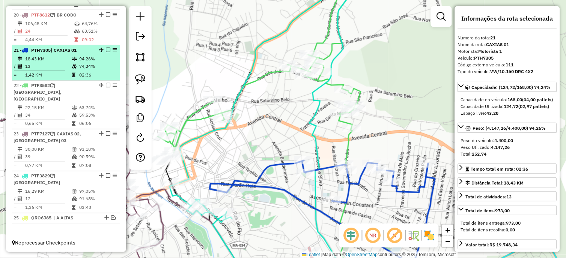
click at [106, 52] on em at bounding box center [108, 50] width 5 height 5
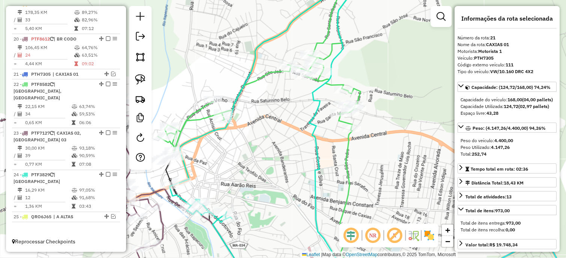
scroll to position [814, 0]
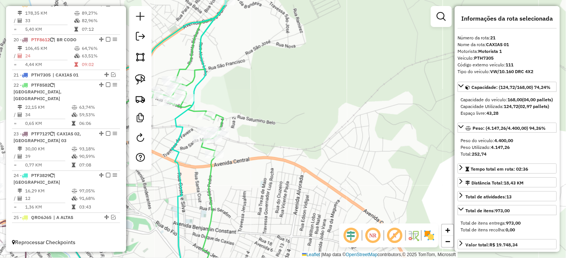
click at [212, 173] on icon at bounding box center [209, 220] width 12 height 130
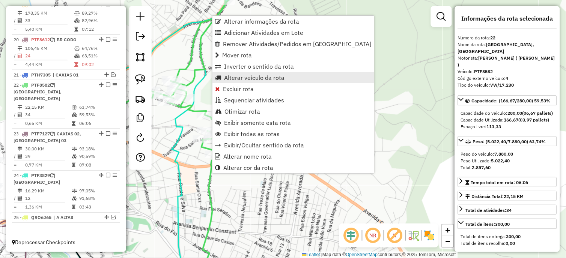
click at [289, 77] on link "Alterar veículo da rota" at bounding box center [293, 77] width 162 height 11
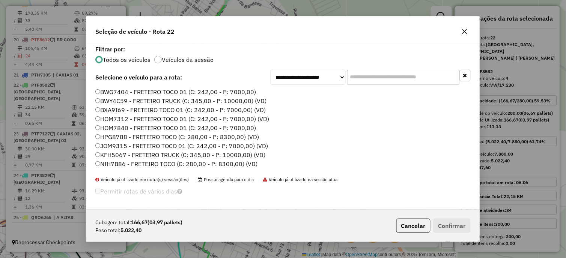
scroll to position [287, 0]
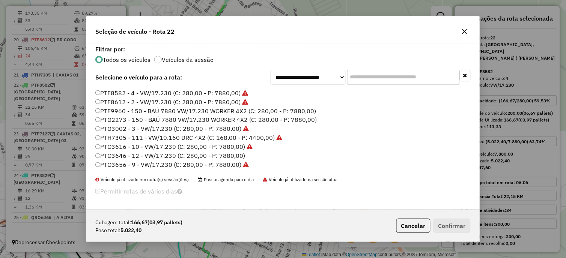
click at [234, 127] on label "PTG3002 - 3 - VW/17.230 (C: 280,00 - P: 7880,00)" at bounding box center [171, 129] width 153 height 9
click at [459, 220] on button "Confirmar" at bounding box center [451, 226] width 37 height 14
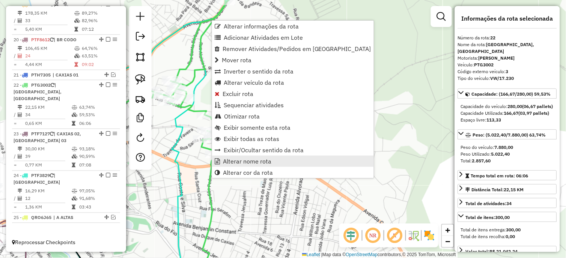
click at [235, 159] on span "Alterar nome rota" at bounding box center [247, 161] width 48 height 6
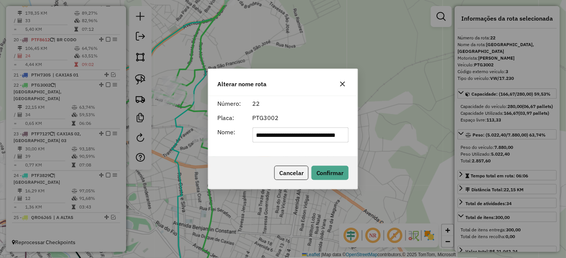
scroll to position [0, 22]
drag, startPoint x: 313, startPoint y: 136, endPoint x: 359, endPoint y: 135, distance: 45.8
click at [359, 135] on div "**********" at bounding box center [283, 129] width 566 height 258
type input "*********"
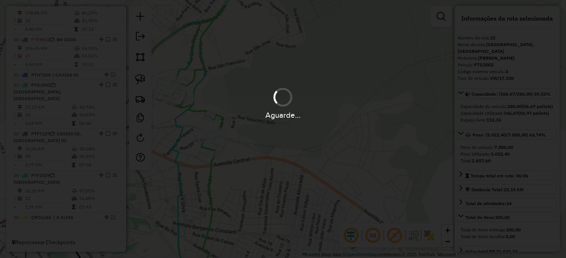
scroll to position [807, 0]
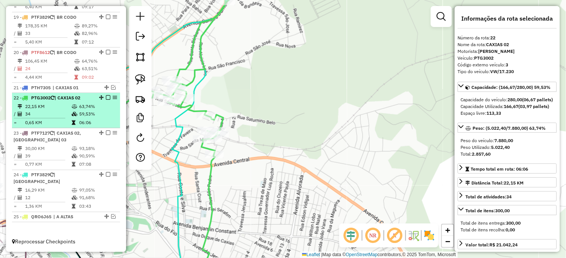
click at [107, 99] on em at bounding box center [108, 97] width 5 height 5
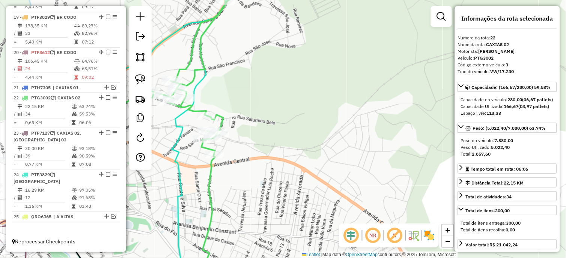
scroll to position [782, 0]
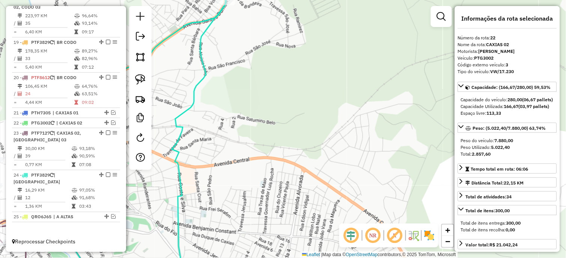
drag, startPoint x: 247, startPoint y: 136, endPoint x: 296, endPoint y: 126, distance: 49.7
click at [295, 126] on div "Janela de atendimento Grade de atendimento Capacidade Transportadoras Veículos …" at bounding box center [283, 129] width 566 height 258
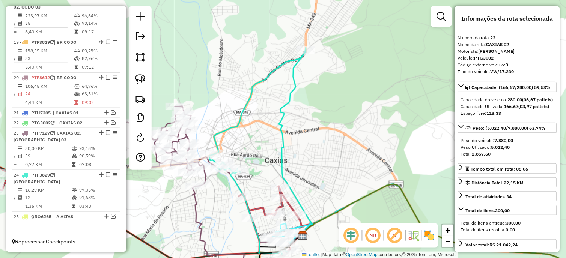
click at [279, 122] on icon at bounding box center [296, 141] width 34 height 187
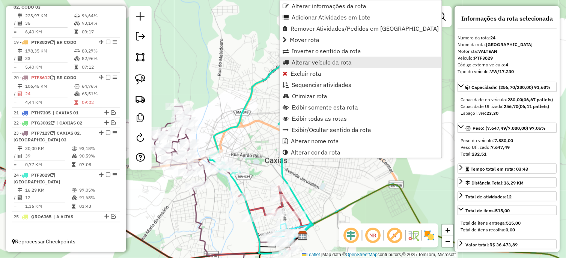
click at [331, 63] on span "Alterar veículo da rota" at bounding box center [321, 62] width 60 height 6
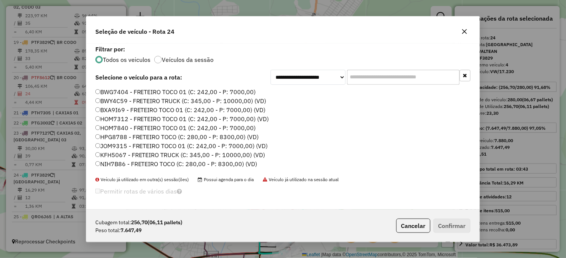
scroll to position [224, 0]
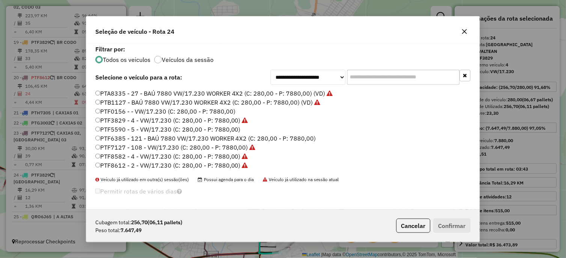
click at [234, 126] on label "PTF5590 - 5 - VW/17.230 (C: 280,00 - P: 7880,00)" at bounding box center [167, 129] width 145 height 9
click at [443, 224] on button "Confirmar" at bounding box center [451, 226] width 37 height 14
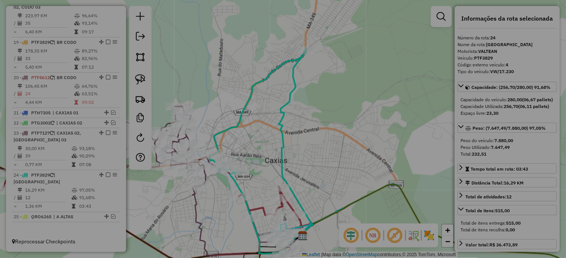
click at [0, 0] on div "Aguarde..." at bounding box center [0, 0] width 0 height 0
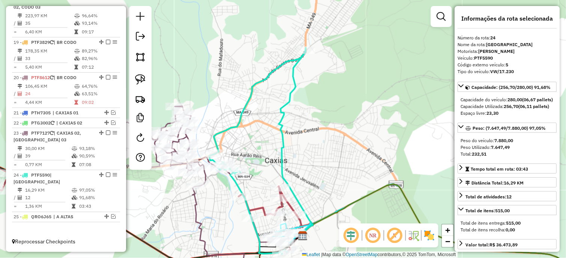
scroll to position [775, 0]
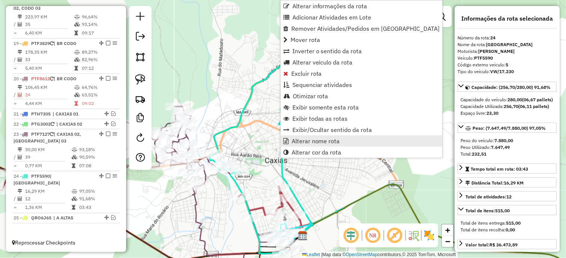
click at [291, 143] on span "Alterar nome rota" at bounding box center [315, 141] width 48 height 6
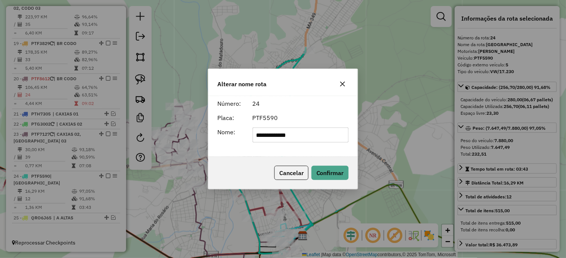
drag, startPoint x: 281, startPoint y: 136, endPoint x: 251, endPoint y: 139, distance: 29.4
click at [251, 139] on div "**********" at bounding box center [300, 135] width 105 height 15
click at [296, 134] on input "******" at bounding box center [300, 135] width 96 height 15
type input "*********"
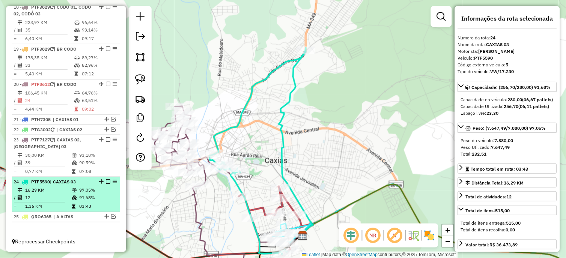
click at [106, 182] on em at bounding box center [108, 181] width 5 height 5
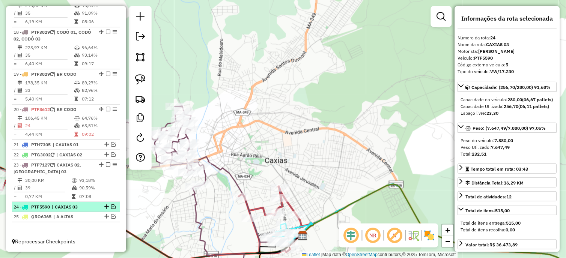
scroll to position [750, 0]
drag, startPoint x: 314, startPoint y: 172, endPoint x: 320, endPoint y: 147, distance: 25.0
click at [320, 148] on div "Janela de atendimento Grade de atendimento Capacidade Transportadoras Veículos …" at bounding box center [283, 129] width 566 height 258
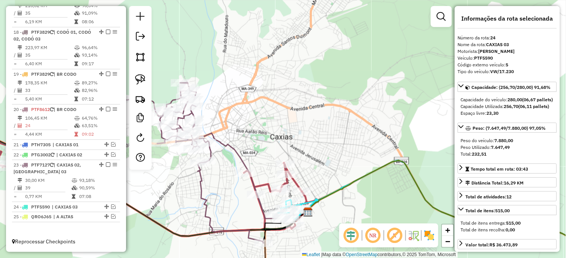
drag, startPoint x: 280, startPoint y: 128, endPoint x: 298, endPoint y: 126, distance: 18.1
click at [298, 126] on div "Janela de atendimento Grade de atendimento Capacidade Transportadoras Veículos …" at bounding box center [283, 129] width 566 height 258
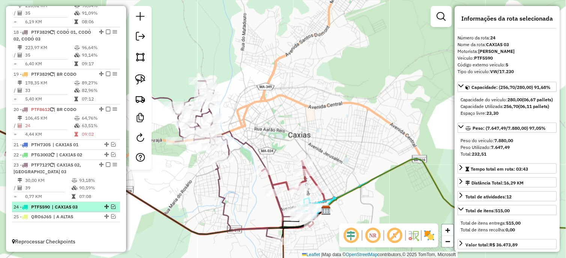
click at [111, 206] on em at bounding box center [113, 206] width 5 height 5
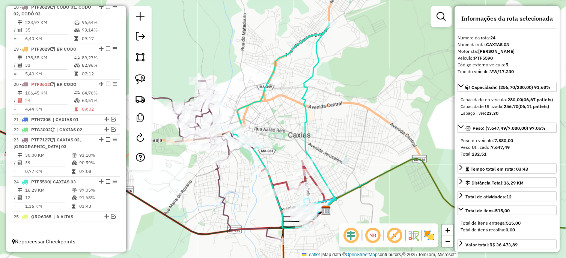
click at [305, 139] on icon at bounding box center [319, 115] width 34 height 187
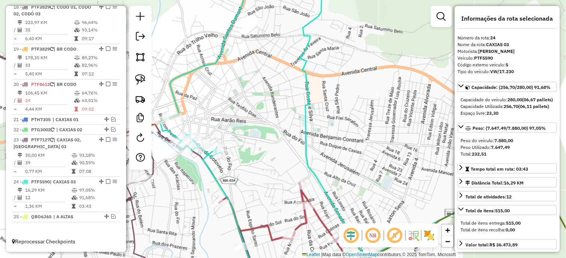
click at [316, 215] on icon at bounding box center [138, 233] width 391 height 101
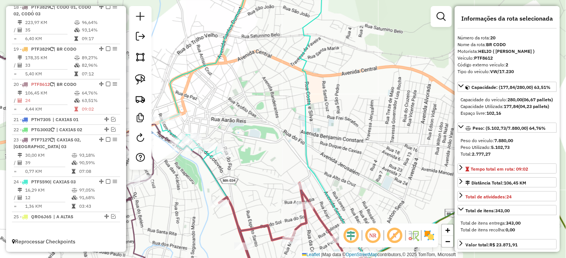
drag, startPoint x: 358, startPoint y: 179, endPoint x: 326, endPoint y: 156, distance: 39.6
click at [329, 159] on div "Janela de atendimento Grade de atendimento Capacidade Transportadoras Veículos …" at bounding box center [283, 129] width 566 height 258
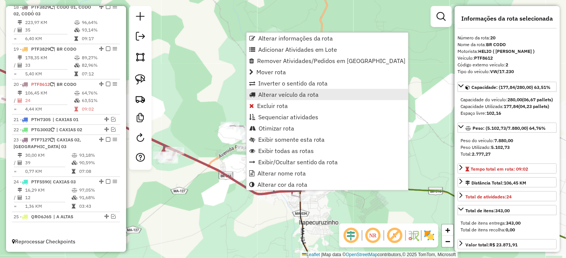
click at [293, 94] on span "Alterar veículo da rota" at bounding box center [288, 95] width 60 height 6
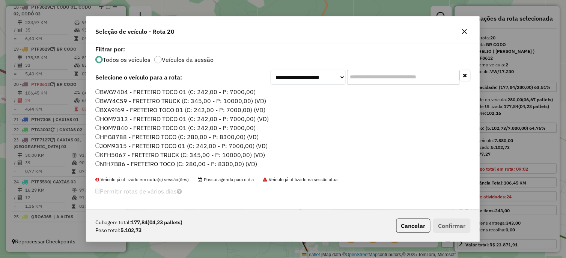
scroll to position [332, 0]
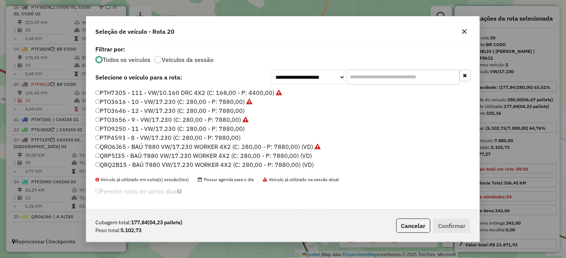
click at [231, 127] on label "PTO9250 - 11 - VW/17.230 (C: 280,00 - P: 7880,00)" at bounding box center [170, 129] width 150 height 9
click at [454, 219] on button "Confirmar" at bounding box center [451, 226] width 37 height 14
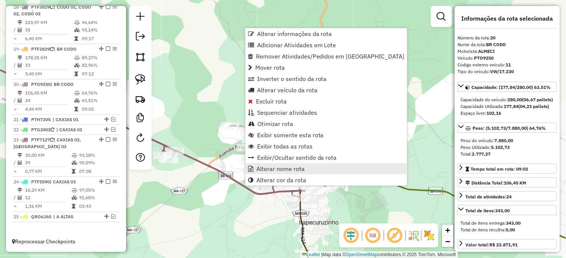
click at [274, 170] on span "Alterar nome rota" at bounding box center [280, 169] width 48 height 6
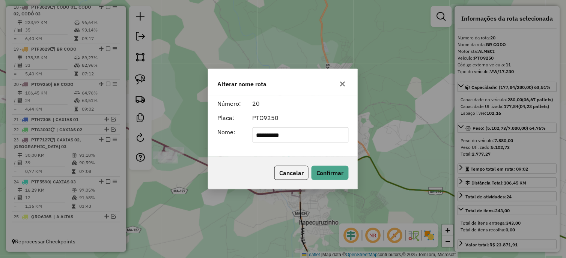
type input "**********"
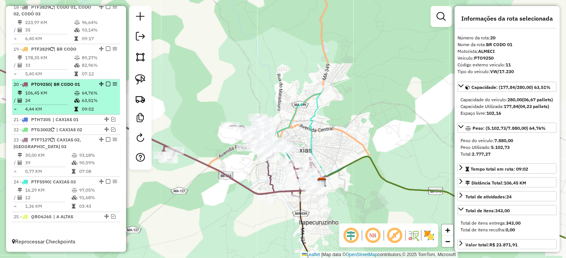
click at [107, 86] on em at bounding box center [108, 84] width 5 height 5
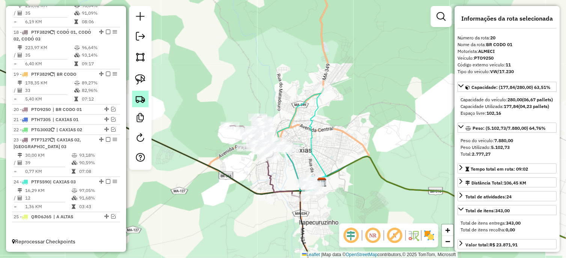
scroll to position [750, 0]
click at [288, 134] on div "Janela de atendimento Grade de atendimento Capacidade Transportadoras Veículos …" at bounding box center [283, 129] width 566 height 258
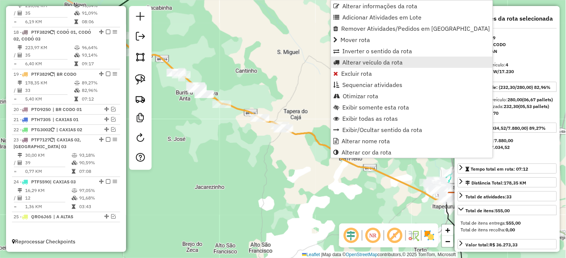
click at [374, 59] on span "Alterar veículo da rota" at bounding box center [372, 62] width 60 height 6
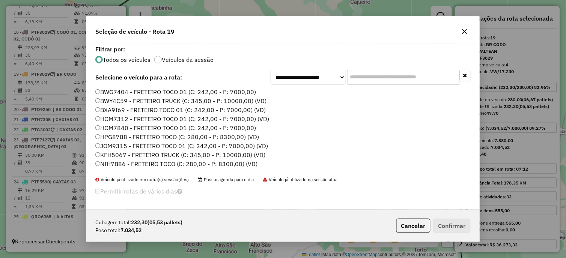
scroll to position [314, 0]
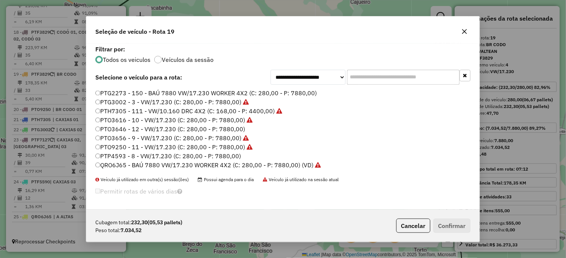
click at [229, 126] on label "PTO3646 - 12 - VW/17.230 (C: 280,00 - P: 7880,00)" at bounding box center [170, 129] width 150 height 9
click at [464, 230] on button "Confirmar" at bounding box center [451, 226] width 37 height 14
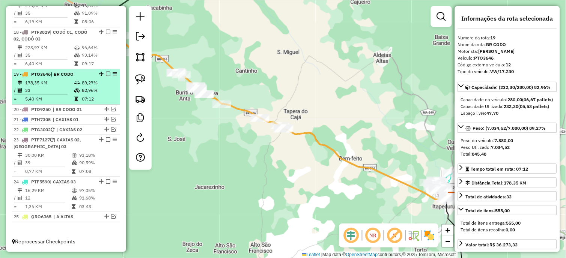
click at [107, 74] on em at bounding box center [108, 74] width 5 height 5
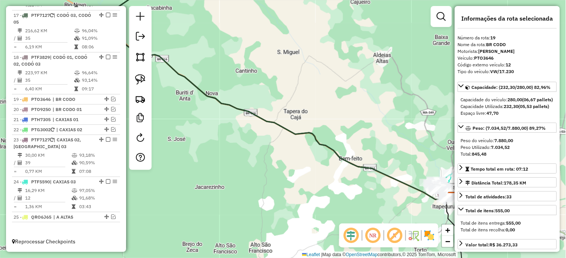
scroll to position [725, 0]
drag, startPoint x: 340, startPoint y: 115, endPoint x: 177, endPoint y: 86, distance: 165.3
click at [177, 86] on div "Janela de atendimento Grade de atendimento Capacidade Transportadoras Veículos …" at bounding box center [283, 129] width 566 height 258
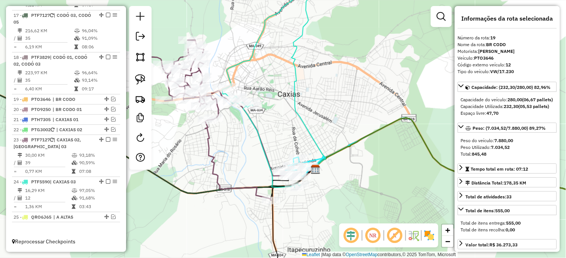
click at [324, 135] on div "Janela de atendimento Grade de atendimento Capacidade Transportadoras Veículos …" at bounding box center [283, 129] width 566 height 258
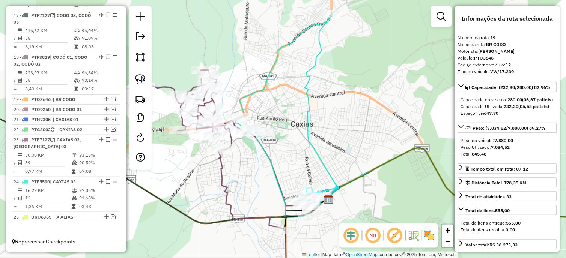
click at [309, 138] on icon at bounding box center [322, 104] width 34 height 187
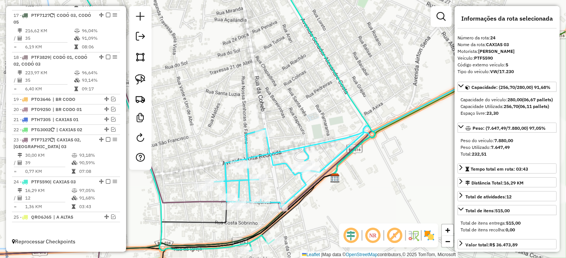
click at [294, 145] on icon at bounding box center [418, 105] width 408 height 206
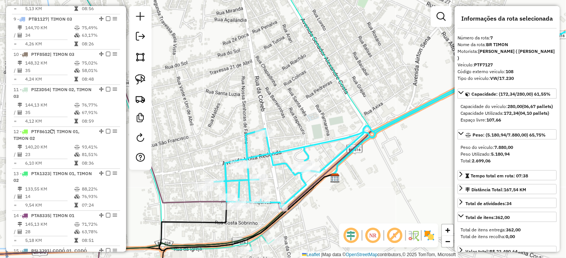
scroll to position [351, 0]
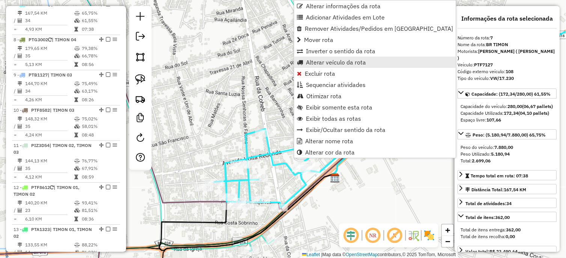
click at [331, 64] on span "Alterar veículo da rota" at bounding box center [336, 62] width 60 height 6
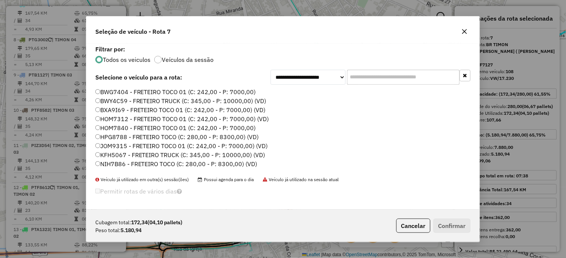
scroll to position [503, 0]
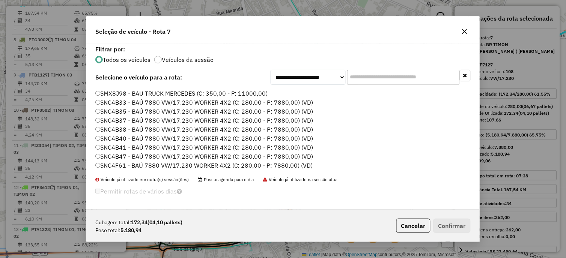
drag, startPoint x: 273, startPoint y: 166, endPoint x: 285, endPoint y: 166, distance: 12.4
click at [273, 166] on label "SNC4F61 - BAÚ 7880 VW/17.230 WORKER 4X2 (C: 280,00 - P: 7880,00) (VD)" at bounding box center [204, 165] width 218 height 9
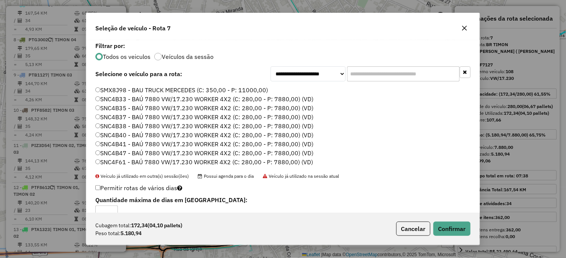
click at [305, 153] on label "SNC4B47 - BAÚ 7880 VW/17.230 WORKER 4X2 (C: 280,00 - P: 7880,00) (VD)" at bounding box center [204, 153] width 218 height 9
click at [462, 229] on button "Confirmar" at bounding box center [451, 229] width 37 height 14
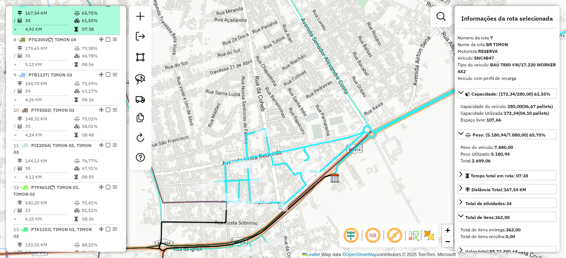
click at [106, 6] on em at bounding box center [108, 4] width 5 height 5
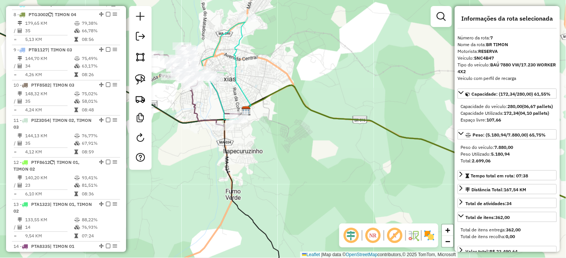
drag, startPoint x: 278, startPoint y: 120, endPoint x: 288, endPoint y: 140, distance: 22.1
click at [296, 143] on div "Janela de atendimento Grade de atendimento Capacidade Transportadoras Veículos …" at bounding box center [283, 129] width 566 height 258
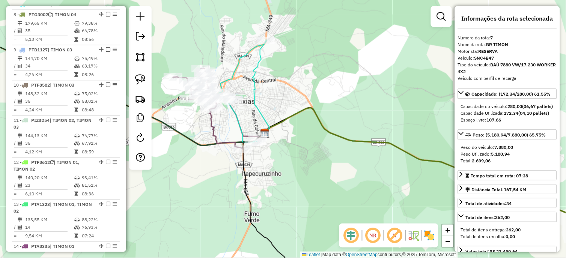
click at [259, 104] on icon at bounding box center [260, 86] width 17 height 94
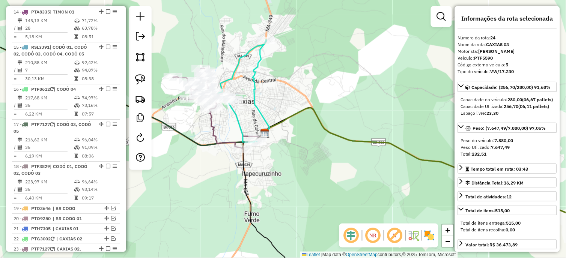
scroll to position [700, 0]
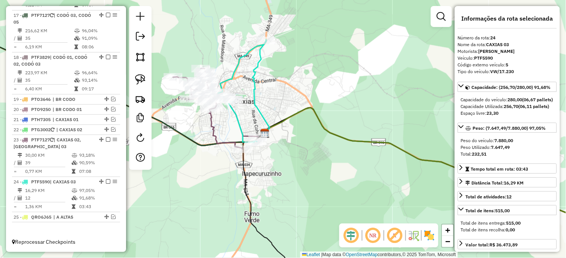
click at [213, 123] on icon at bounding box center [215, 109] width 85 height 80
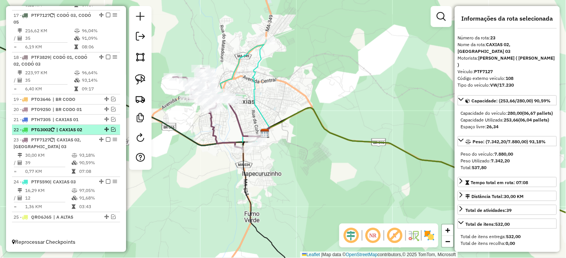
click at [111, 129] on em at bounding box center [113, 129] width 5 height 5
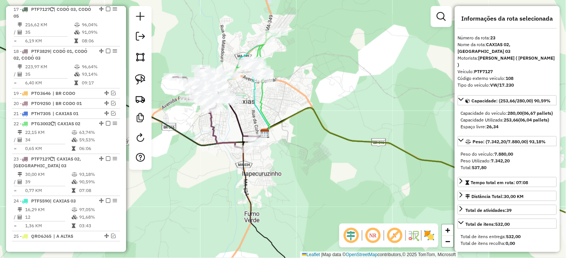
click at [266, 92] on icon at bounding box center [264, 106] width 9 height 54
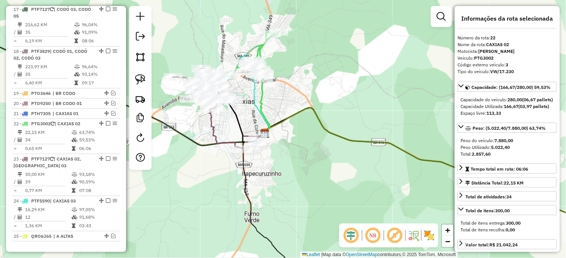
scroll to position [725, 0]
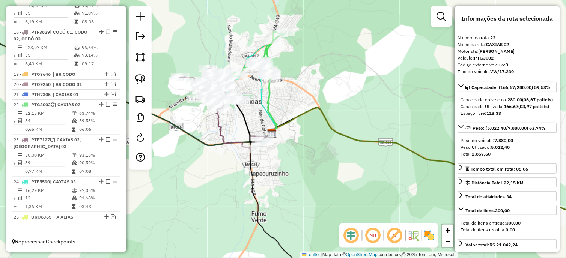
drag, startPoint x: 293, startPoint y: 97, endPoint x: 309, endPoint y: 96, distance: 15.4
click at [309, 96] on div "Janela de atendimento Grade de atendimento Capacidade Transportadoras Veículos …" at bounding box center [283, 129] width 566 height 258
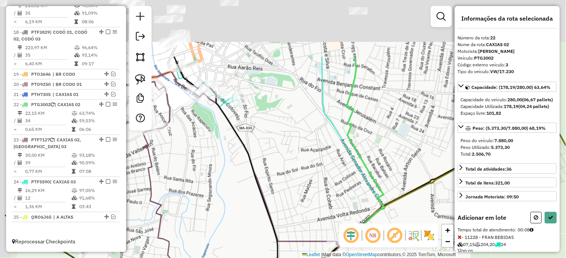
drag, startPoint x: 312, startPoint y: 138, endPoint x: 339, endPoint y: 180, distance: 50.4
click at [339, 180] on div "Janela de atendimento Grade de atendimento Capacidade Transportadoras Veículos …" at bounding box center [283, 129] width 566 height 258
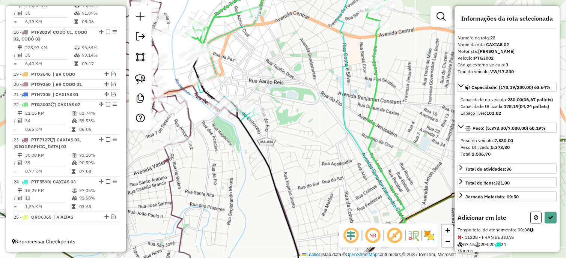
drag, startPoint x: 309, startPoint y: 110, endPoint x: 339, endPoint y: 139, distance: 41.6
click at [339, 139] on div "Janela de atendimento Grade de atendimento Capacidade Transportadoras Veículos …" at bounding box center [283, 129] width 566 height 258
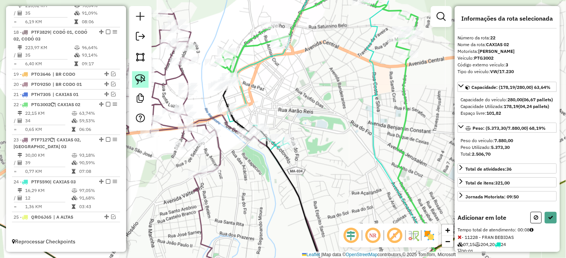
click at [136, 79] on img at bounding box center [140, 79] width 11 height 11
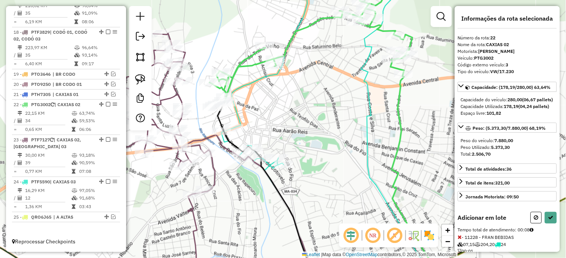
drag, startPoint x: 230, startPoint y: 98, endPoint x: 212, endPoint y: 116, distance: 25.5
click at [231, 122] on div "Janela de atendimento Grade de atendimento Capacidade Transportadoras Veículos …" at bounding box center [283, 129] width 566 height 258
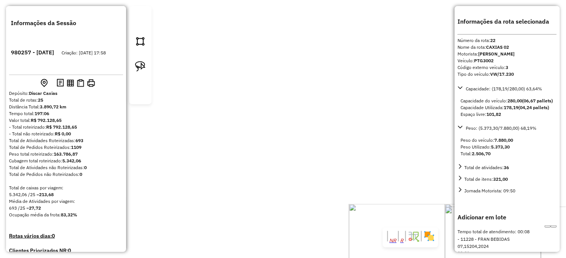
scroll to position [725, 0]
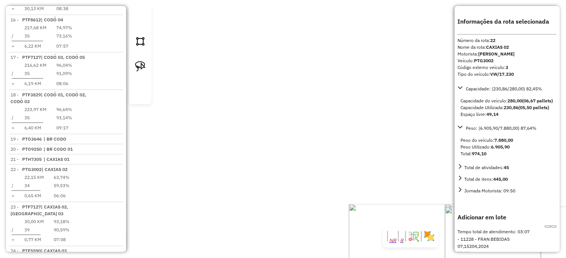
click at [545, 227] on button at bounding box center [548, 226] width 6 height 2
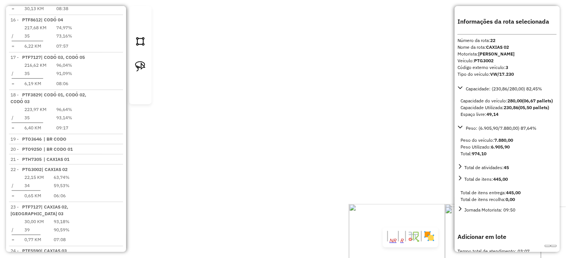
select select "*********"
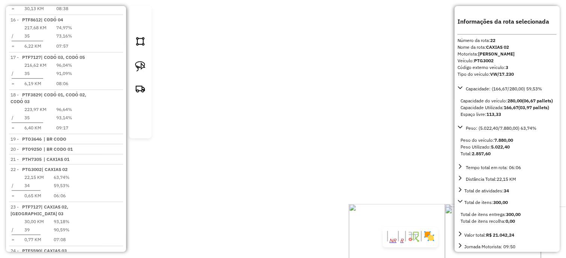
click at [388, 132] on div "Janela de atendimento Grade de atendimento Capacidade Transportadoras Veículos …" at bounding box center [283, 129] width 566 height 258
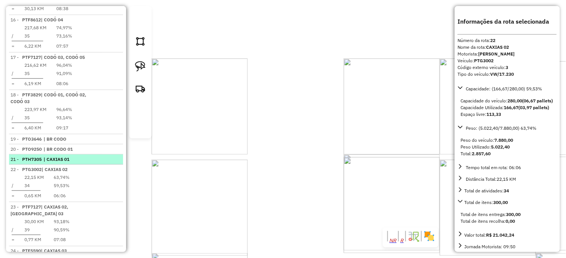
click at [120, 157] on em at bounding box center [120, 157] width 0 height 0
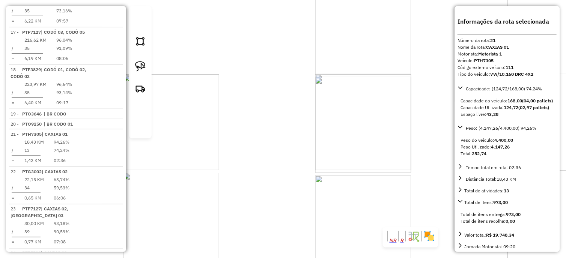
drag, startPoint x: 335, startPoint y: 128, endPoint x: 275, endPoint y: 118, distance: 60.9
click at [275, 118] on div "Janela de atendimento Grade de atendimento Capacidade Transportadoras Veículos …" at bounding box center [283, 129] width 566 height 258
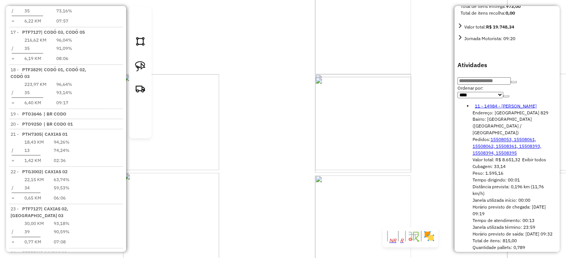
click at [494, 109] on link "11 - 14984 - [PERSON_NAME]" at bounding box center [506, 106] width 62 height 6
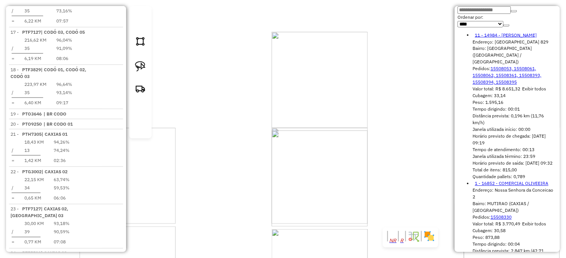
scroll to position [291, 0]
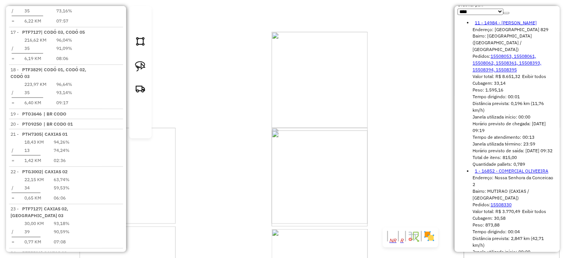
click at [493, 174] on link "1 - 16852 - COMERCIAL OLIVEEIRA" at bounding box center [512, 171] width 74 height 6
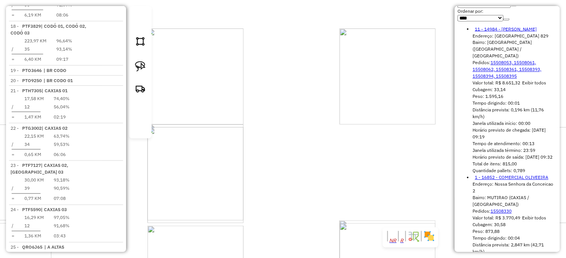
scroll to position [809, 0]
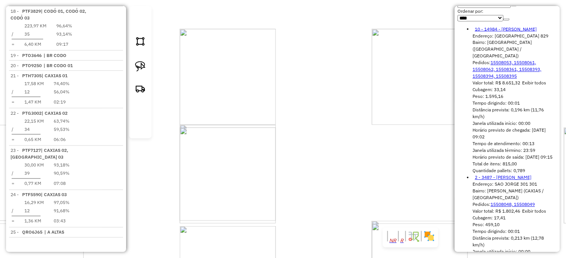
drag, startPoint x: 280, startPoint y: 169, endPoint x: 443, endPoint y: 147, distance: 165.1
click at [444, 145] on div "Janela de atendimento Grade de atendimento Capacidade Transportadoras Veículos …" at bounding box center [283, 129] width 566 height 258
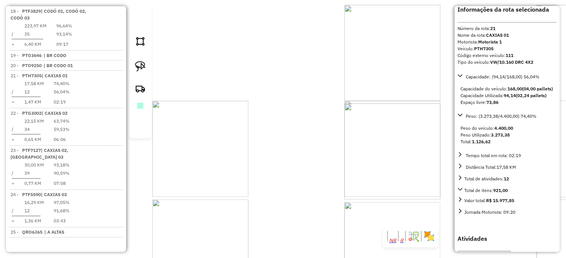
scroll to position [0, 0]
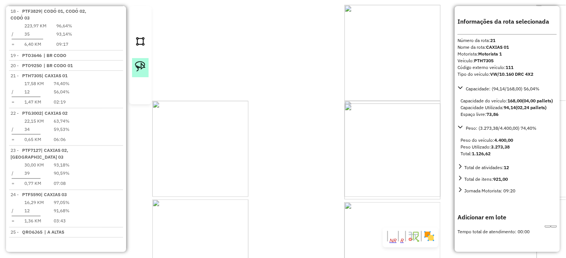
click at [140, 72] on img at bounding box center [140, 66] width 11 height 11
drag, startPoint x: 258, startPoint y: 117, endPoint x: 295, endPoint y: 158, distance: 54.9
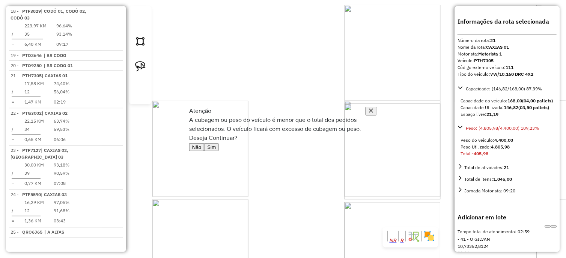
click at [219, 151] on button "Sim" at bounding box center [211, 147] width 15 height 8
select select "*********"
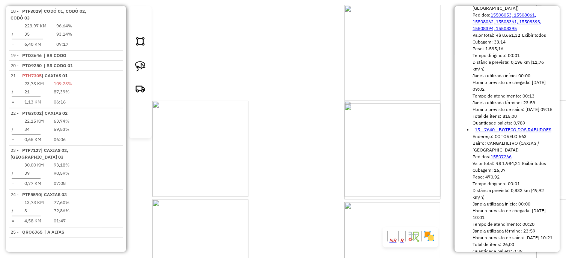
click at [492, 132] on link "15 - 7640 - BOTECO DOS RABUDOES" at bounding box center [513, 130] width 77 height 6
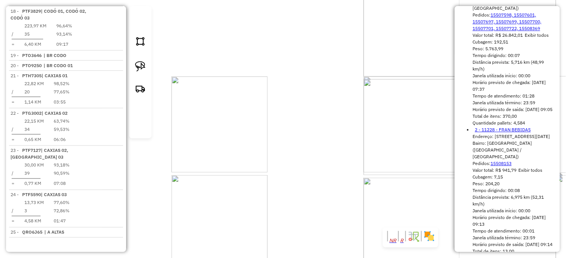
scroll to position [869, 0]
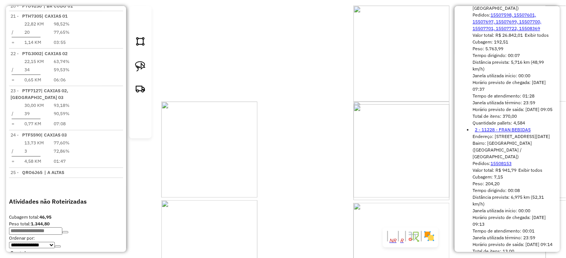
drag, startPoint x: 395, startPoint y: 61, endPoint x: 373, endPoint y: 104, distance: 48.0
click at [373, 103] on div "Janela de atendimento Grade de atendimento Capacidade Transportadoras Veículos …" at bounding box center [283, 129] width 566 height 258
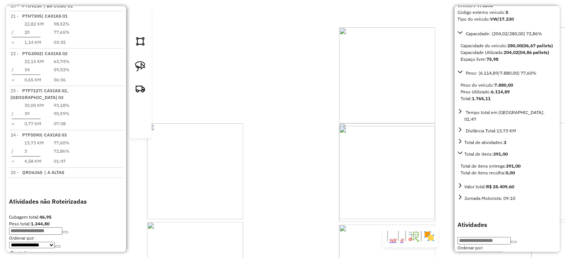
scroll to position [0, 0]
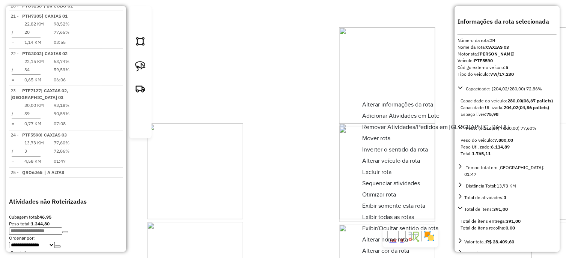
click at [400, 158] on span "Alterar veículo da rota" at bounding box center [391, 161] width 58 height 6
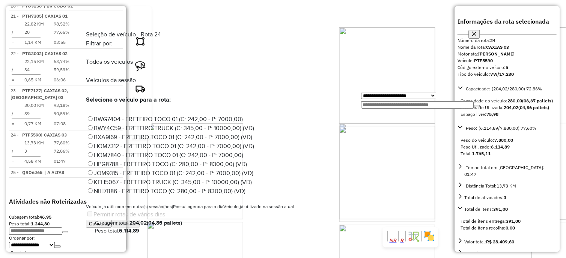
scroll to position [458, 0]
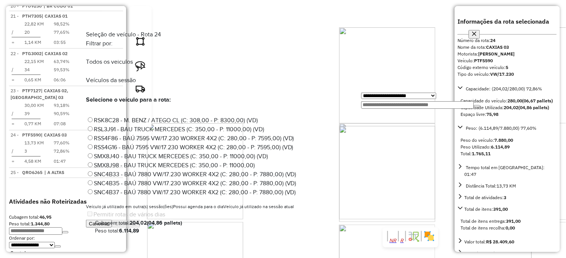
click at [262, 153] on label "SMX8J40 - BAU TRUCK MERCEDES (C: 350,00 - P: 11000,00) (VD)" at bounding box center [177, 156] width 182 height 6
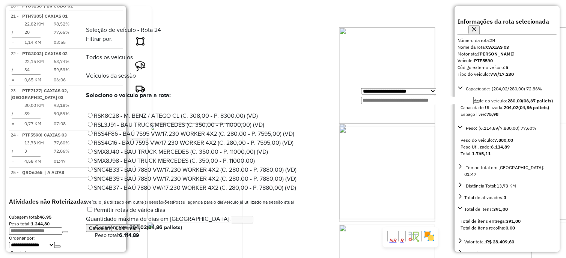
click at [140, 230] on button "Confirmar" at bounding box center [126, 228] width 28 height 8
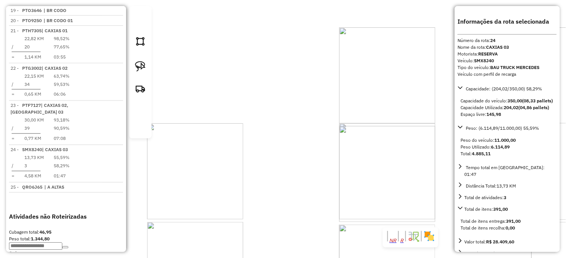
scroll to position [878, 0]
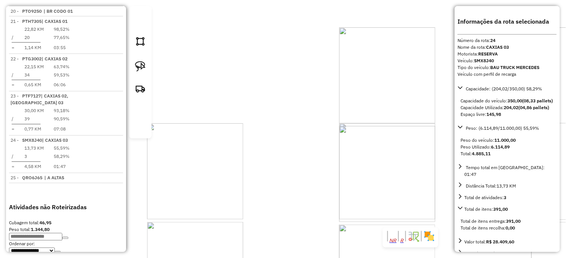
drag, startPoint x: 342, startPoint y: 88, endPoint x: 340, endPoint y: 83, distance: 5.6
click at [340, 83] on div "Janela de atendimento Grade de atendimento Capacidade Transportadoras Veículos …" at bounding box center [283, 129] width 566 height 258
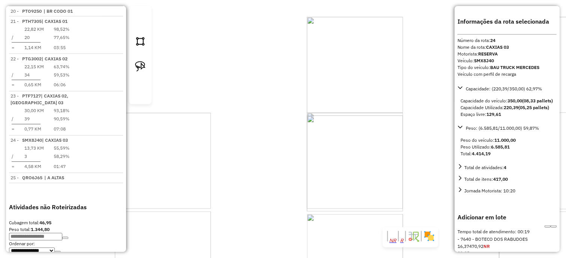
drag, startPoint x: 361, startPoint y: 171, endPoint x: 314, endPoint y: 174, distance: 47.4
drag, startPoint x: 417, startPoint y: 158, endPoint x: 372, endPoint y: 92, distance: 80.6
click at [377, 104] on div "Janela de atendimento Grade de atendimento Capacidade Transportadoras Veículos …" at bounding box center [283, 129] width 566 height 258
select select "*********"
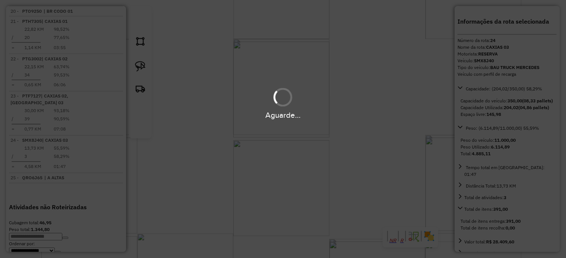
scroll to position [750, 0]
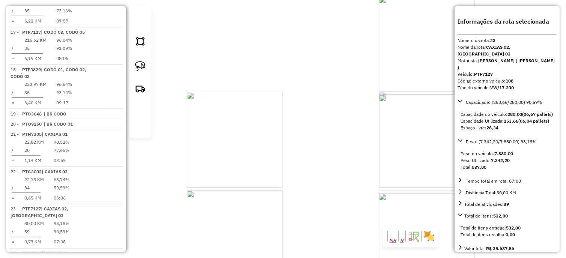
click at [318, 177] on div "3641 - BAR DA MADINHA Tipo de cliente: PRIORIDADE ENTREGA (E) Endereço: AV. COH…" at bounding box center [283, 129] width 566 height 258
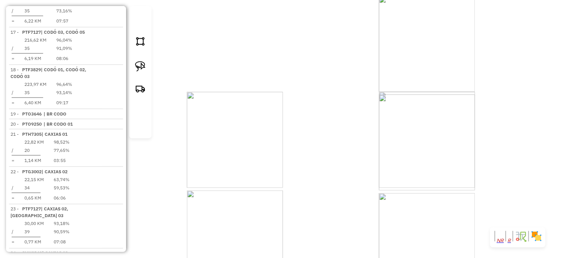
select select "*********"
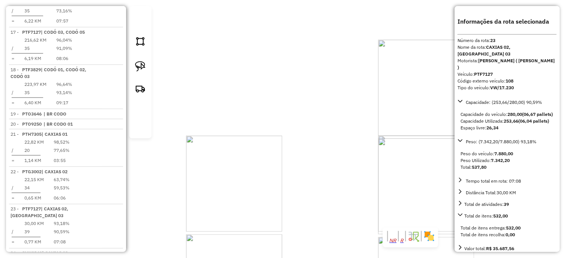
drag, startPoint x: 339, startPoint y: 152, endPoint x: 338, endPoint y: 162, distance: 9.4
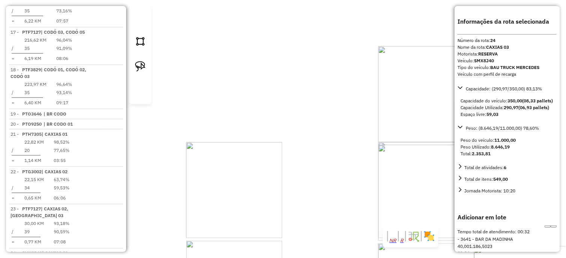
drag, startPoint x: 302, startPoint y: 150, endPoint x: 305, endPoint y: 167, distance: 17.1
click at [305, 167] on div "Janela de atendimento Grade de atendimento Capacidade Transportadoras Veículos …" at bounding box center [283, 129] width 566 height 258
select select "*********"
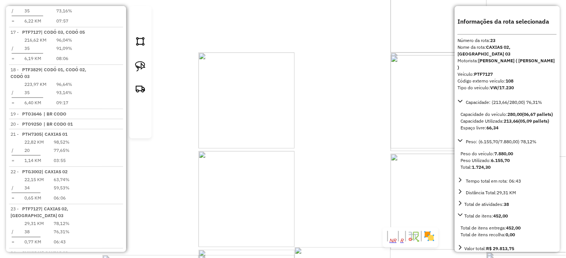
click at [323, 156] on div "6669 - LI-SUP PAGUE MENOS Tipo de cliente: PRIORIDADE ENTREGA (E) Endereço: MA …" at bounding box center [283, 129] width 566 height 258
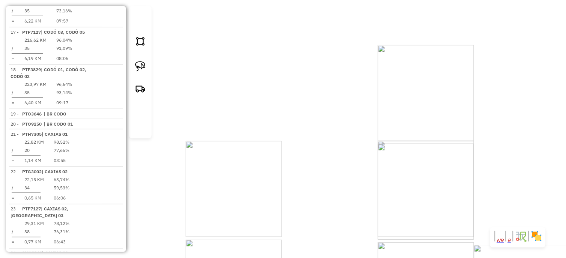
drag, startPoint x: 368, startPoint y: 98, endPoint x: 355, endPoint y: 187, distance: 89.4
click at [355, 187] on div "Janela de atendimento Grade de atendimento Capacidade Transportadoras Veículos …" at bounding box center [283, 129] width 566 height 258
select select "*********"
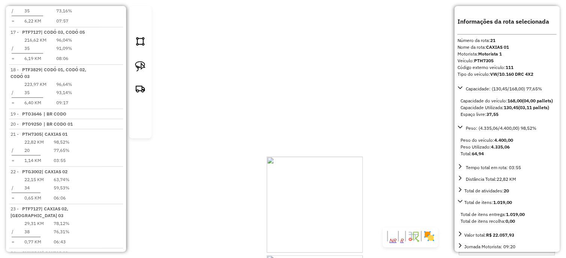
drag, startPoint x: 404, startPoint y: 167, endPoint x: 387, endPoint y: 194, distance: 31.2
click at [387, 194] on div "Janela de atendimento Grade de atendimento Capacidade Transportadoras Veículos …" at bounding box center [283, 129] width 566 height 258
click at [366, 133] on div "Rota 22 - Placa PTG3002 8301 - BAR DO TOIN Rota 22 - Placa PTG3002 14958 - BAR …" at bounding box center [283, 129] width 566 height 258
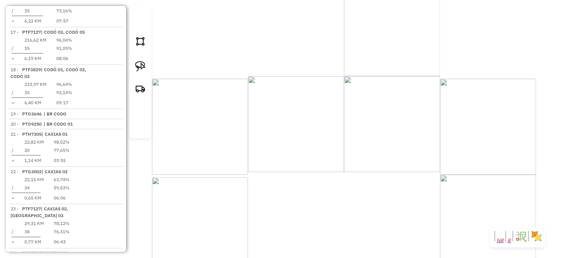
select select "*********"
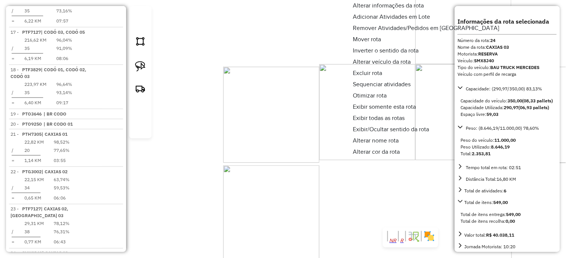
click at [353, 141] on span "Alterar nome rota" at bounding box center [353, 141] width 0 height 0
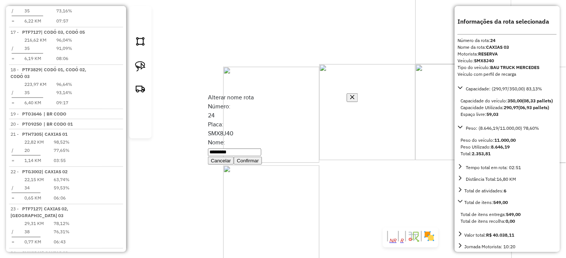
type input "*********"
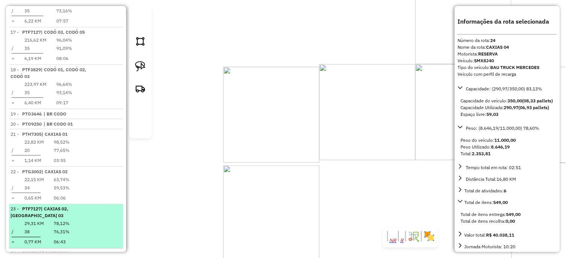
click at [119, 251] on em at bounding box center [119, 251] width 0 height 0
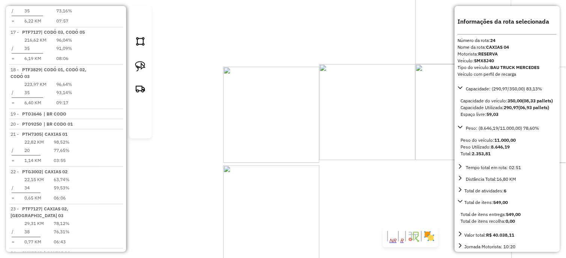
scroll to position [725, 0]
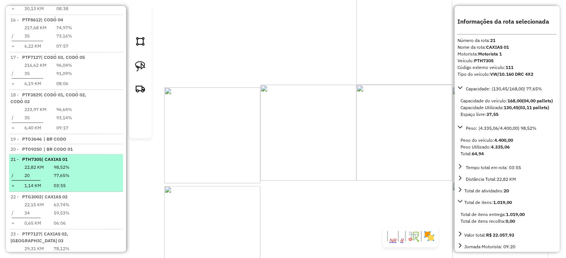
click at [119, 157] on em at bounding box center [119, 157] width 0 height 0
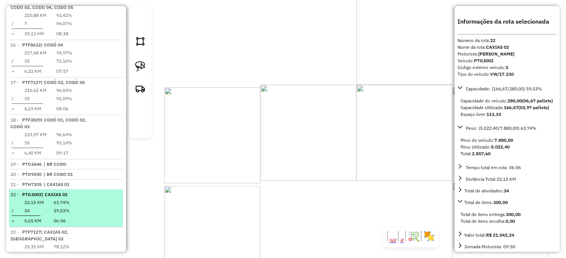
click at [119, 192] on em at bounding box center [119, 192] width 0 height 0
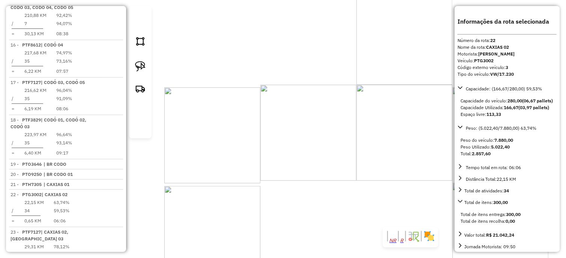
scroll to position [675, 0]
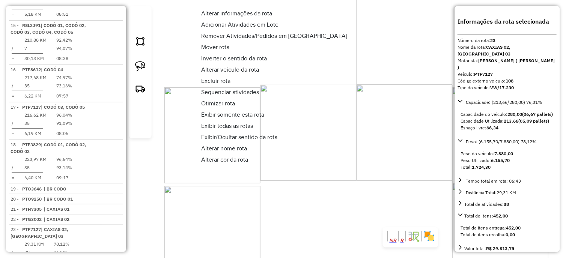
click at [254, 71] on span "Alterar veículo da rota" at bounding box center [230, 70] width 58 height 6
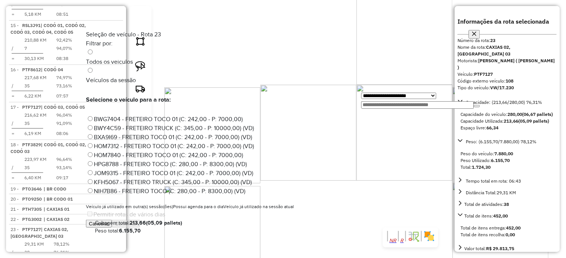
scroll to position [224, 0]
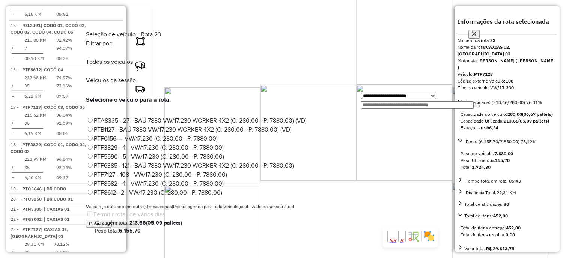
click at [224, 153] on label "PTF5590 - 5 - VW/17.230 (C: 280,00 - P: 7880,00)" at bounding box center [155, 156] width 138 height 6
click at [140, 227] on button "Confirmar" at bounding box center [126, 224] width 28 height 8
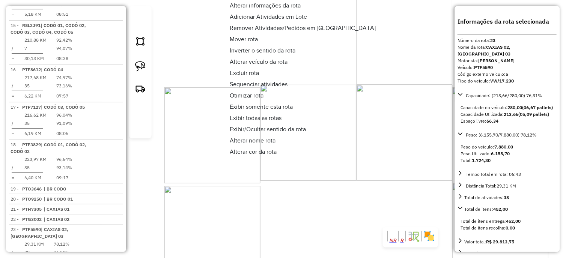
click at [244, 139] on span "Alterar nome rota" at bounding box center [253, 141] width 46 height 6
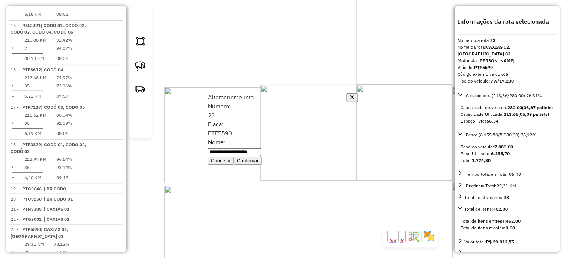
drag, startPoint x: 282, startPoint y: 135, endPoint x: 327, endPoint y: 135, distance: 44.3
click at [261, 149] on input "**********" at bounding box center [234, 153] width 53 height 8
type input "*********"
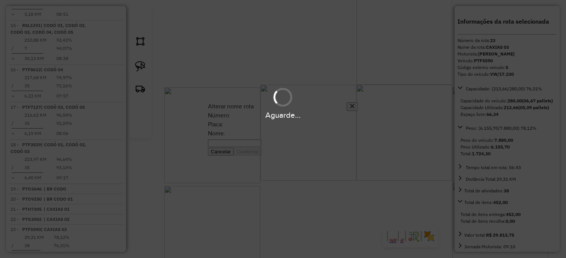
scroll to position [669, 0]
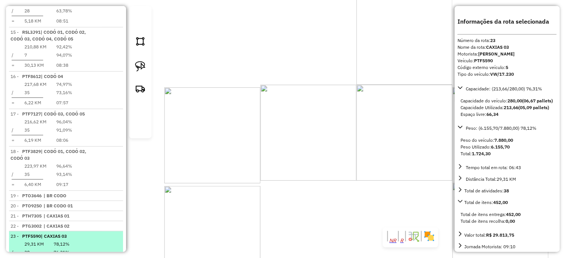
click at [119, 234] on em at bounding box center [119, 234] width 0 height 0
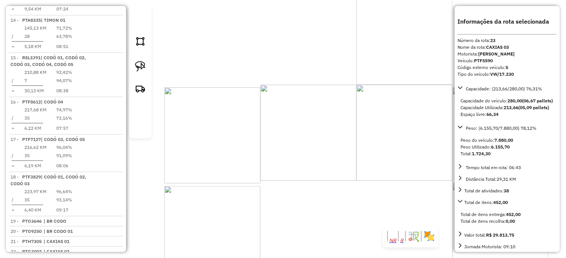
click at [239, 146] on div "Janela de atendimento Grade de atendimento Capacidade Transportadoras Veículos …" at bounding box center [283, 129] width 566 height 258
drag, startPoint x: 237, startPoint y: 92, endPoint x: 299, endPoint y: 139, distance: 77.9
click at [329, 154] on div "Janela de atendimento Grade de atendimento Capacidade Transportadoras Veículos …" at bounding box center [283, 129] width 566 height 258
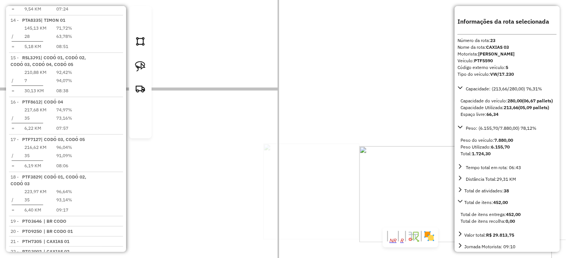
click at [295, 177] on div "Janela de atendimento Grade de atendimento Capacidade Transportadoras Veículos …" at bounding box center [283, 129] width 566 height 258
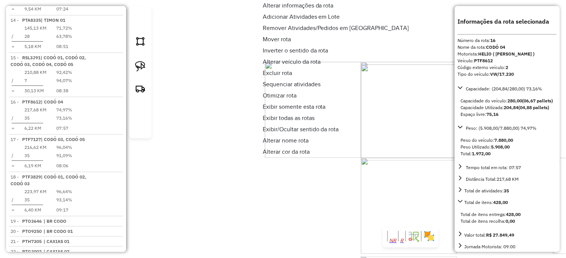
click at [312, 65] on link "Alterar veículo da rota" at bounding box center [336, 61] width 152 height 11
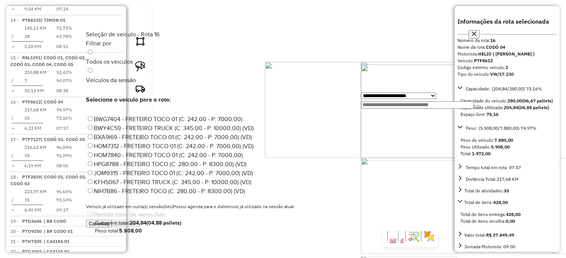
scroll to position [503, 0]
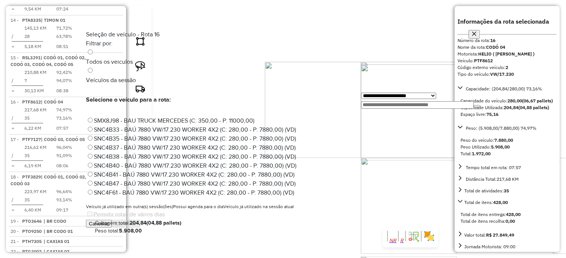
click at [251, 153] on label "SNC4B38 - BAÚ 7880 VW/17.230 WORKER 4X2 (C: 280,00 - P: 7880,00) (VD)" at bounding box center [191, 156] width 210 height 6
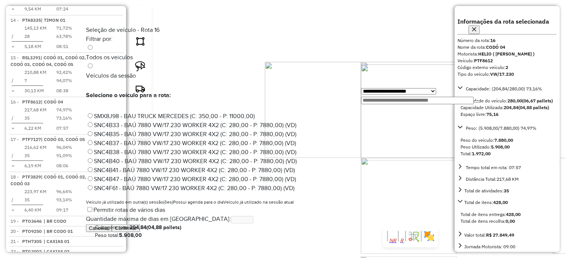
click at [286, 158] on label "SNC4B40 - BAÚ 7880 VW/17.230 WORKER 4X2 (C: 280,00 - P: 7880,00) (VD)" at bounding box center [191, 161] width 211 height 6
drag, startPoint x: 443, startPoint y: 227, endPoint x: 434, endPoint y: 228, distance: 9.0
click at [140, 228] on button "Confirmar" at bounding box center [126, 228] width 28 height 8
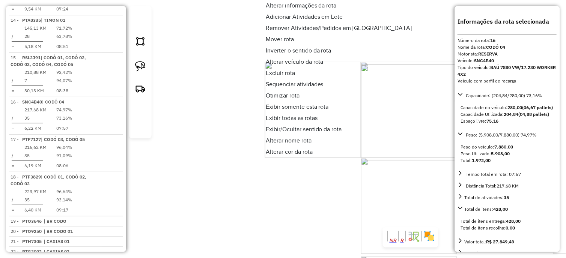
click at [278, 144] on span "Alterar nome rota" at bounding box center [289, 141] width 46 height 6
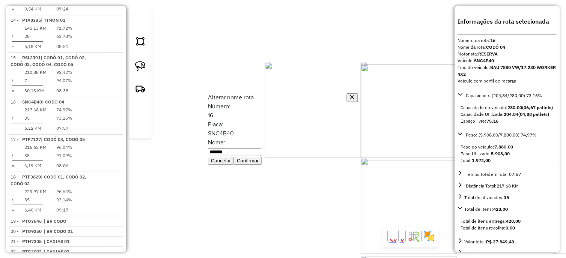
type input "*******"
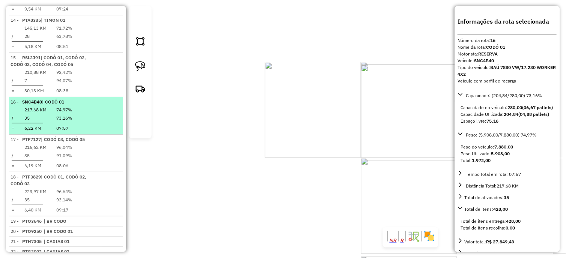
click at [108, 99] on div at bounding box center [109, 99] width 23 height 0
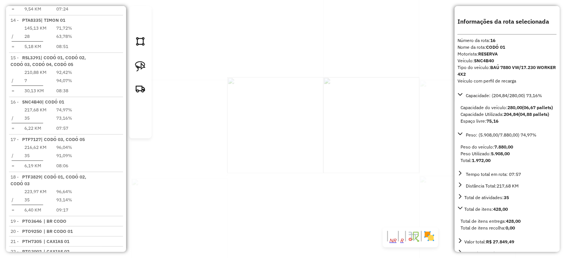
drag, startPoint x: 336, startPoint y: 178, endPoint x: 300, endPoint y: 144, distance: 49.1
click at [344, 190] on div "Janela de atendimento Grade de atendimento Capacidade Transportadoras Veículos …" at bounding box center [283, 129] width 566 height 258
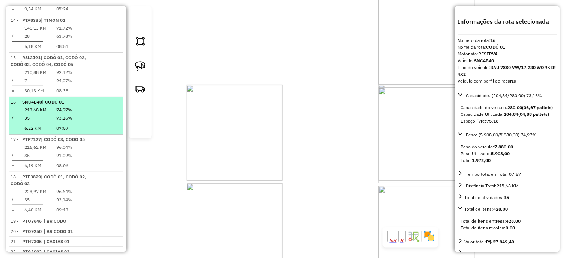
click at [119, 99] on em at bounding box center [119, 99] width 0 height 0
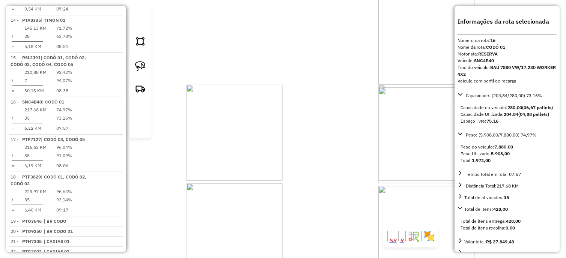
scroll to position [618, 0]
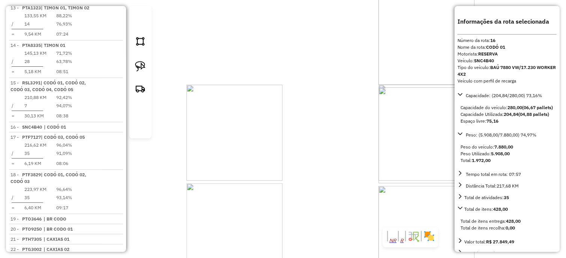
drag, startPoint x: 263, startPoint y: 118, endPoint x: 343, endPoint y: 118, distance: 80.3
click at [346, 118] on div "Janela de atendimento Grade de atendimento Capacidade Transportadoras Veículos …" at bounding box center [283, 129] width 566 height 258
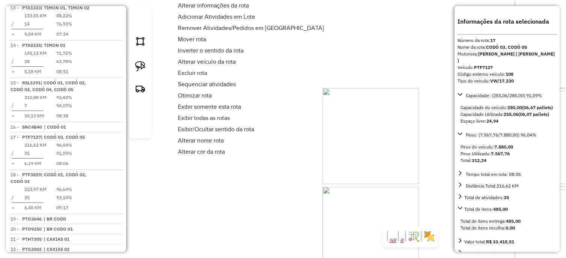
click at [236, 59] on span "Alterar veículo da rota" at bounding box center [207, 62] width 58 height 6
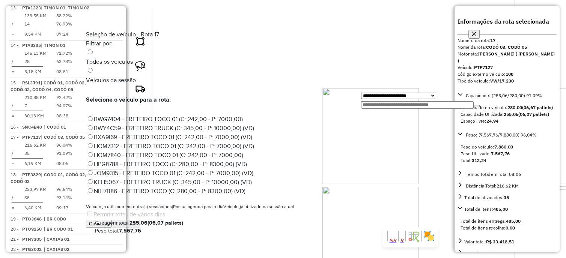
scroll to position [413, 0]
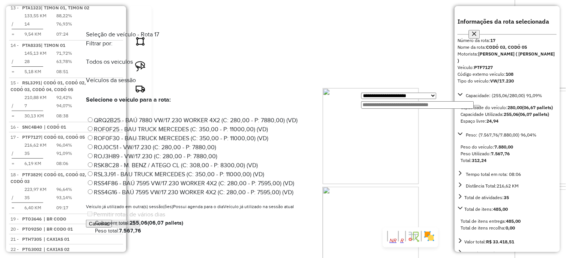
click at [217, 153] on label "ROJ3H89 - VW/17.230 (C: 280,00 - P: 7880,00)" at bounding box center [151, 156] width 131 height 6
click at [140, 227] on button "Confirmar" at bounding box center [126, 224] width 28 height 8
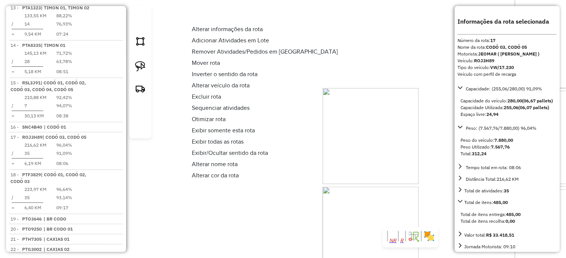
click at [220, 165] on span "Alterar nome rota" at bounding box center [215, 164] width 46 height 6
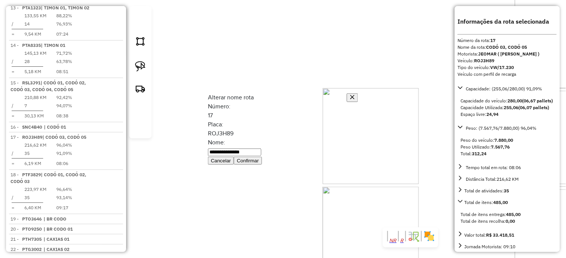
drag, startPoint x: 276, startPoint y: 136, endPoint x: 327, endPoint y: 140, distance: 50.8
click at [261, 149] on input "**********" at bounding box center [234, 153] width 53 height 8
type input "*******"
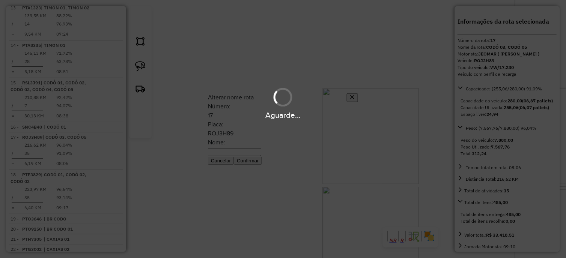
scroll to position [612, 0]
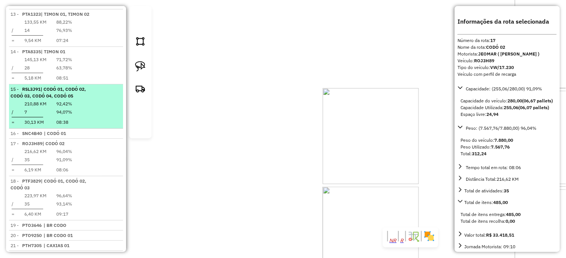
click at [119, 141] on em at bounding box center [119, 141] width 0 height 0
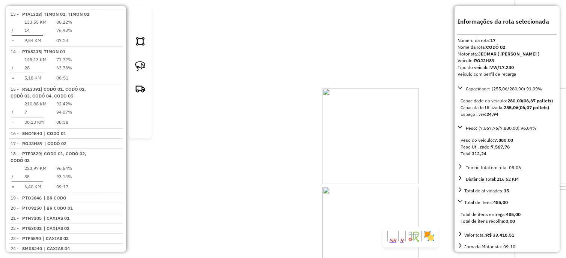
scroll to position [587, 0]
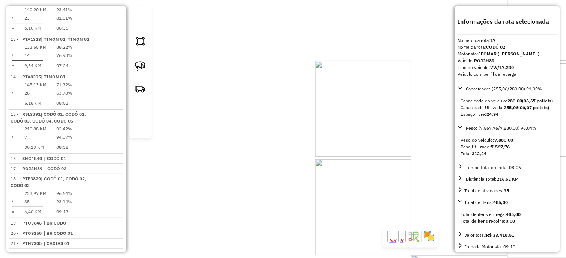
drag, startPoint x: 233, startPoint y: 104, endPoint x: 227, endPoint y: 72, distance: 32.5
click at [228, 76] on div "Janela de atendimento Grade de atendimento Capacidade Transportadoras Veículos …" at bounding box center [283, 129] width 566 height 258
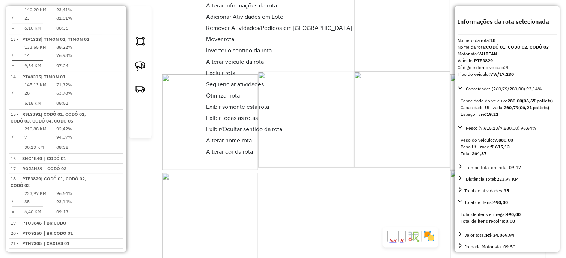
click at [264, 61] on span "Alterar veículo da rota" at bounding box center [235, 62] width 58 height 6
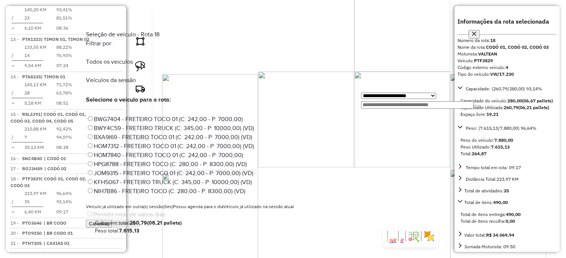
scroll to position [476, 0]
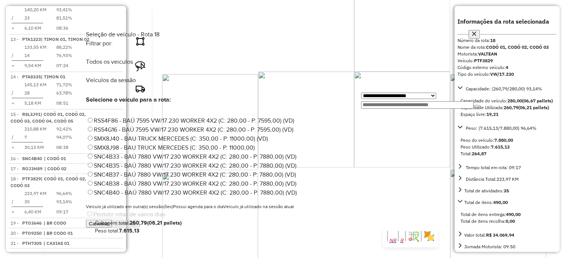
click at [241, 153] on label "SNC4B33 - BAÚ 7880 VW/17.230 WORKER 4X2 (C: 280,00 - P: 7880,00) (VD)" at bounding box center [191, 156] width 210 height 6
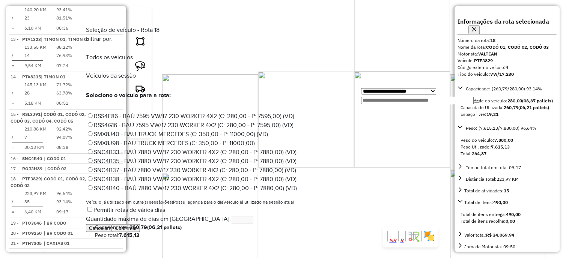
click at [140, 227] on button "Confirmar" at bounding box center [126, 228] width 28 height 8
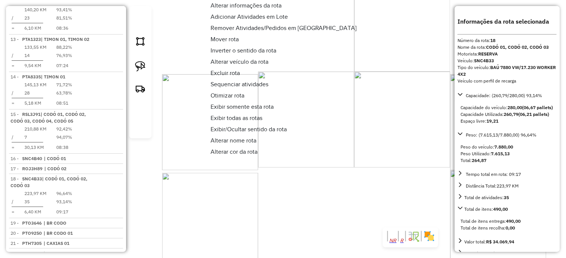
click at [228, 140] on span "Alterar nome rota" at bounding box center [233, 141] width 46 height 6
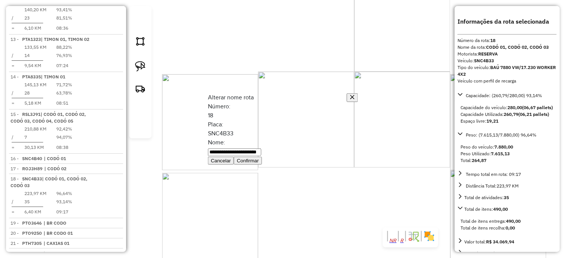
drag, startPoint x: 277, startPoint y: 134, endPoint x: 342, endPoint y: 141, distance: 66.1
click at [261, 149] on input "**********" at bounding box center [234, 153] width 53 height 8
type input "*******"
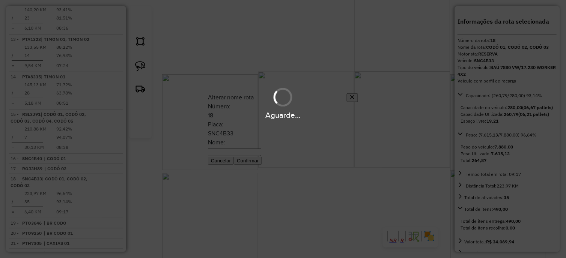
scroll to position [580, 0]
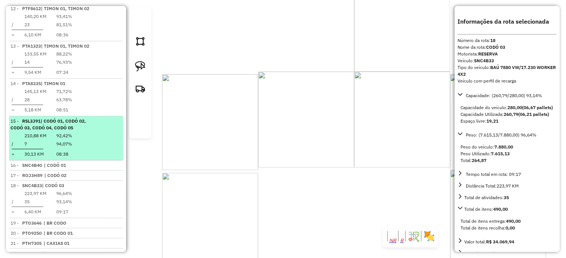
click at [119, 183] on em at bounding box center [119, 183] width 0 height 0
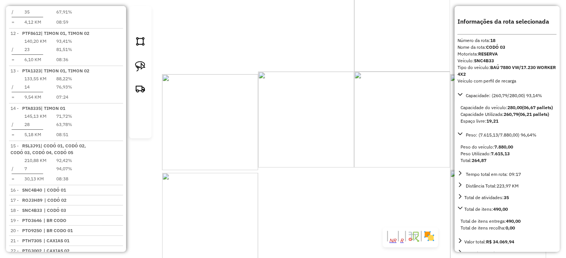
click at [293, 161] on div "Janela de atendimento Grade de atendimento Capacidade Transportadoras Veículos …" at bounding box center [283, 129] width 566 height 258
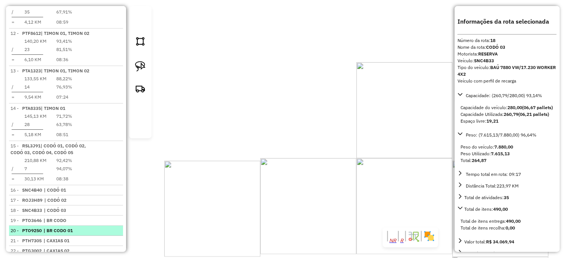
scroll to position [554, 0]
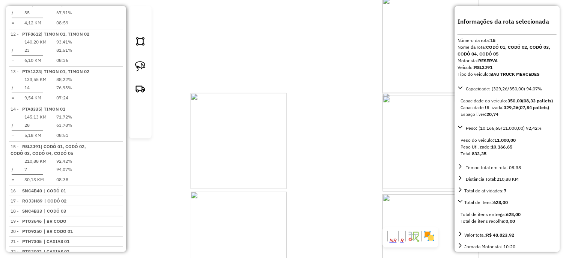
scroll to position [555, 0]
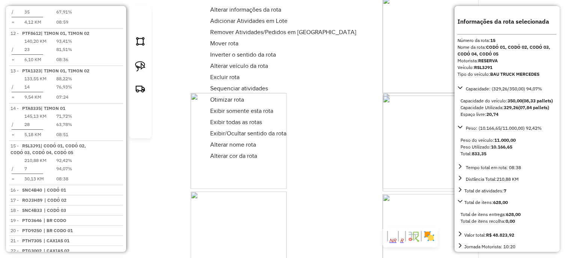
click at [264, 68] on span "Alterar veículo da rota" at bounding box center [239, 66] width 58 height 6
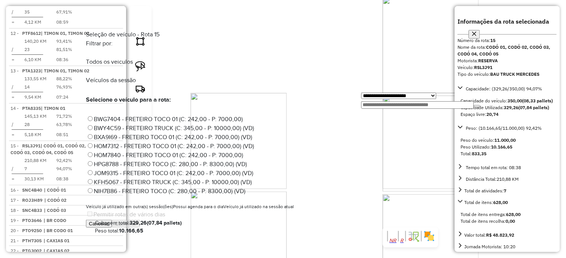
scroll to position [395, 0]
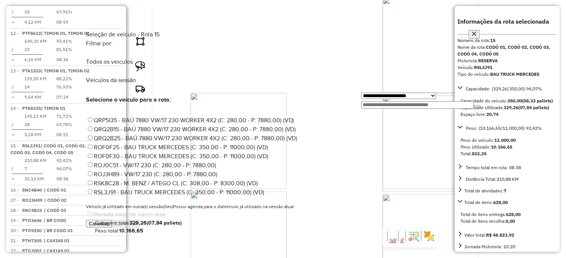
drag, startPoint x: 232, startPoint y: 126, endPoint x: 237, endPoint y: 129, distance: 5.5
click at [232, 153] on label "ROF0F30 - BAU TRUCK MERCEDES (C: 350,00 - P: 11000,00) (VD)" at bounding box center [177, 156] width 182 height 6
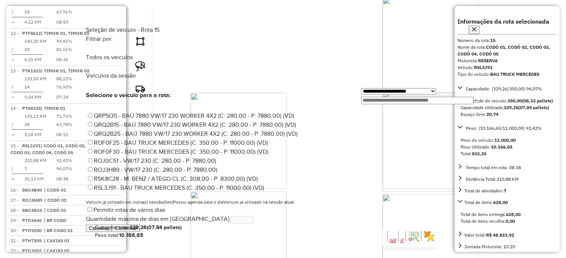
click at [140, 231] on button "Confirmar" at bounding box center [126, 228] width 28 height 8
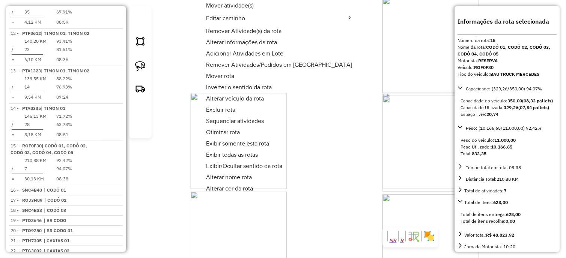
click at [220, 174] on span "Alterar nome rota" at bounding box center [229, 177] width 46 height 6
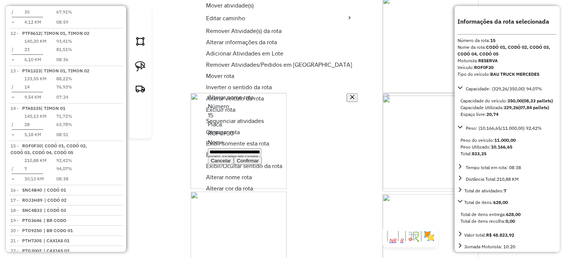
scroll to position [0, 47]
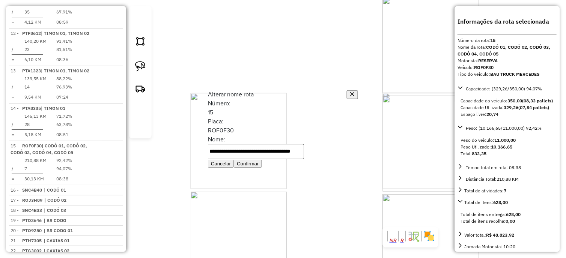
drag, startPoint x: 260, startPoint y: 136, endPoint x: 358, endPoint y: 139, distance: 97.9
click at [358, 139] on div "**********" at bounding box center [283, 129] width 566 height 258
type input "*******"
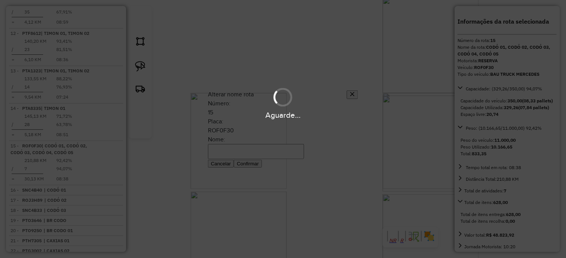
scroll to position [548, 0]
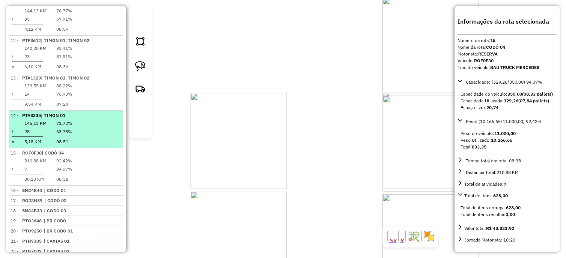
click at [119, 150] on em at bounding box center [119, 150] width 0 height 0
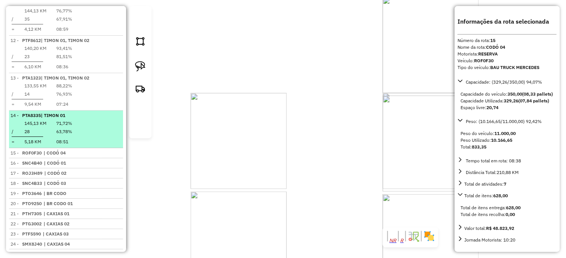
scroll to position [523, 0]
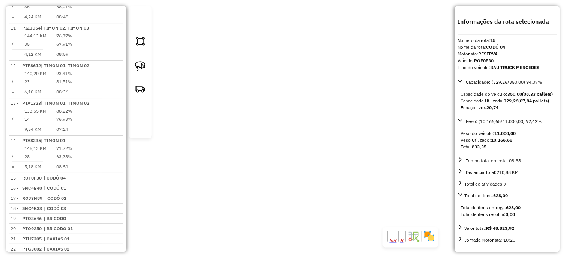
drag, startPoint x: 323, startPoint y: 141, endPoint x: 216, endPoint y: 42, distance: 146.5
click at [216, 43] on div "Janela de atendimento Grade de atendimento Capacidade Transportadoras Veículos …" at bounding box center [283, 129] width 566 height 258
drag, startPoint x: 360, startPoint y: 185, endPoint x: 329, endPoint y: 98, distance: 92.2
click at [222, 73] on div "Janela de atendimento Grade de atendimento Capacidade Transportadoras Veículos …" at bounding box center [283, 129] width 566 height 258
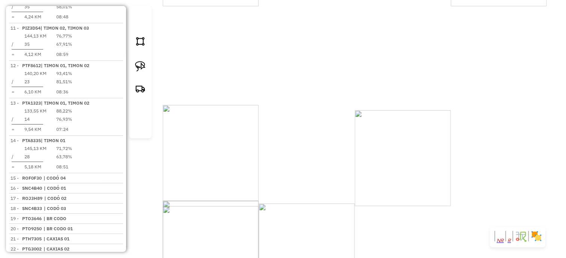
drag, startPoint x: 361, startPoint y: 127, endPoint x: 242, endPoint y: 85, distance: 126.8
click at [230, 74] on div "Janela de atendimento Grade de atendimento Capacidade Transportadoras Veículos …" at bounding box center [283, 129] width 566 height 258
drag, startPoint x: 354, startPoint y: 160, endPoint x: 328, endPoint y: 161, distance: 26.6
drag, startPoint x: 302, startPoint y: 148, endPoint x: 339, endPoint y: 159, distance: 38.2
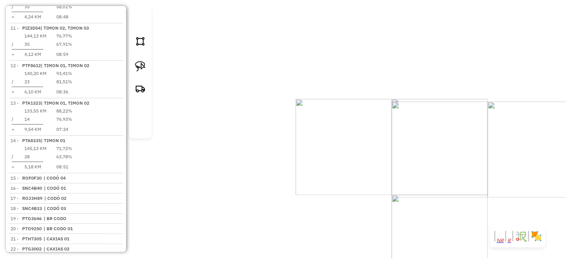
click at [303, 150] on div "Janela de atendimento Grade de atendimento Capacidade Transportadoras Veículos …" at bounding box center [283, 129] width 566 height 258
select select "*********"
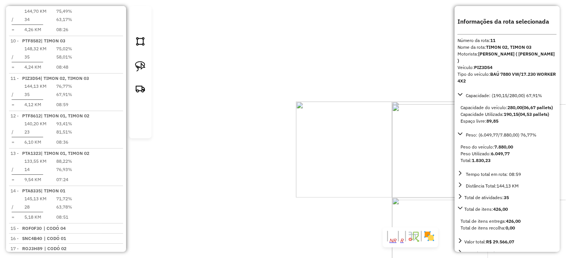
scroll to position [467, 0]
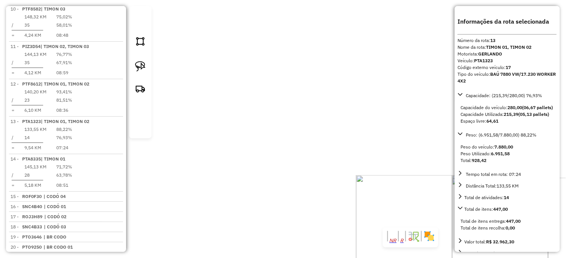
scroll to position [523, 0]
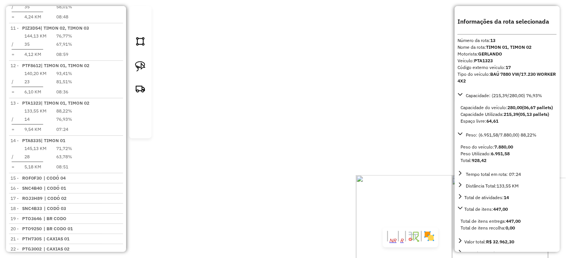
drag, startPoint x: 278, startPoint y: 126, endPoint x: 317, endPoint y: 173, distance: 60.7
click at [317, 173] on div "Janela de atendimento Grade de atendimento Capacidade Transportadoras Veículos …" at bounding box center [283, 129] width 566 height 258
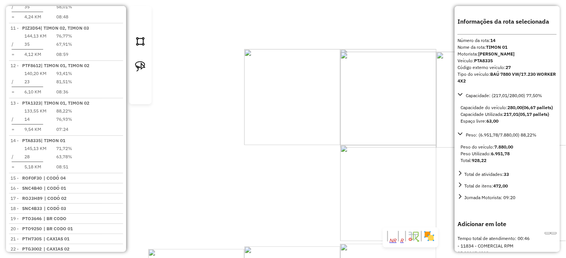
drag, startPoint x: 378, startPoint y: 174, endPoint x: 307, endPoint y: 131, distance: 82.6
click at [317, 138] on div "Rota 13 - Placa PTA1323 12461 - Sebastiao Janela de atendimento Grade de atendi…" at bounding box center [283, 129] width 566 height 258
drag, startPoint x: 319, startPoint y: 83, endPoint x: 312, endPoint y: 126, distance: 44.5
click at [319, 117] on div "Janela de atendimento Grade de atendimento Capacidade Transportadoras Veículos …" at bounding box center [283, 129] width 566 height 258
select select "*********"
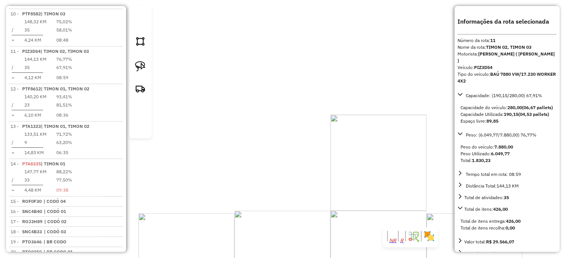
drag, startPoint x: 353, startPoint y: 161, endPoint x: 367, endPoint y: 200, distance: 41.5
click at [367, 200] on div "Janela de atendimento Grade de atendimento Capacidade Transportadoras Veículos …" at bounding box center [283, 129] width 566 height 258
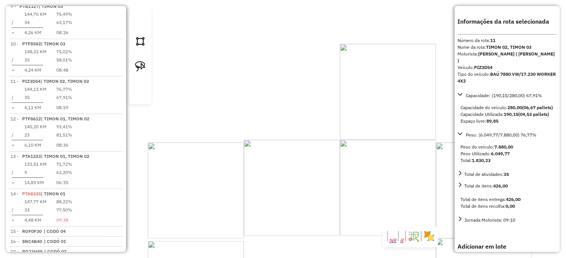
scroll to position [467, 0]
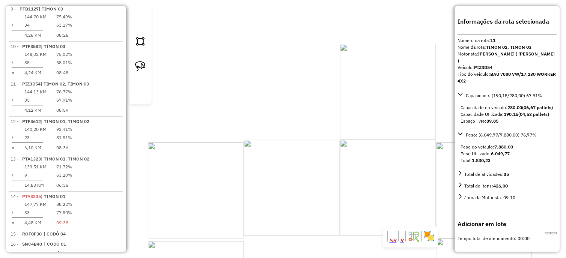
click at [548, 233] on icon at bounding box center [548, 233] width 0 height 0
select select "*********"
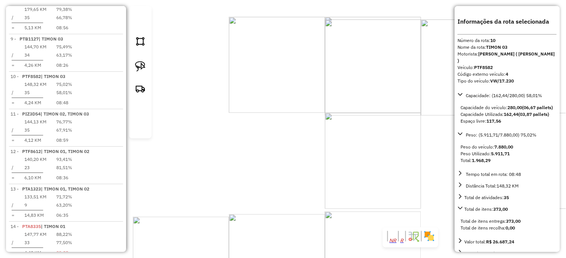
scroll to position [432, 0]
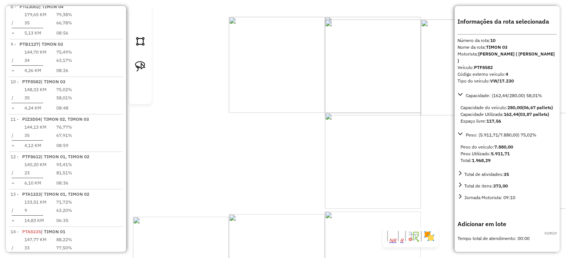
click at [545, 232] on button at bounding box center [548, 233] width 6 height 2
select select "*********"
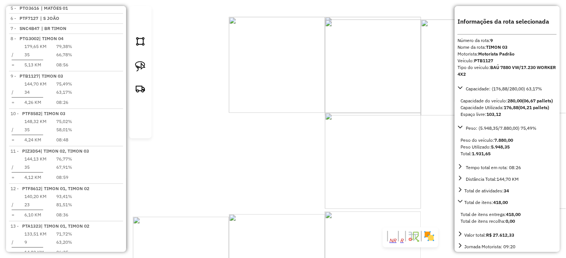
scroll to position [396, 0]
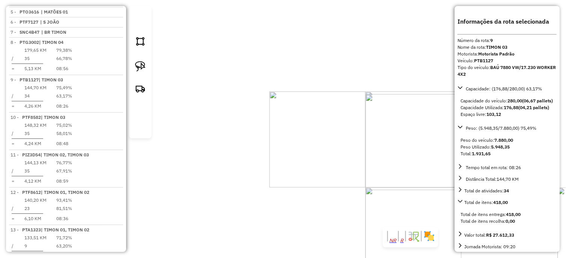
drag, startPoint x: 288, startPoint y: 152, endPoint x: 300, endPoint y: 178, distance: 29.2
click at [300, 178] on div "Janela de atendimento Grade de atendimento Capacidade Transportadoras Veículos …" at bounding box center [283, 129] width 566 height 258
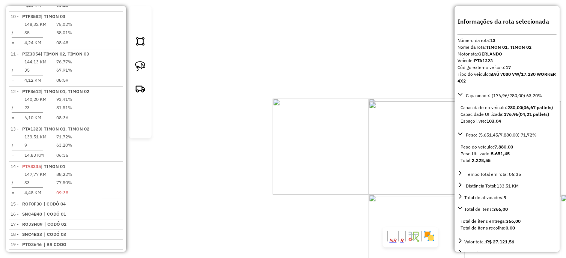
scroll to position [523, 0]
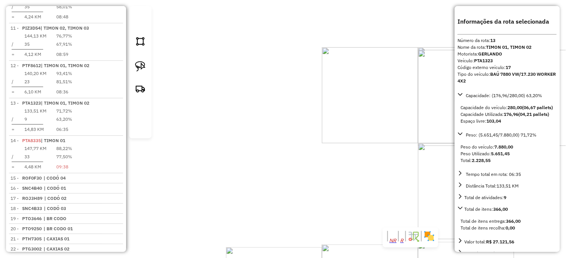
drag, startPoint x: 273, startPoint y: 148, endPoint x: 296, endPoint y: 154, distance: 24.4
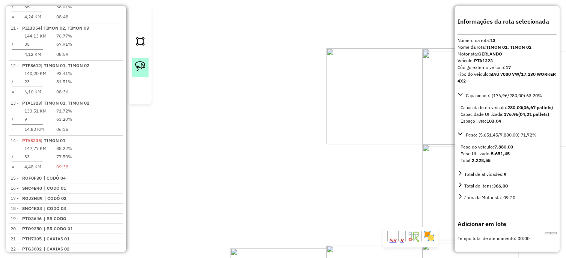
click at [140, 72] on img at bounding box center [140, 66] width 11 height 11
drag, startPoint x: 143, startPoint y: 147, endPoint x: 218, endPoint y: 96, distance: 90.7
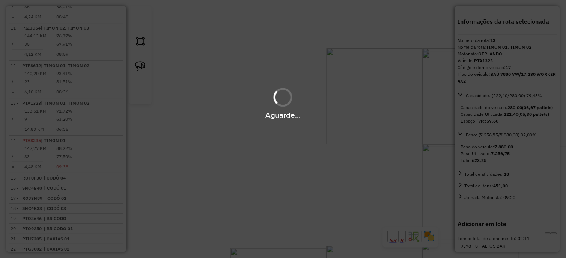
select select "*********"
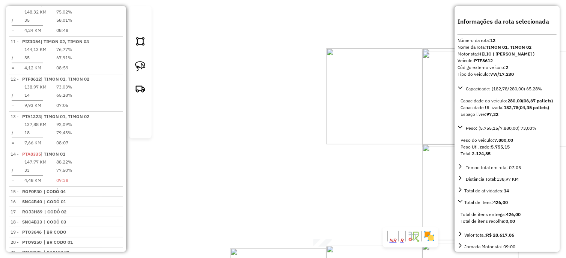
scroll to position [509, 0]
drag, startPoint x: 361, startPoint y: 155, endPoint x: 324, endPoint y: 130, distance: 44.8
click at [324, 130] on div "Janela de atendimento Grade de atendimento Capacidade Transportadoras Veículos …" at bounding box center [283, 129] width 566 height 258
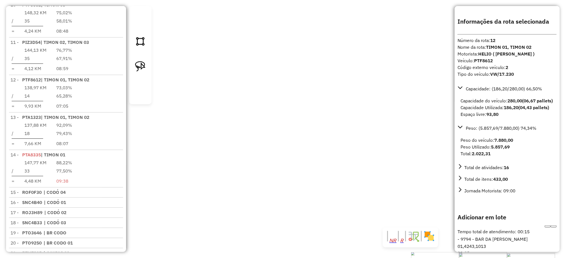
select select "*********"
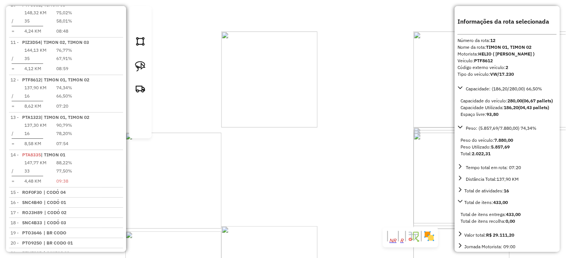
drag, startPoint x: 240, startPoint y: 147, endPoint x: 236, endPoint y: 143, distance: 6.1
click at [240, 146] on div "Refeição Selecionar um local de parada Horário inicial da parada: 16/08/2025 11…" at bounding box center [283, 129] width 566 height 258
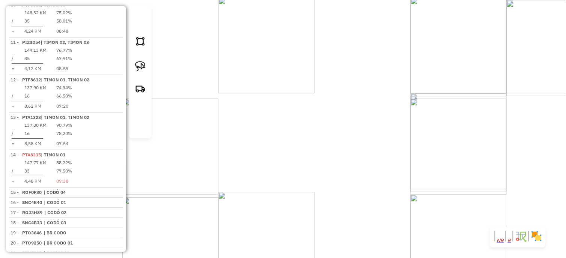
select select "*********"
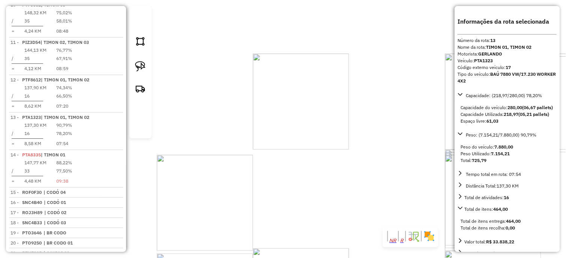
scroll to position [523, 0]
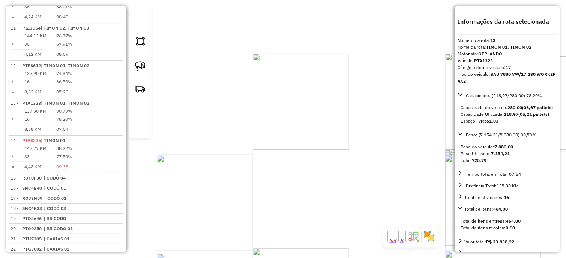
drag, startPoint x: 338, startPoint y: 145, endPoint x: 305, endPoint y: 120, distance: 41.6
click at [305, 121] on div "10647 - BAR DONA FRANCISCA Endereço: Luis Pires de Sa 2000 Bairro: CENTRO OPERA…" at bounding box center [283, 129] width 566 height 258
drag, startPoint x: 372, startPoint y: 159, endPoint x: 356, endPoint y: 134, distance: 30.0
click at [363, 145] on div "Rota 10 - Placa PTF8582 11152 - MAGNATAS BAR Rota 10 - Placa PTF8582 2385 - PRA…" at bounding box center [283, 129] width 566 height 258
drag, startPoint x: 318, startPoint y: 77, endPoint x: 302, endPoint y: 152, distance: 76.2
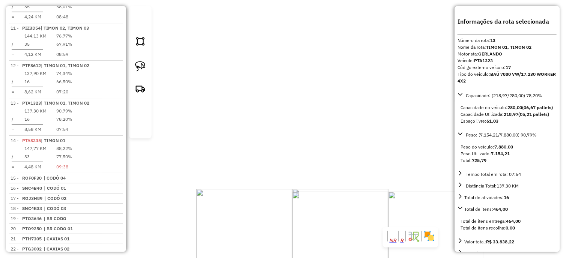
click at [317, 154] on div "10647 - BAR DONA FRANCISCA Endereço: Luis Pires de Sa 2000 Bairro: CENTRO OPERA…" at bounding box center [283, 129] width 566 height 258
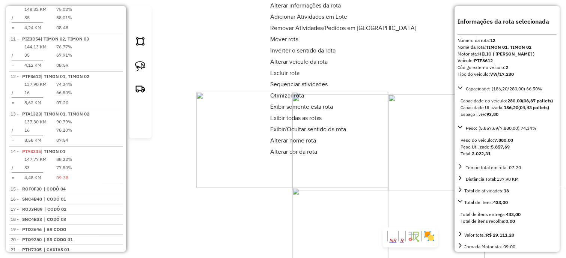
scroll to position [509, 0]
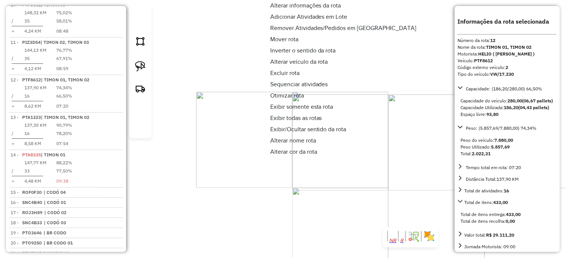
click at [328, 63] on span "Alterar veículo da rota" at bounding box center [299, 62] width 58 height 6
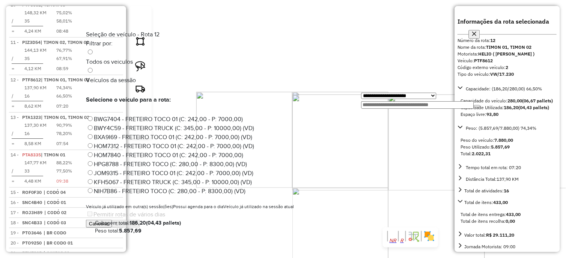
scroll to position [503, 0]
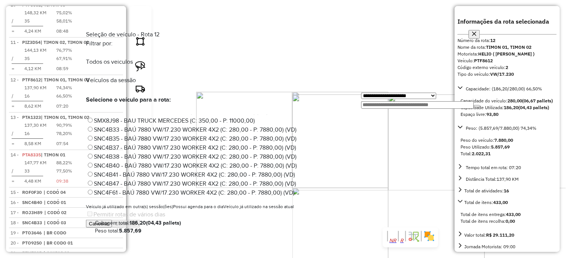
click at [253, 153] on label "SNC4B38 - BAÚ 7880 VW/17.230 WORKER 4X2 (C: 280,00 - P: 7880,00) (VD)" at bounding box center [191, 156] width 210 height 6
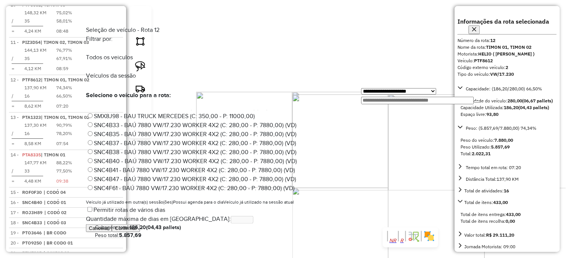
click at [140, 227] on button "Confirmar" at bounding box center [126, 228] width 28 height 8
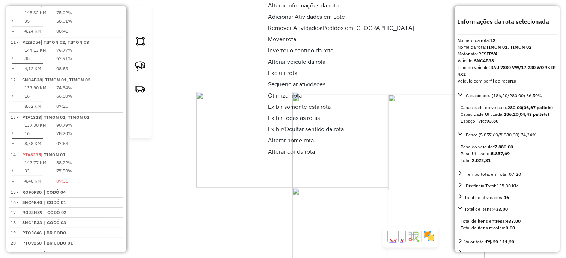
click at [279, 138] on span "Alterar nome rota" at bounding box center [291, 141] width 46 height 6
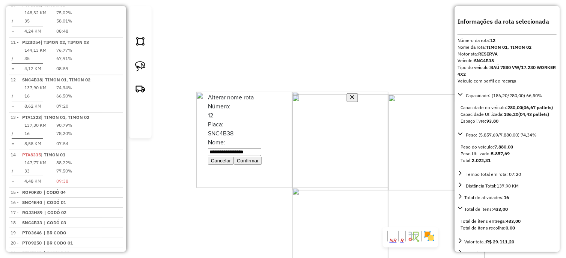
drag, startPoint x: 281, startPoint y: 136, endPoint x: 326, endPoint y: 137, distance: 45.0
click at [261, 149] on input "**********" at bounding box center [234, 153] width 53 height 8
type input "********"
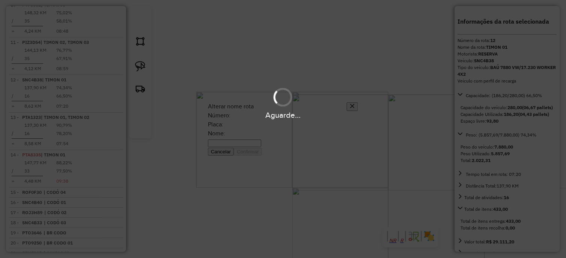
scroll to position [502, 0]
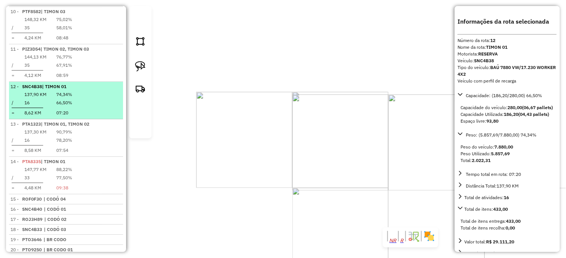
click at [119, 84] on em at bounding box center [119, 84] width 0 height 0
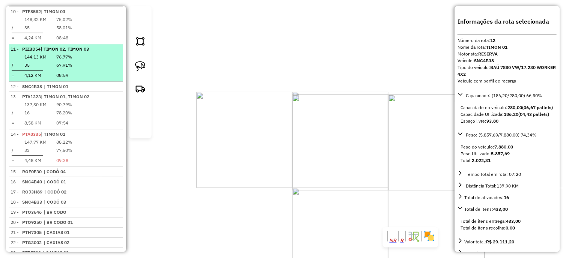
scroll to position [477, 0]
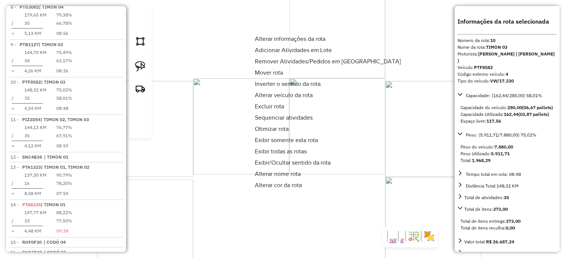
scroll to position [432, 0]
click at [312, 96] on span "Alterar veículo da rota" at bounding box center [284, 95] width 58 height 6
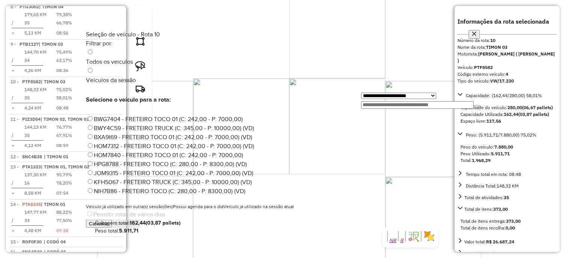
scroll to position [503, 0]
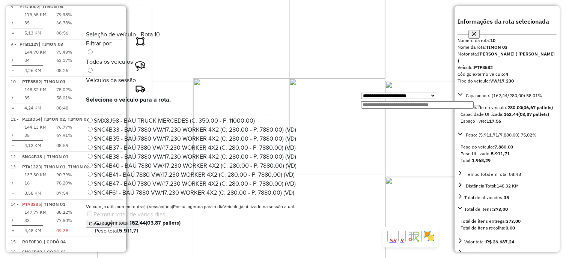
click at [225, 171] on label "SNC4B41 - BAÚ 7880 VW/17.230 WORKER 4X2 (C: 280,00 - P: 7880,00) (VD)" at bounding box center [190, 174] width 209 height 6
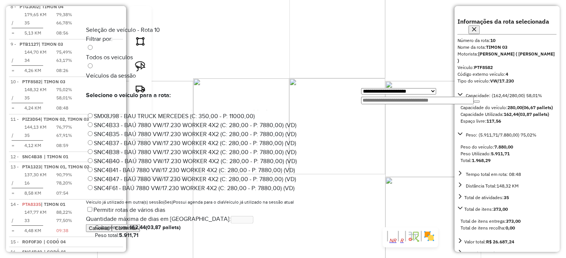
click at [140, 228] on button "Confirmar" at bounding box center [126, 228] width 28 height 8
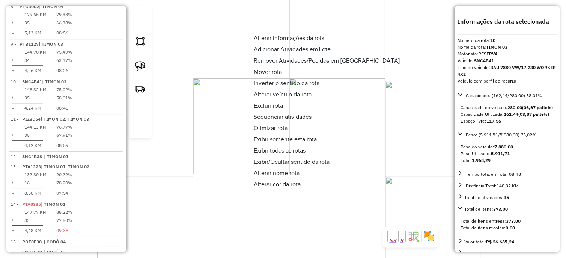
click at [270, 174] on span "Alterar nome rota" at bounding box center [277, 173] width 46 height 6
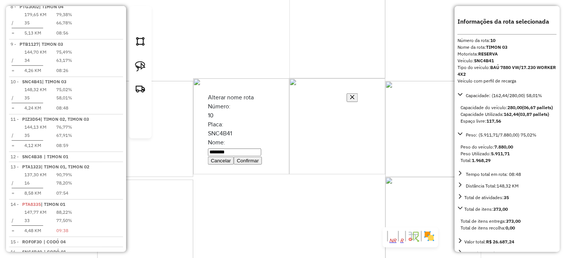
drag, startPoint x: 278, startPoint y: 135, endPoint x: 291, endPoint y: 137, distance: 12.5
click at [261, 149] on input "********" at bounding box center [234, 153] width 53 height 8
type input "********"
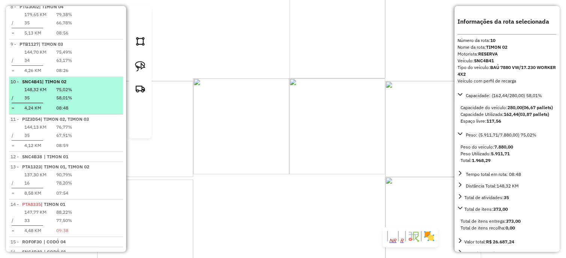
click at [119, 79] on em at bounding box center [119, 79] width 0 height 0
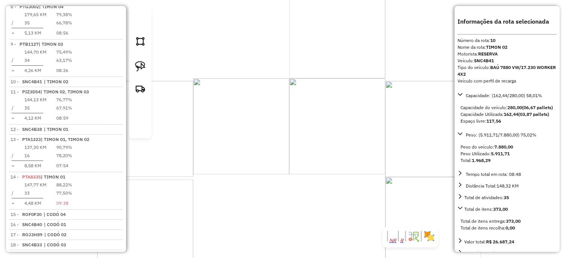
scroll to position [407, 0]
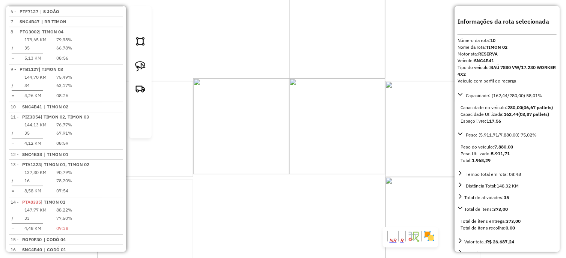
drag, startPoint x: 281, startPoint y: 160, endPoint x: 284, endPoint y: 110, distance: 50.7
click at [283, 117] on div "Janela de atendimento Grade de atendimento Capacidade Transportadoras Veículos …" at bounding box center [283, 129] width 566 height 258
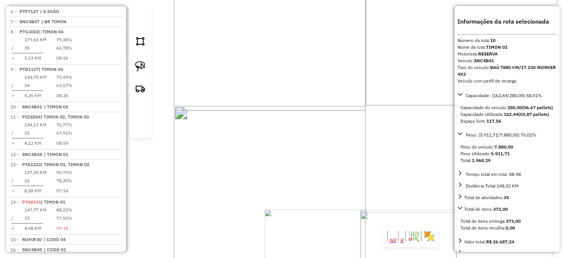
drag, startPoint x: 260, startPoint y: 140, endPoint x: 263, endPoint y: 149, distance: 8.6
click at [262, 149] on div "Janela de atendimento Grade de atendimento Capacidade Transportadoras Veículos …" at bounding box center [283, 129] width 566 height 258
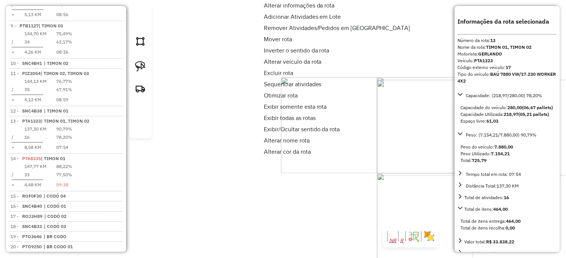
scroll to position [466, 0]
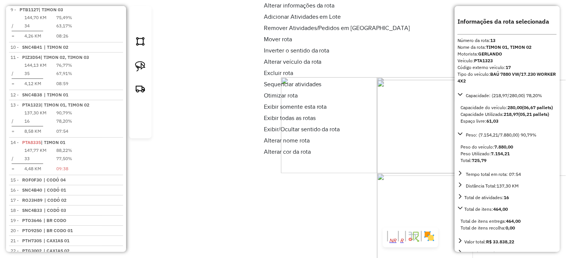
click at [318, 64] on span "Alterar veículo da rota" at bounding box center [293, 62] width 58 height 6
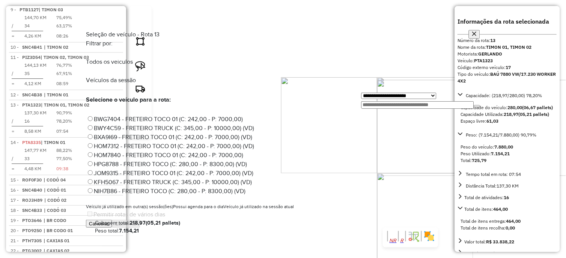
scroll to position [341, 0]
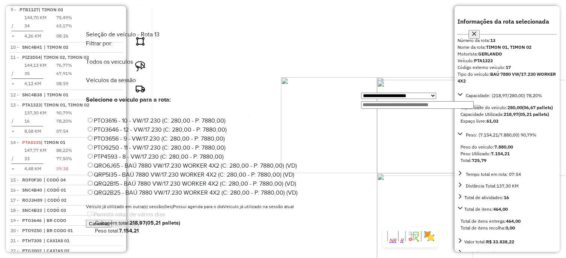
click at [224, 153] on label "PTP4593 - 8 - VW/17.230 (C: 280,00 - P: 7880,00)" at bounding box center [155, 156] width 138 height 6
click at [140, 222] on button "Confirmar" at bounding box center [126, 224] width 28 height 8
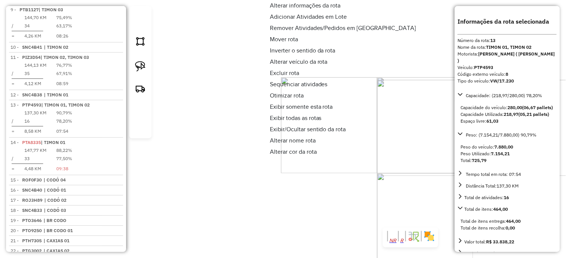
click at [290, 136] on link "Alterar nome rota" at bounding box center [343, 140] width 152 height 11
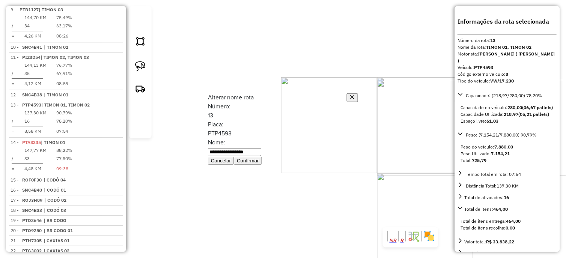
drag, startPoint x: 283, startPoint y: 134, endPoint x: 329, endPoint y: 135, distance: 46.5
click at [261, 149] on input "**********" at bounding box center [234, 153] width 53 height 8
type input "********"
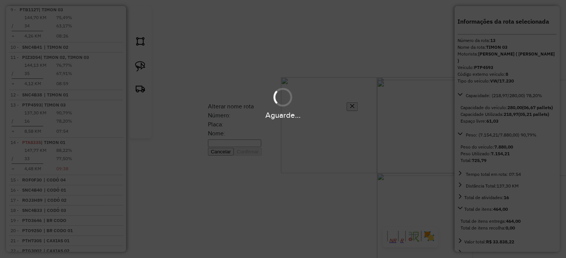
scroll to position [459, 0]
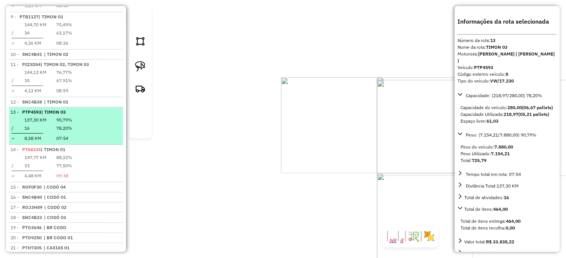
click at [119, 110] on em at bounding box center [119, 110] width 0 height 0
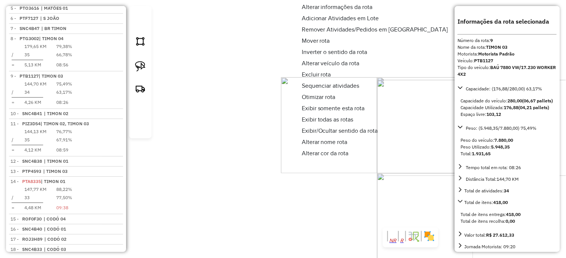
scroll to position [396, 0]
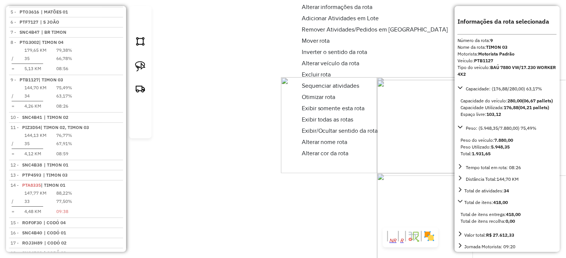
click at [347, 65] on span "Alterar veículo da rota" at bounding box center [331, 63] width 58 height 6
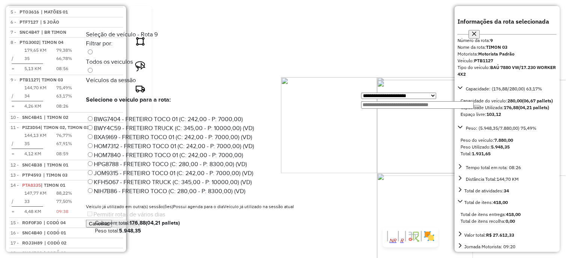
scroll to position [503, 0]
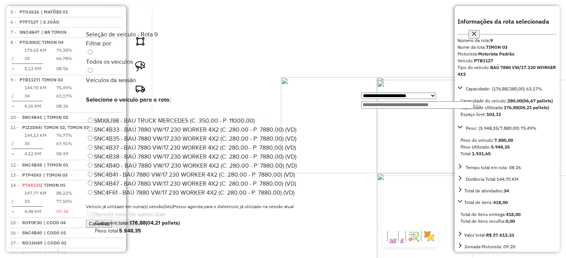
drag, startPoint x: 272, startPoint y: 163, endPoint x: 276, endPoint y: 166, distance: 5.4
click at [272, 189] on label "SNC4F61 - BAÚ 7880 VW/17.230 WORKER 4X2 (C: 280,00 - P: 7880,00) (VD)" at bounding box center [190, 192] width 209 height 6
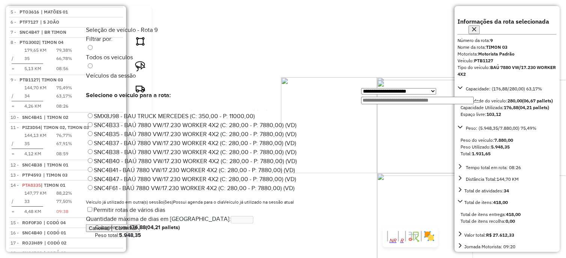
click at [140, 226] on button "Confirmar" at bounding box center [126, 228] width 28 height 8
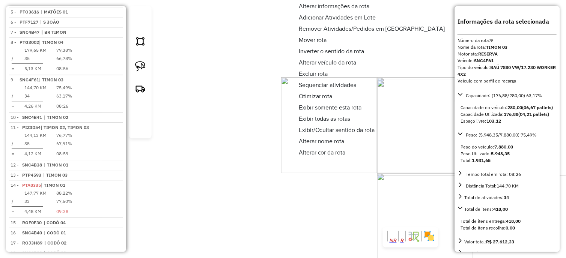
click at [308, 140] on span "Alterar nome rota" at bounding box center [322, 141] width 46 height 6
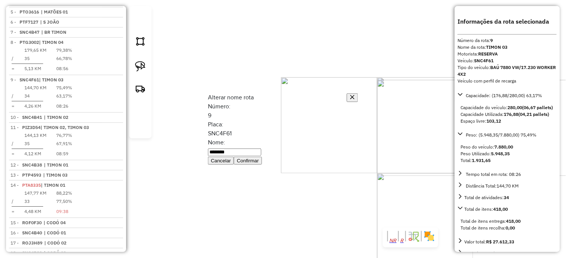
drag, startPoint x: 280, startPoint y: 134, endPoint x: 296, endPoint y: 136, distance: 15.8
click at [261, 149] on input "********" at bounding box center [234, 153] width 53 height 8
type input "********"
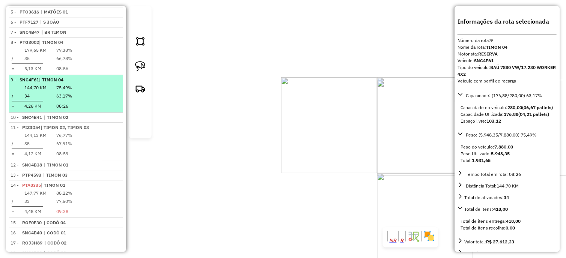
click at [119, 77] on em at bounding box center [119, 77] width 0 height 0
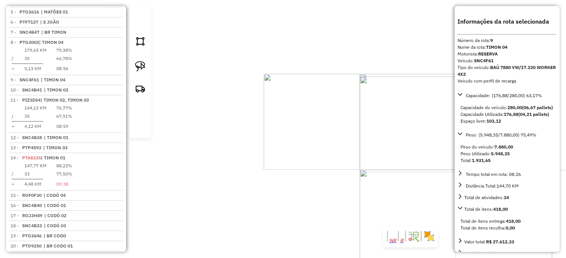
drag, startPoint x: 285, startPoint y: 166, endPoint x: 179, endPoint y: 149, distance: 107.5
click at [179, 149] on div "Janela de atendimento Grade de atendimento Capacidade Transportadoras Veículos …" at bounding box center [283, 129] width 566 height 258
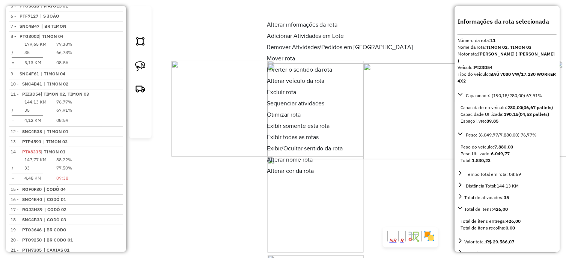
scroll to position [409, 0]
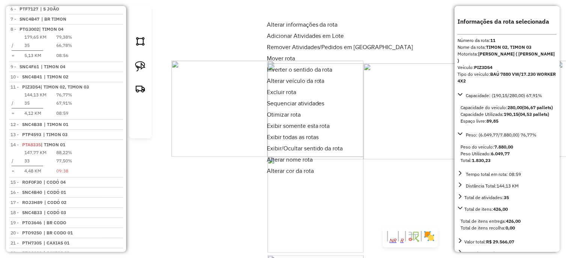
click at [319, 80] on span "Alterar veículo da rota" at bounding box center [296, 81] width 58 height 6
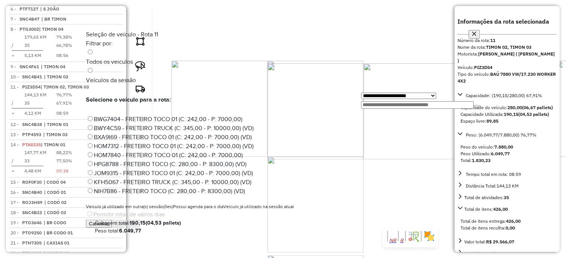
scroll to position [485, 0]
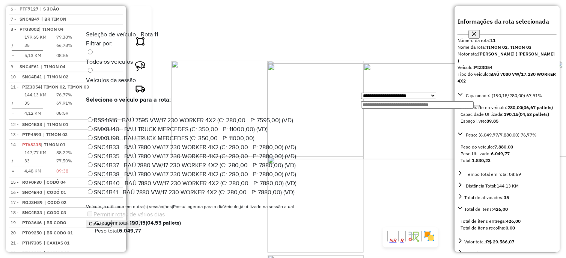
click at [242, 153] on label "SNC4B35 - BAÚ 7880 VW/17.230 WORKER 4X2 (C: 280,00 - P: 7880,00) (VD)" at bounding box center [191, 156] width 210 height 6
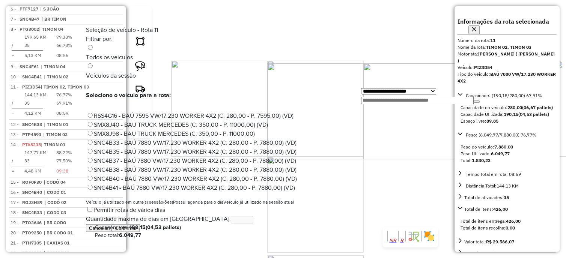
click at [140, 228] on button "Confirmar" at bounding box center [126, 228] width 28 height 8
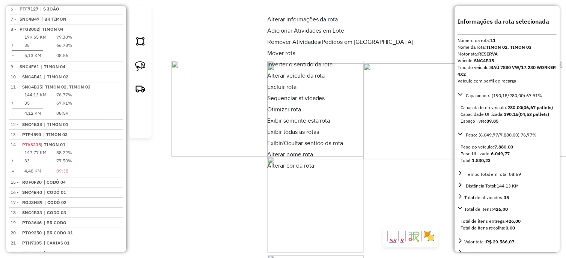
click at [289, 156] on span "Alterar nome rota" at bounding box center [290, 155] width 46 height 6
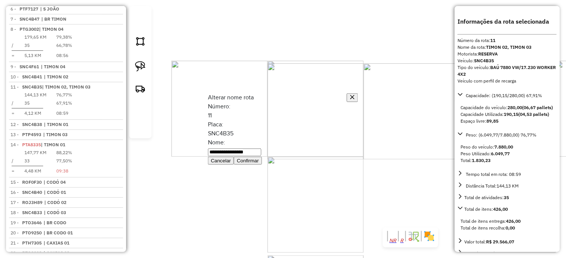
drag, startPoint x: 279, startPoint y: 134, endPoint x: 324, endPoint y: 141, distance: 46.0
click at [261, 149] on input "**********" at bounding box center [234, 153] width 53 height 8
type input "********"
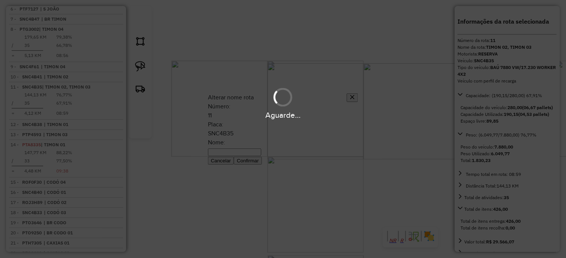
scroll to position [402, 0]
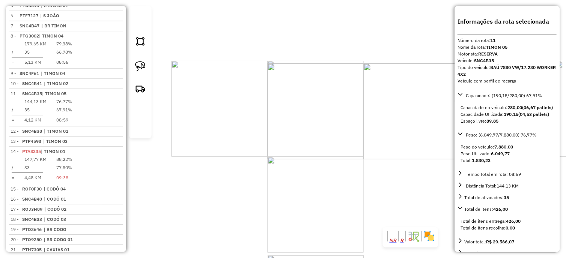
drag, startPoint x: 105, startPoint y: 23, endPoint x: 141, endPoint y: 47, distance: 43.6
click at [119, 91] on em at bounding box center [119, 91] width 0 height 0
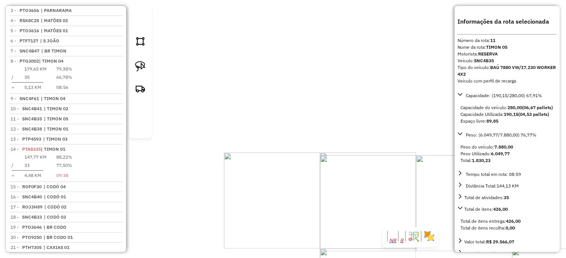
drag, startPoint x: 218, startPoint y: 89, endPoint x: 254, endPoint y: 163, distance: 83.2
click at [272, 185] on div "Janela de atendimento Grade de atendimento Capacidade Transportadoras Veículos …" at bounding box center [283, 129] width 566 height 258
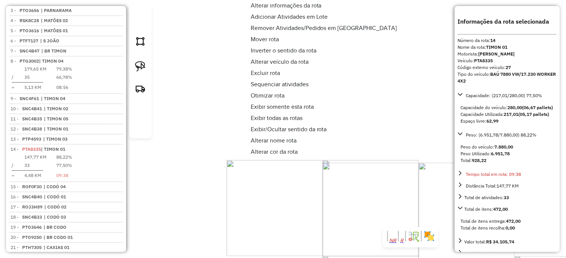
click at [306, 65] on span "Alterar veículo da rota" at bounding box center [280, 62] width 58 height 6
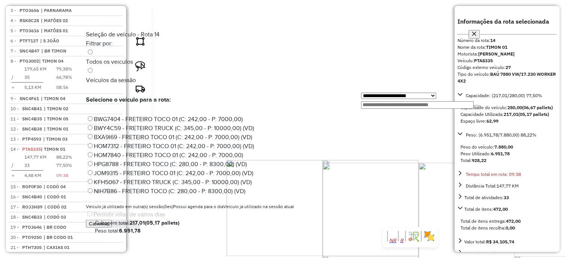
scroll to position [494, 0]
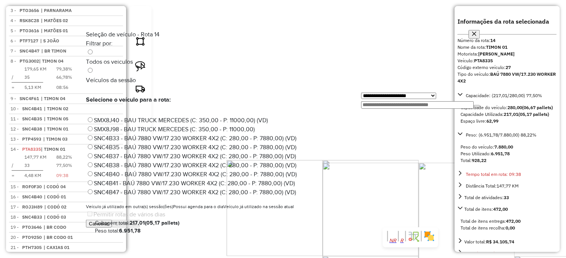
click at [257, 153] on label "SNC4B37 - BAÚ 7880 VW/17.230 WORKER 4X2 (C: 280,00 - P: 7880,00) (VD)" at bounding box center [191, 156] width 210 height 6
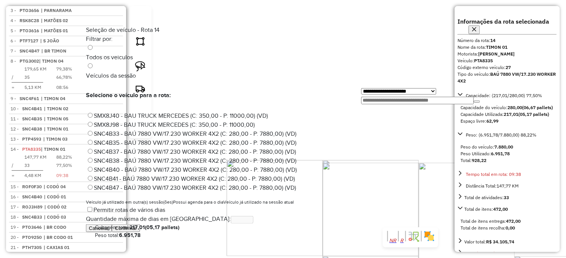
click at [140, 224] on button "Confirmar" at bounding box center [126, 228] width 28 height 8
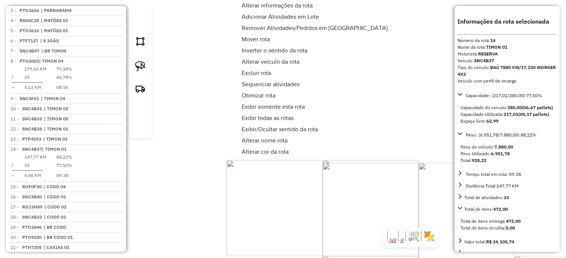
click at [254, 141] on span "Alterar nome rota" at bounding box center [265, 141] width 46 height 6
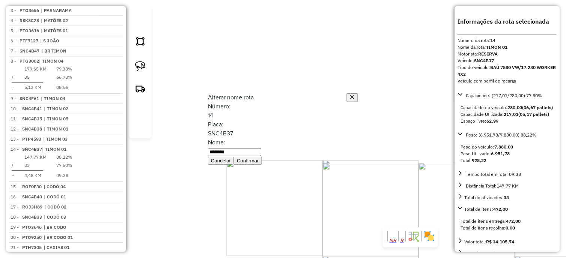
drag, startPoint x: 280, startPoint y: 135, endPoint x: 298, endPoint y: 141, distance: 18.4
click at [261, 149] on input "********" at bounding box center [234, 153] width 53 height 8
type input "********"
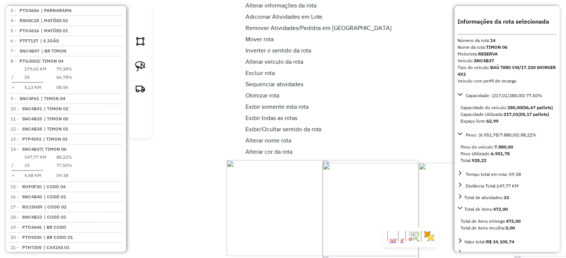
click at [298, 3] on span "Alterar informações da rota" at bounding box center [280, 6] width 71 height 6
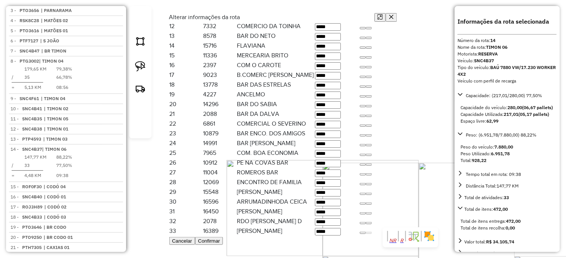
scroll to position [691, 0]
click at [341, 189] on input "*****" at bounding box center [328, 193] width 26 height 8
type input "*****"
click at [372, 193] on button "button" at bounding box center [369, 194] width 6 height 2
type input "*****"
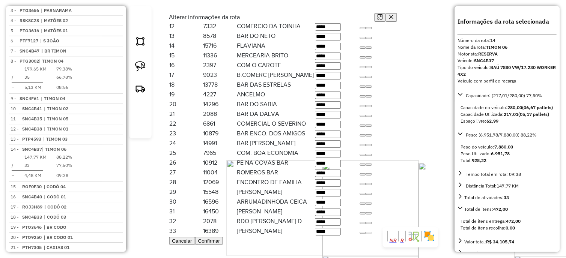
type input "*****"
click at [223, 237] on button "Confirmar" at bounding box center [209, 241] width 28 height 8
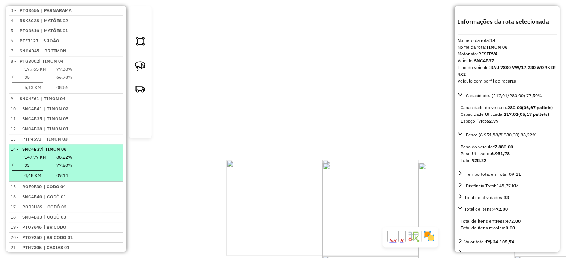
click at [119, 147] on em at bounding box center [119, 147] width 0 height 0
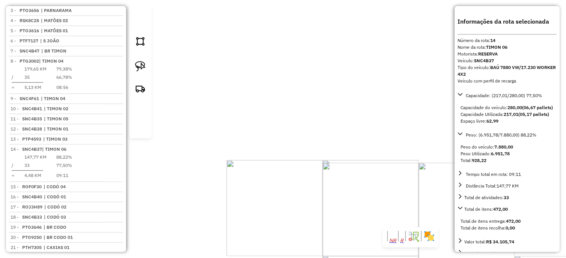
scroll to position [353, 0]
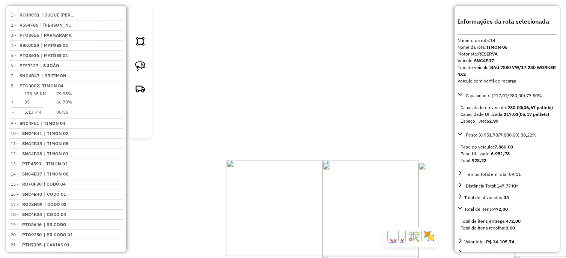
drag, startPoint x: 239, startPoint y: 147, endPoint x: 237, endPoint y: 115, distance: 31.9
click at [237, 128] on div "Janela de atendimento Grade de atendimento Capacidade Transportadoras Veículos …" at bounding box center [283, 129] width 566 height 258
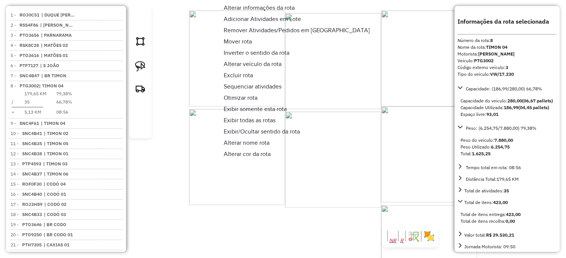
click at [278, 65] on span "Alterar veículo da rota" at bounding box center [253, 64] width 58 height 6
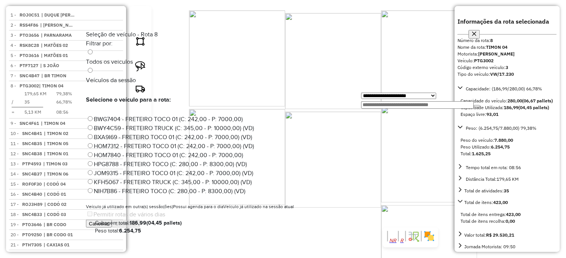
scroll to position [449, 0]
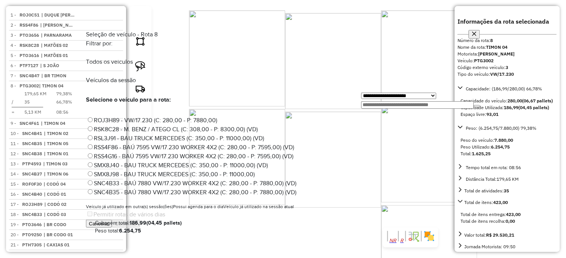
click at [246, 153] on label "RSS4G16 - BAÚ 7595 VW/17.230 WORKER 4X2 (C: 280,00 - P: 7595,00) (VD)" at bounding box center [189, 156] width 207 height 6
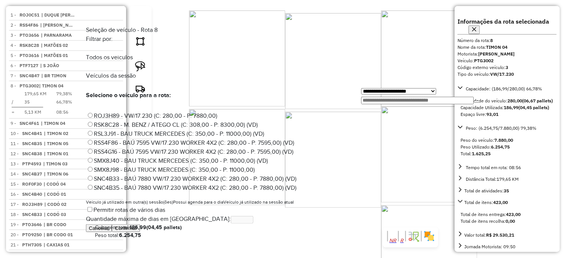
click at [140, 228] on button "Confirmar" at bounding box center [126, 228] width 28 height 8
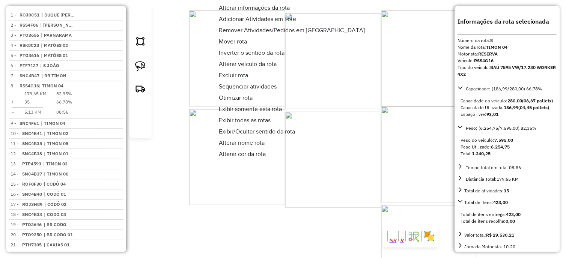
click at [236, 144] on span "Alterar nome rota" at bounding box center [242, 143] width 46 height 6
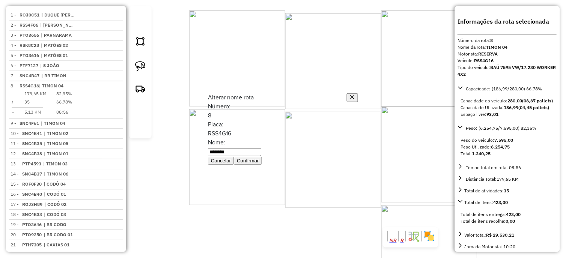
type input "********"
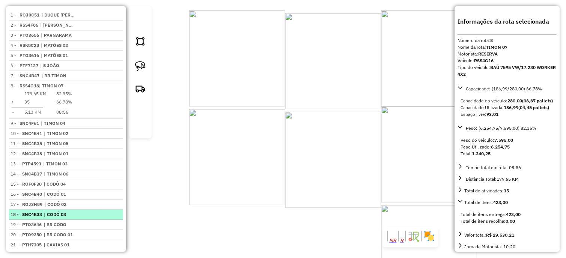
scroll to position [227, 0]
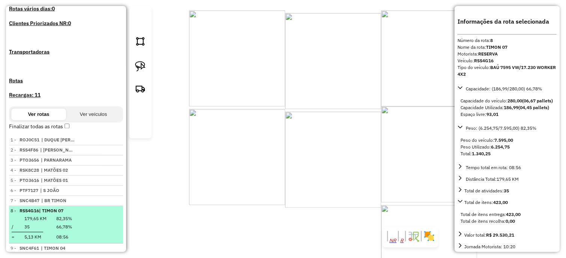
click at [119, 209] on em at bounding box center [119, 209] width 0 height 0
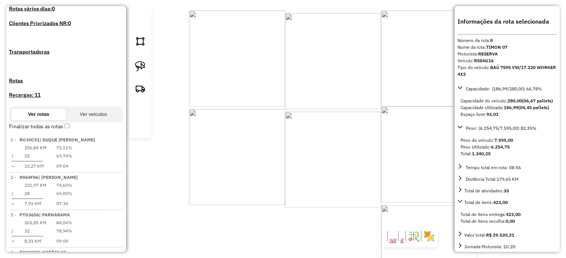
click at [22, 77] on h4 "Rotas" at bounding box center [66, 81] width 114 height 8
select select "*"
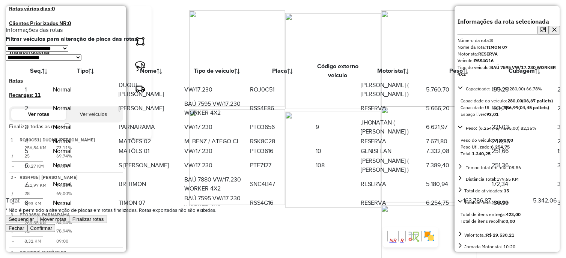
click at [149, 66] on th "Nome" at bounding box center [151, 71] width 66 height 19
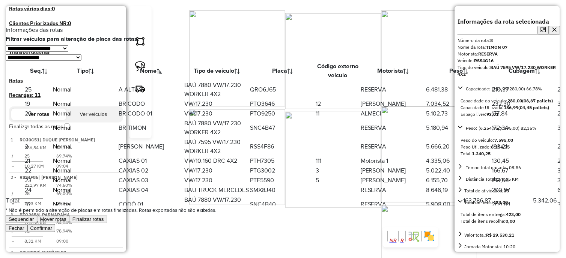
click at [37, 223] on button "Sequenciar" at bounding box center [21, 219] width 31 height 8
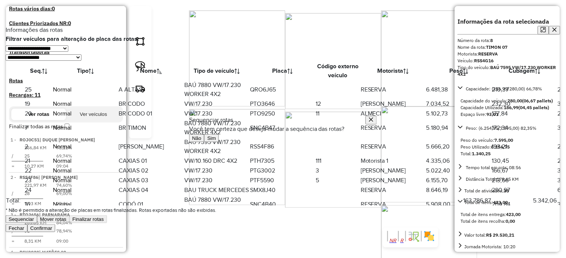
click at [207, 141] on icon "button" at bounding box center [207, 138] width 0 height 6
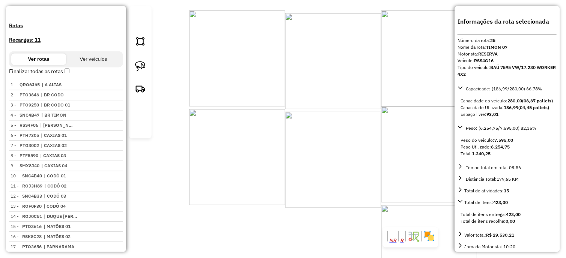
scroll to position [327, 0]
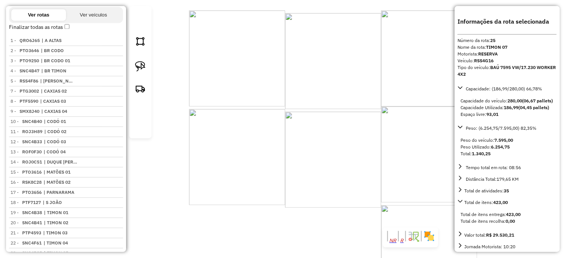
drag, startPoint x: 104, startPoint y: 24, endPoint x: 109, endPoint y: 231, distance: 207.8
drag, startPoint x: 104, startPoint y: 24, endPoint x: 89, endPoint y: 218, distance: 195.2
drag, startPoint x: 106, startPoint y: 23, endPoint x: 93, endPoint y: 224, distance: 201.8
drag, startPoint x: 104, startPoint y: 23, endPoint x: 93, endPoint y: 235, distance: 211.8
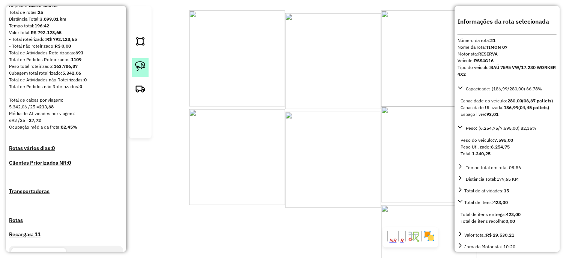
scroll to position [0, 0]
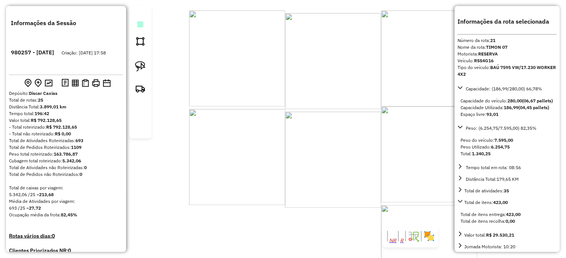
click at [140, 24] on em at bounding box center [140, 24] width 0 height 0
click at [177, 132] on button "ERP" at bounding box center [169, 129] width 16 height 8
select select "**"
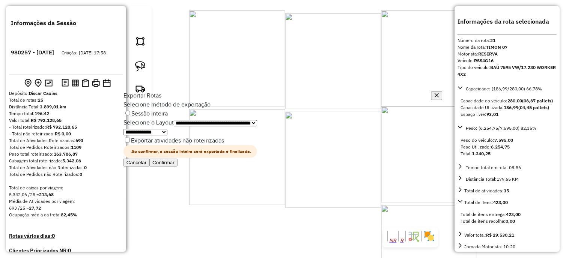
click at [177, 167] on button "Confirmar" at bounding box center [163, 163] width 28 height 8
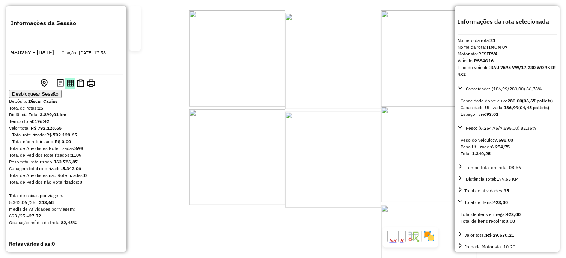
click at [72, 80] on img at bounding box center [70, 83] width 7 height 7
paste input "*****"
type input "*****"
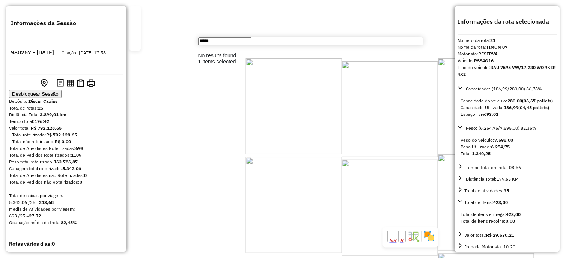
click at [394, 237] on hb-router-mapa "Informações da Sessão 980257 - 16/08/2025 Criação: 15/08/2025 17:58 Desbloquear…" at bounding box center [283, 129] width 566 height 258
drag, startPoint x: 251, startPoint y: 128, endPoint x: 381, endPoint y: 229, distance: 165.3
click at [424, 258] on html "Aguarde... Pop-up bloqueado! Seu navegador bloqueou automáticamente a abertura …" at bounding box center [283, 129] width 566 height 258
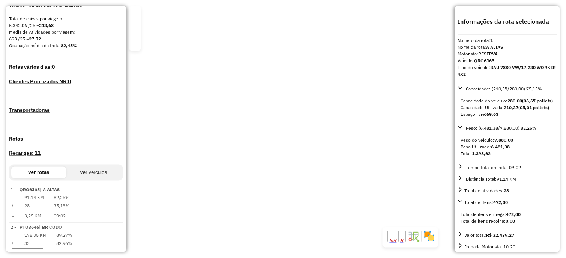
scroll to position [295, 0]
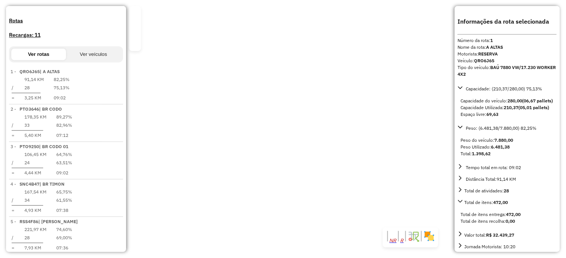
click at [485, 59] on strong "QRO6J65" at bounding box center [484, 61] width 20 height 6
click at [485, 60] on strong "QRO6J65" at bounding box center [484, 61] width 20 height 6
copy strong "QRO6J65"
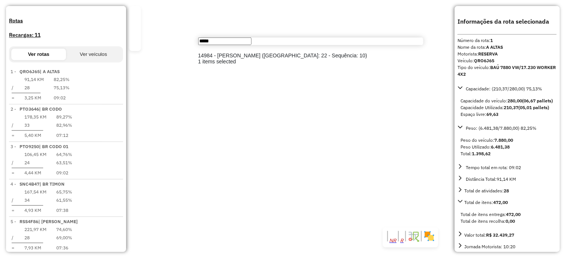
type input "*****"
click at [332, 59] on li "14984 - DHONY DA COSTA SILVA (Rota: 22 - Sequência: 10)" at bounding box center [310, 56] width 225 height 6
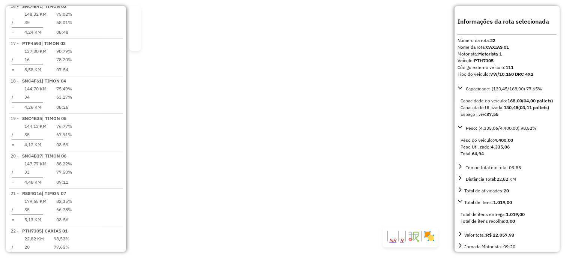
scroll to position [949, 0]
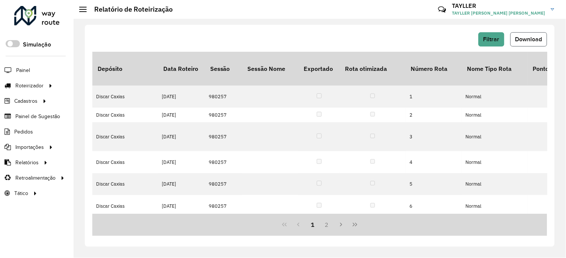
click at [534, 33] on button "Download" at bounding box center [528, 39] width 37 height 14
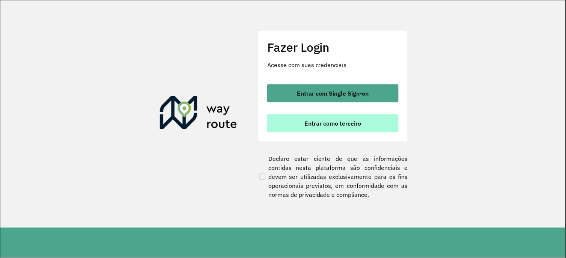
click at [308, 127] on button "Entrar como terceiro" at bounding box center [332, 123] width 131 height 18
click at [315, 126] on span "Entrar como terceiro" at bounding box center [333, 123] width 57 height 6
click at [309, 124] on span "Entrar como terceiro" at bounding box center [333, 123] width 57 height 6
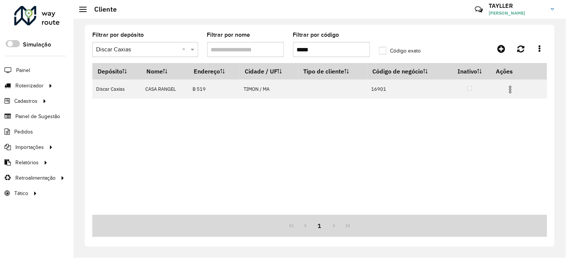
click at [315, 48] on input "*****" at bounding box center [331, 49] width 77 height 15
paste input "text"
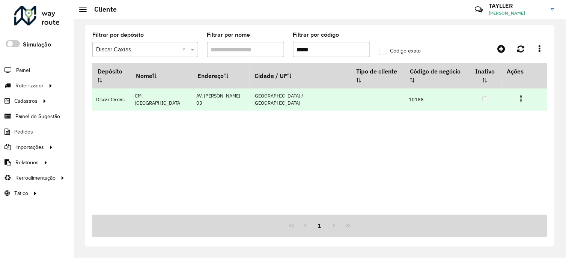
type input "*****"
click at [516, 94] on img at bounding box center [520, 98] width 9 height 9
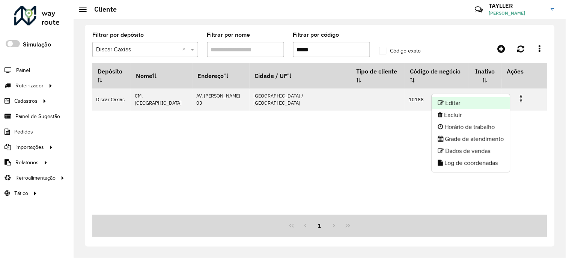
click at [485, 103] on li "Editar" at bounding box center [471, 103] width 78 height 12
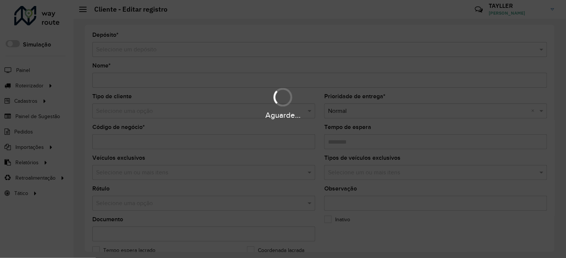
type input "**********"
type input "*****"
type input "********"
type input "**********"
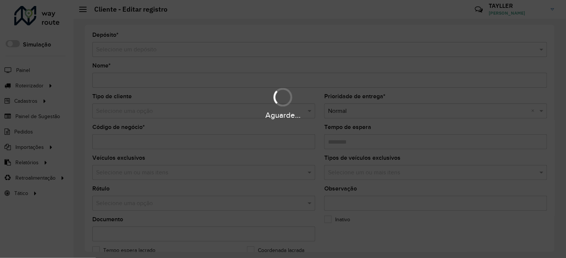
type input "******"
type input "*********"
type input "**********"
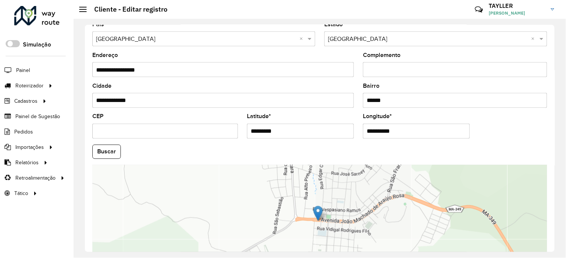
scroll to position [301, 0]
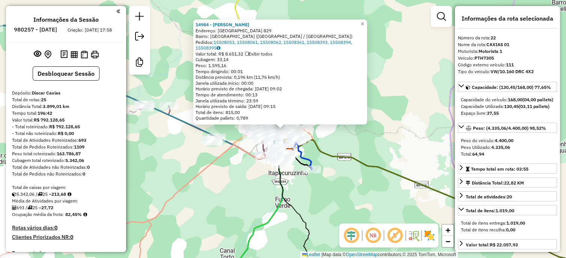
select select "*********"
